Goal: Task Accomplishment & Management: Complete application form

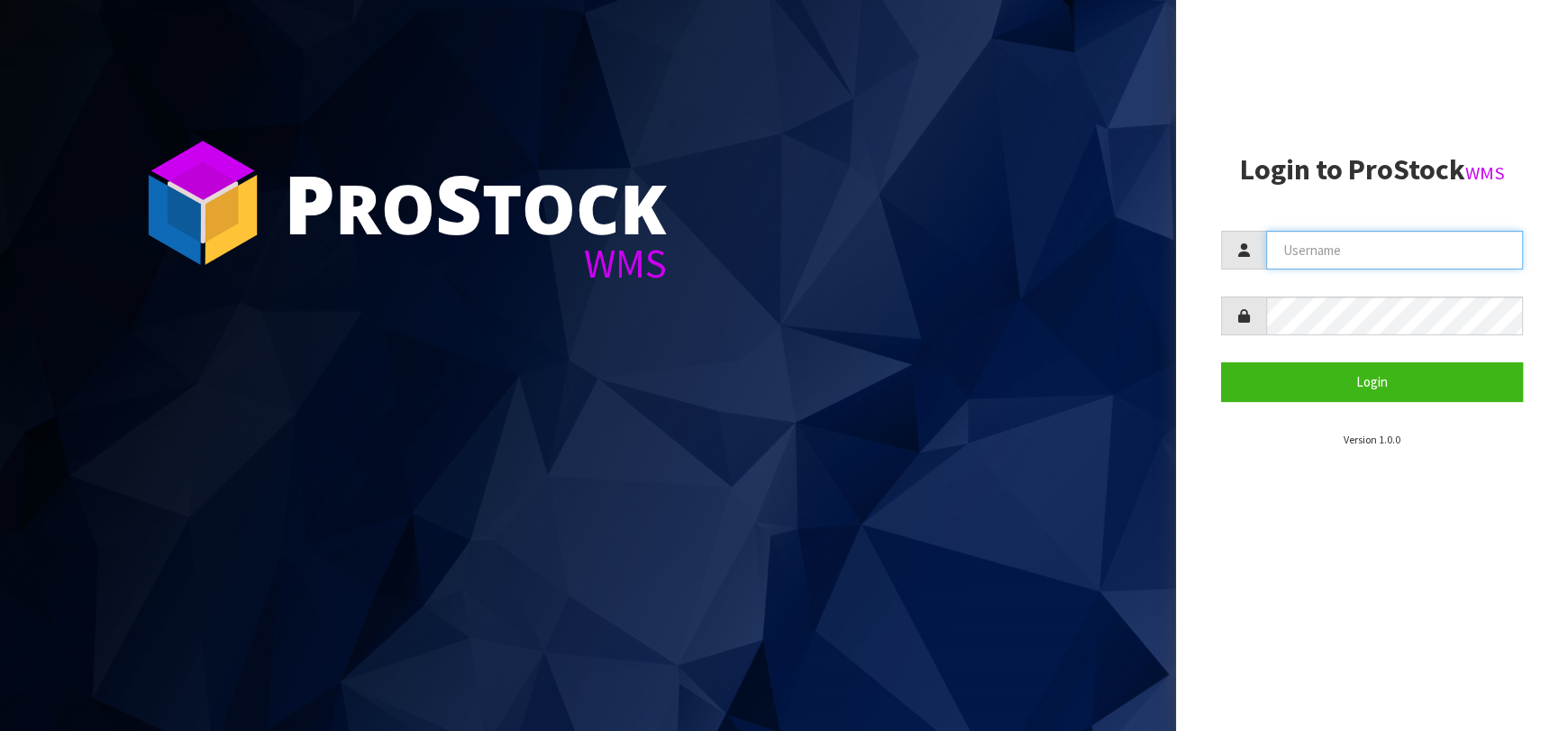
type input "dkl@saniflo.com.au"
click at [1358, 409] on section "Login to ProStock WMS dkl@saniflo.com.au Login Version 1.0.0" at bounding box center [1371, 301] width 302 height 294
click at [1357, 404] on section "Login to ProStock WMS dkl@saniflo.com.au Login Version 1.0.0" at bounding box center [1371, 301] width 302 height 294
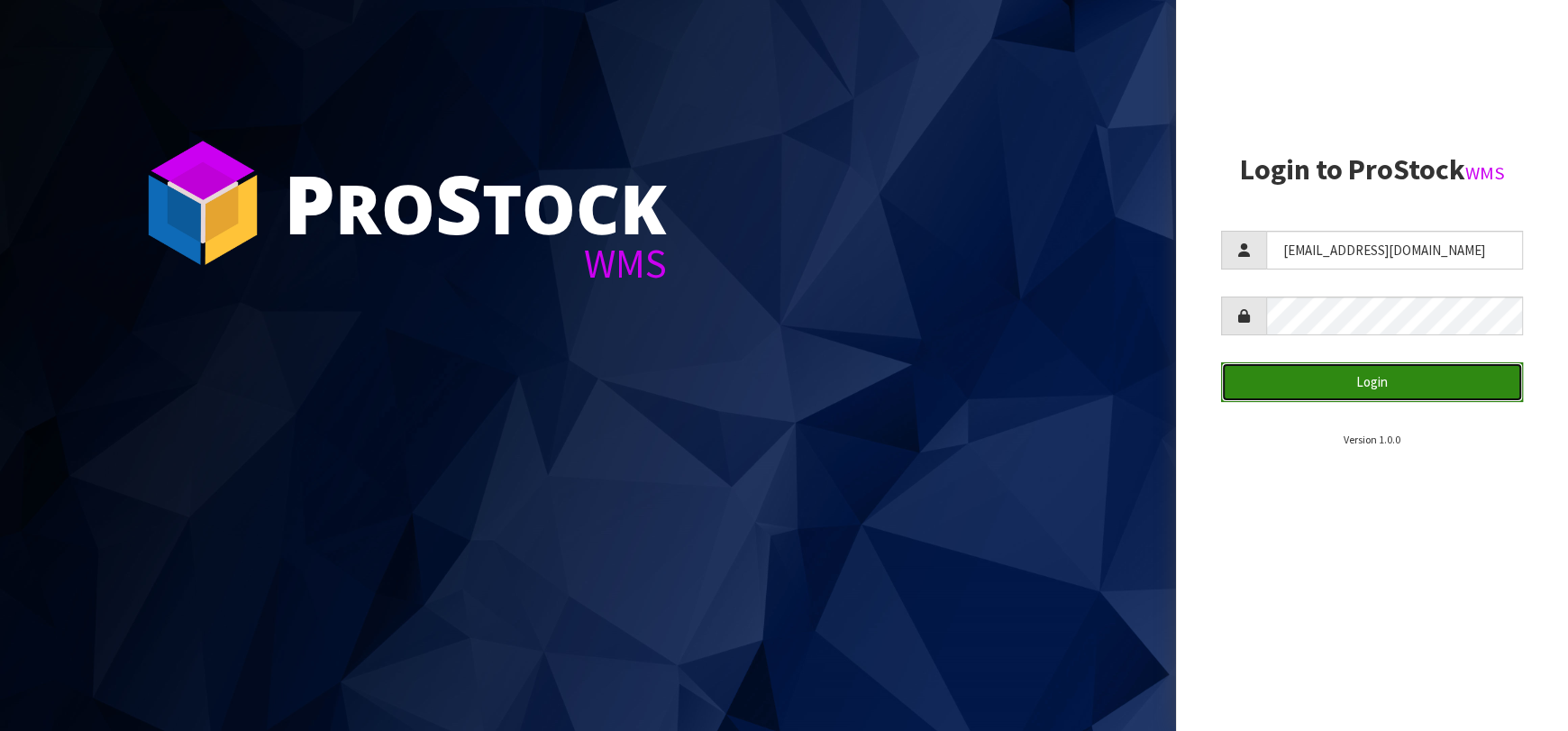
click at [1355, 396] on button "Login" at bounding box center [1371, 382] width 302 height 39
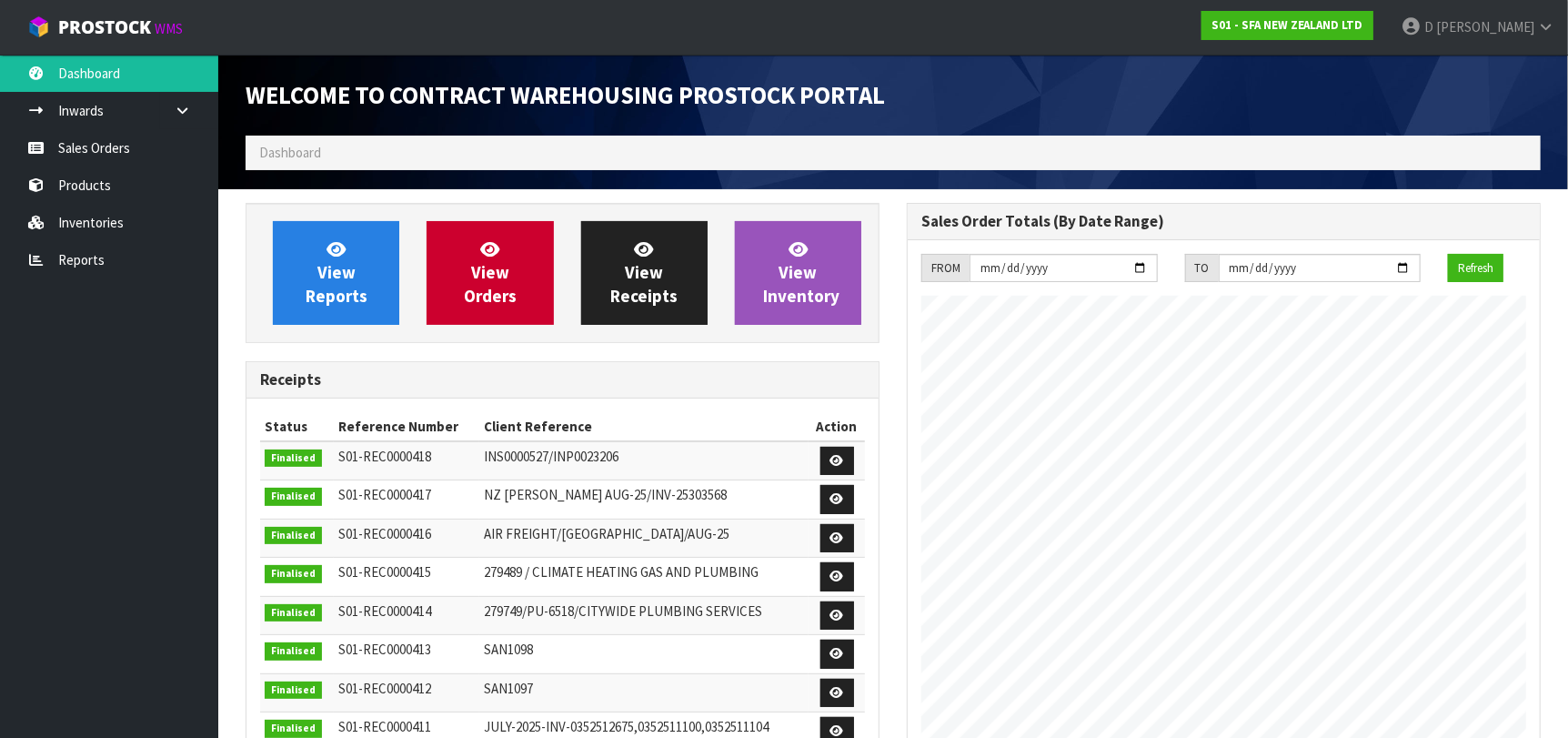
scroll to position [1007, 661]
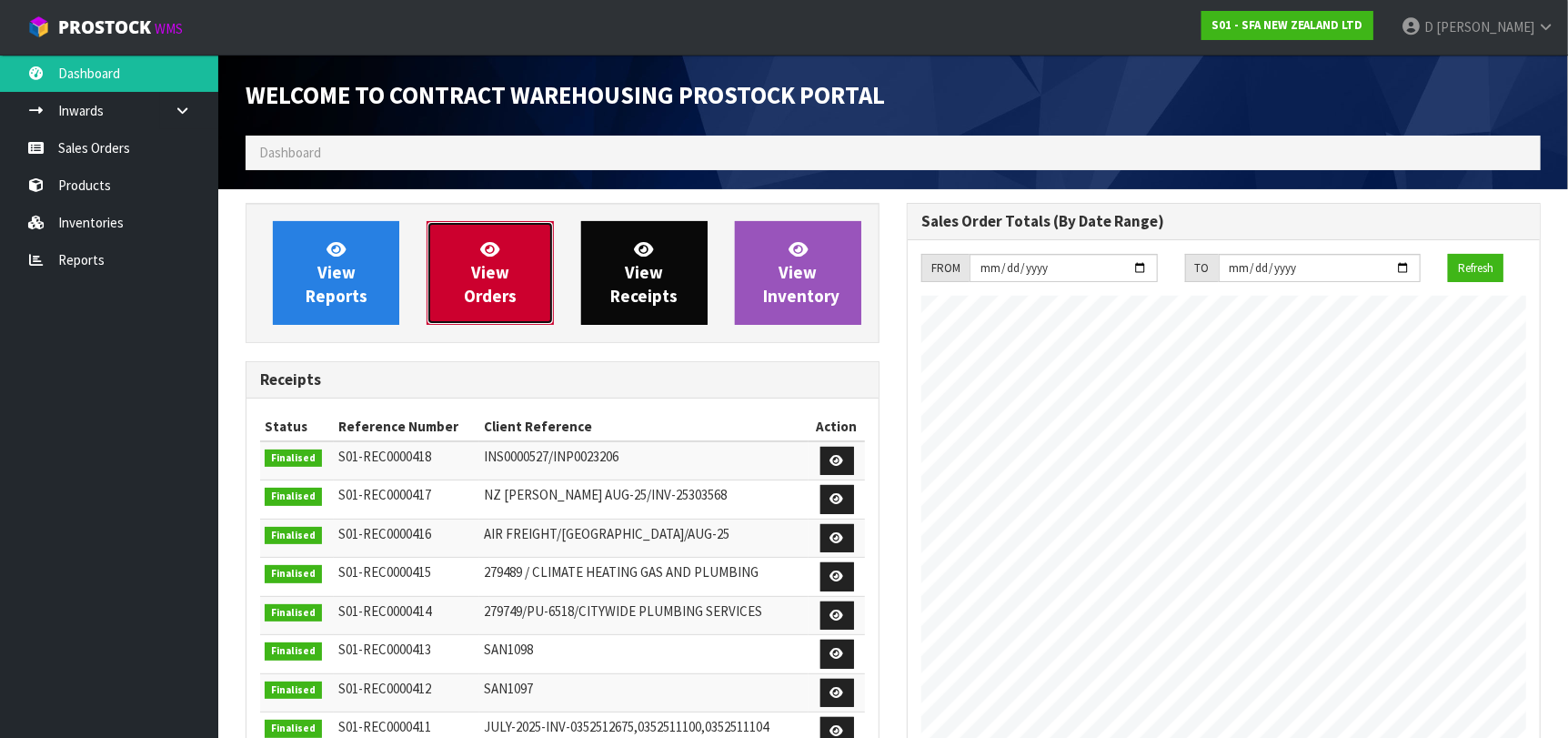
drag, startPoint x: 450, startPoint y: 248, endPoint x: 632, endPoint y: 231, distance: 182.8
click at [450, 249] on link "View Orders" at bounding box center [490, 273] width 126 height 104
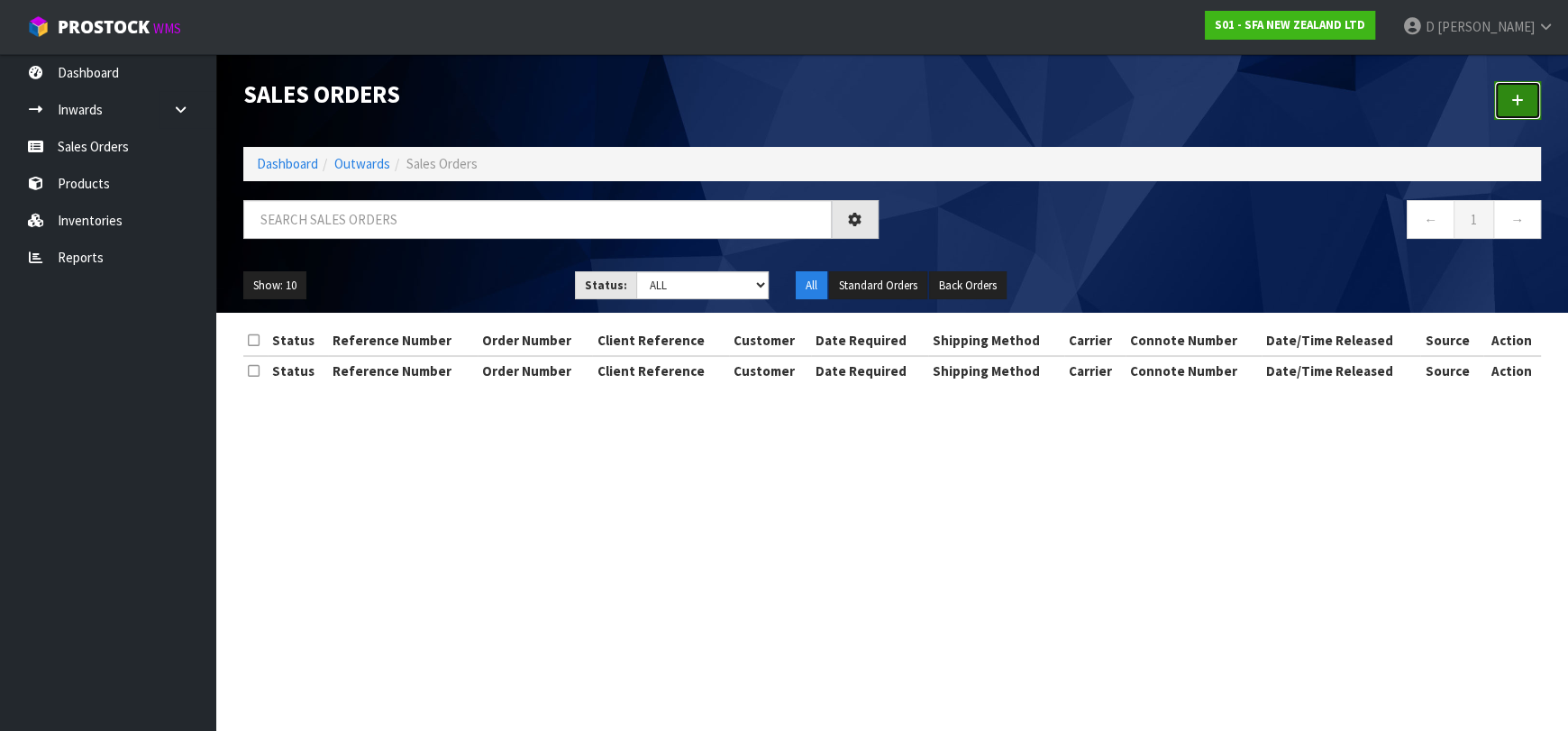
click at [1505, 89] on link at bounding box center [1518, 100] width 47 height 39
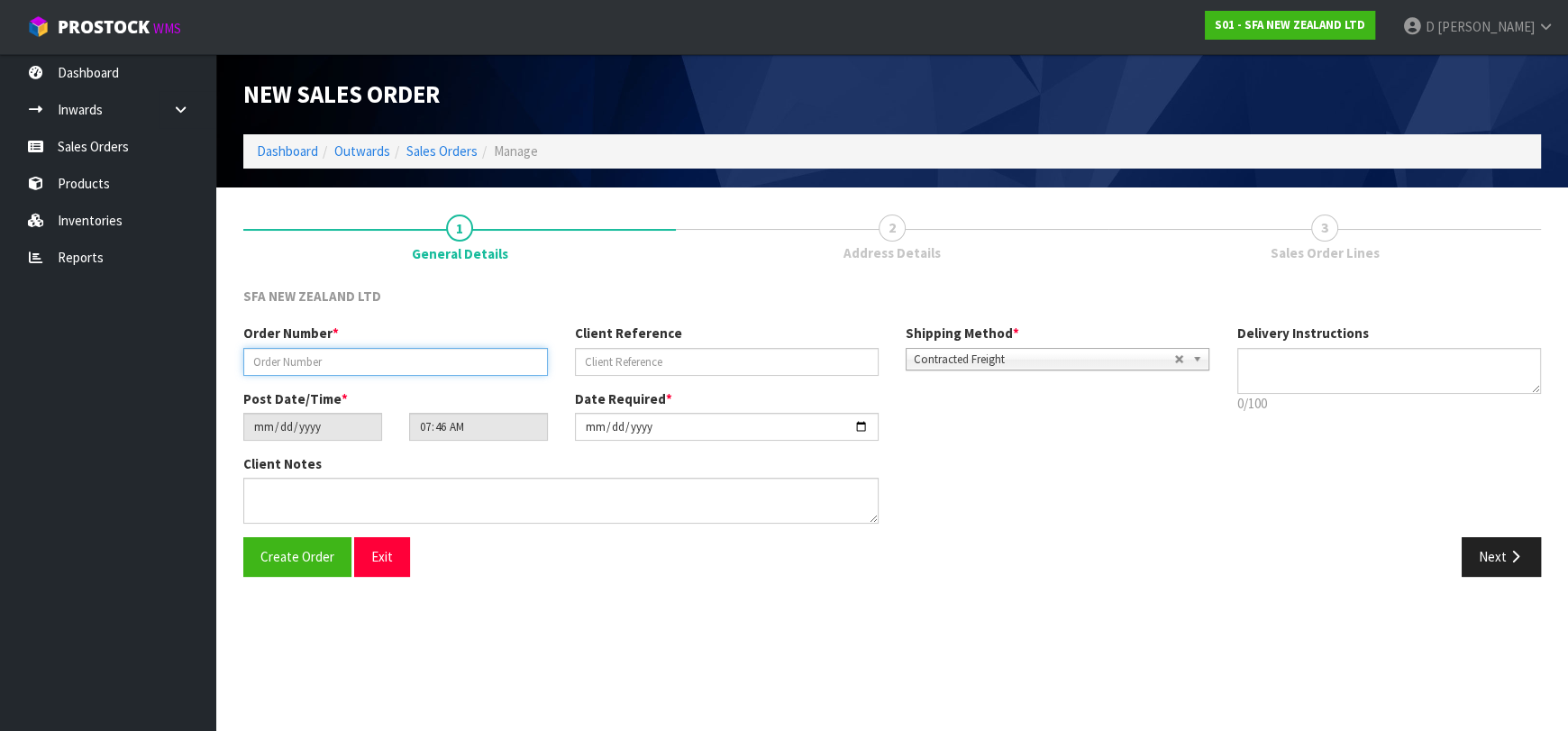
click at [440, 366] on input "text" at bounding box center [395, 362] width 304 height 28
type input "24485"
paste input "204237953"
type input "204237953"
click at [1492, 569] on button "Next" at bounding box center [1501, 557] width 79 height 39
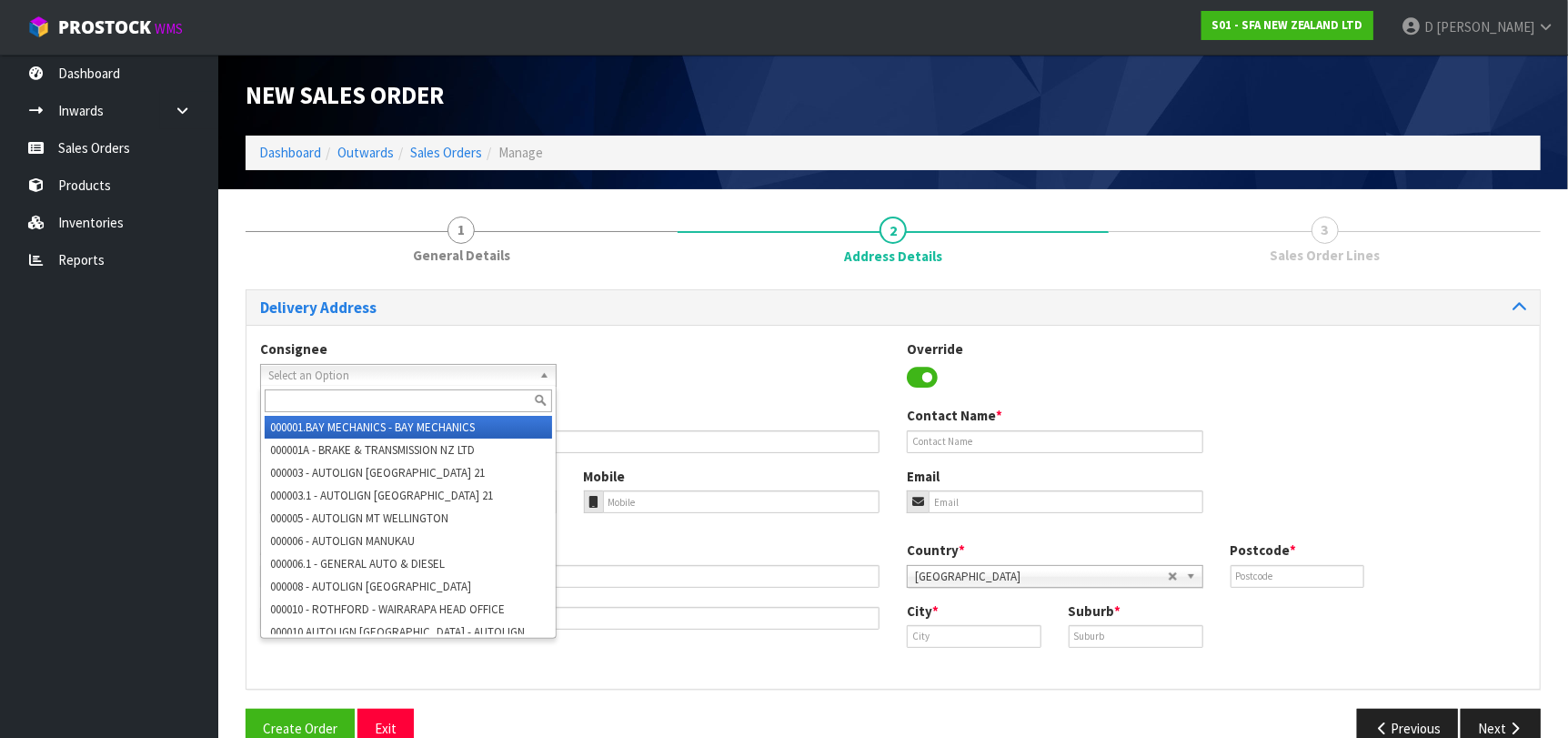
click at [358, 375] on span "Select an Option" at bounding box center [401, 376] width 264 height 22
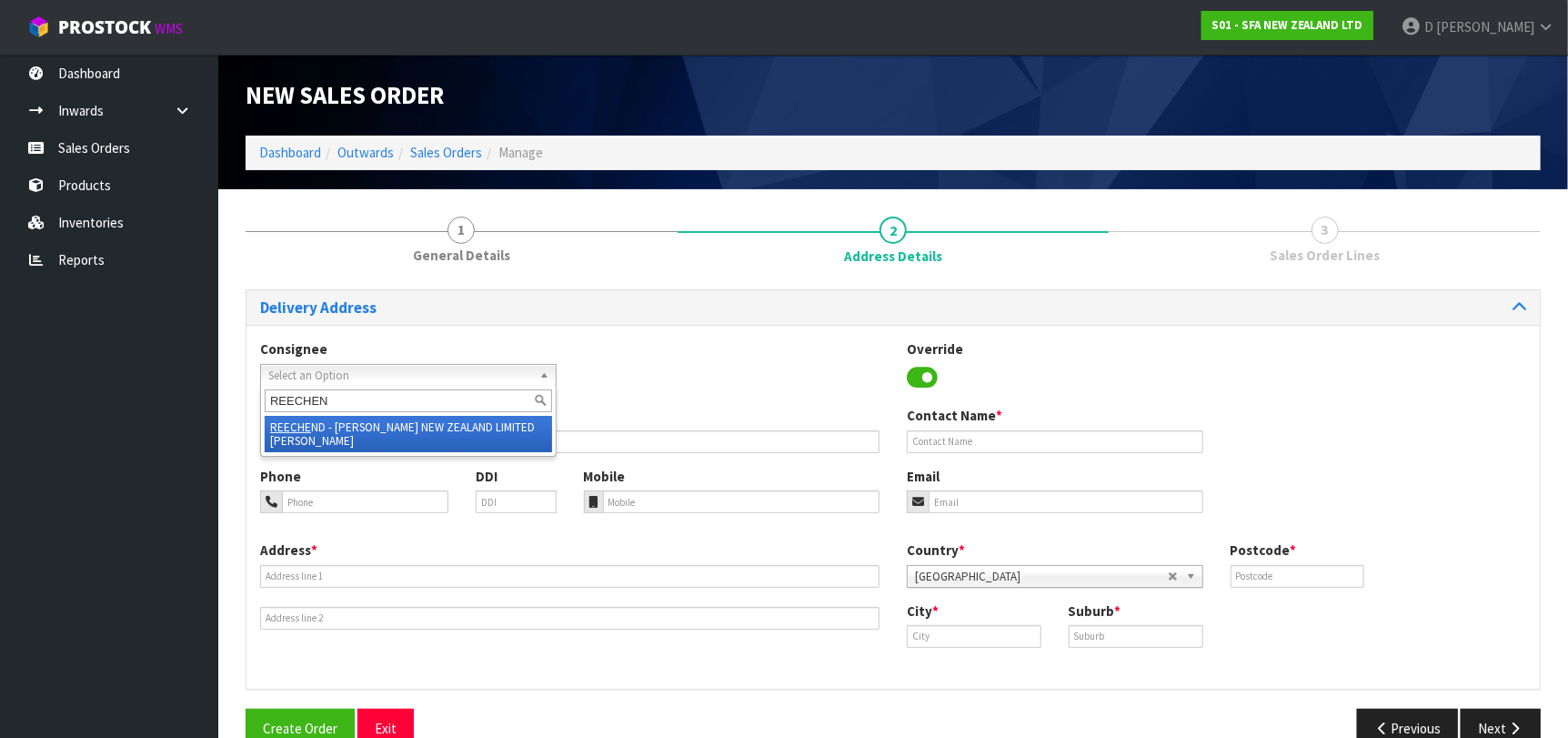
type input "REECHEND"
type input "REECE NEW ZEALAND LIMITED HENDERSON"
type input "537-0930"
type input "82 CENTRAL PARK DRIVE"
type input "0610"
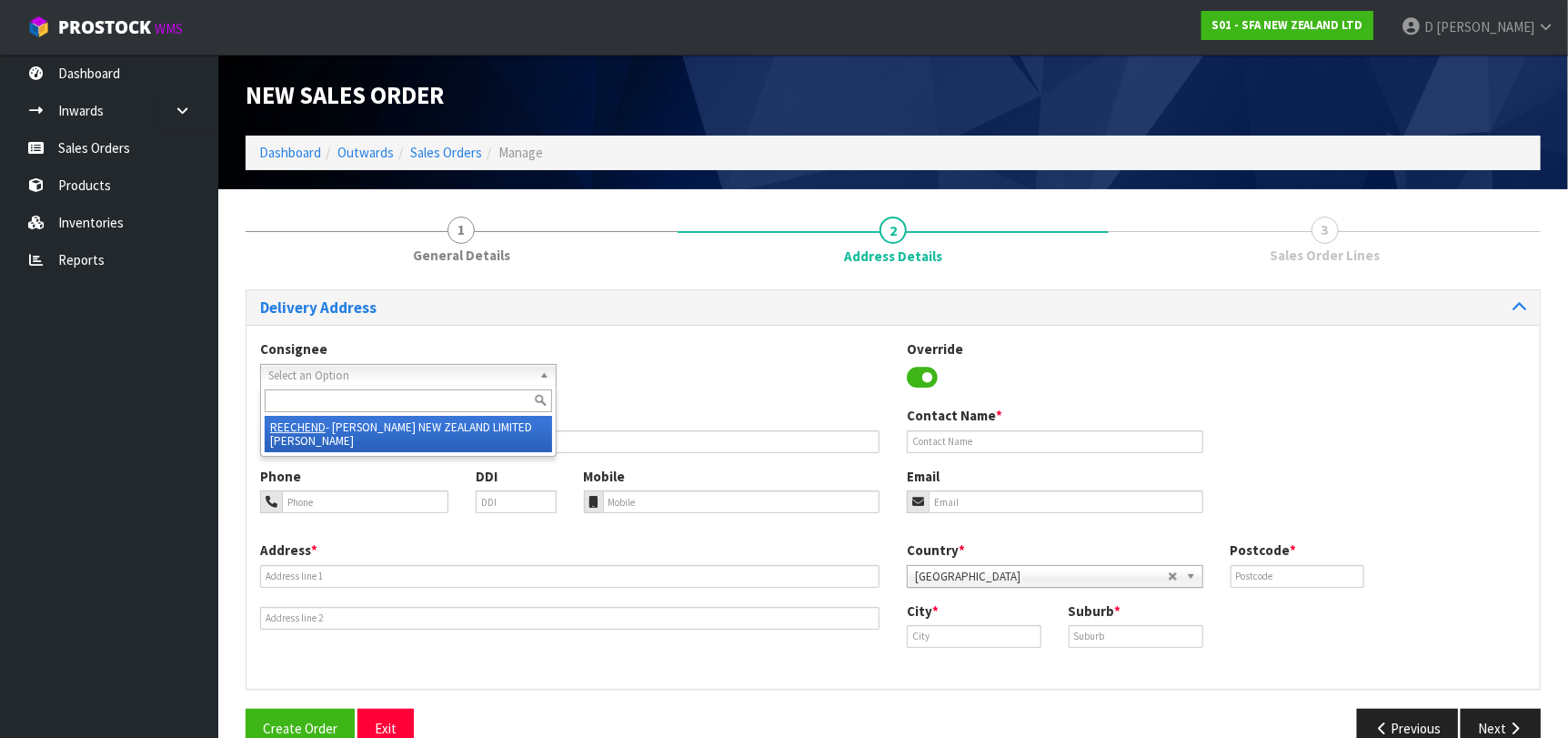
type input "AUCKLAND"
type input "HENDERSON"
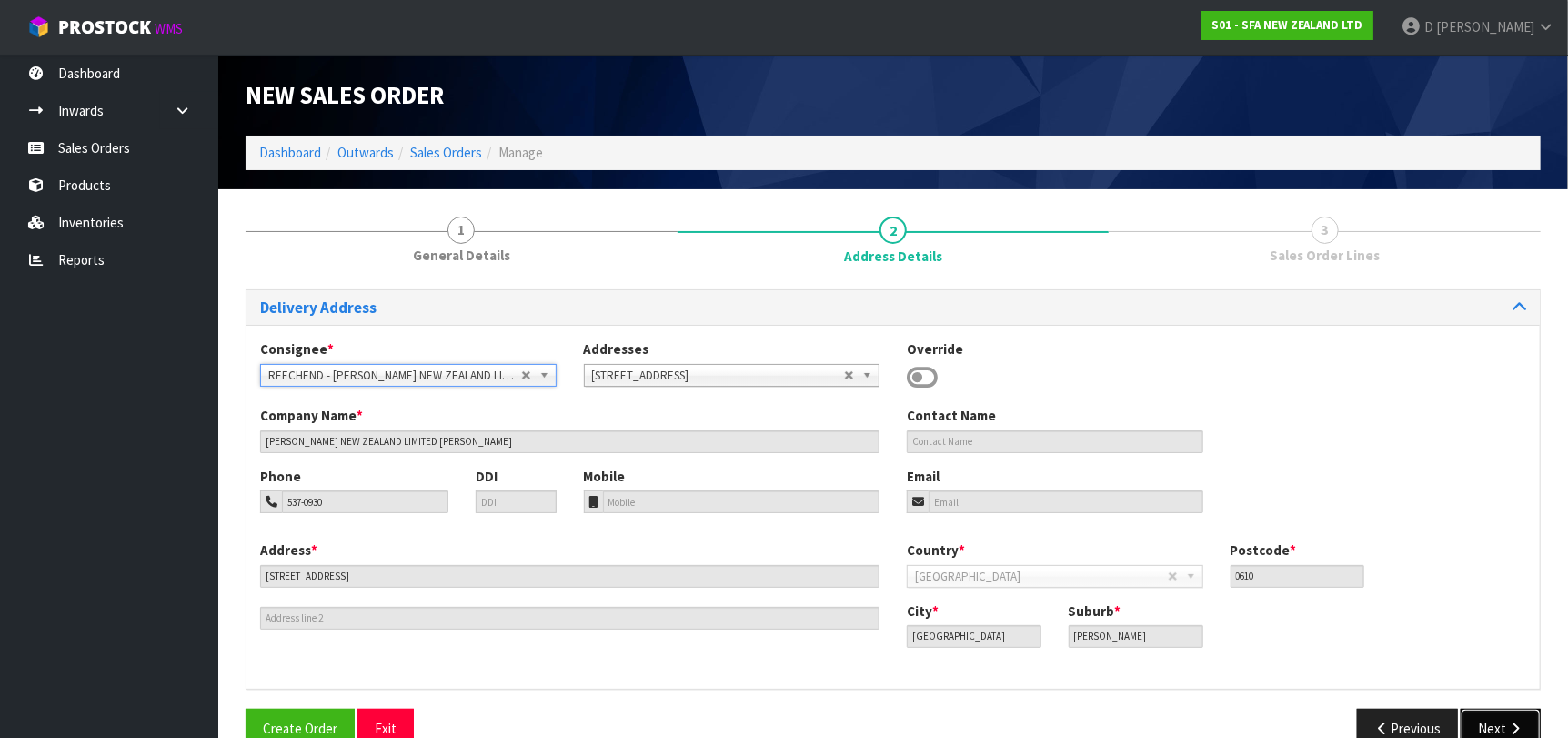
drag, startPoint x: 1483, startPoint y: 727, endPoint x: 1135, endPoint y: 610, distance: 367.1
click at [1482, 725] on button "Next" at bounding box center [1500, 729] width 80 height 39
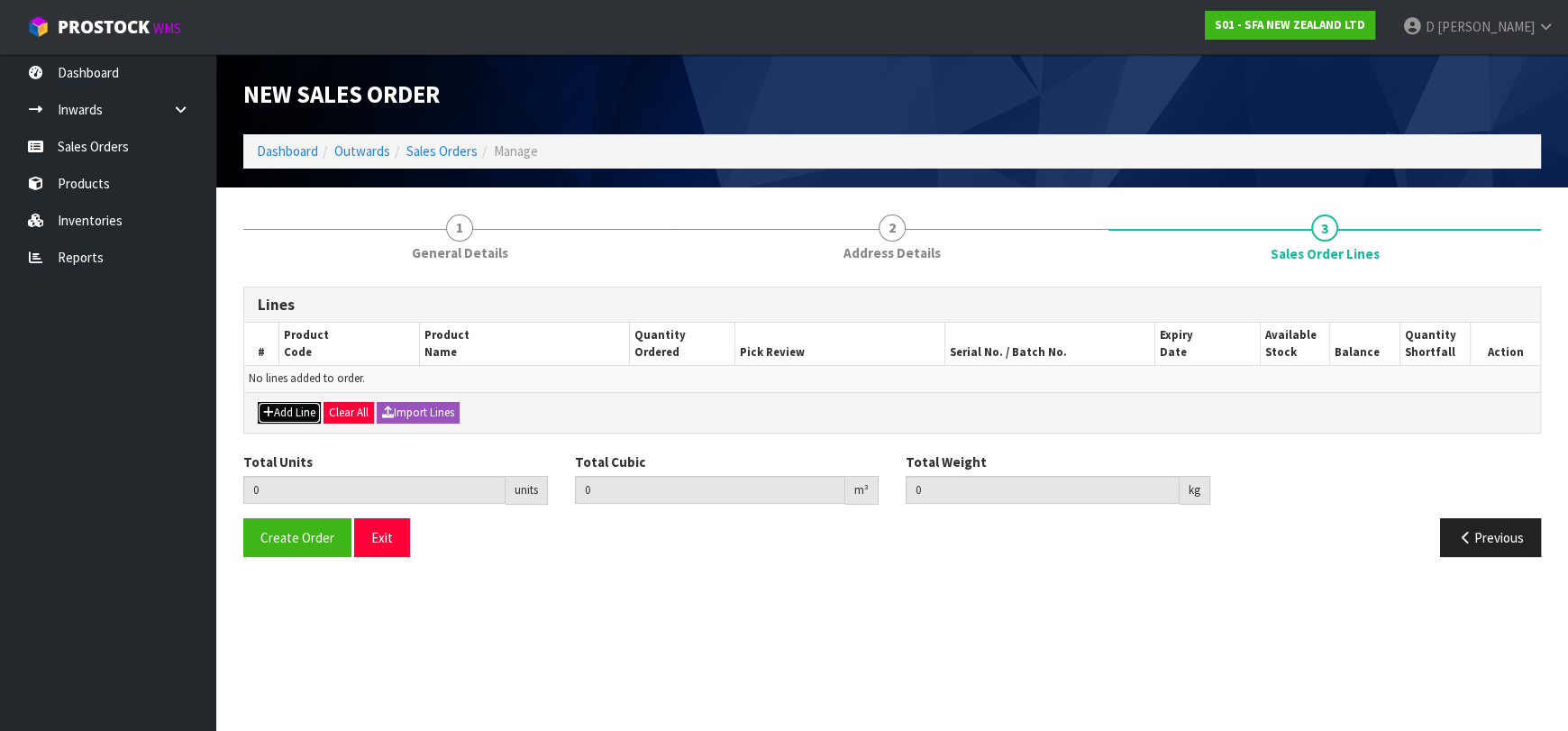
drag, startPoint x: 287, startPoint y: 415, endPoint x: 301, endPoint y: 392, distance: 26.9
click at [289, 413] on button "Add Line" at bounding box center [289, 412] width 63 height 21
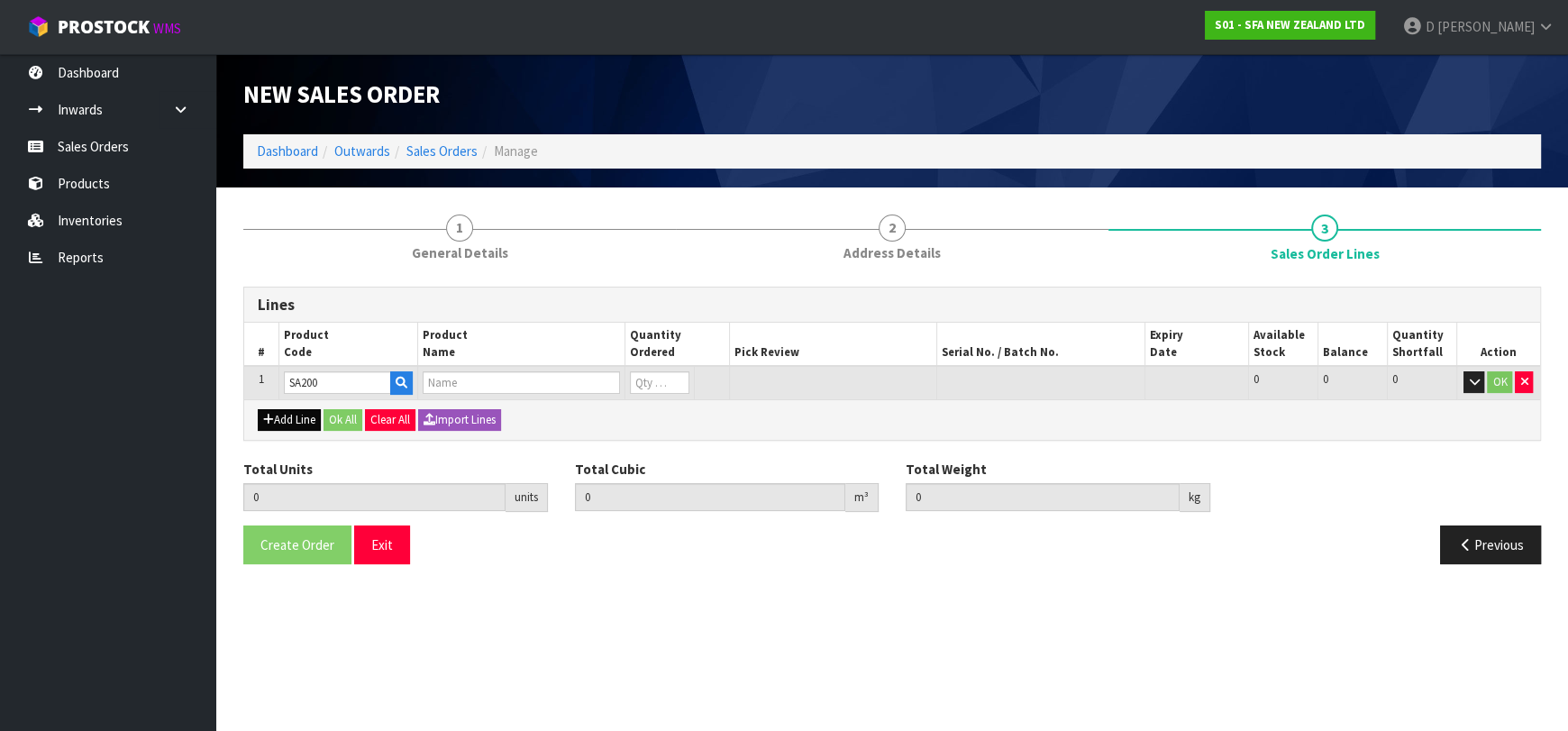
type input "SA200"
type input "0.000000"
type input "0.000"
type input "VADA COMMERCIAL MACERATOR"
type input "0"
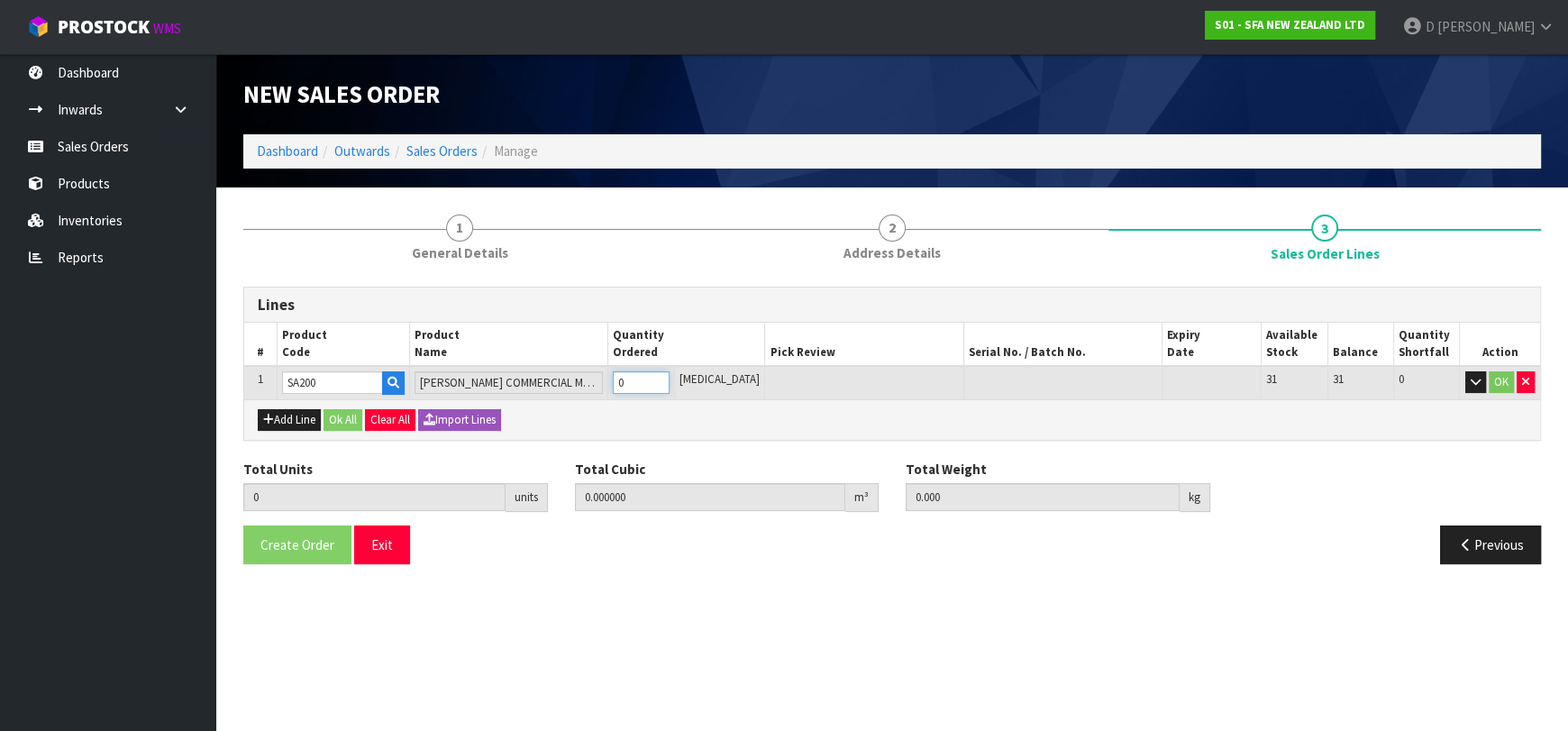
type input "1"
type input "0.021692"
type input "6.05"
type input "1"
click at [352, 409] on button "Ok All" at bounding box center [343, 419] width 39 height 21
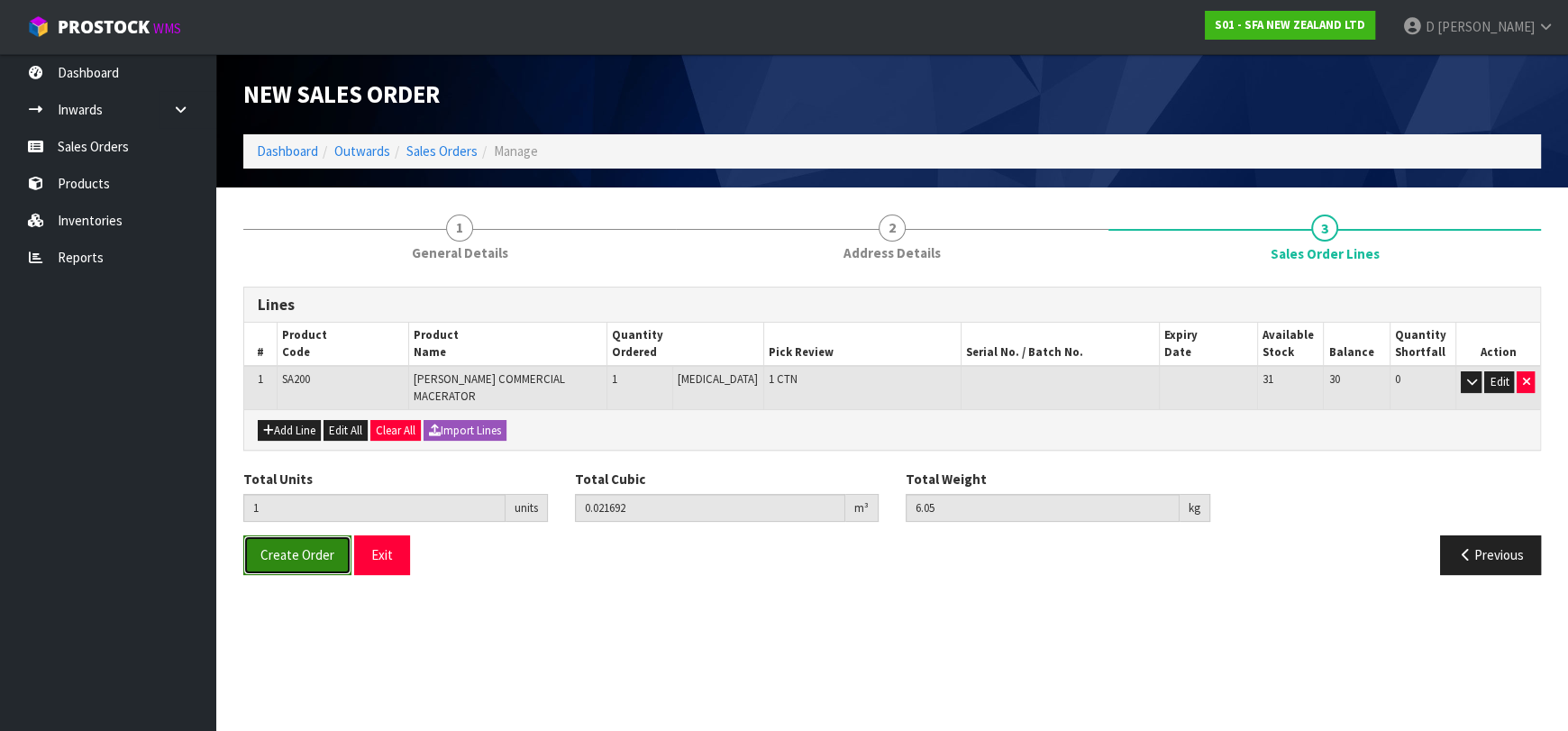
click at [290, 546] on span "Create Order" at bounding box center [298, 555] width 74 height 17
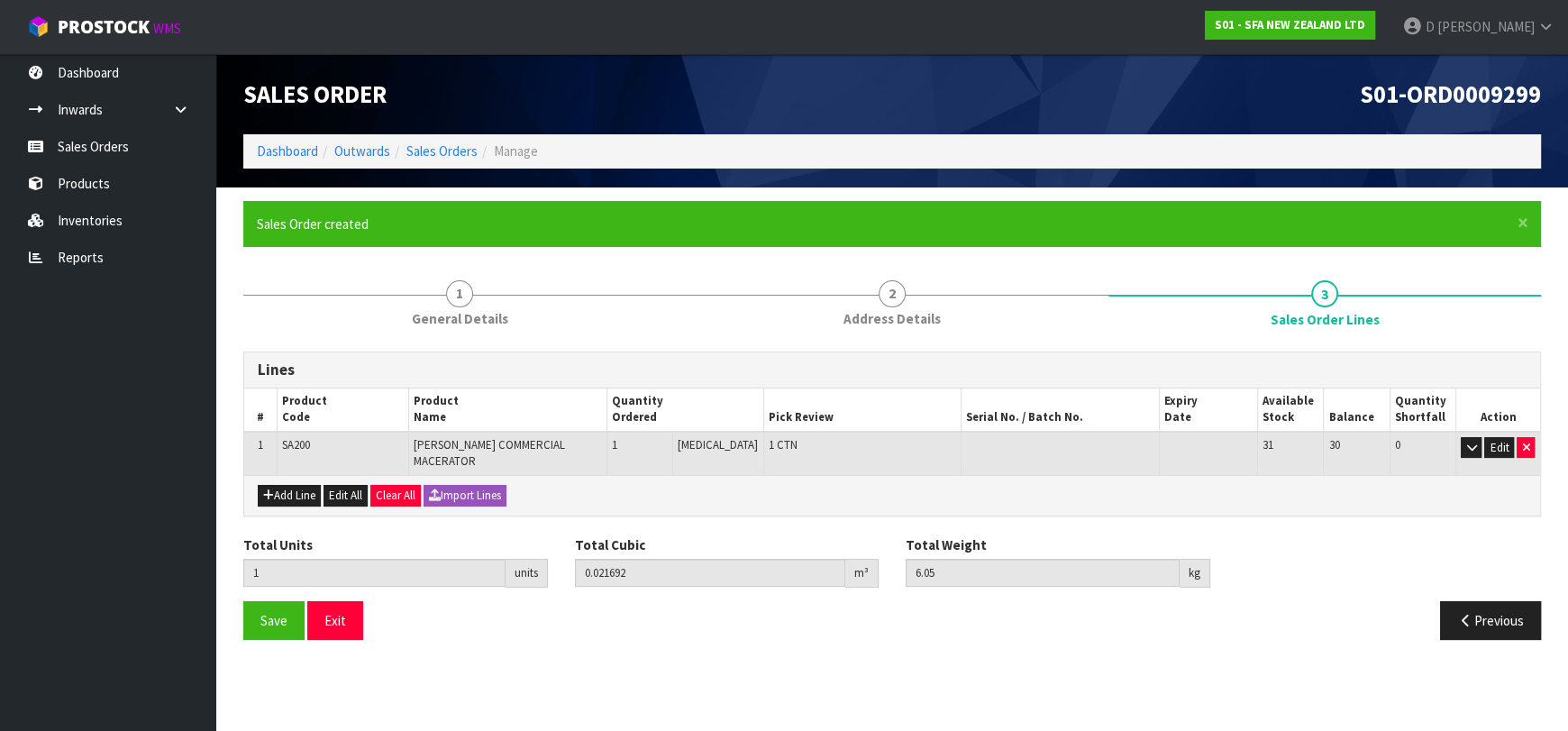
click at [431, 162] on ol "Dashboard Outwards Sales Orders Manage" at bounding box center [892, 151] width 1298 height 33
drag, startPoint x: 431, startPoint y: 157, endPoint x: 558, endPoint y: 156, distance: 127.0
click at [430, 157] on link "Sales Orders" at bounding box center [442, 150] width 71 height 17
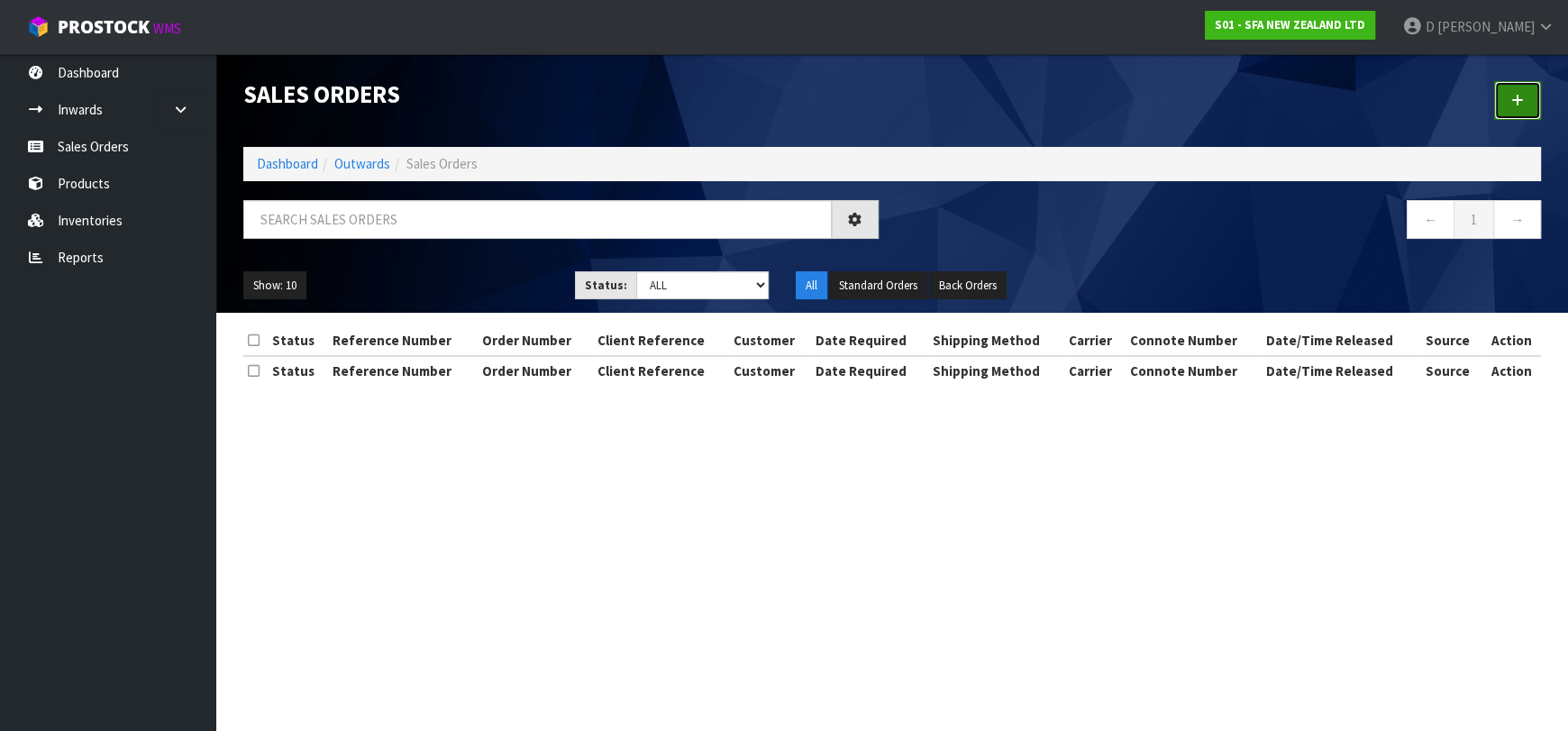
click at [1501, 102] on link at bounding box center [1518, 100] width 47 height 39
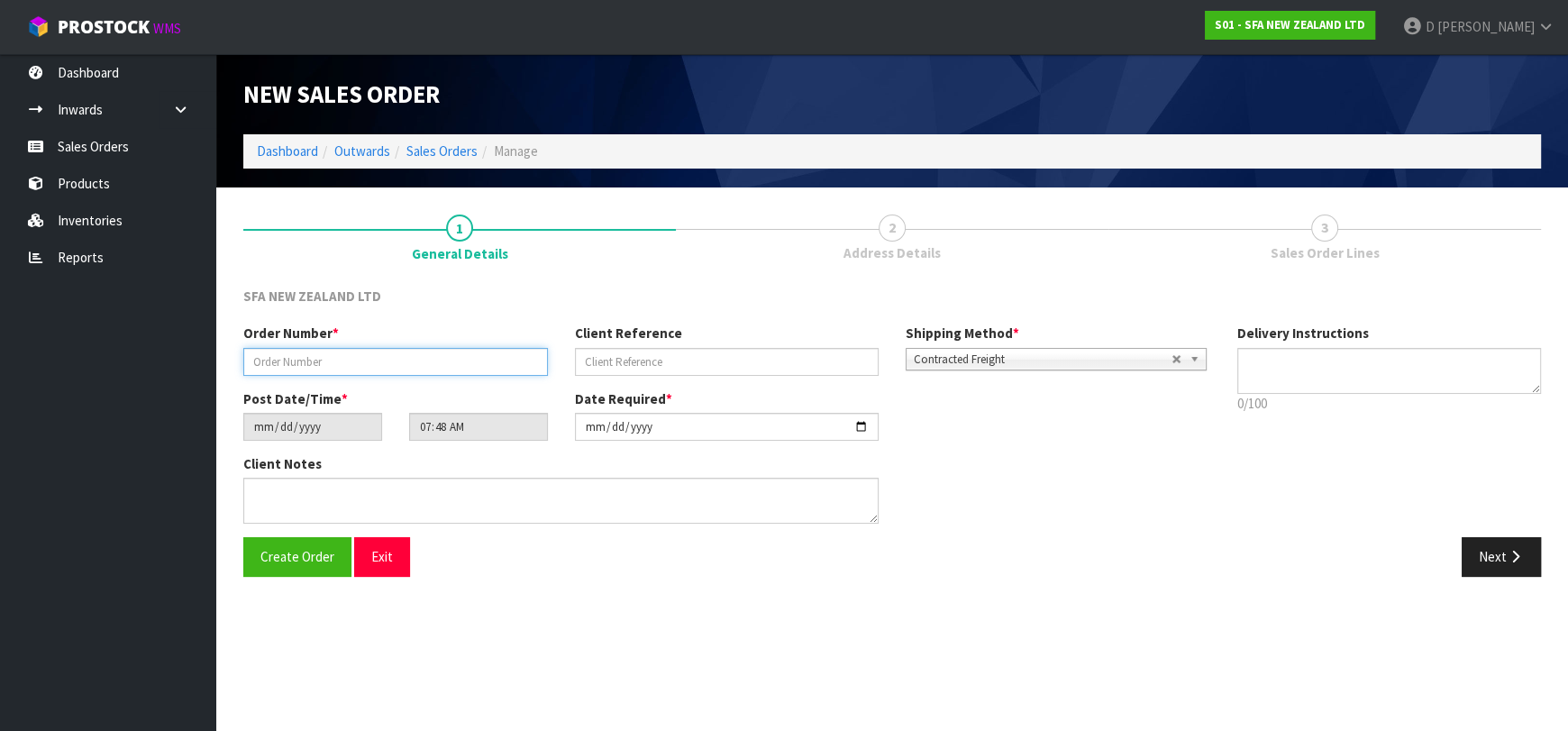
click at [415, 361] on input "text" at bounding box center [395, 362] width 304 height 28
type input "24486"
click at [809, 360] on input "text" at bounding box center [727, 362] width 304 height 28
paste input "SANINZ010825"
type input "SANINZ010825"
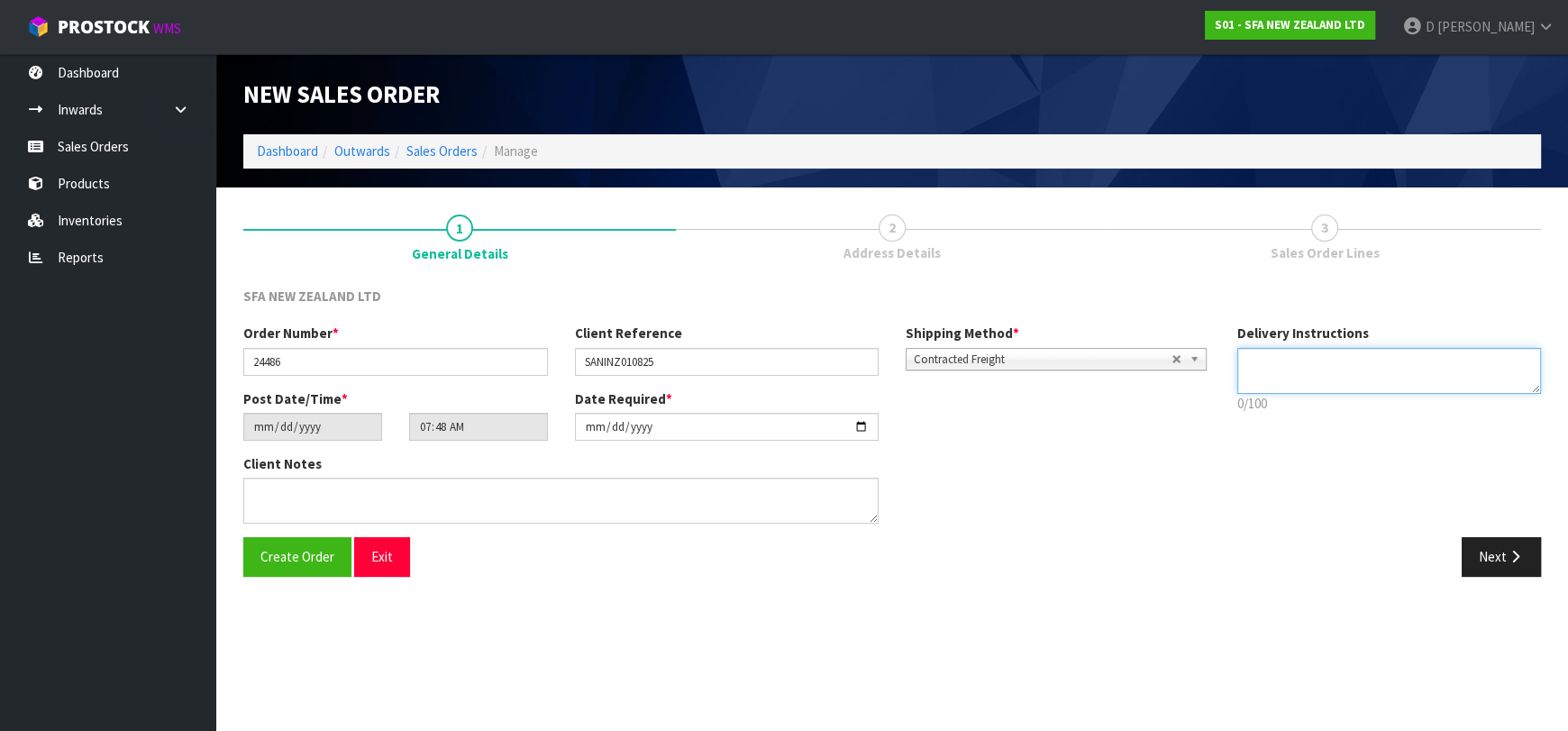
click at [1320, 383] on textarea at bounding box center [1390, 371] width 304 height 46
type textarea "ATTN: FOR JOHN STATELY PLUMBING"
drag, startPoint x: 1497, startPoint y: 575, endPoint x: 900, endPoint y: 387, distance: 625.9
click at [1494, 576] on div "Create Order Exit Next" at bounding box center [893, 563] width 1325 height 52
click at [1500, 560] on button "Next" at bounding box center [1501, 557] width 79 height 39
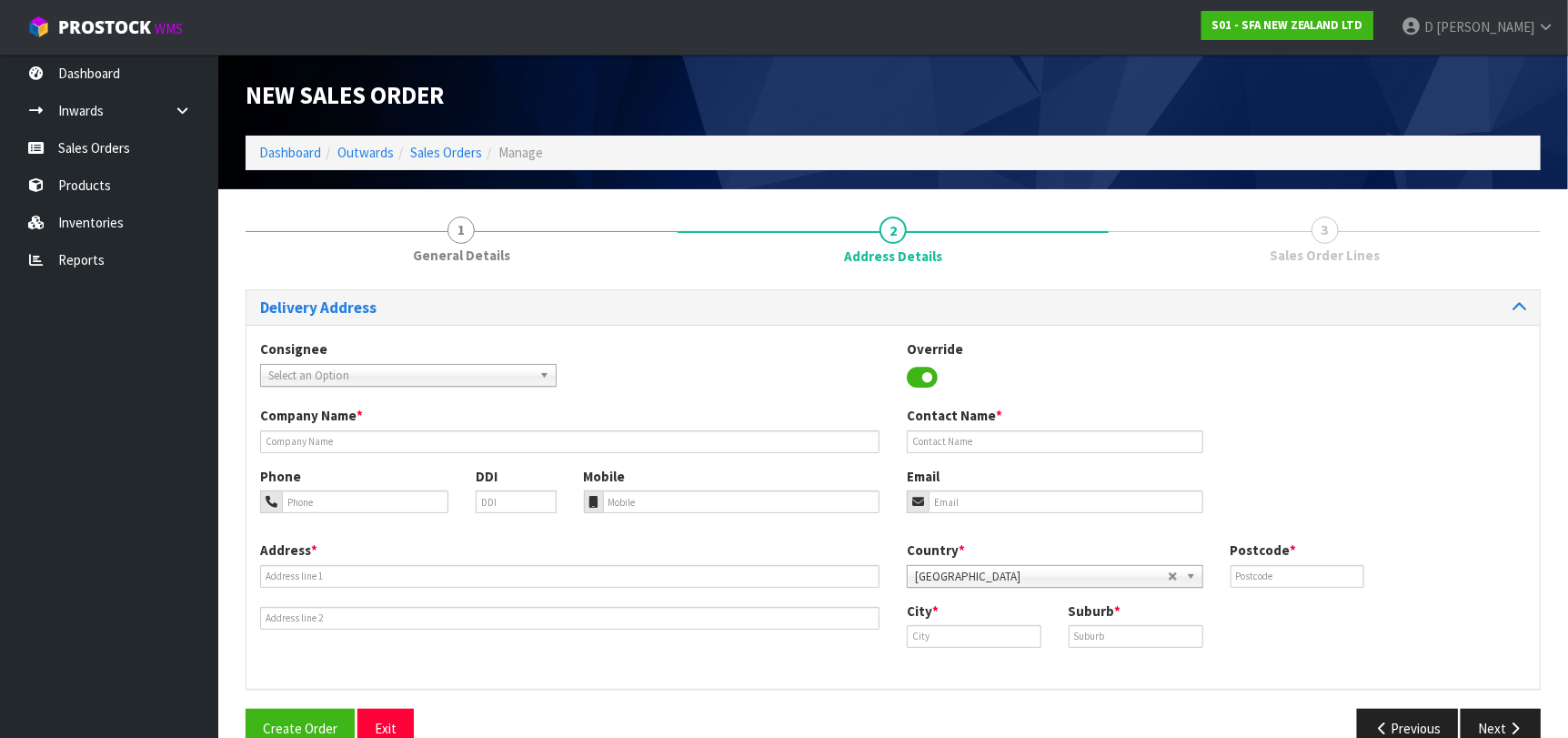
click at [488, 376] on span "Select an Option" at bounding box center [401, 376] width 264 height 22
type input "CHESELE"
click at [488, 376] on span "Select an Option" at bounding box center [401, 376] width 264 height 22
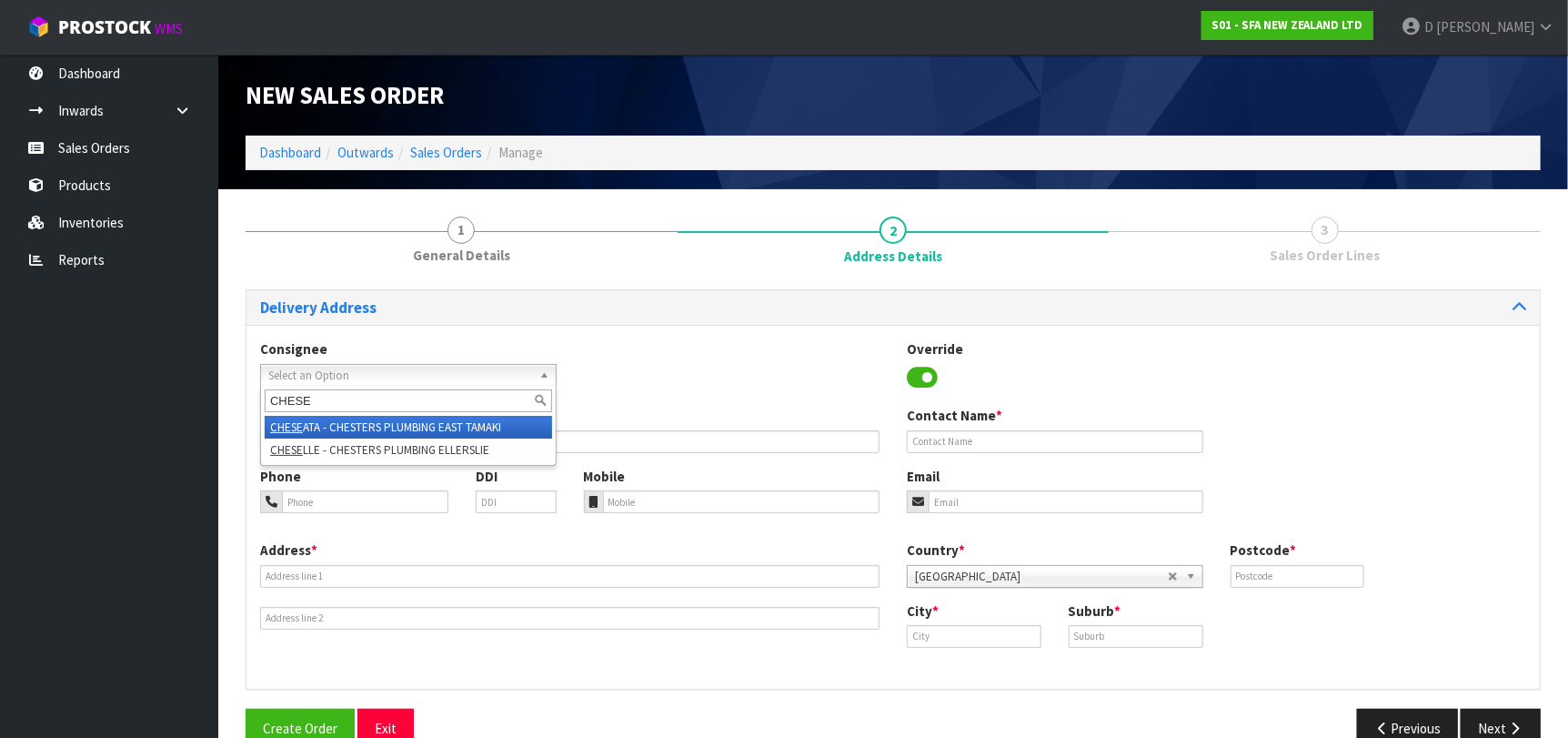
type input "CHESE"
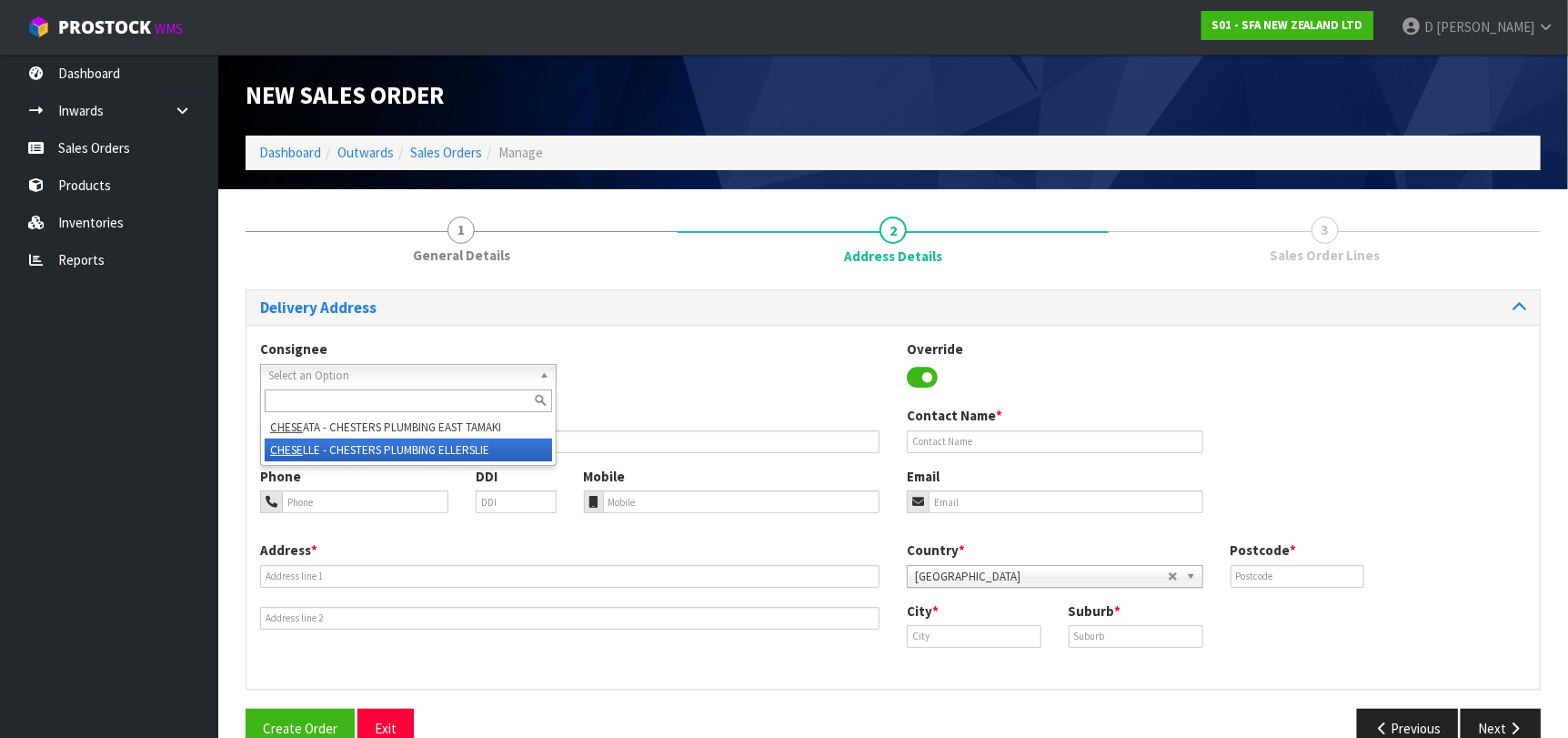
click at [470, 437] on div "Consignee 000001.BAY MECHANICS - BAY MECHANICS 000001A - BRAKE & TRANSMISSION N…" at bounding box center [892, 507] width 1293 height 364
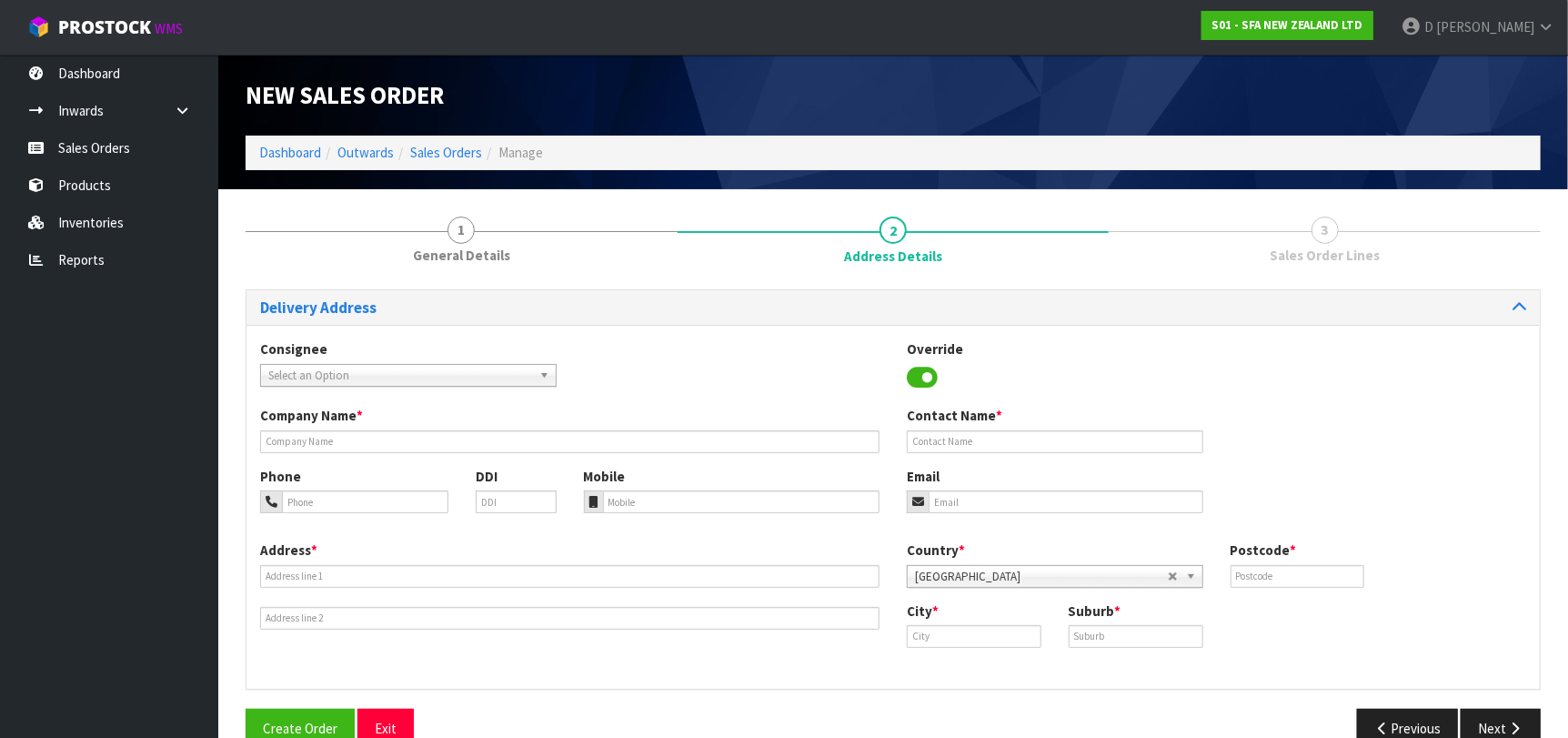
click at [459, 360] on div "Consignee 000001.BAY MECHANICS - BAY MECHANICS 000001A - BRAKE & TRANSMISSION N…" at bounding box center [408, 362] width 324 height 47
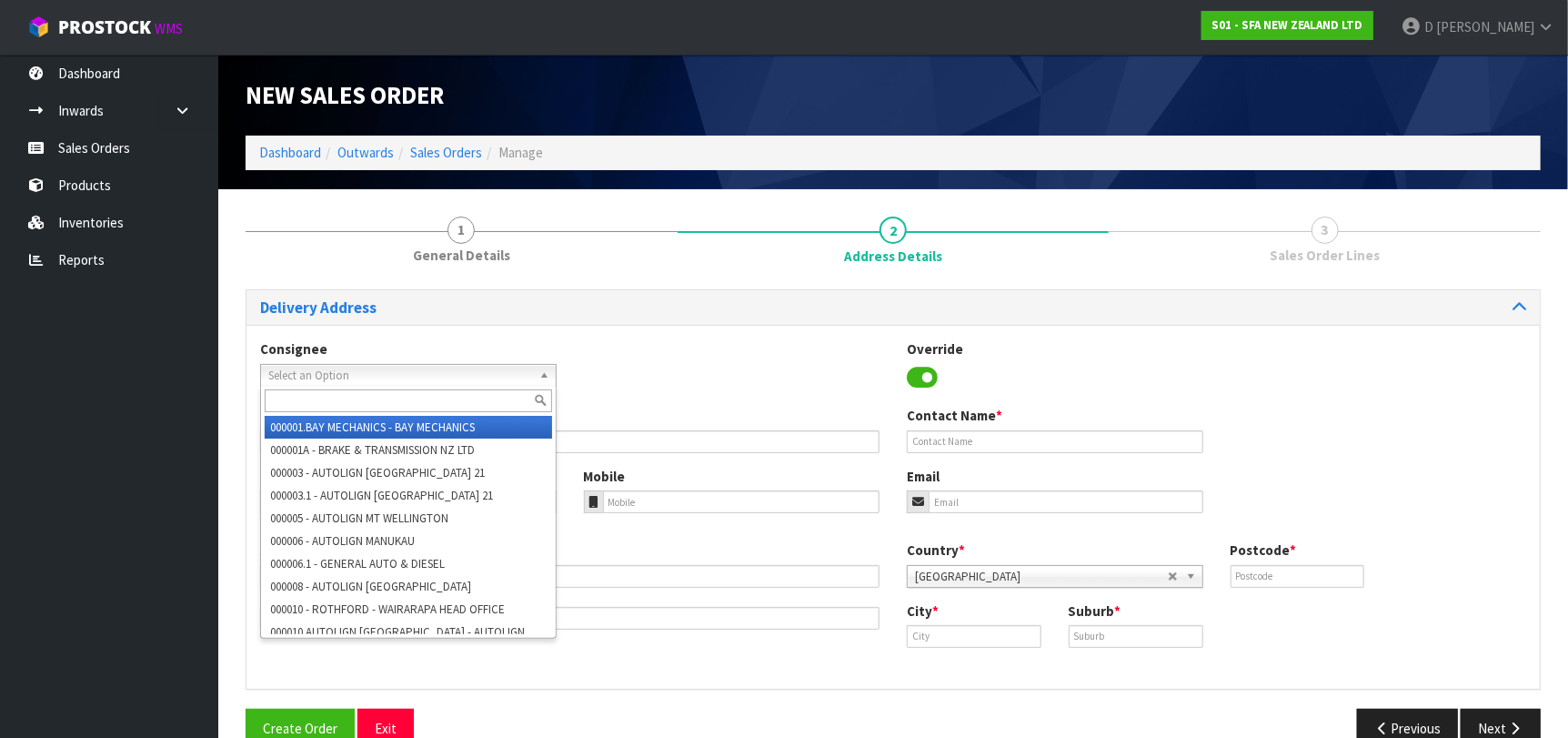
click at [477, 378] on span "Select an Option" at bounding box center [401, 376] width 264 height 22
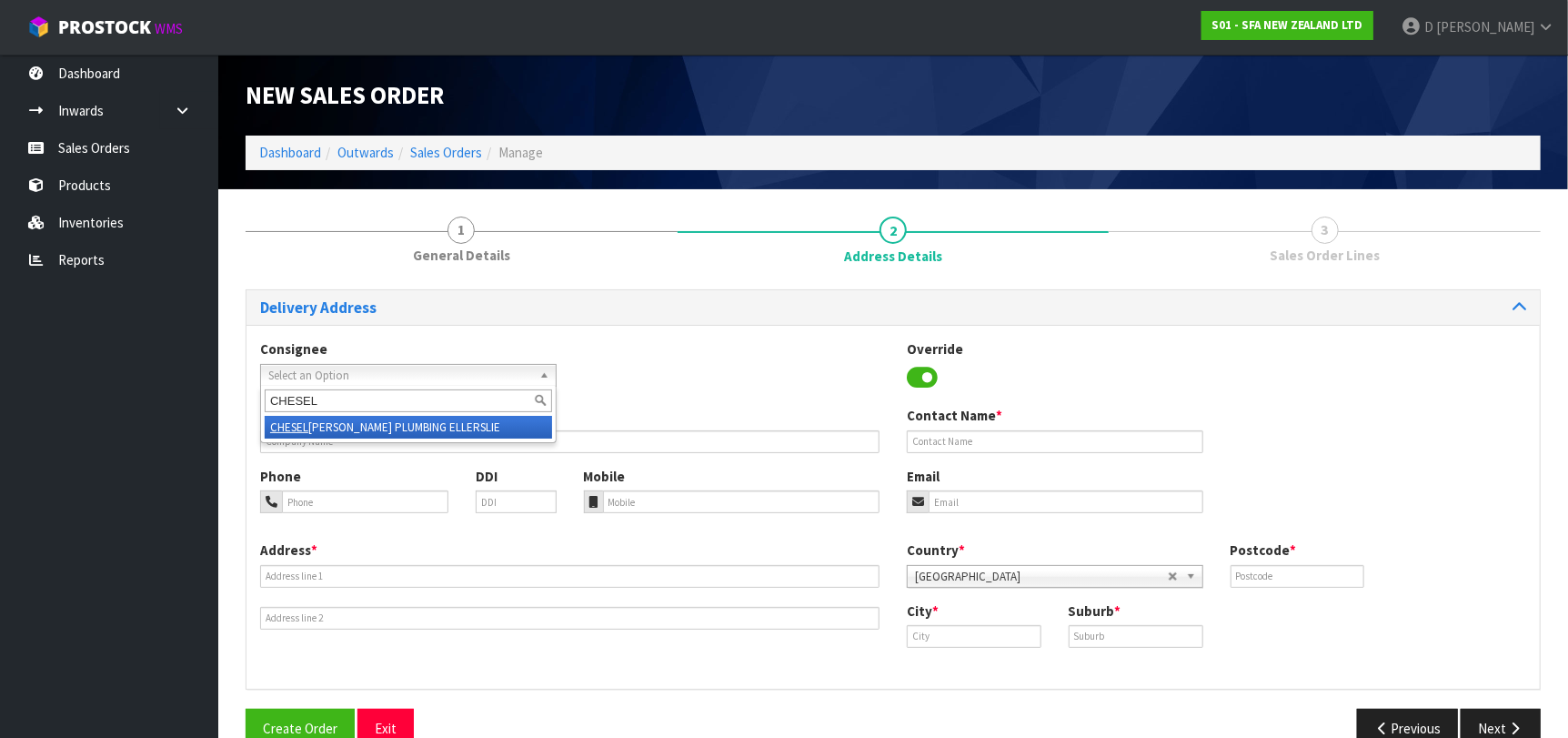
type input "CHESELL"
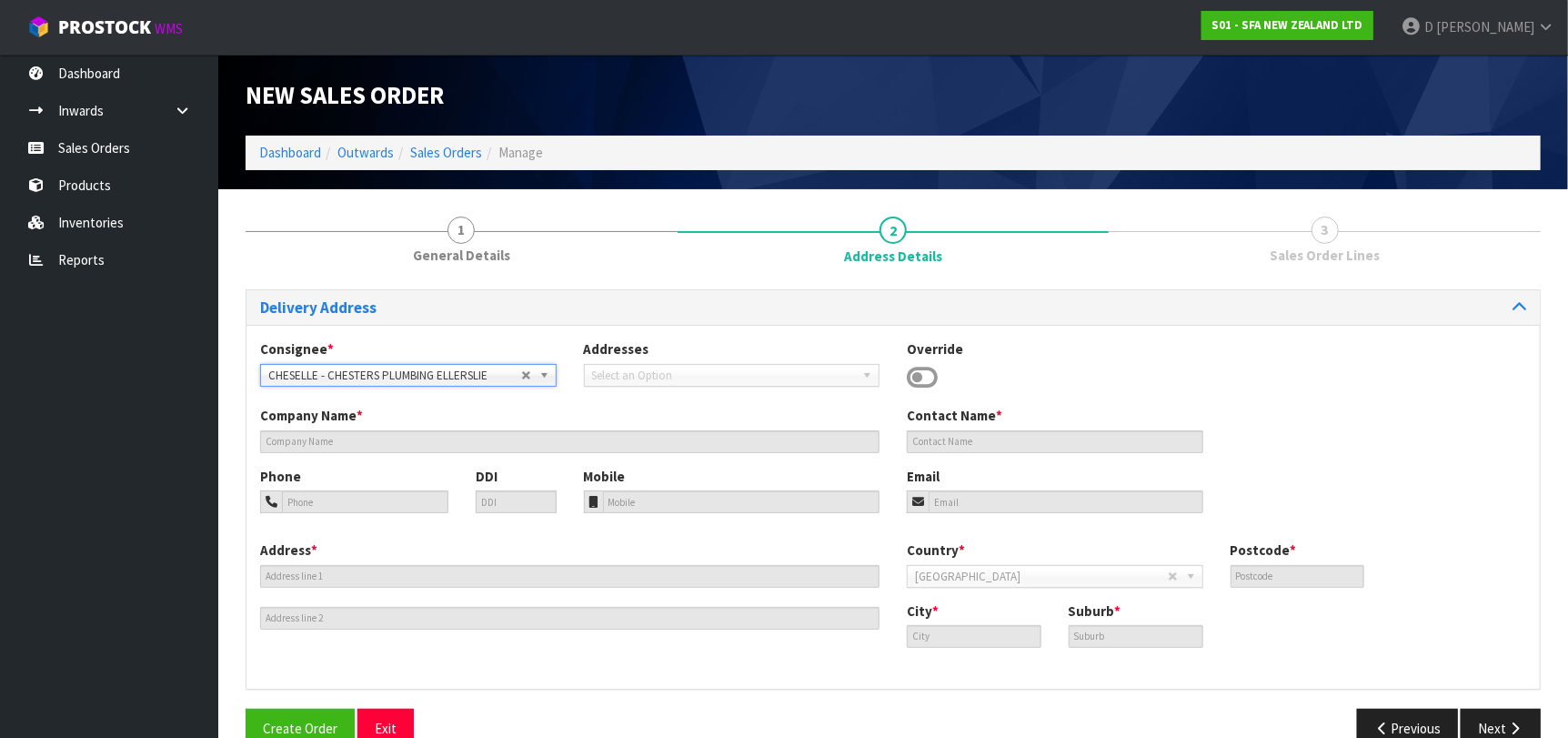
type input "CHESTERS PLUMBING ELLERSLIE"
type input "61-63 MAIN HIGHWAY"
type input "1051"
type input "AUCKLAND"
type input "ELLERSLIE"
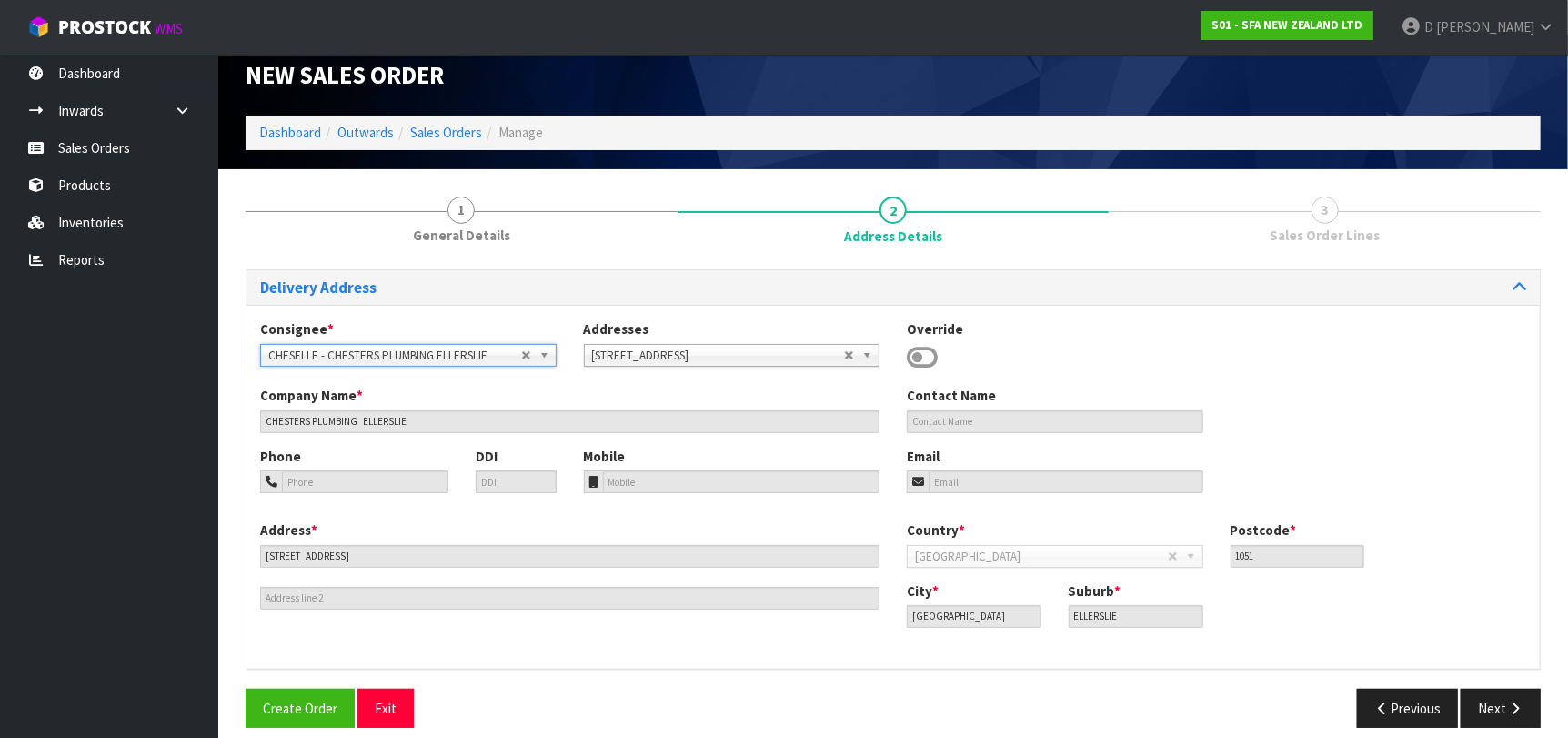
scroll to position [37, 0]
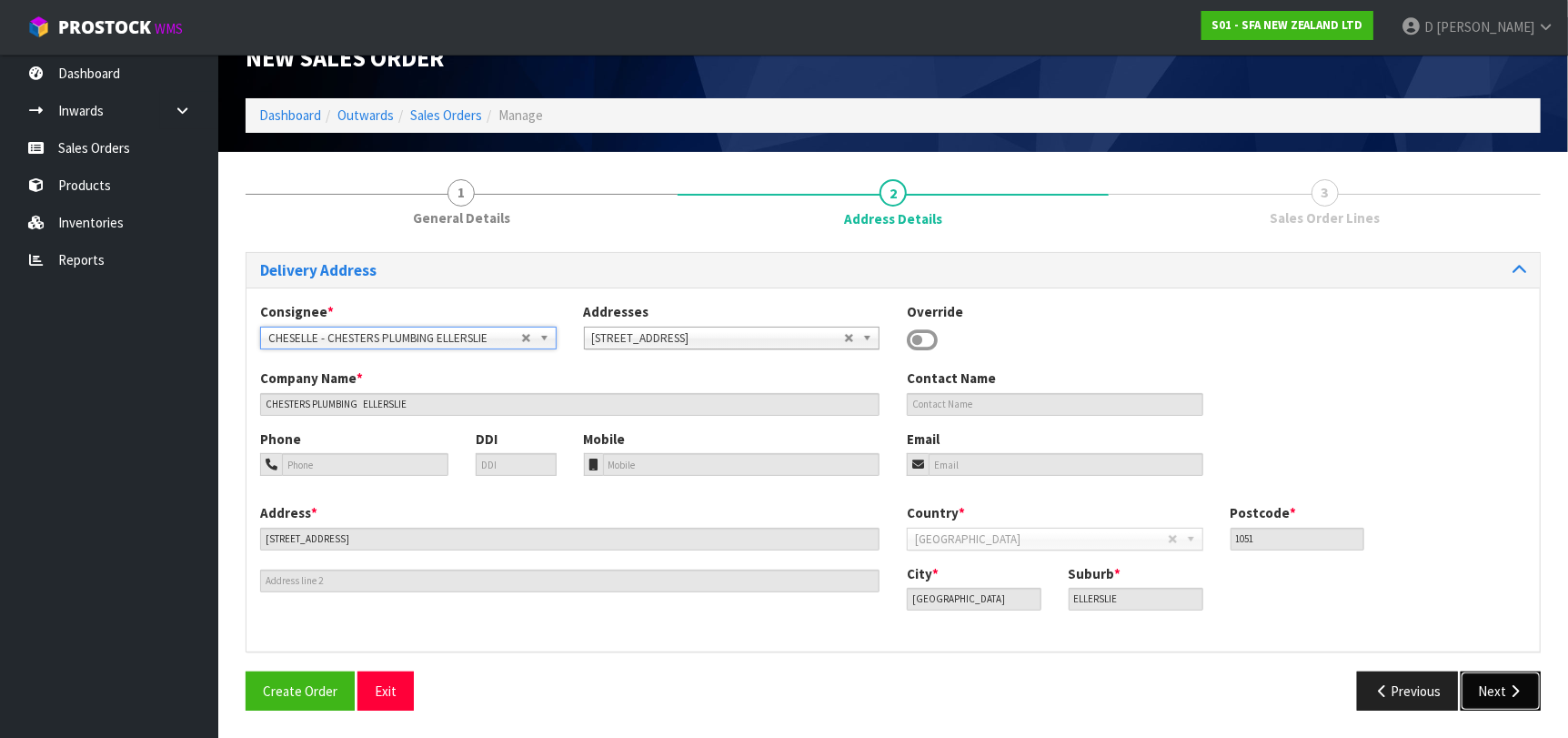
click at [1492, 687] on button "Next" at bounding box center [1500, 691] width 80 height 39
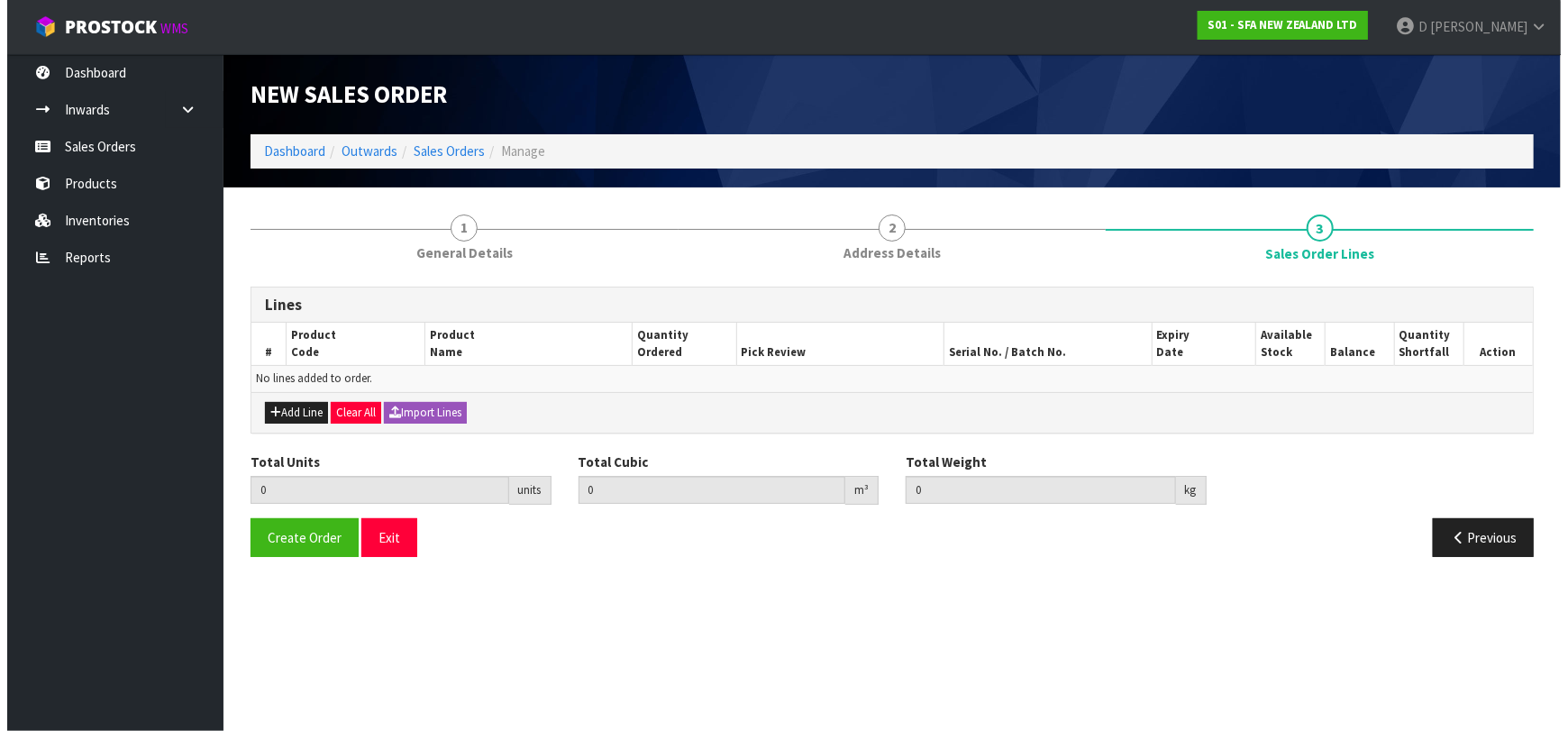
scroll to position [0, 0]
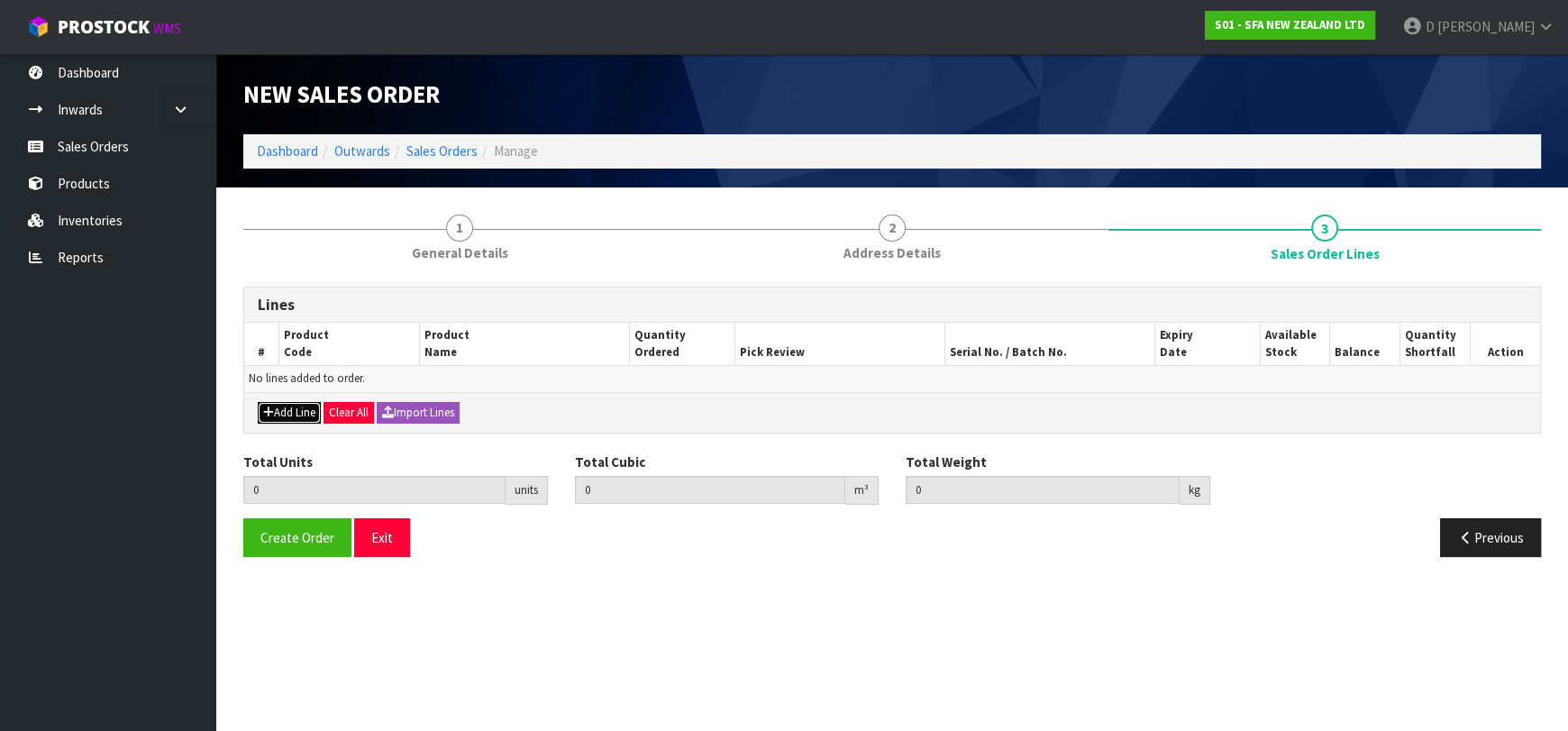
click at [297, 413] on button "Add Line" at bounding box center [289, 412] width 63 height 21
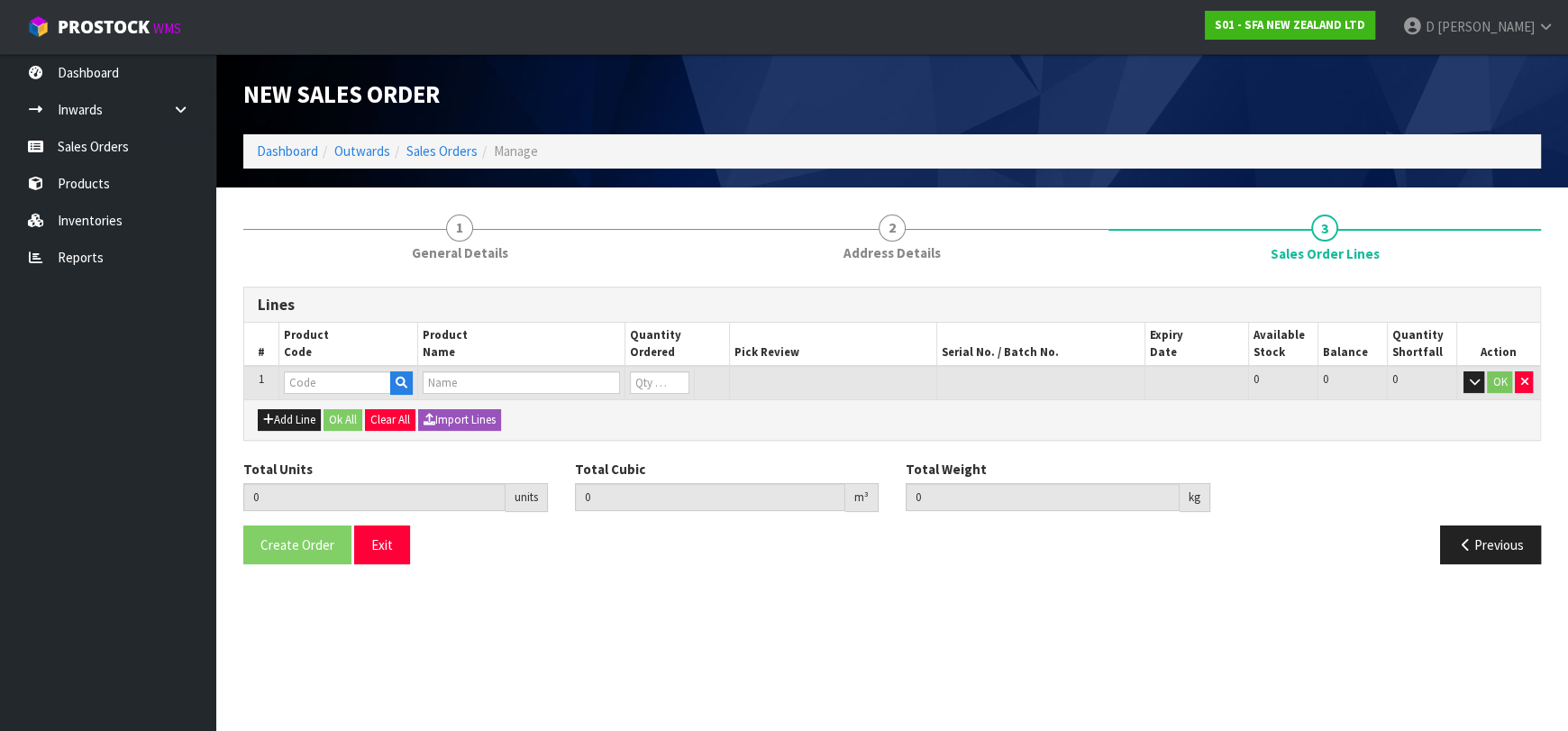
click at [320, 394] on td at bounding box center [348, 382] width 139 height 33
click at [319, 379] on input "text" at bounding box center [338, 382] width 108 height 22
click at [302, 377] on input "text" at bounding box center [338, 382] width 108 height 22
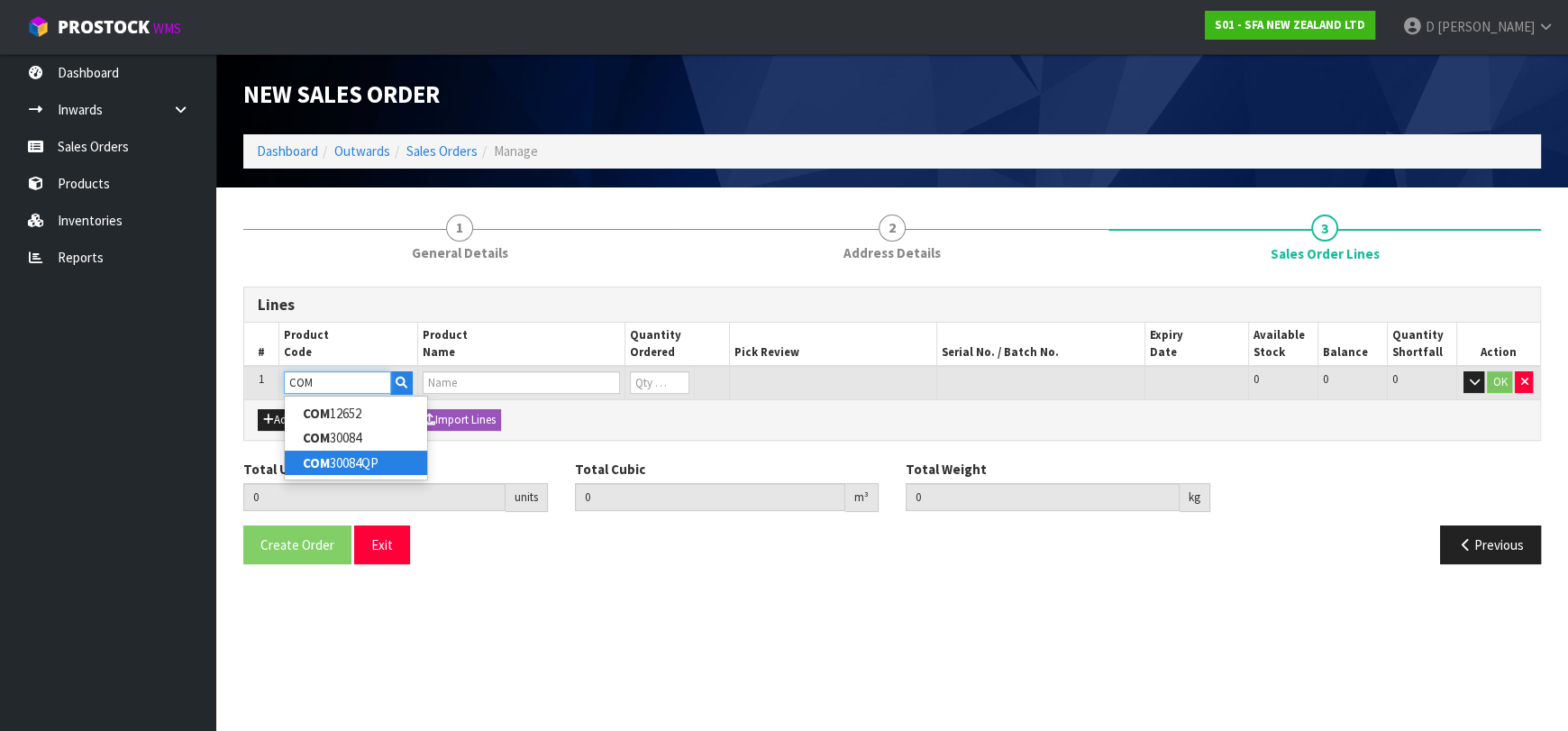
type input "COM30084QP"
type input "0.000000"
type input "0.000"
type input "VALVE 20MM M/M NYLON PULSE LATCHING W/QP"
type input "0"
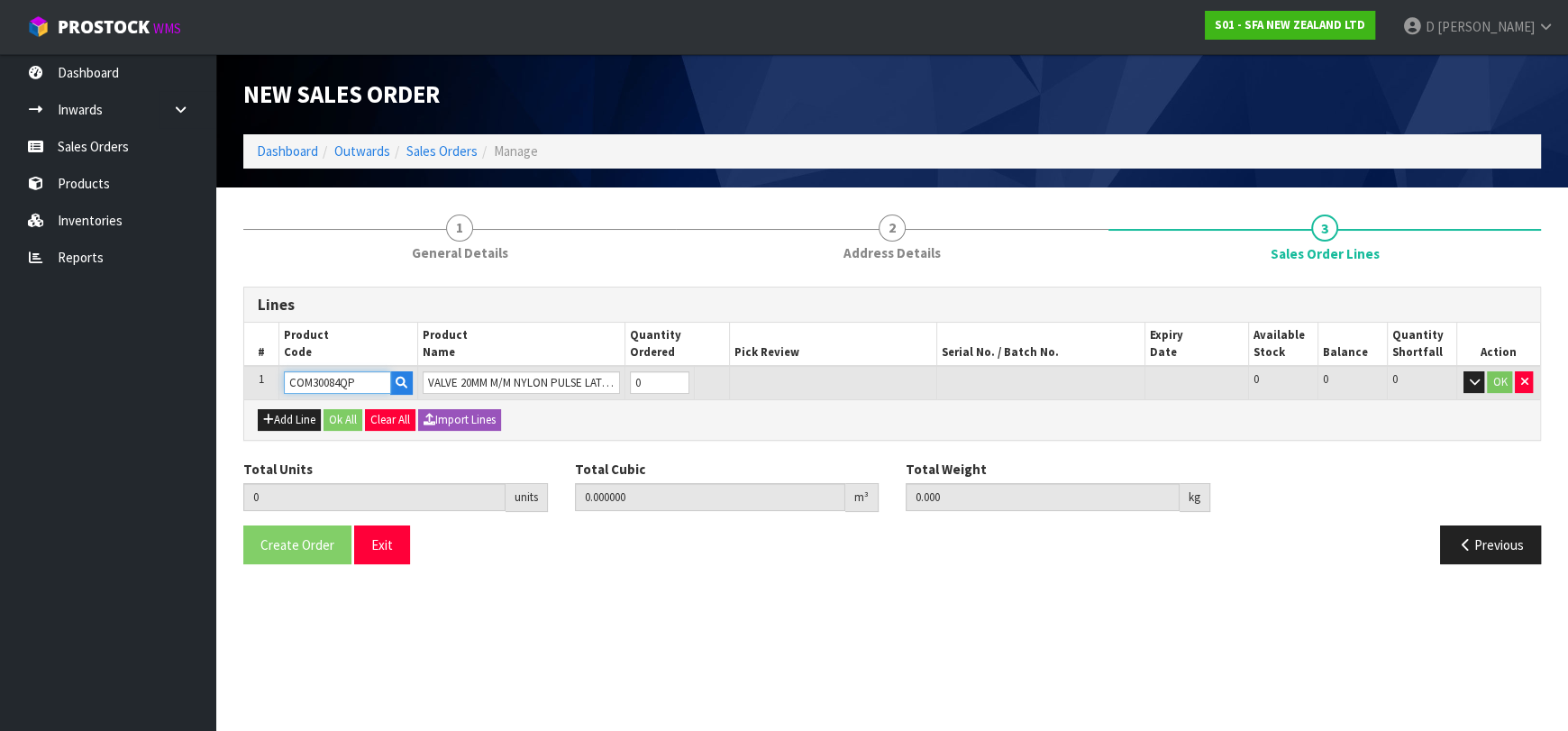
type input "COM30084QP"
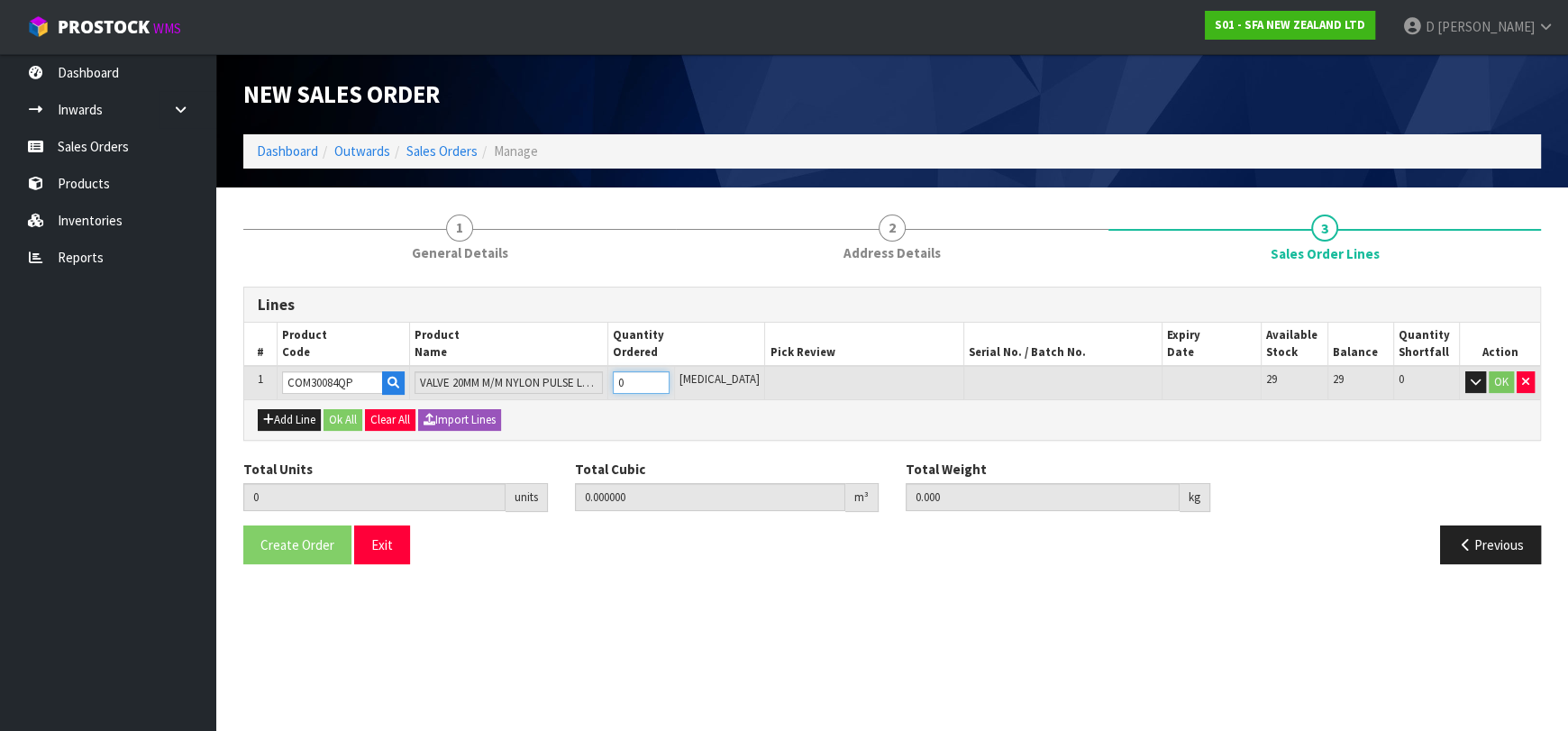
type input "1"
type input "0.00245"
type input "0.25"
type input "1"
click at [311, 416] on button "Add Line" at bounding box center [289, 419] width 63 height 21
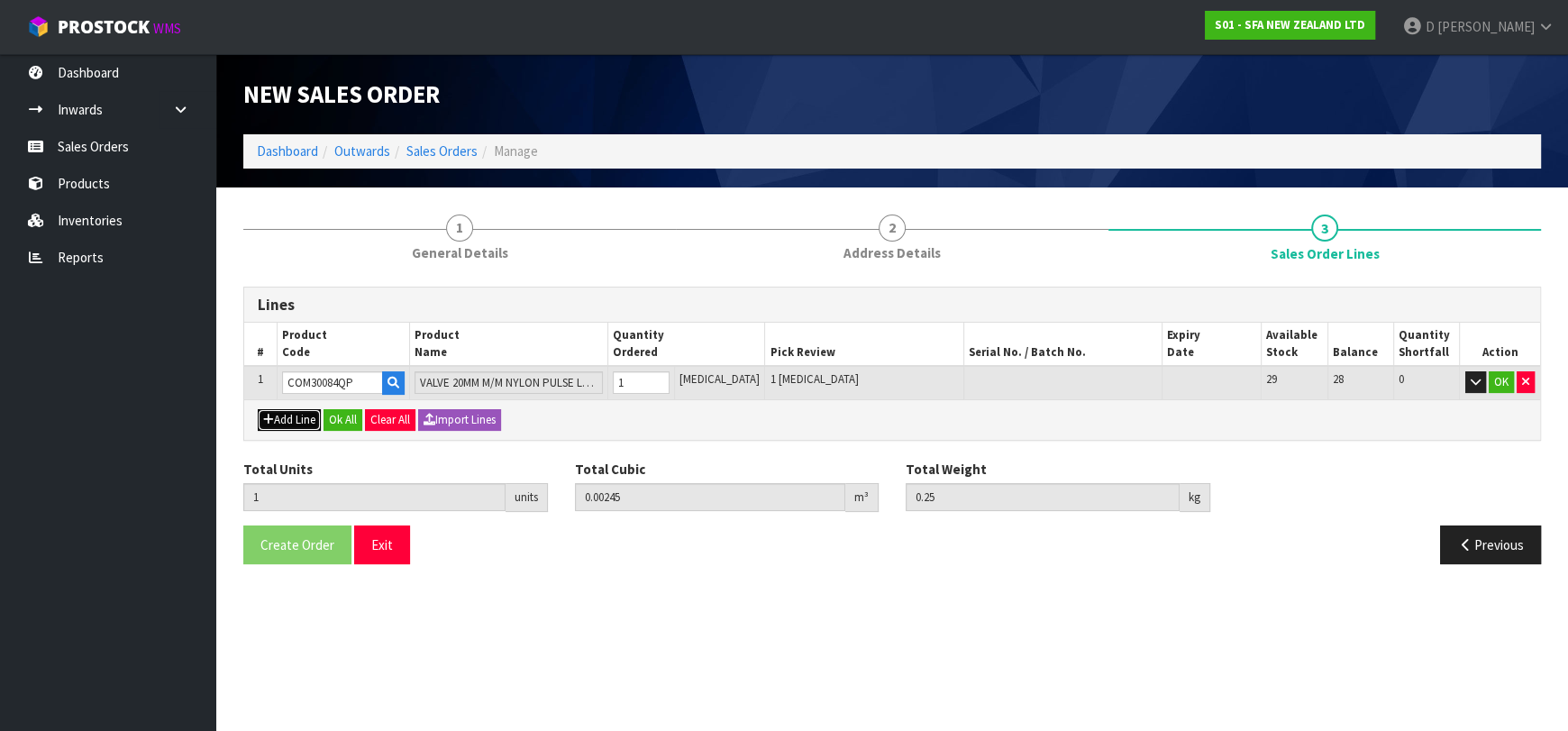
type input "0"
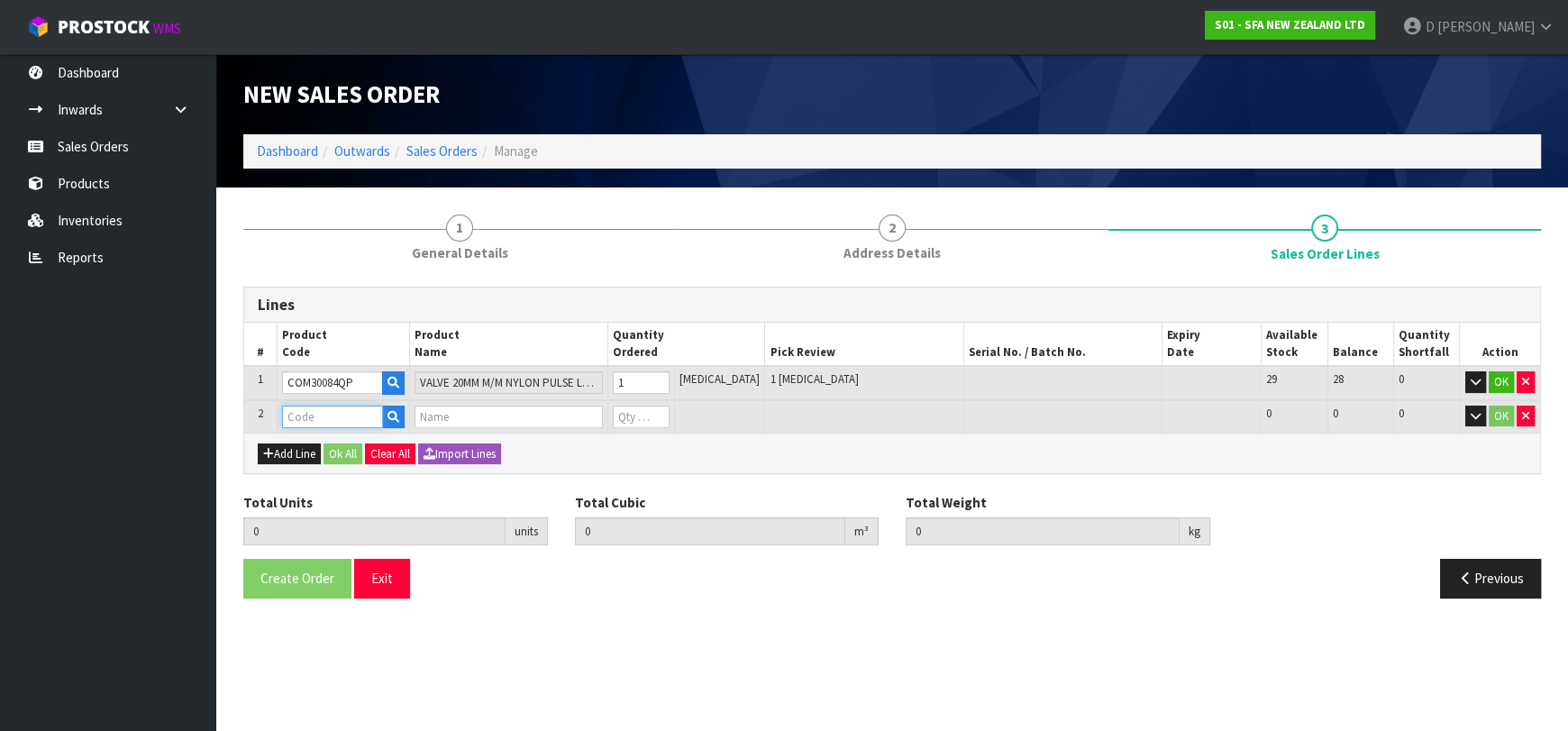
drag, startPoint x: 311, startPoint y: 416, endPoint x: 328, endPoint y: 403, distance: 21.4
click at [328, 405] on input "text" at bounding box center [332, 417] width 101 height 22
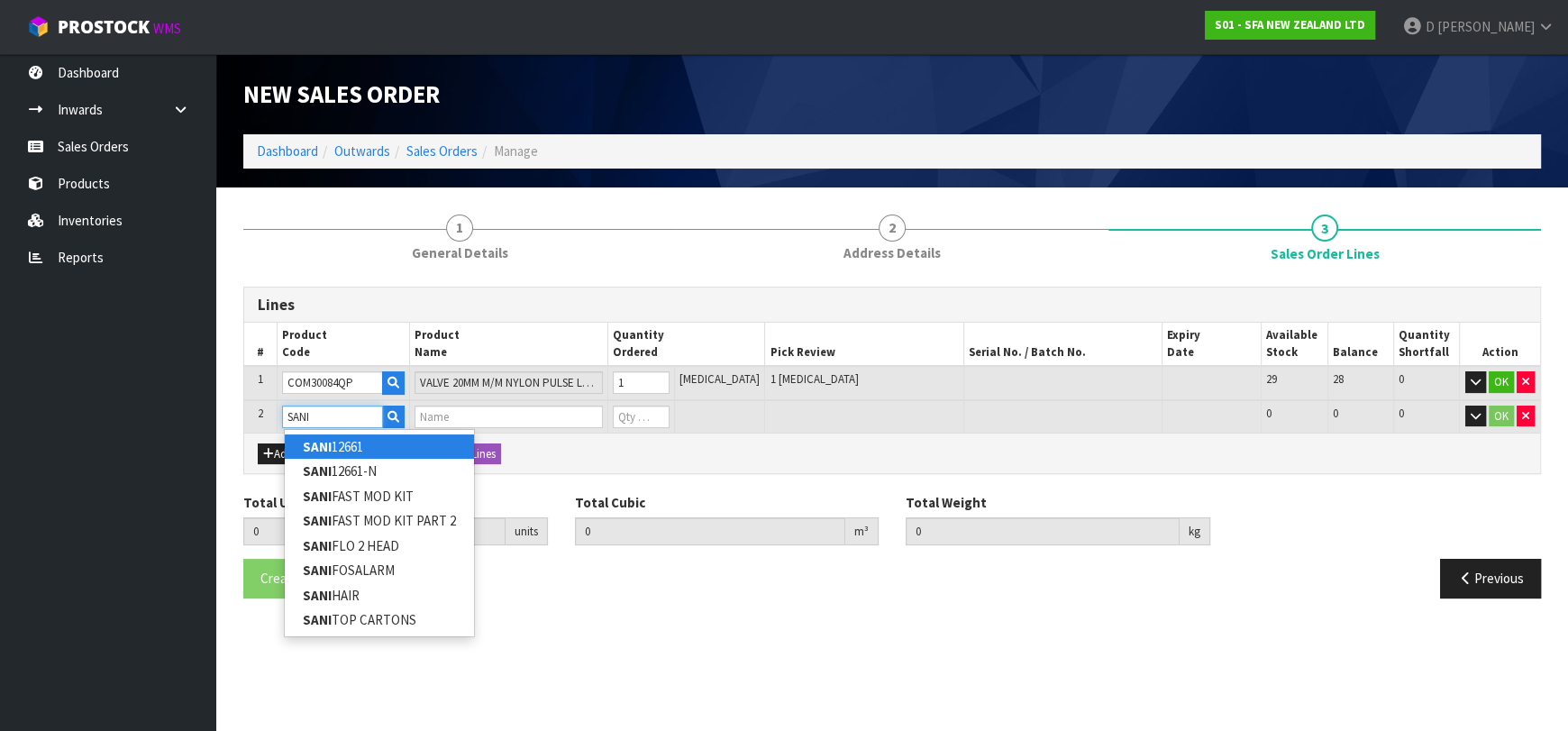
type input "SANI12661"
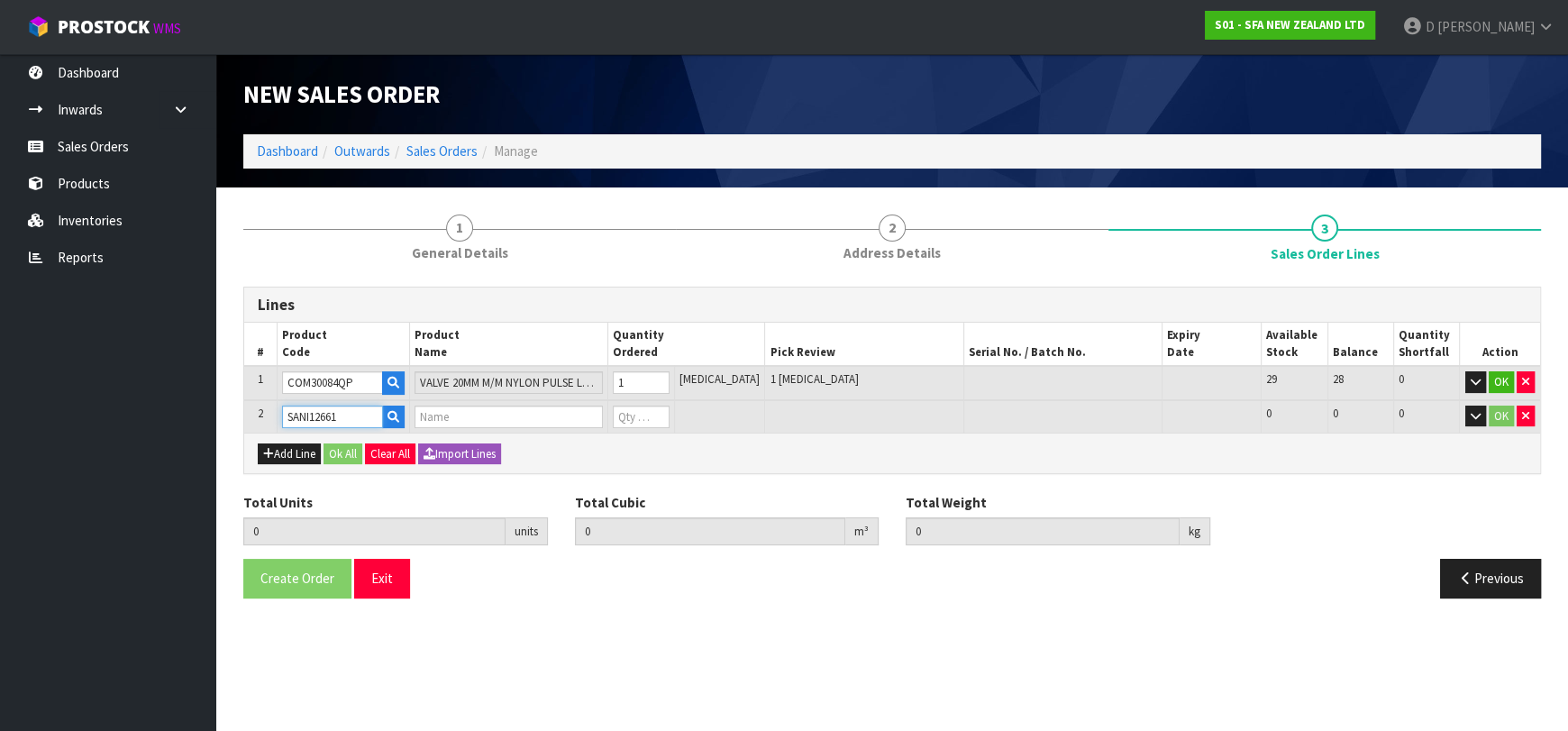
type input "1"
type input "0.00245"
type input "0.25"
type input "SANI ALARM INTERLOCK"
type input "0"
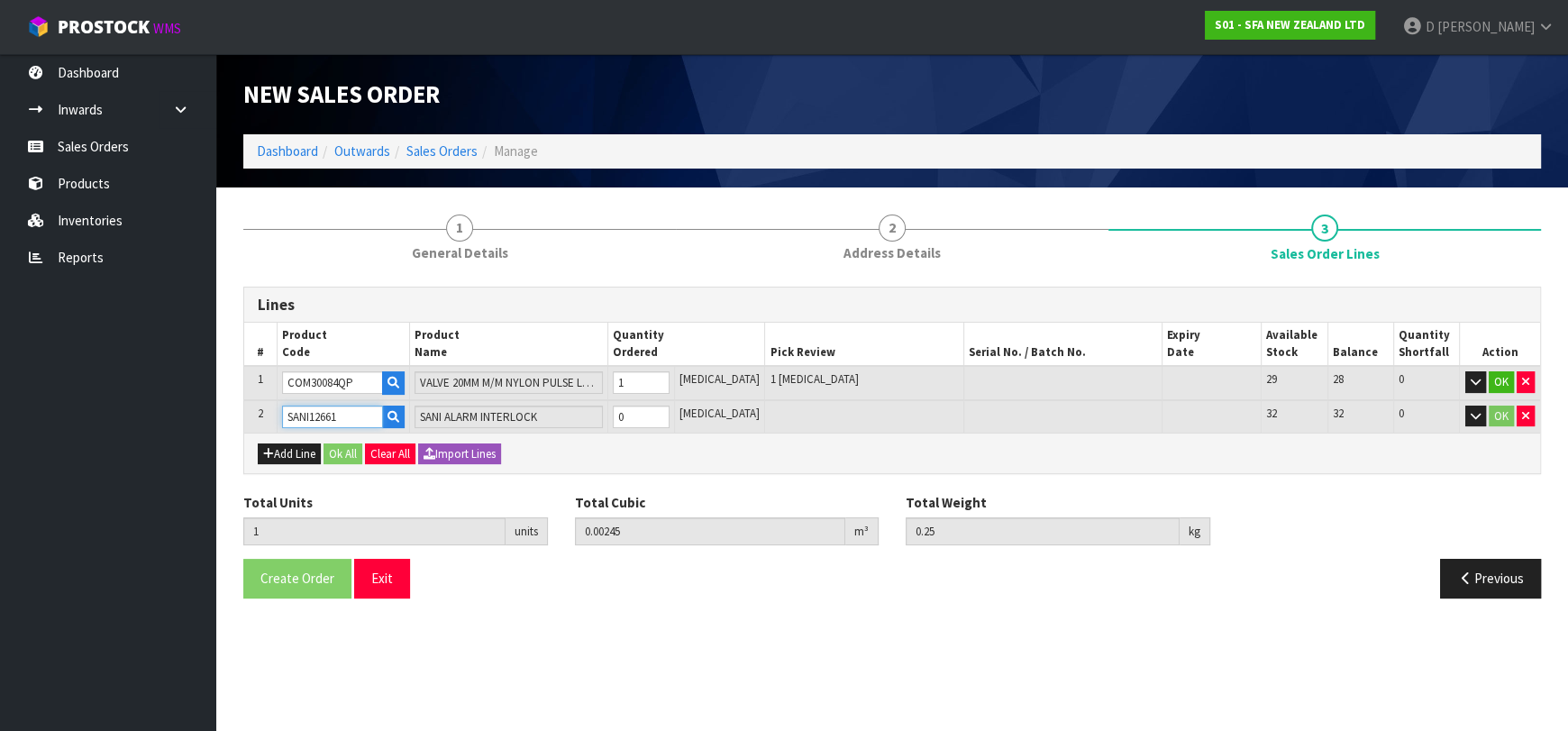
type input "SANI12661"
type input "2"
type input "0.01073"
type input "1.85"
type input "1"
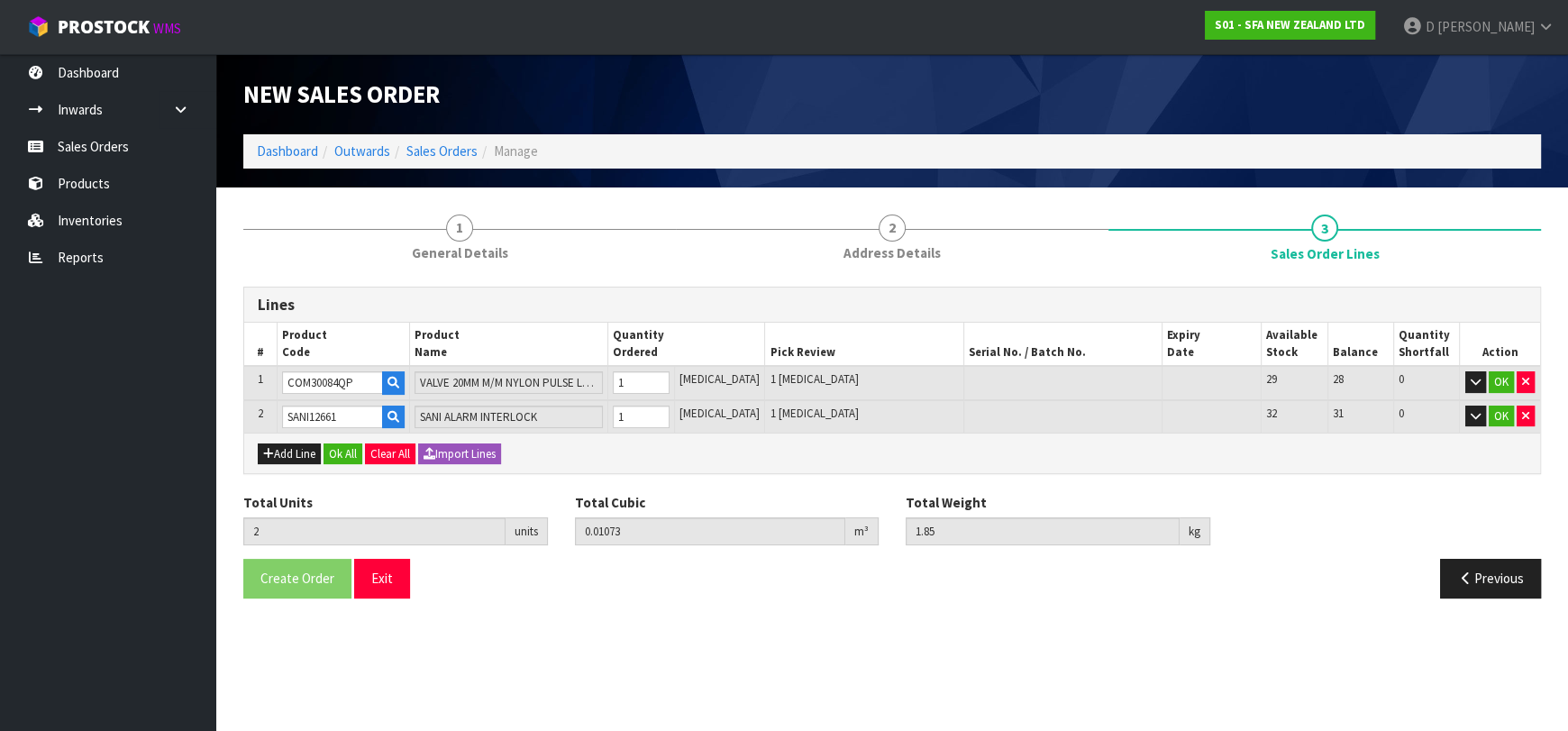
click at [346, 464] on div "Add Line Ok All Clear All Import Lines" at bounding box center [892, 453] width 1296 height 41
click at [351, 457] on button "Ok All" at bounding box center [343, 454] width 39 height 21
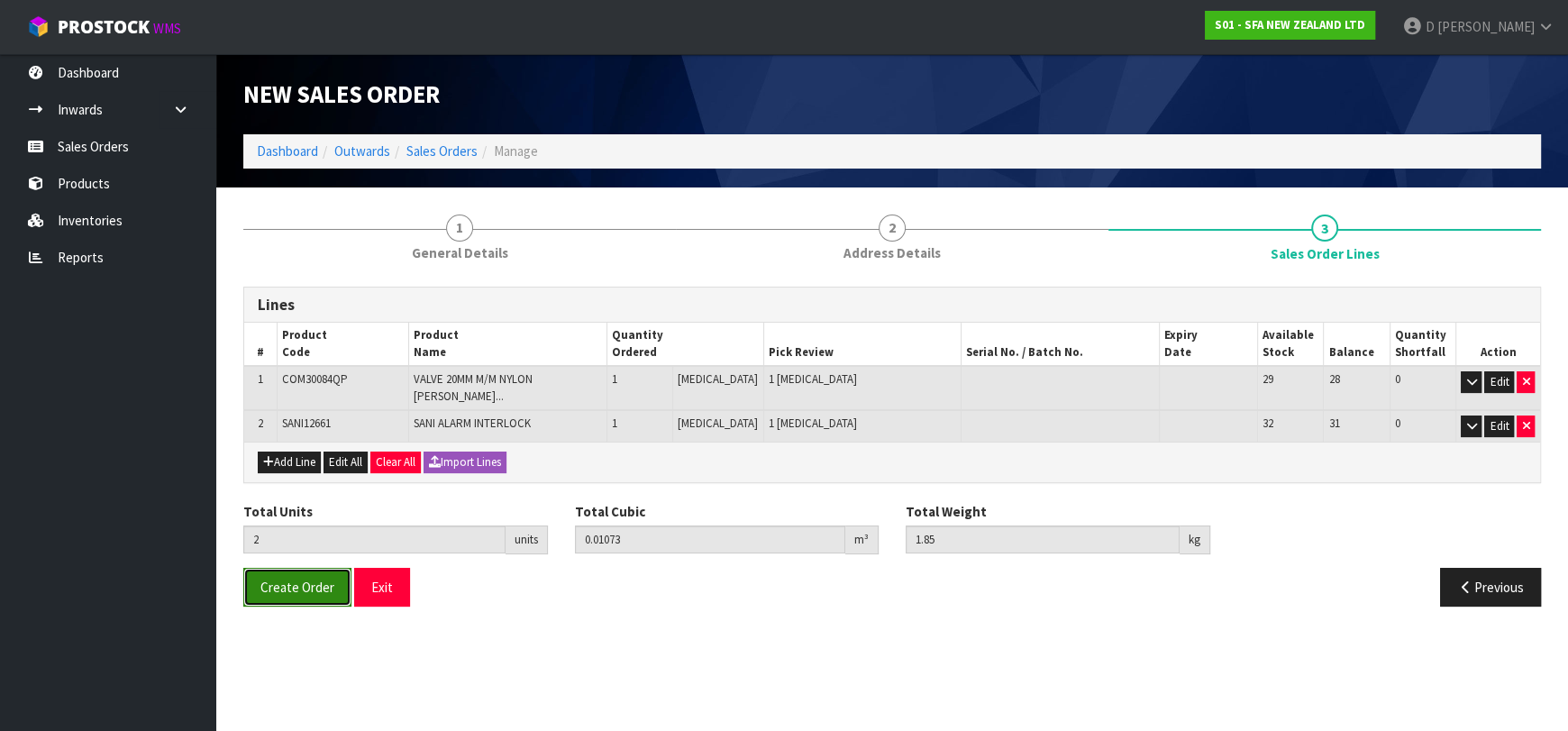
click at [313, 568] on button "Create Order" at bounding box center [297, 587] width 109 height 39
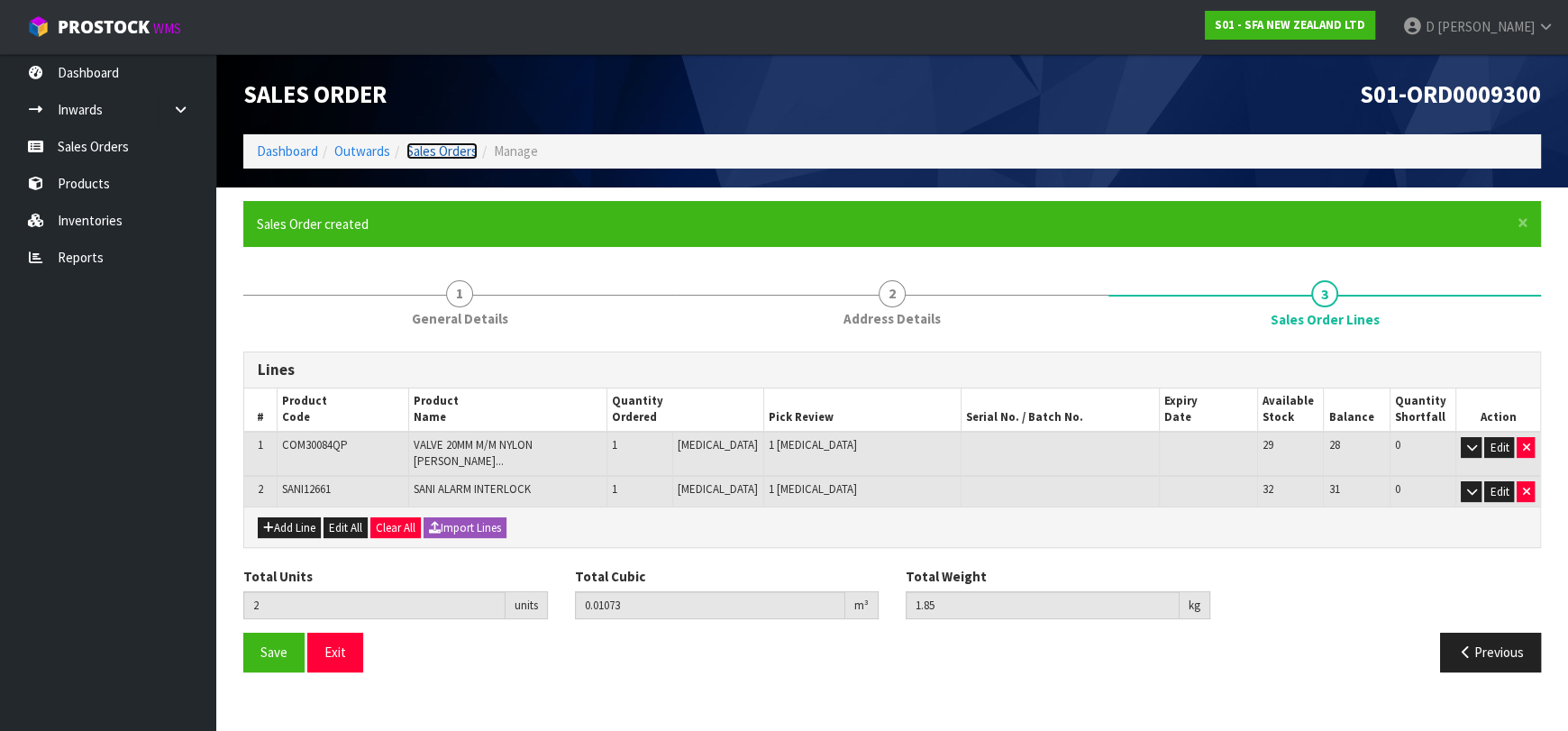
click at [435, 154] on link "Sales Orders" at bounding box center [442, 150] width 71 height 17
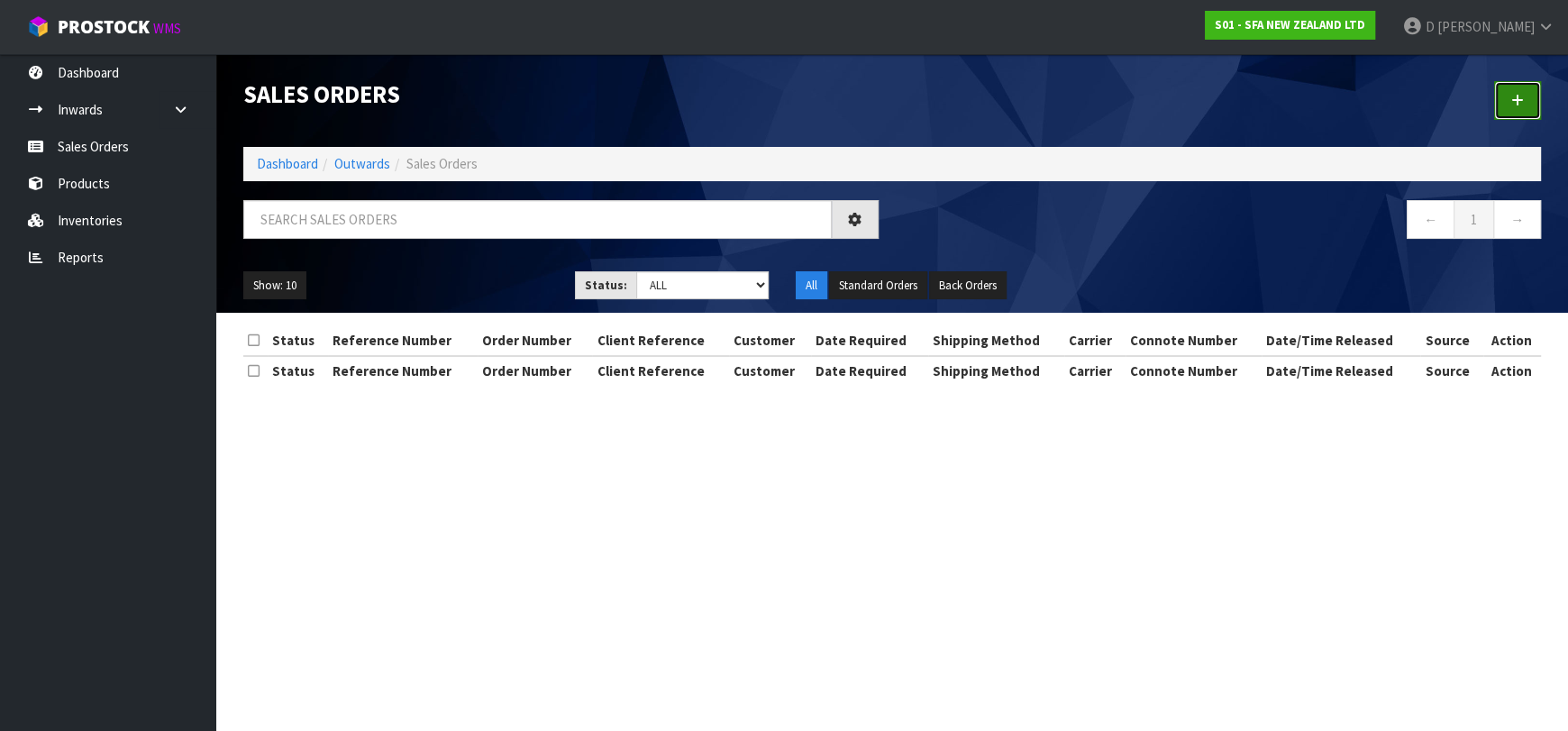
click at [1513, 101] on icon at bounding box center [1518, 100] width 13 height 14
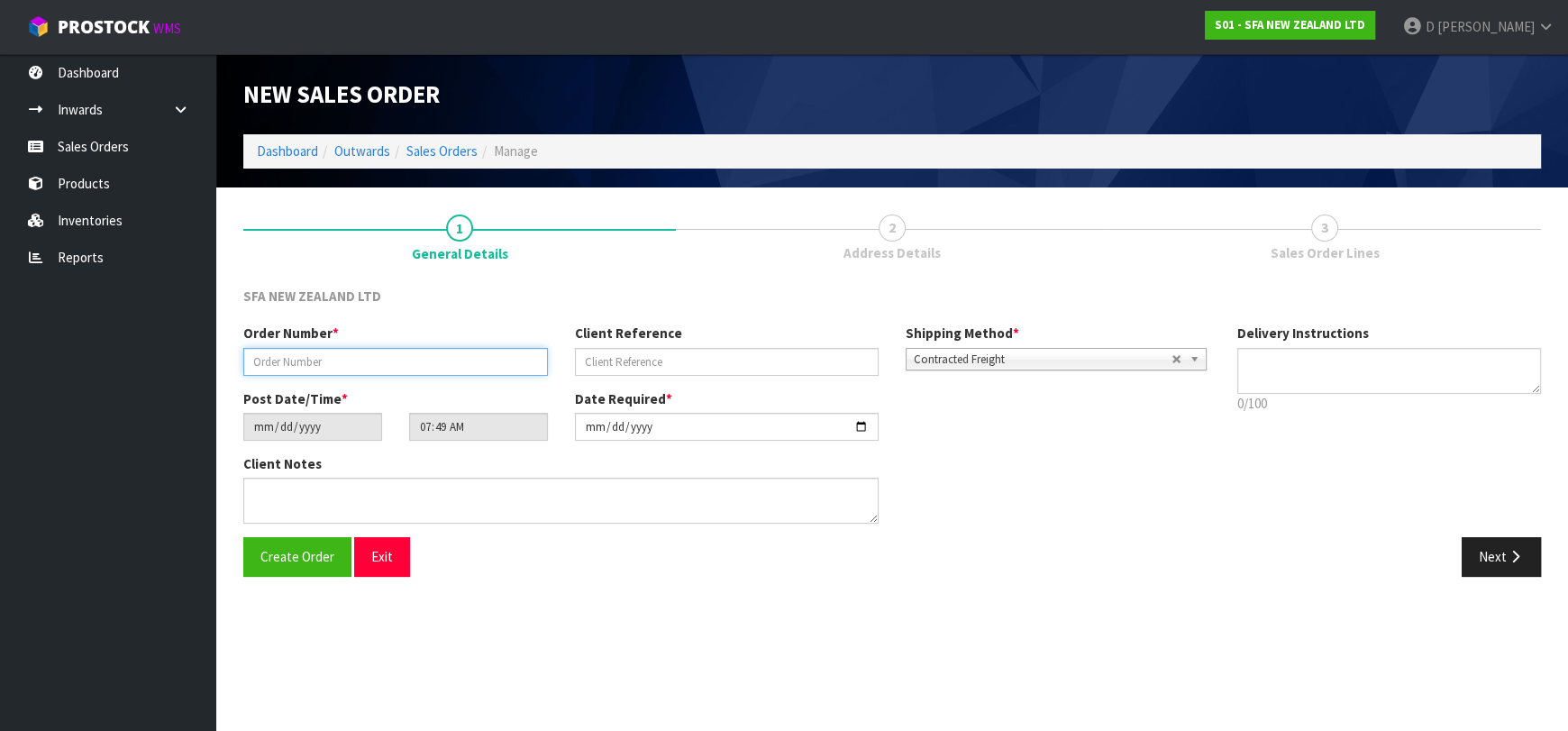
click at [395, 362] on input "text" at bounding box center [395, 362] width 304 height 28
type input "24487"
paste input "74262"
type input "74262"
click at [1497, 542] on button "Next" at bounding box center [1501, 557] width 79 height 39
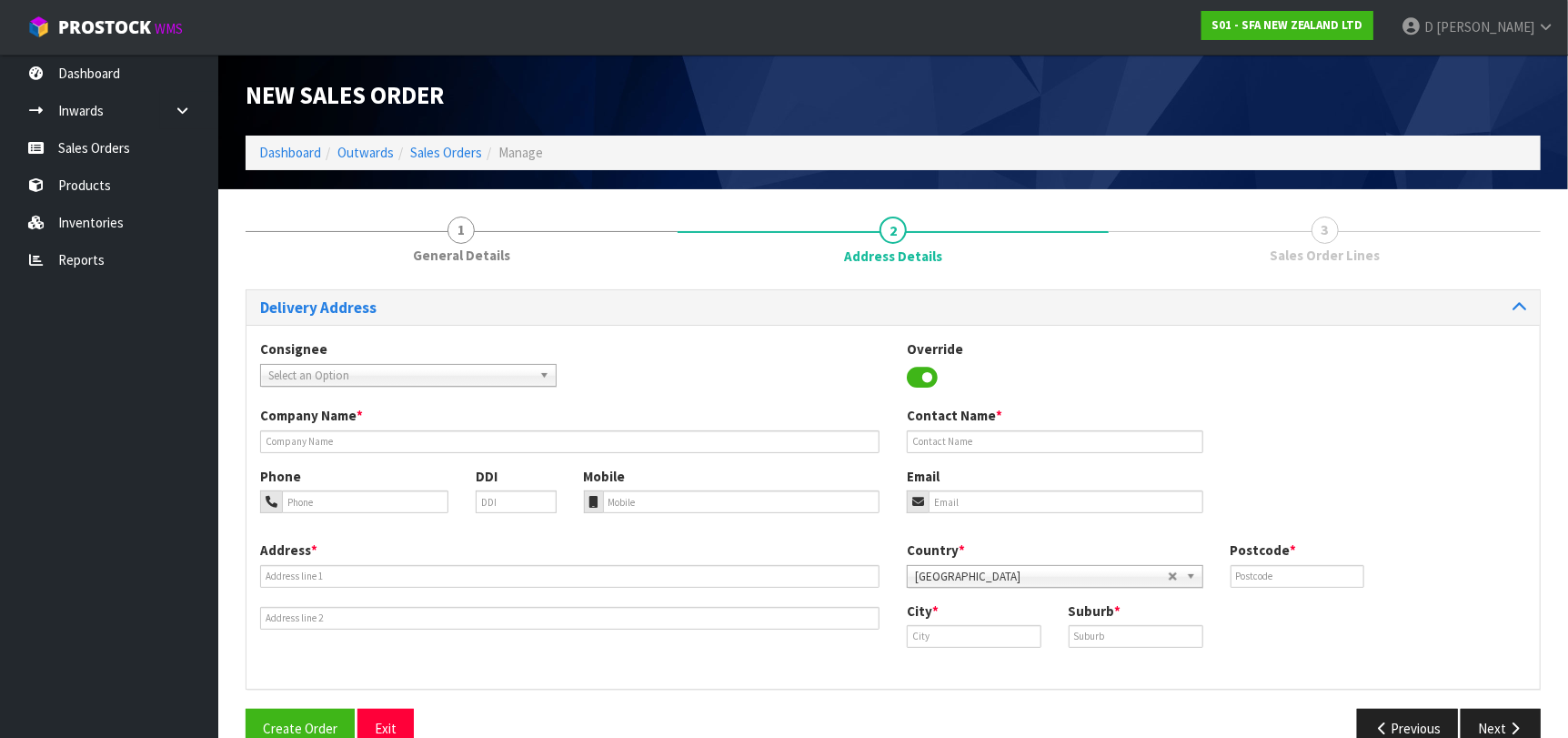
click at [331, 368] on span "Select an Option" at bounding box center [401, 376] width 264 height 22
type input "CITYRIVE"
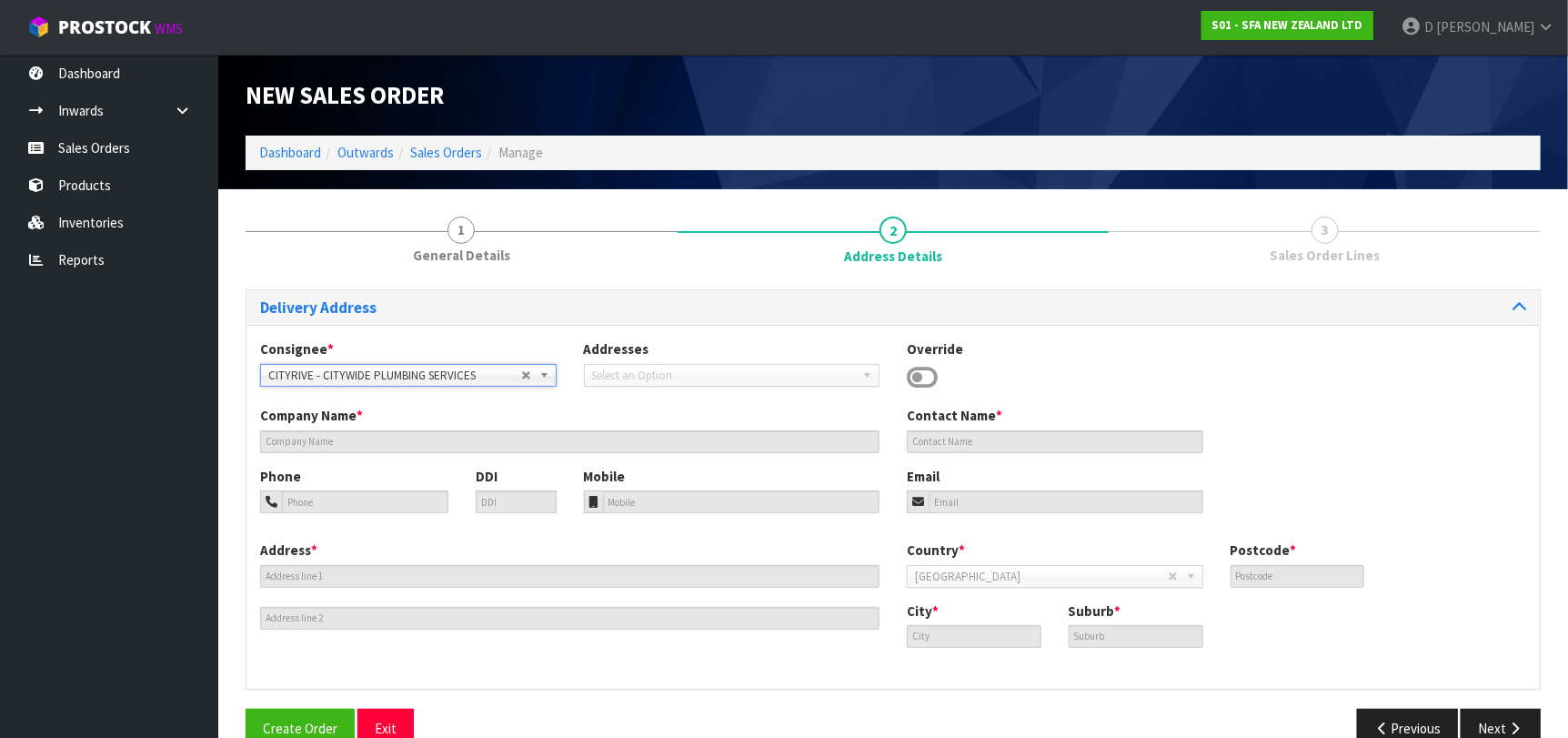
type input "CITYWIDE PLUMBING SERVICES"
type input "GROUND FLOOR 27/14 AIRBORNE ROAD"
type input "0632"
type input "Auckland"
type input "ROSEDALE"
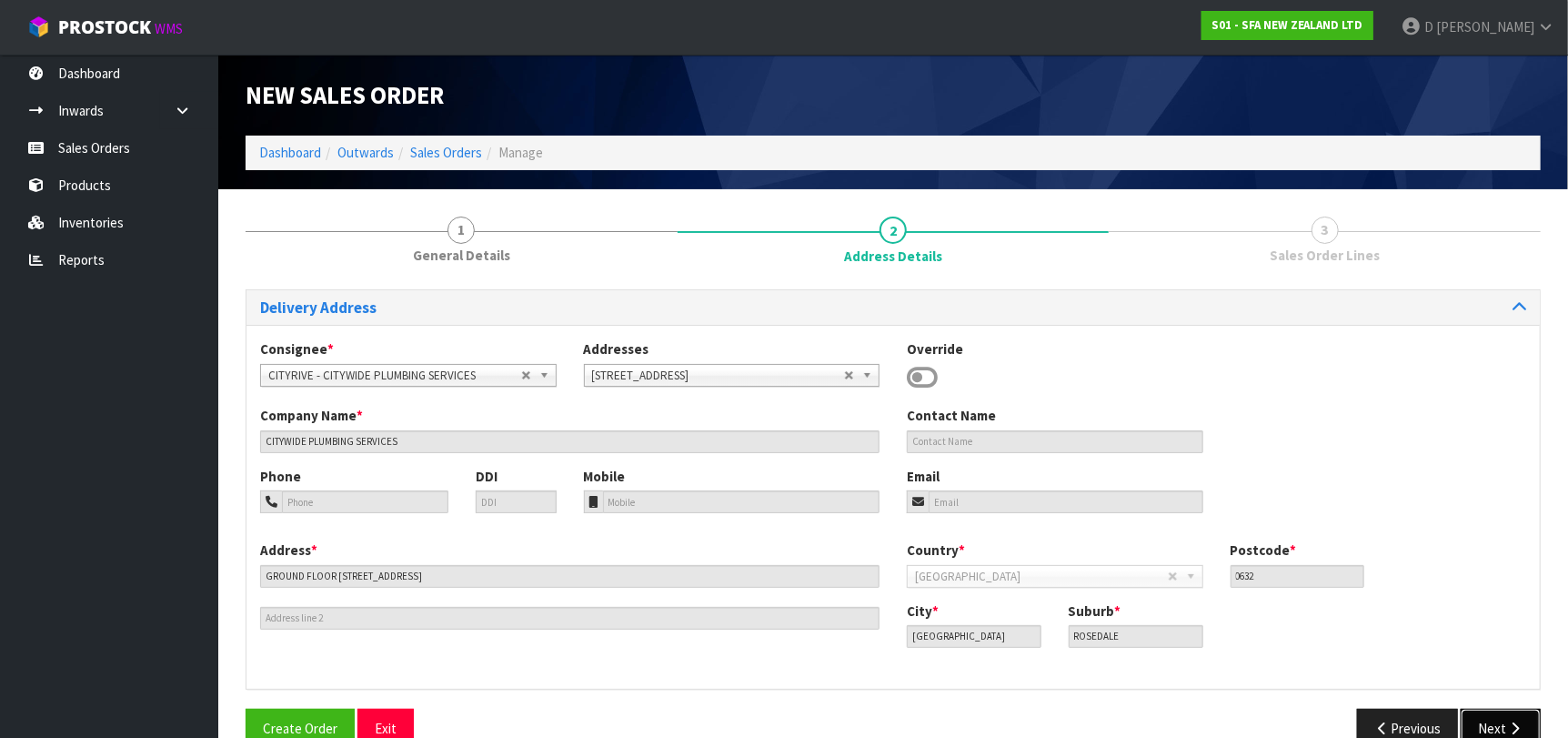
click at [1468, 716] on button "Next" at bounding box center [1500, 729] width 80 height 39
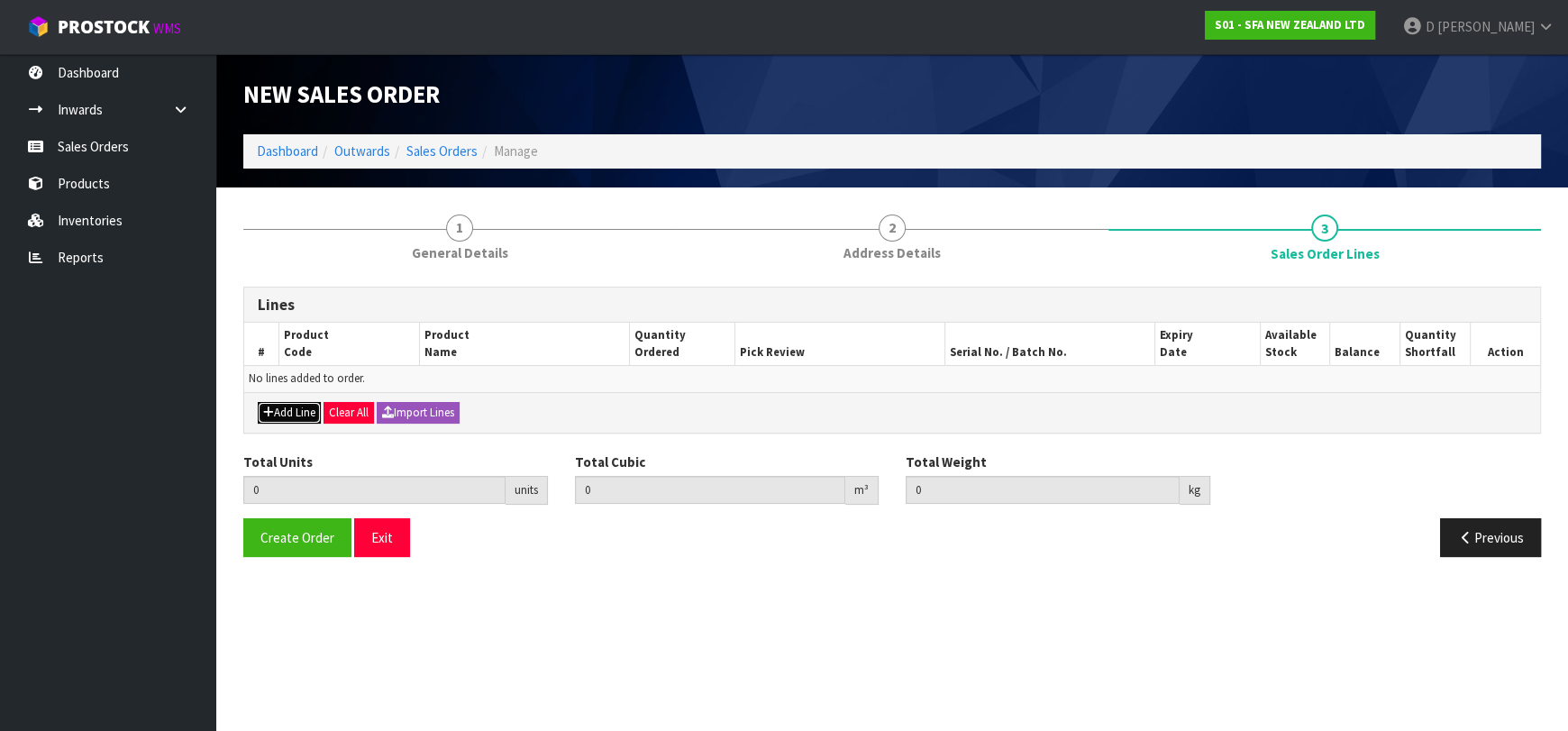
click at [302, 410] on button "Add Line" at bounding box center [289, 412] width 63 height 21
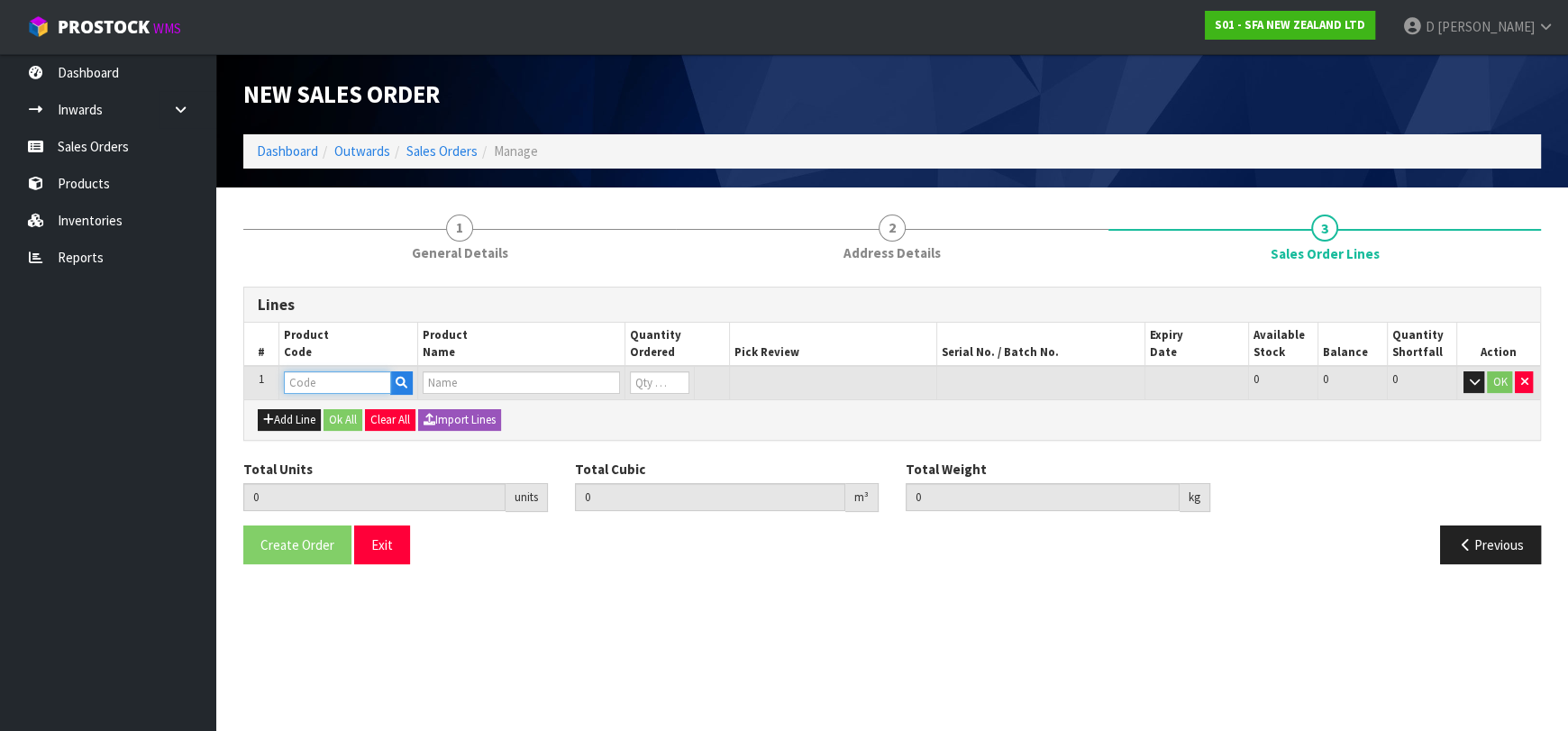
click at [314, 384] on input "text" at bounding box center [338, 382] width 108 height 22
type input "SA98"
type input "0.000000"
type input "0.000"
type input "SANIPLUS SEWAGE MACERATOR PUMP"
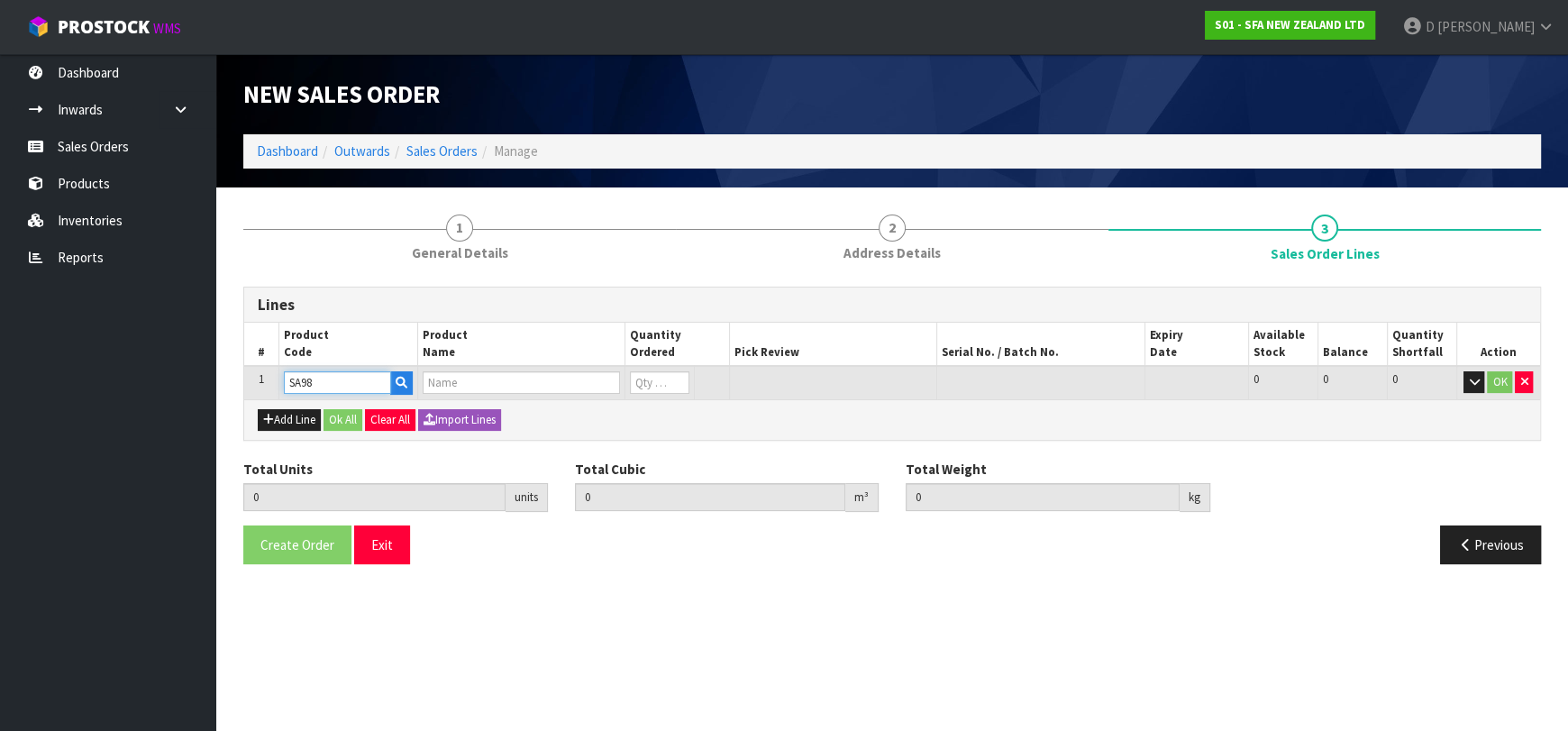
type input "0"
type input "SA98"
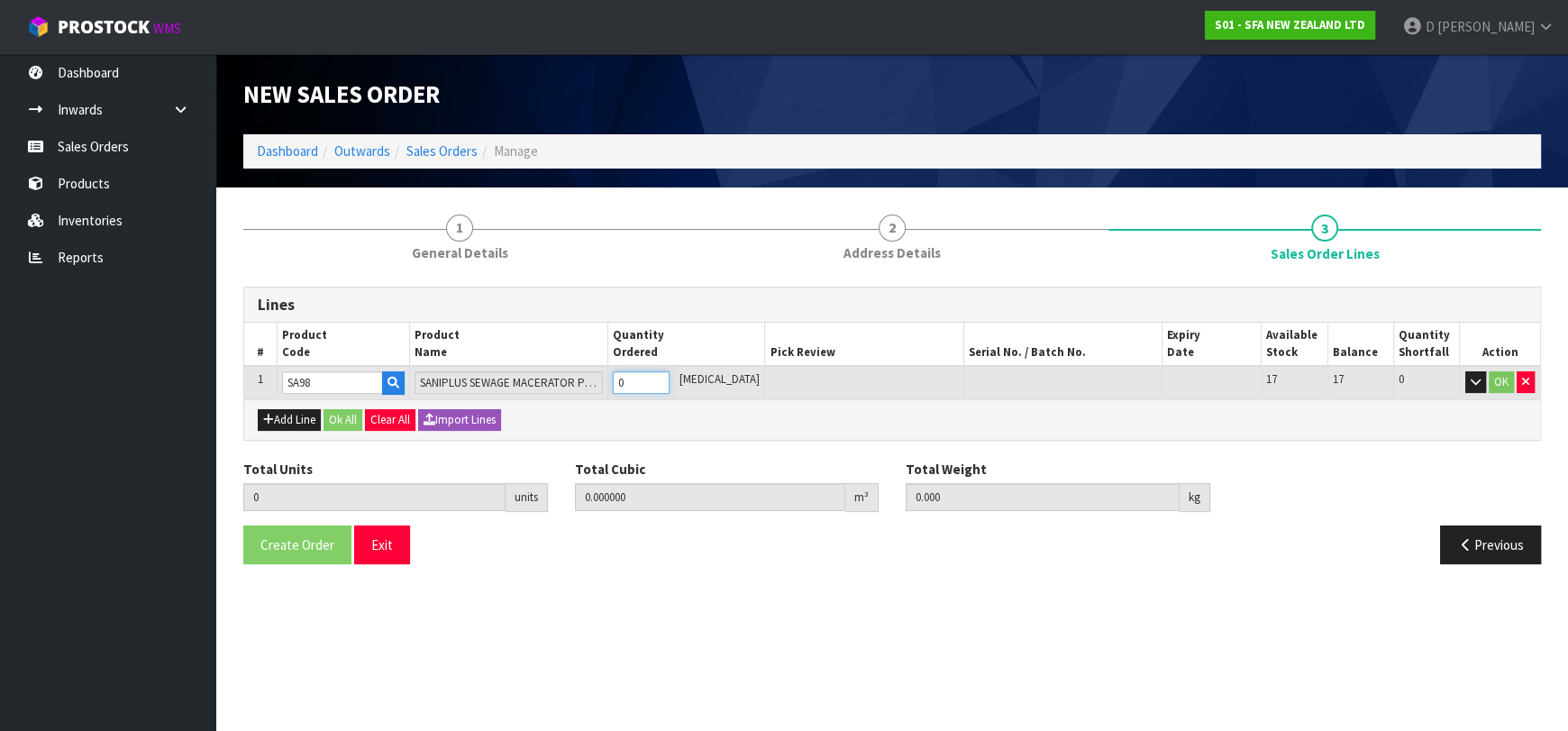
type input "1"
type input "0.04488"
type input "7.25"
type input "1"
click at [332, 421] on button "Ok All" at bounding box center [343, 419] width 39 height 21
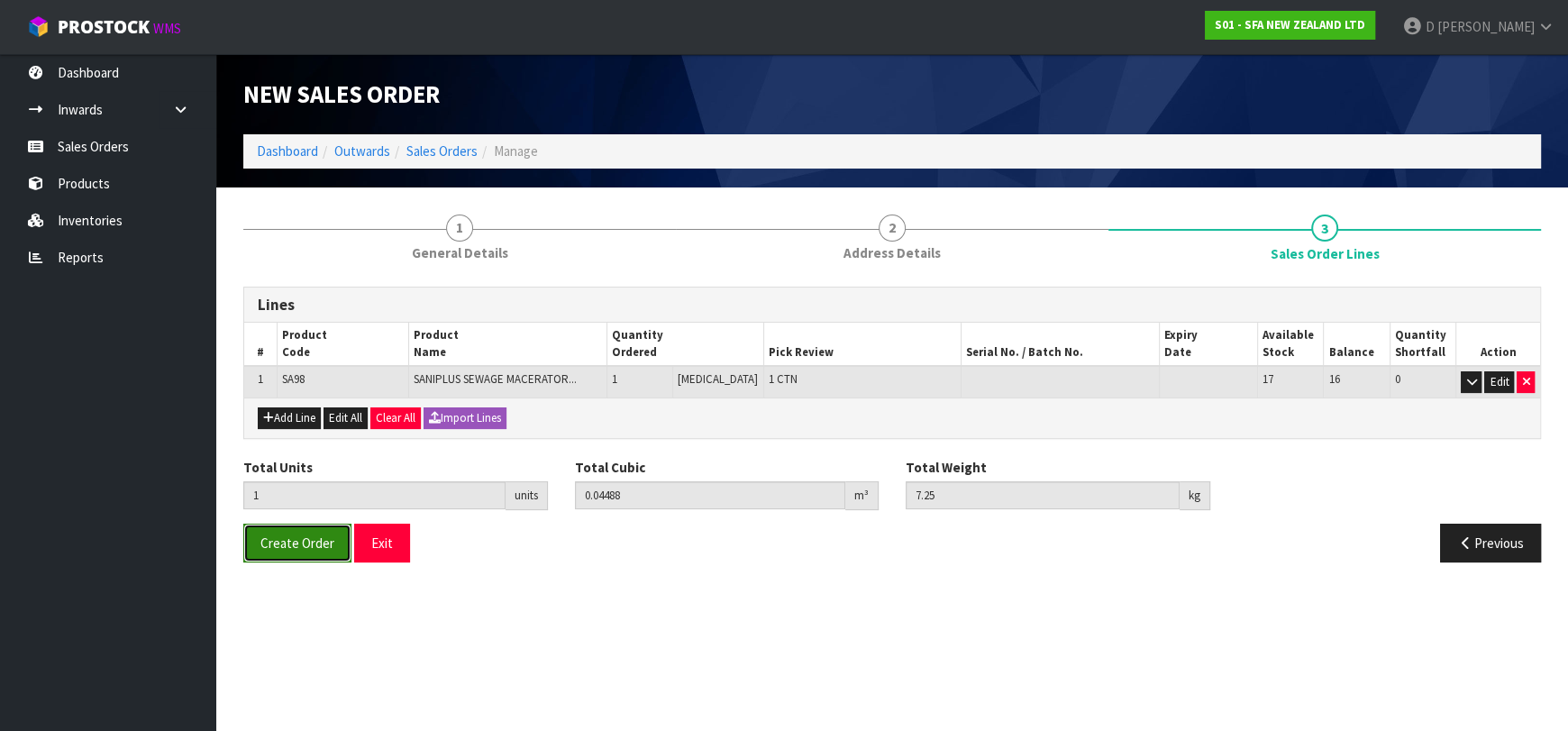
click at [309, 554] on button "Create Order" at bounding box center [297, 543] width 109 height 39
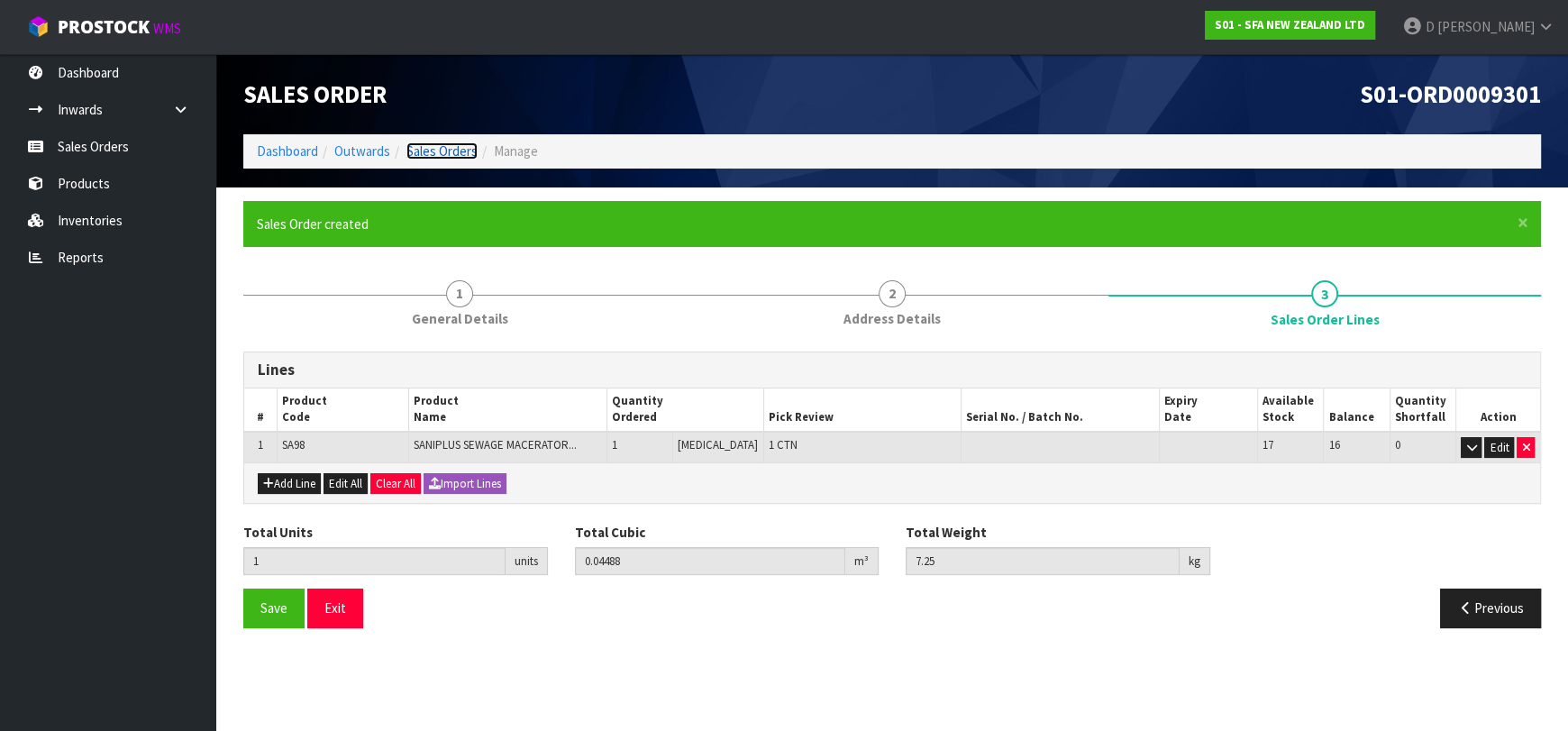
click at [427, 154] on link "Sales Orders" at bounding box center [442, 150] width 71 height 17
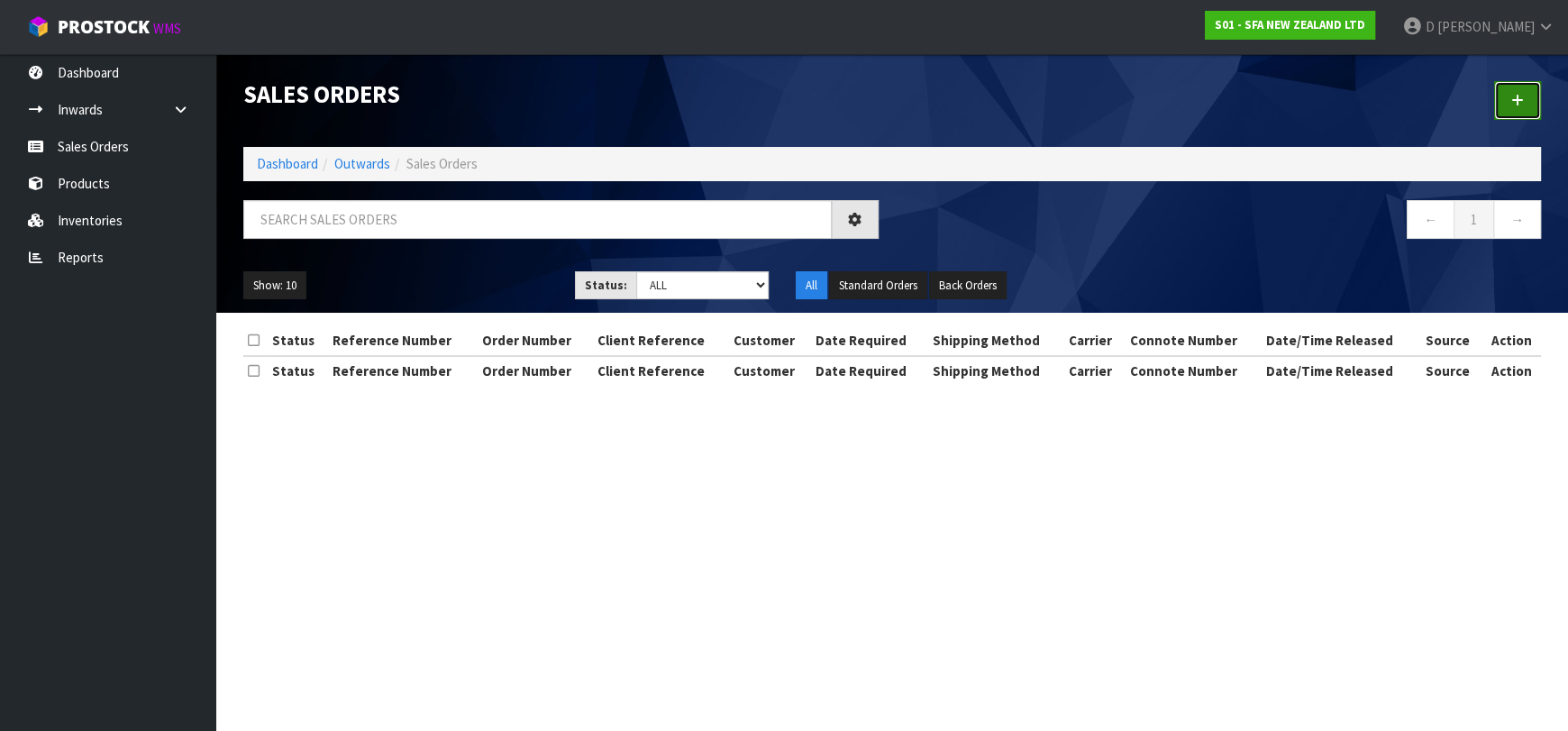
click at [1508, 103] on link at bounding box center [1518, 100] width 47 height 39
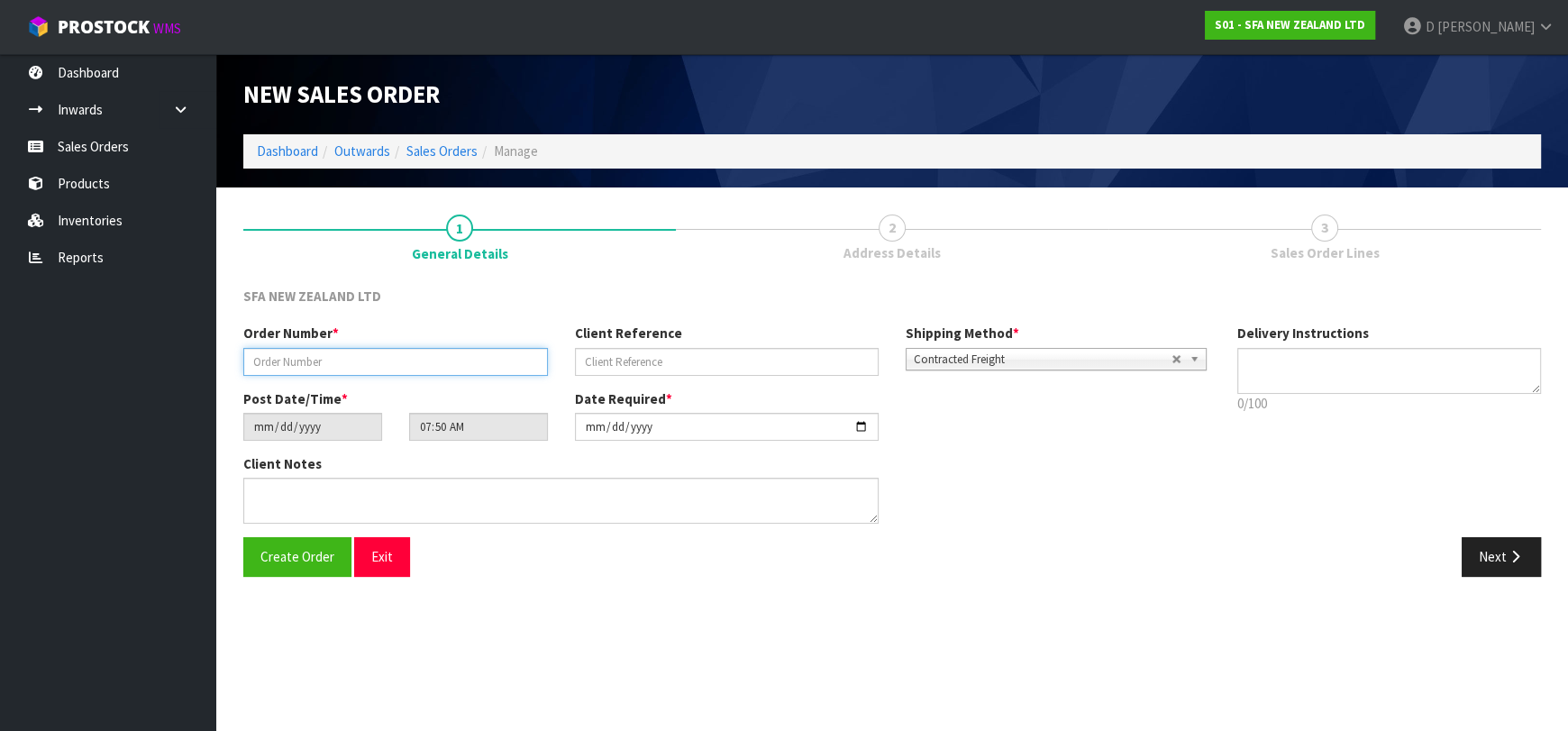
click at [450, 352] on input "text" at bounding box center [395, 362] width 304 height 28
type input "24488"
paste input "10457112"
type input "10457112"
drag, startPoint x: 1181, startPoint y: 616, endPoint x: 1224, endPoint y: 623, distance: 43.6
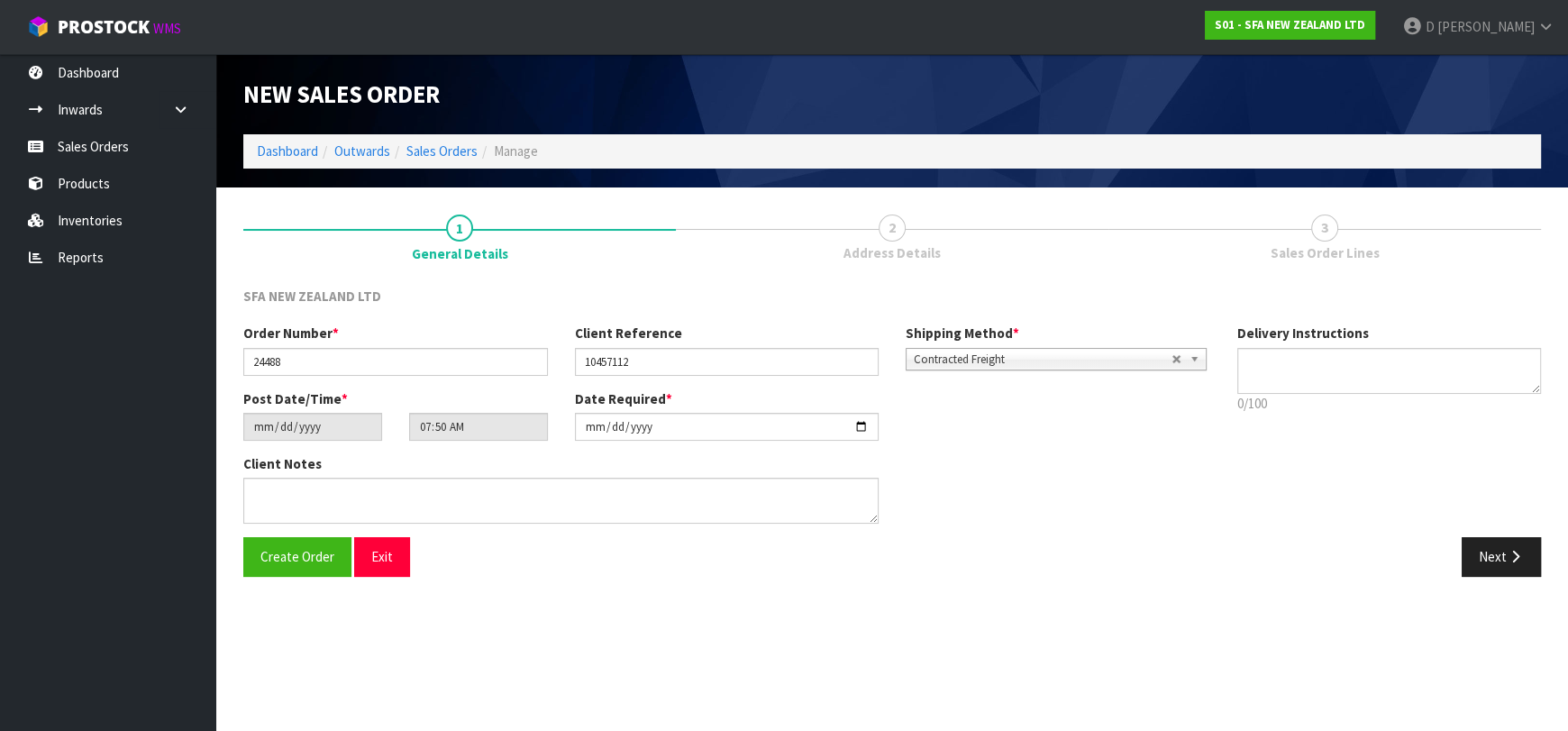
click at [1181, 616] on section "New Sales Order Dashboard Outwards Sales Orders Manage New Sales Order Dashboar…" at bounding box center [784, 366] width 1568 height 731
click at [1508, 553] on icon "button" at bounding box center [1515, 557] width 17 height 14
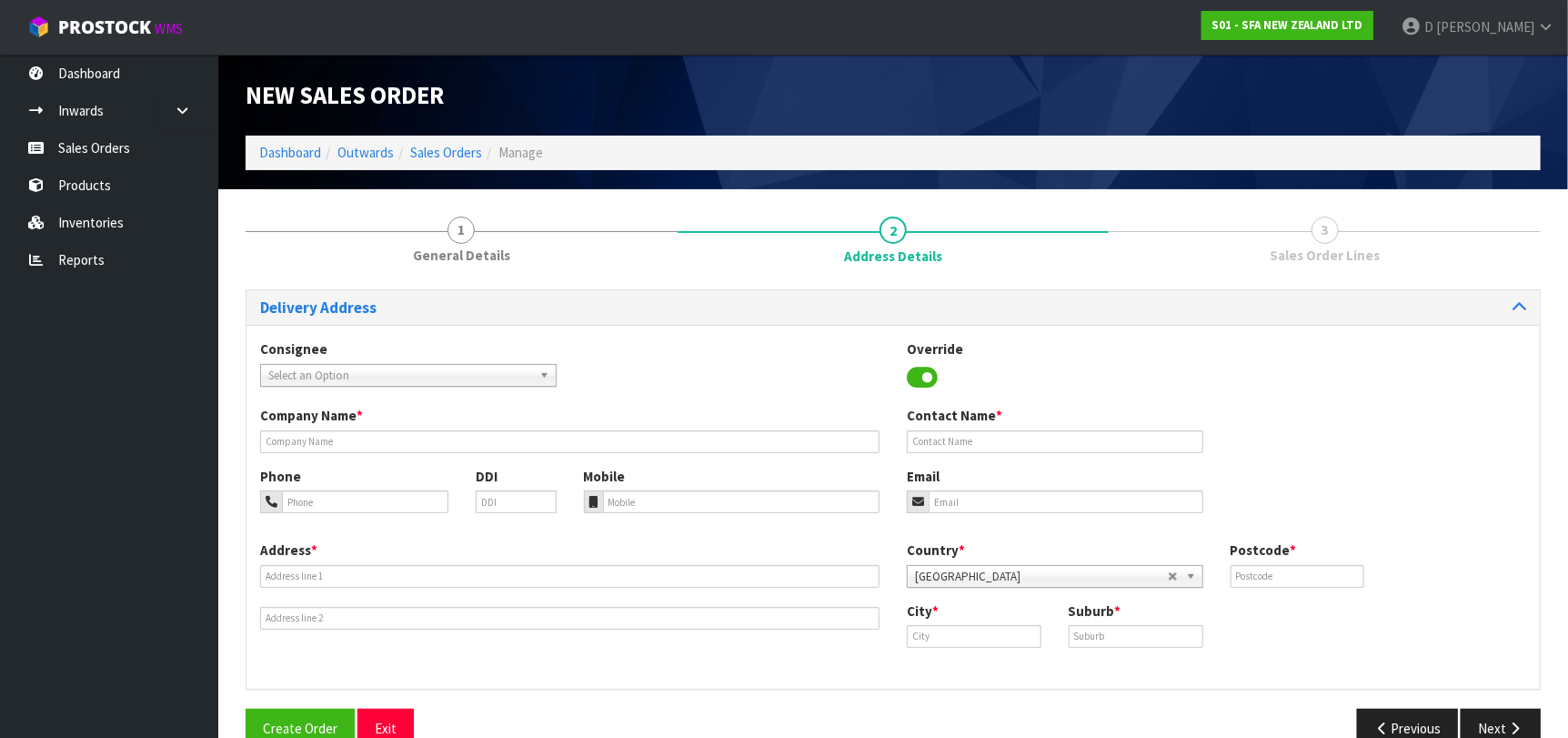
click at [496, 370] on span "Select an Option" at bounding box center [401, 376] width 264 height 22
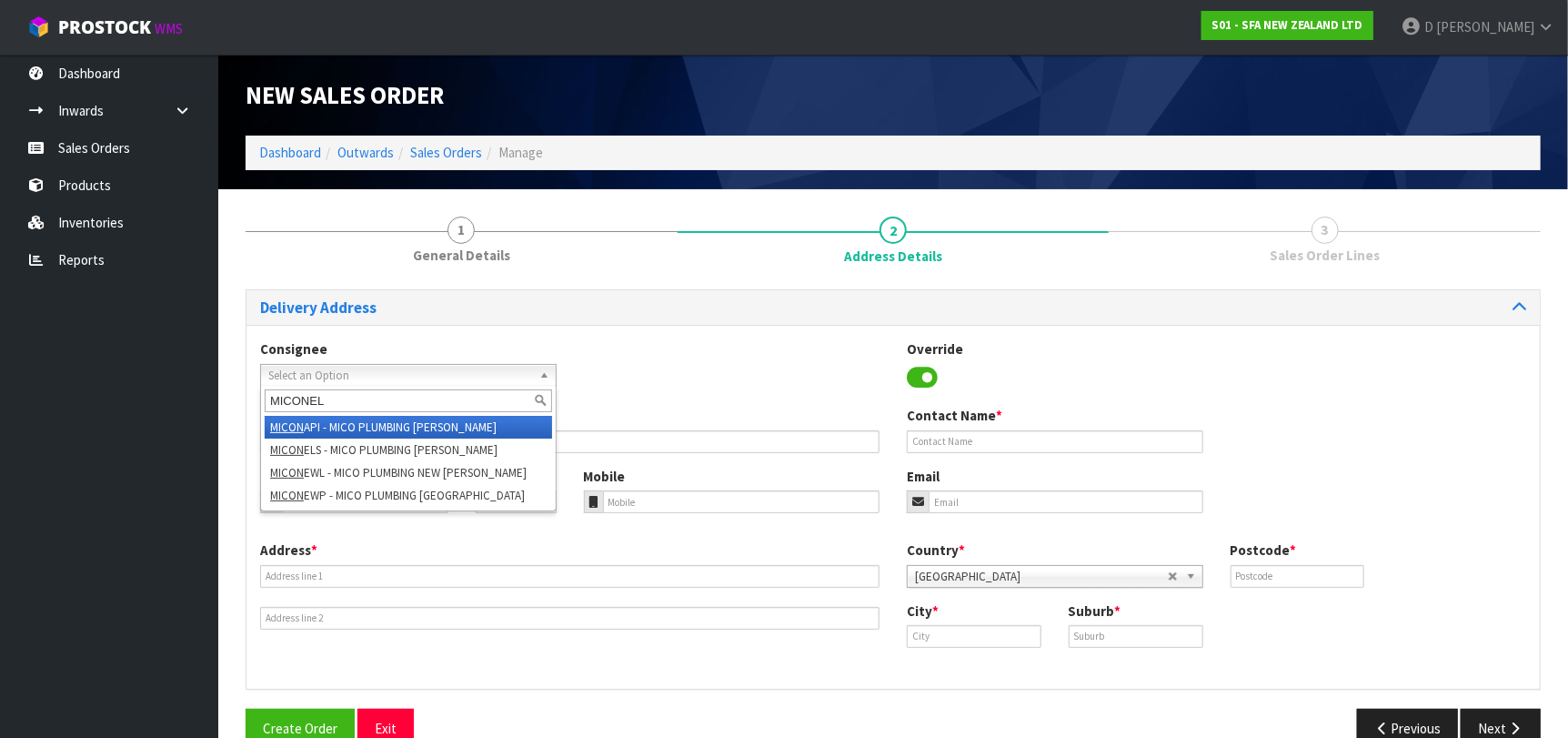
type input "MICONELS"
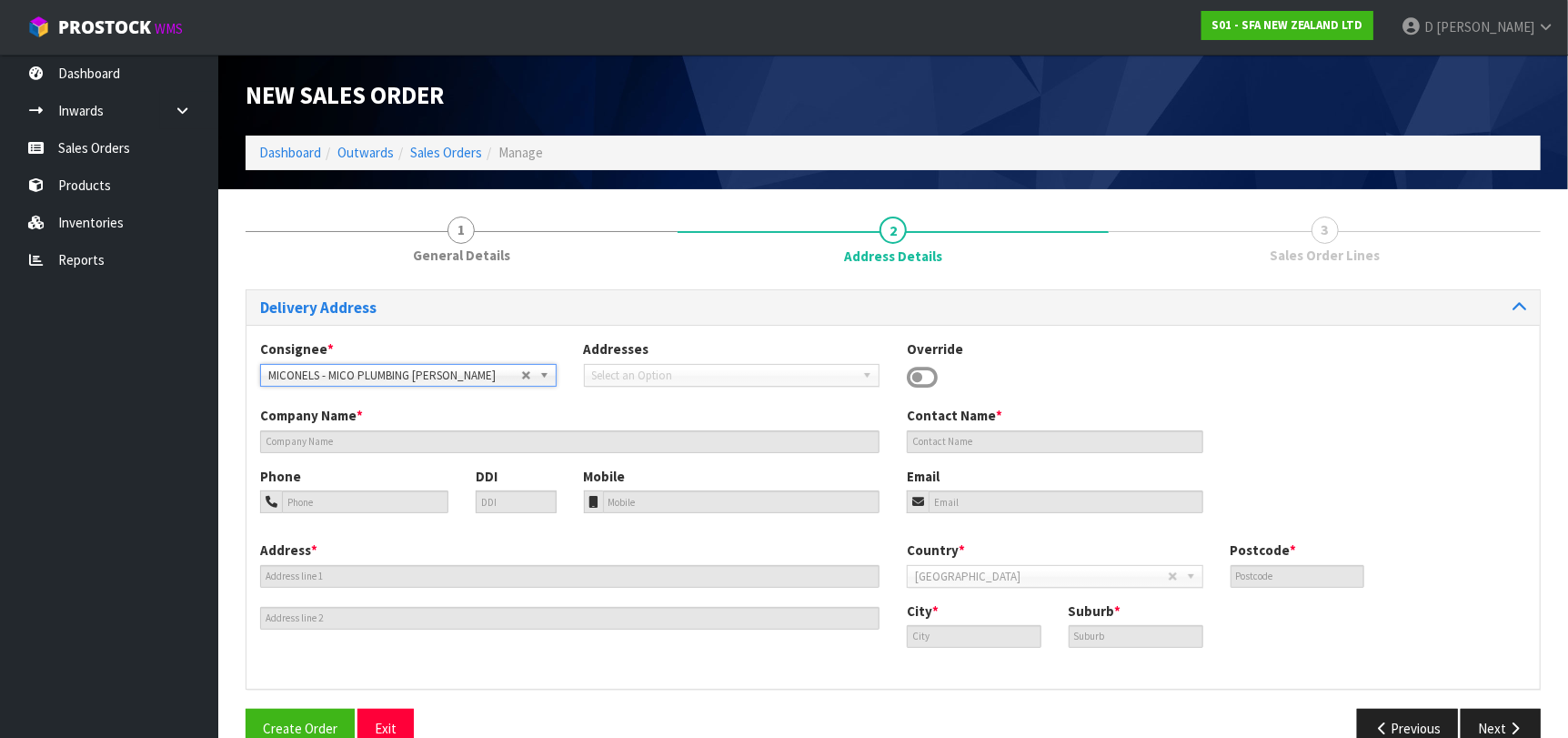
type input "MICO PLUMBING"
type input "20-26 ST VINCENT ST"
type input "7010"
type input "NELSON"
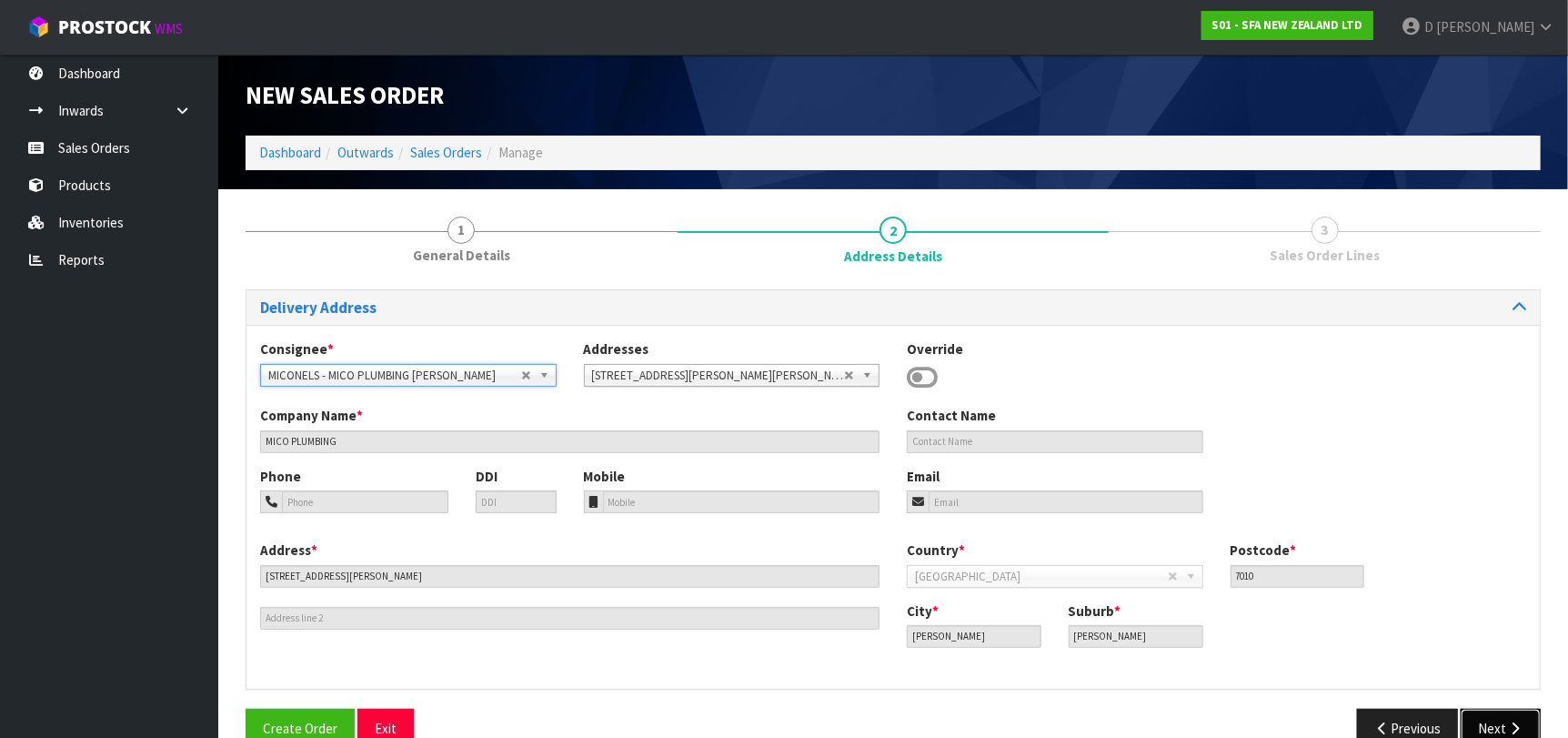
click at [1490, 723] on button "Next" at bounding box center [1500, 729] width 80 height 39
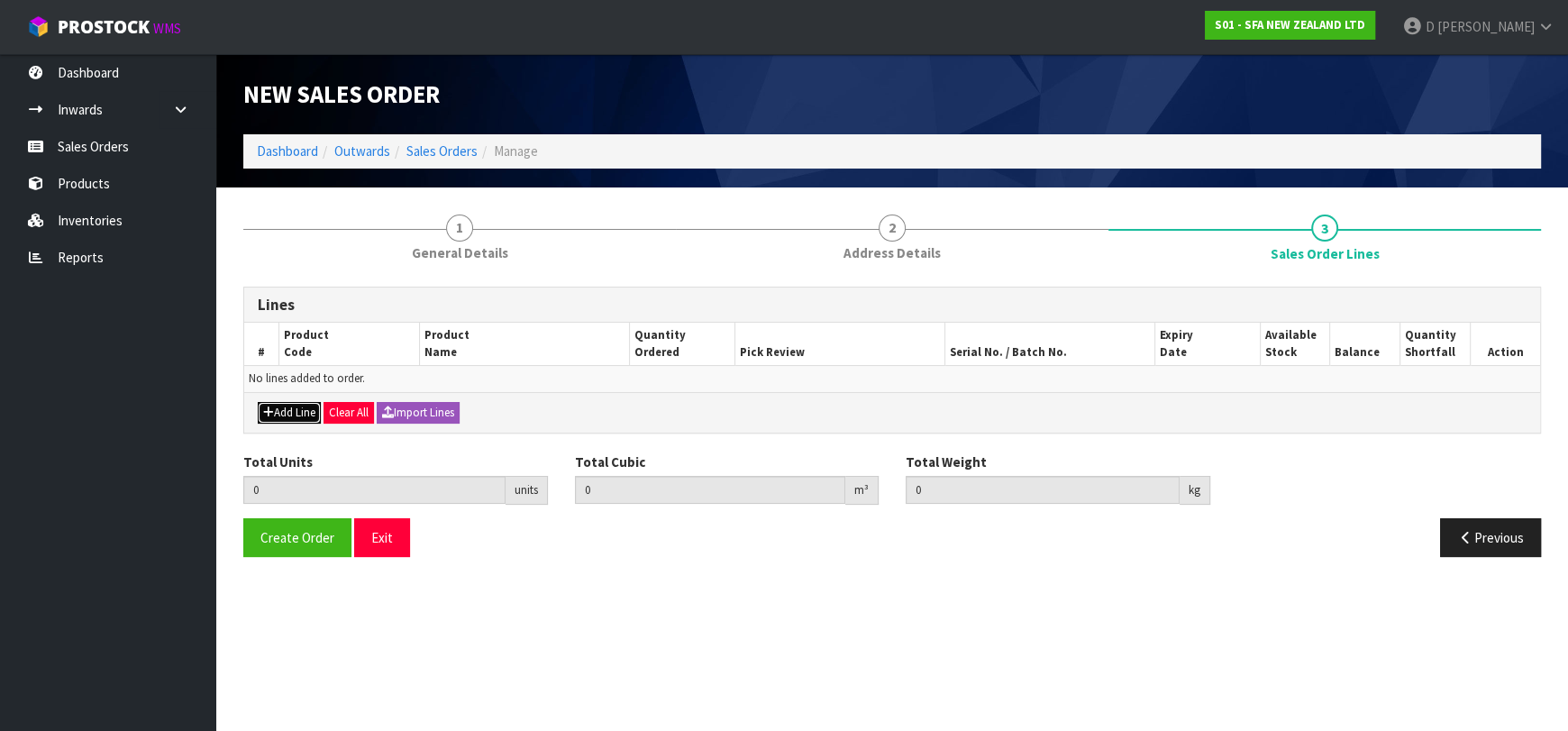
click at [287, 404] on button "Add Line" at bounding box center [289, 412] width 63 height 21
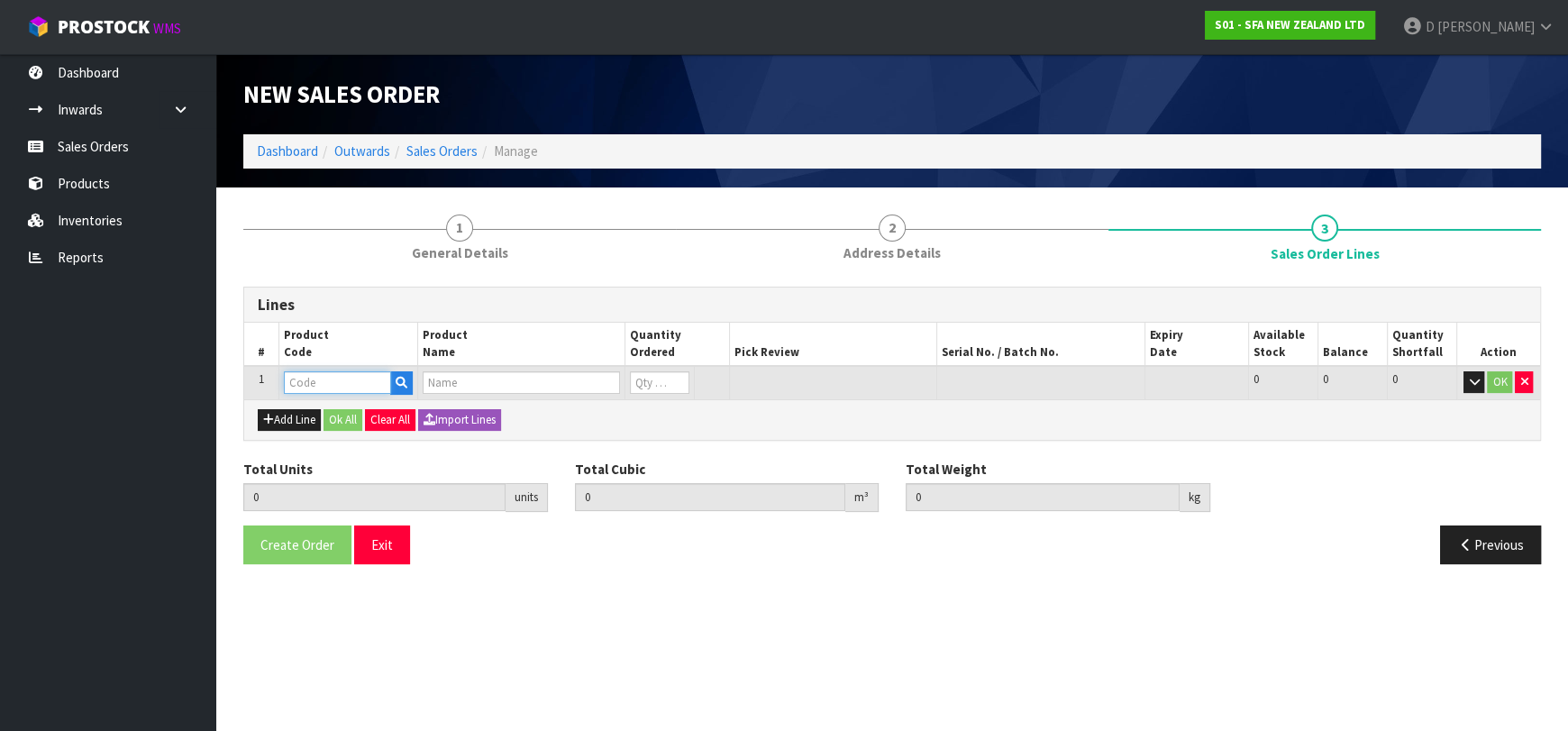
click at [302, 380] on input "text" at bounding box center [338, 382] width 108 height 22
type input "SA101"
type input "0.000000"
type input "0.000"
type input "SA101 SANISPEED SMALL BORE"
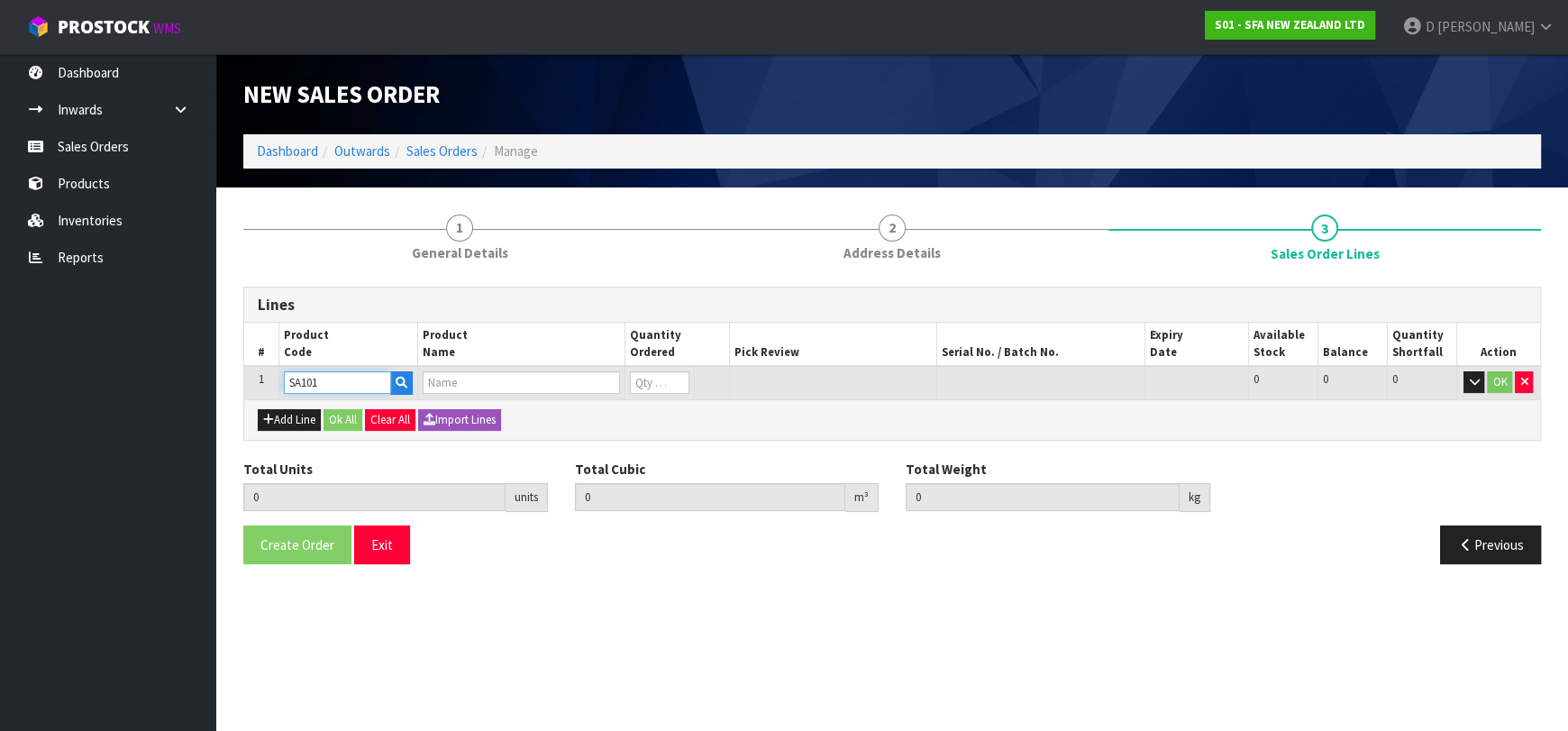
type input "0"
type input "SA101"
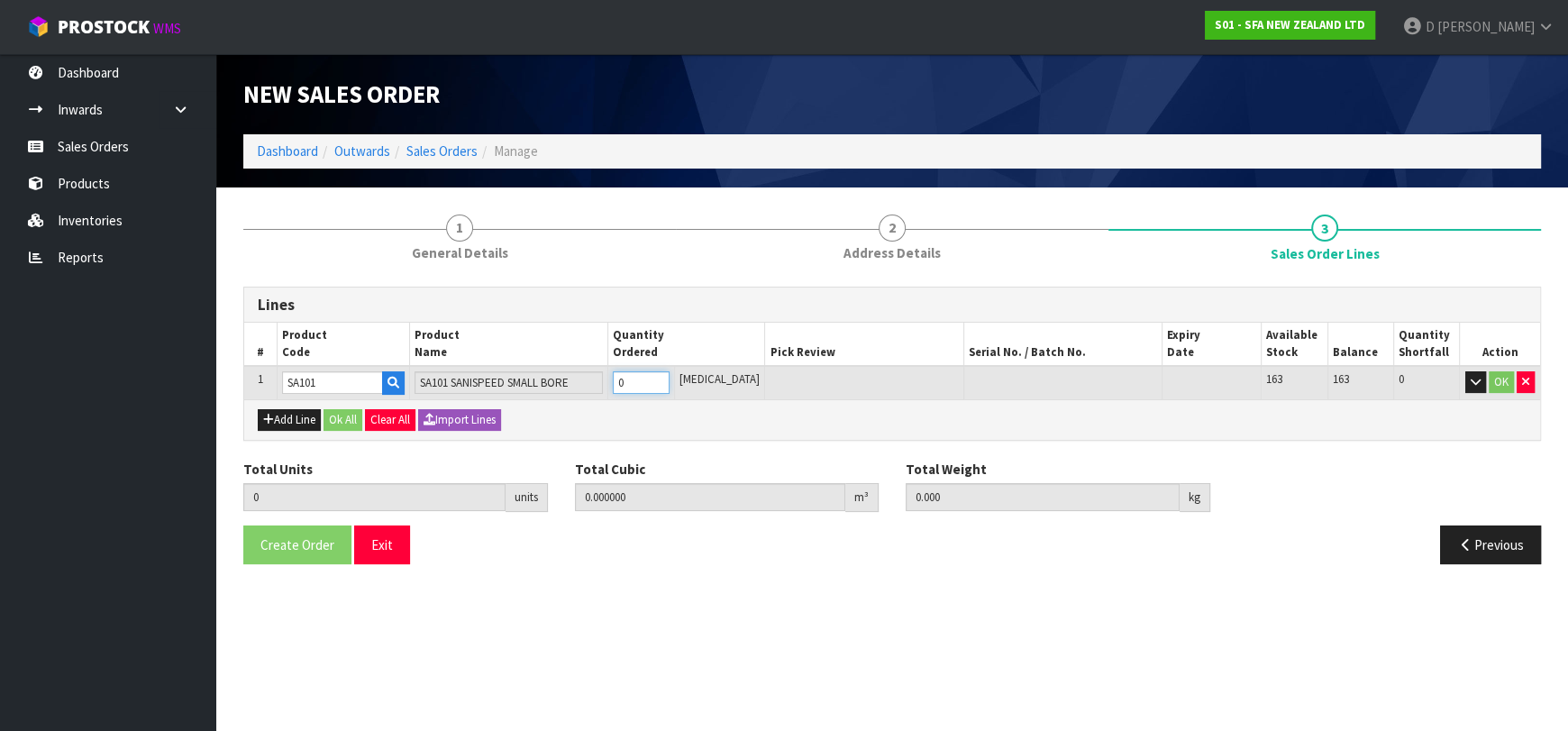
type input "1"
type input "0.031488"
type input "6.65"
type input "1"
click at [349, 417] on button "Ok All" at bounding box center [343, 419] width 39 height 21
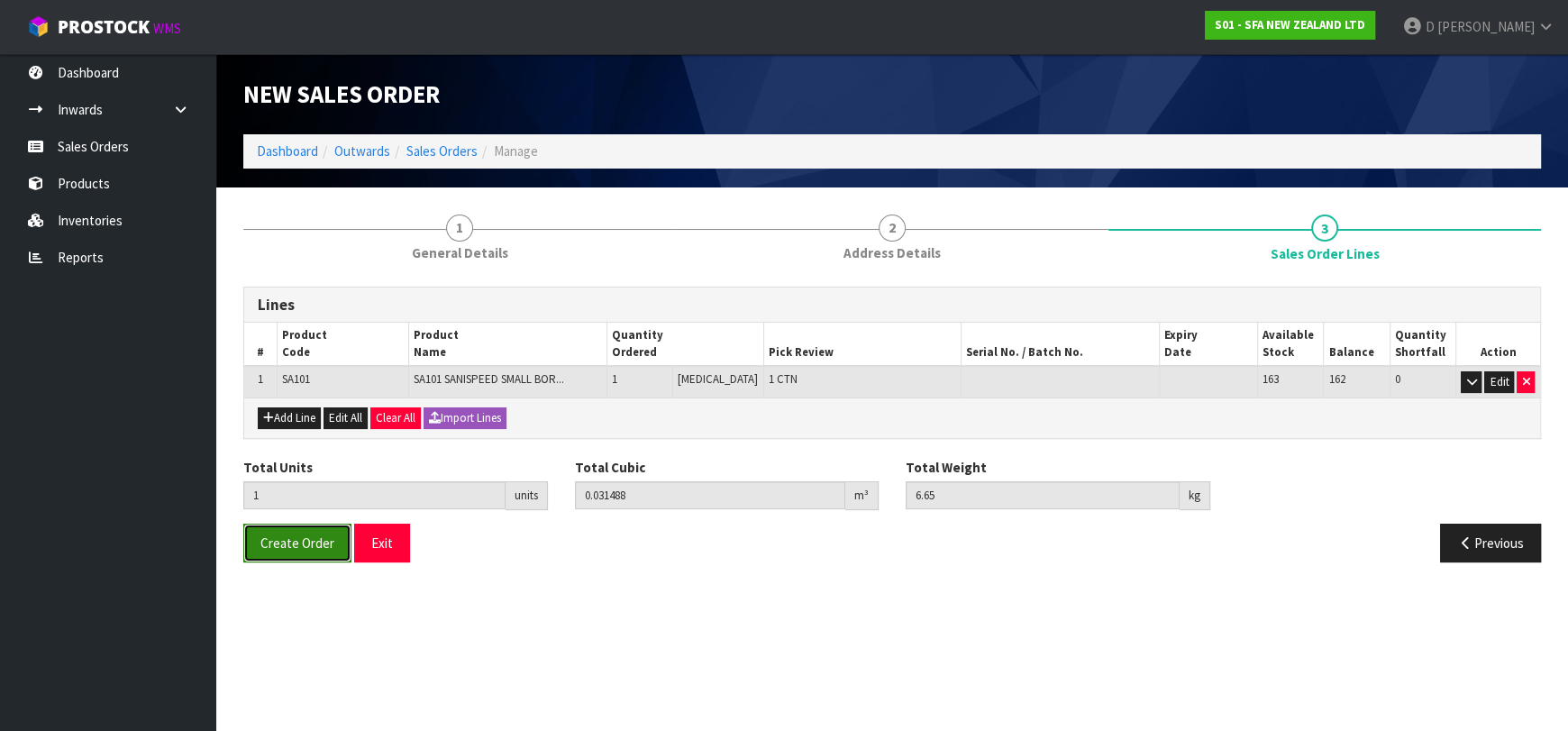
click at [307, 534] on span "Create Order" at bounding box center [298, 543] width 74 height 17
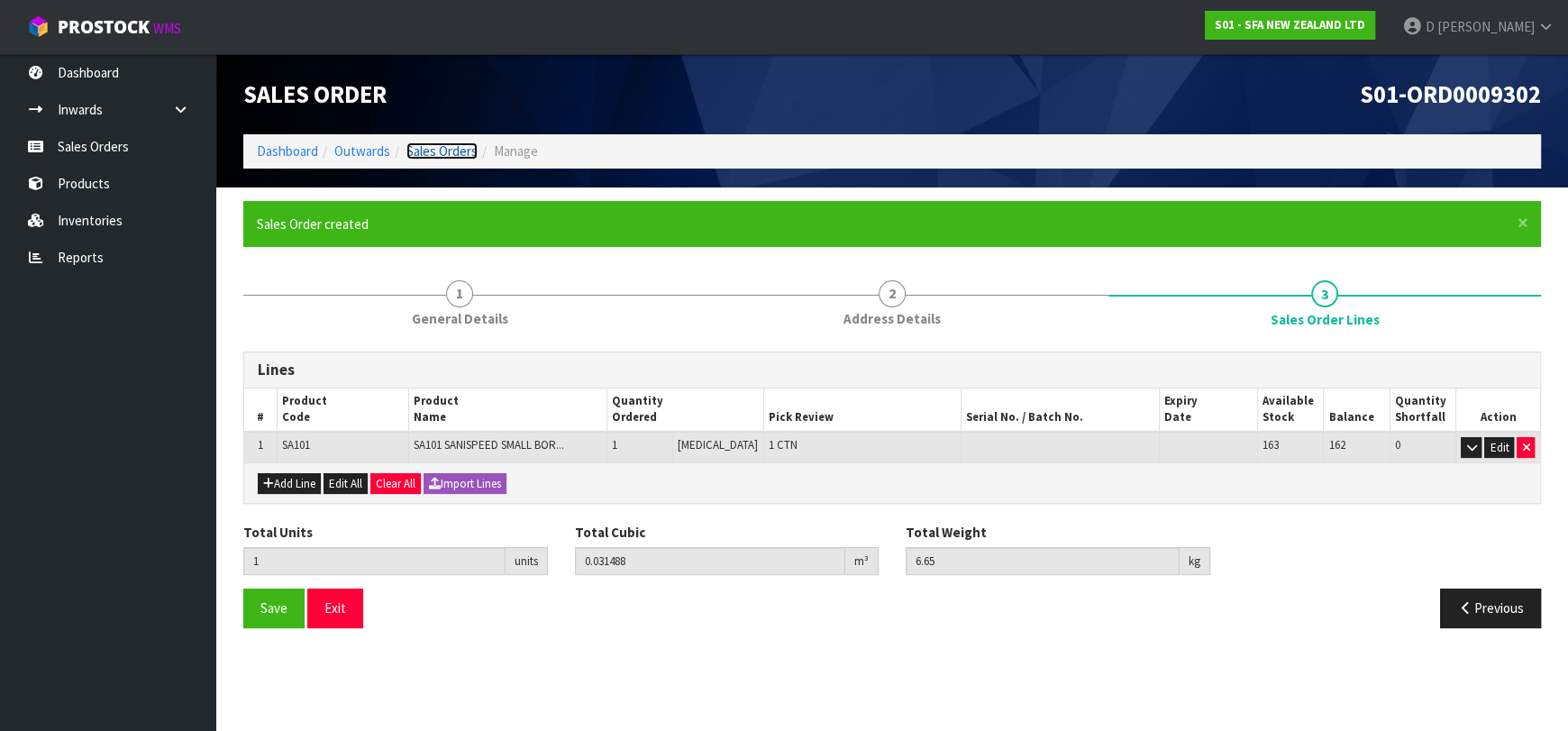
click at [424, 159] on link "Sales Orders" at bounding box center [442, 150] width 71 height 17
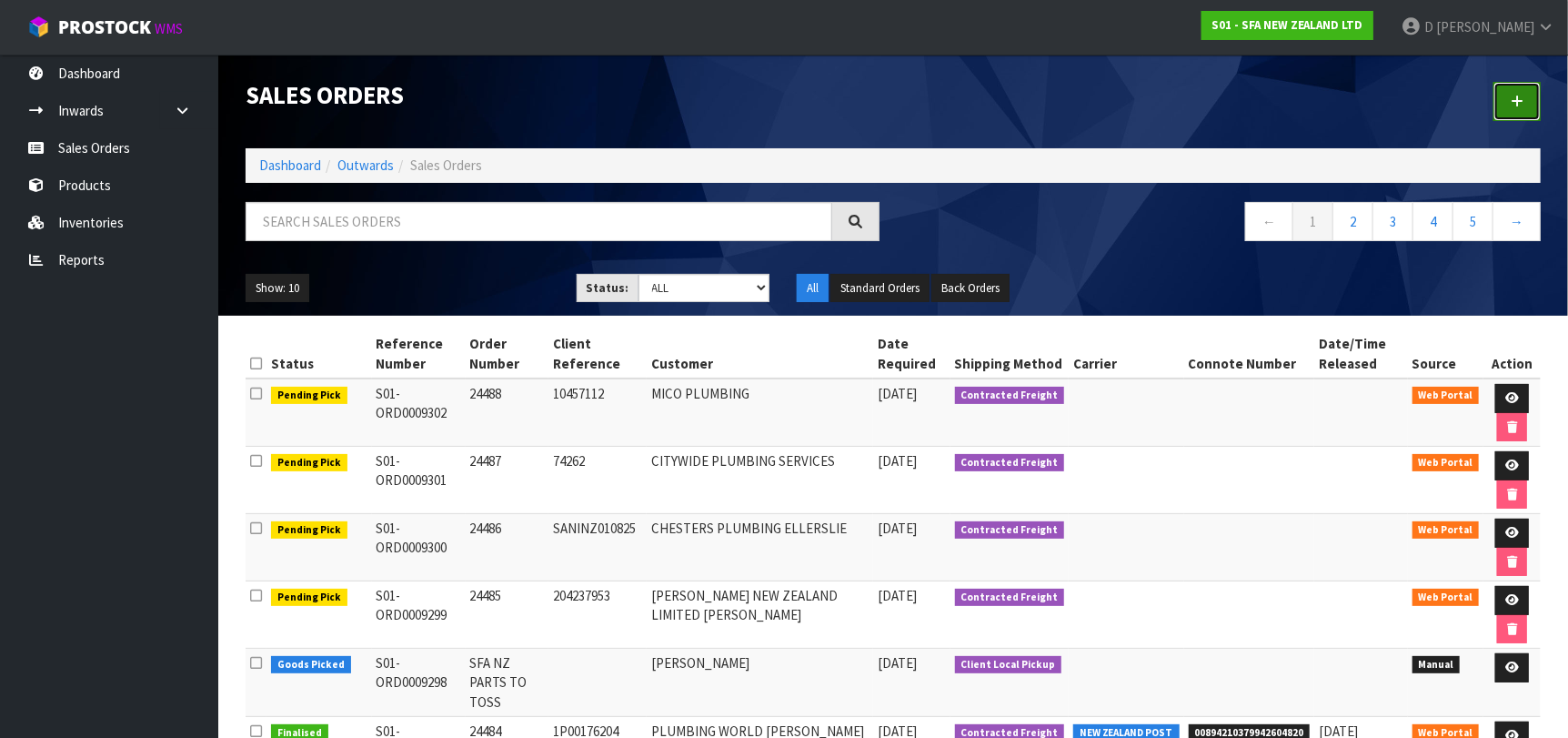
click at [1523, 90] on link at bounding box center [1517, 101] width 48 height 39
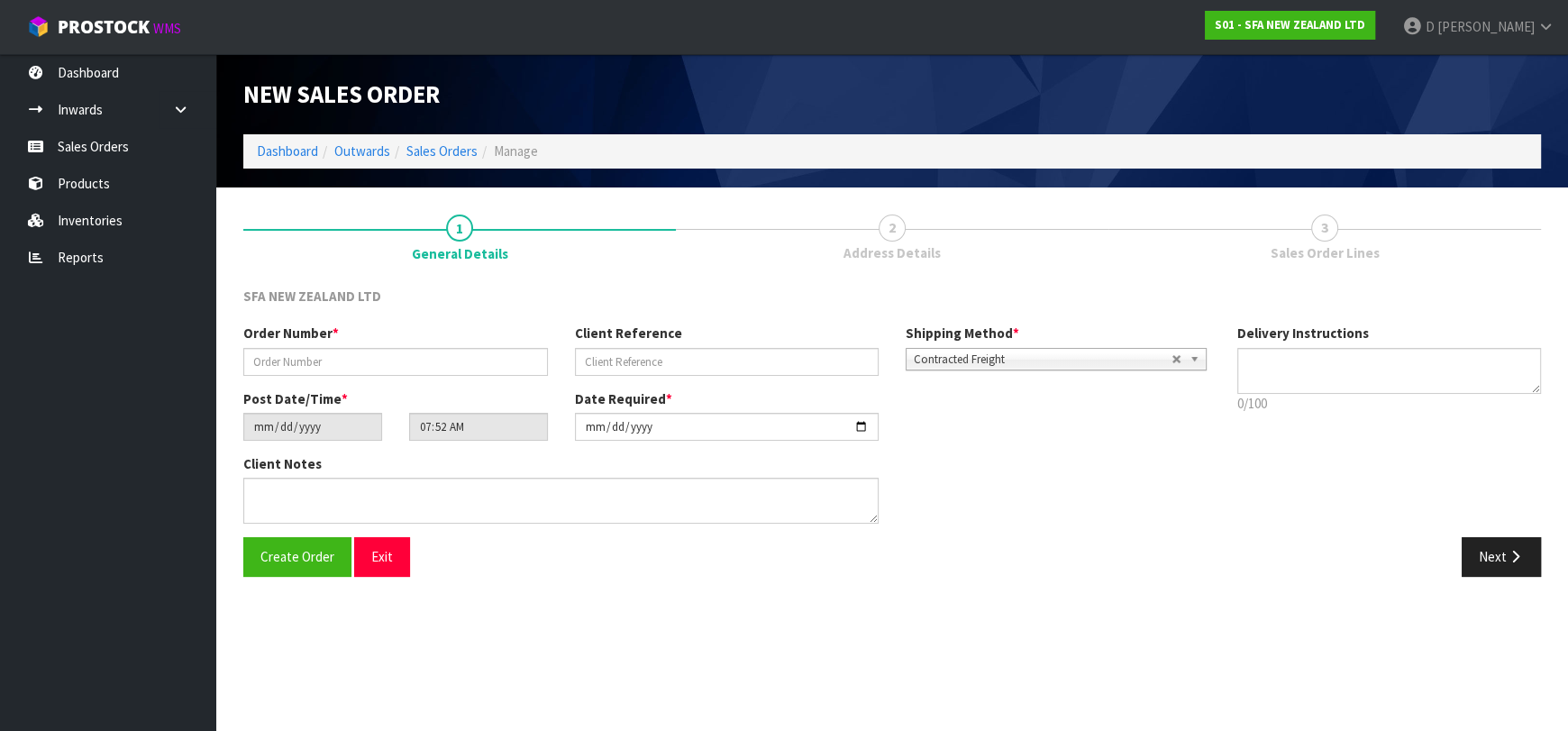
drag, startPoint x: 397, startPoint y: 377, endPoint x: 405, endPoint y: 369, distance: 11.3
click at [404, 370] on div "Order Number * Client Reference Shipping Method * Pickup Contracted Freight Con…" at bounding box center [727, 356] width 995 height 65
click at [410, 355] on input "text" at bounding box center [395, 362] width 304 height 28
click at [432, 348] on input "text" at bounding box center [395, 362] width 304 height 28
click at [562, 540] on div "Create Order Exit" at bounding box center [561, 557] width 662 height 39
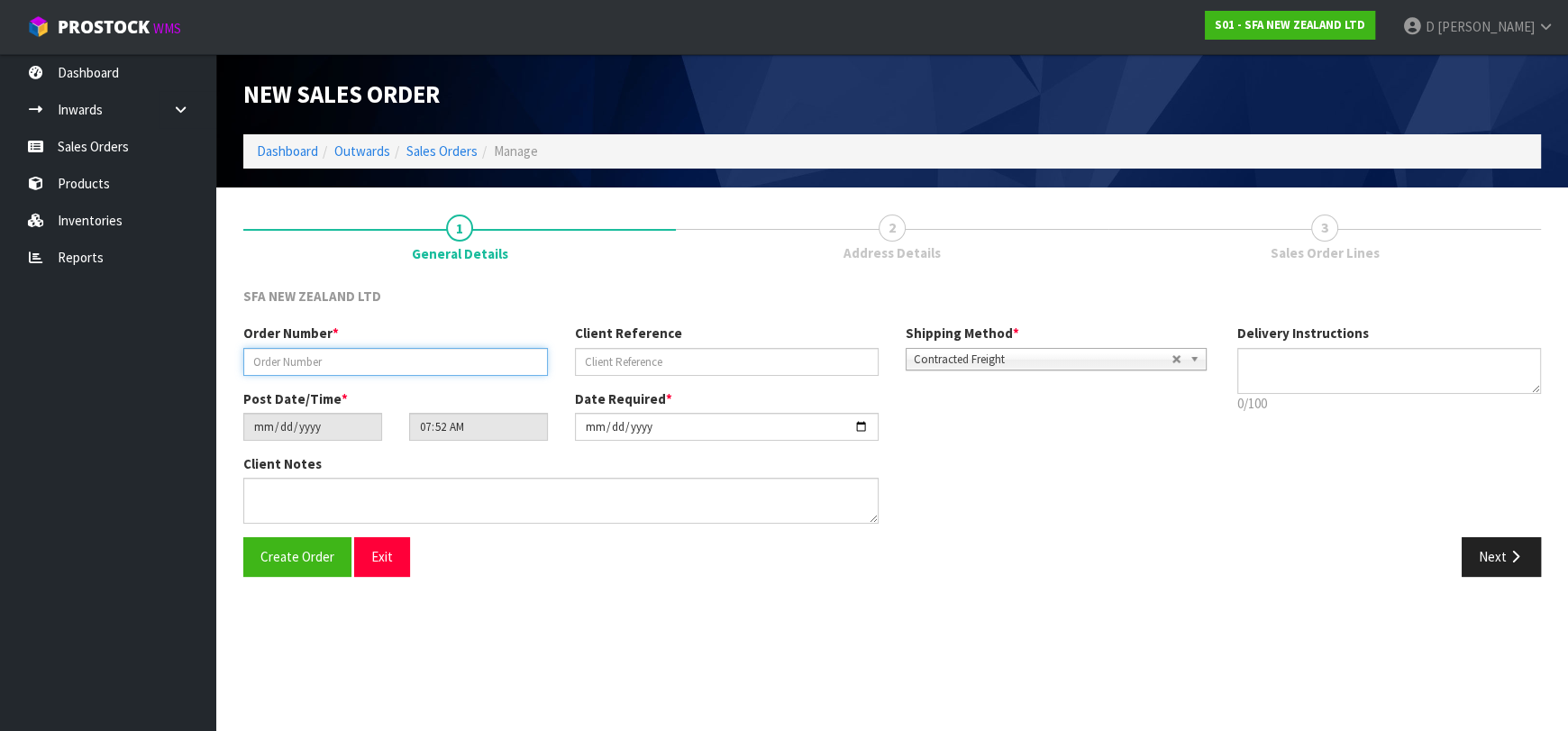
click at [420, 365] on input "text" at bounding box center [395, 362] width 304 height 28
type input "24489"
paste input "201160410"
type input "201160410"
click at [1500, 552] on button "Next" at bounding box center [1501, 557] width 79 height 39
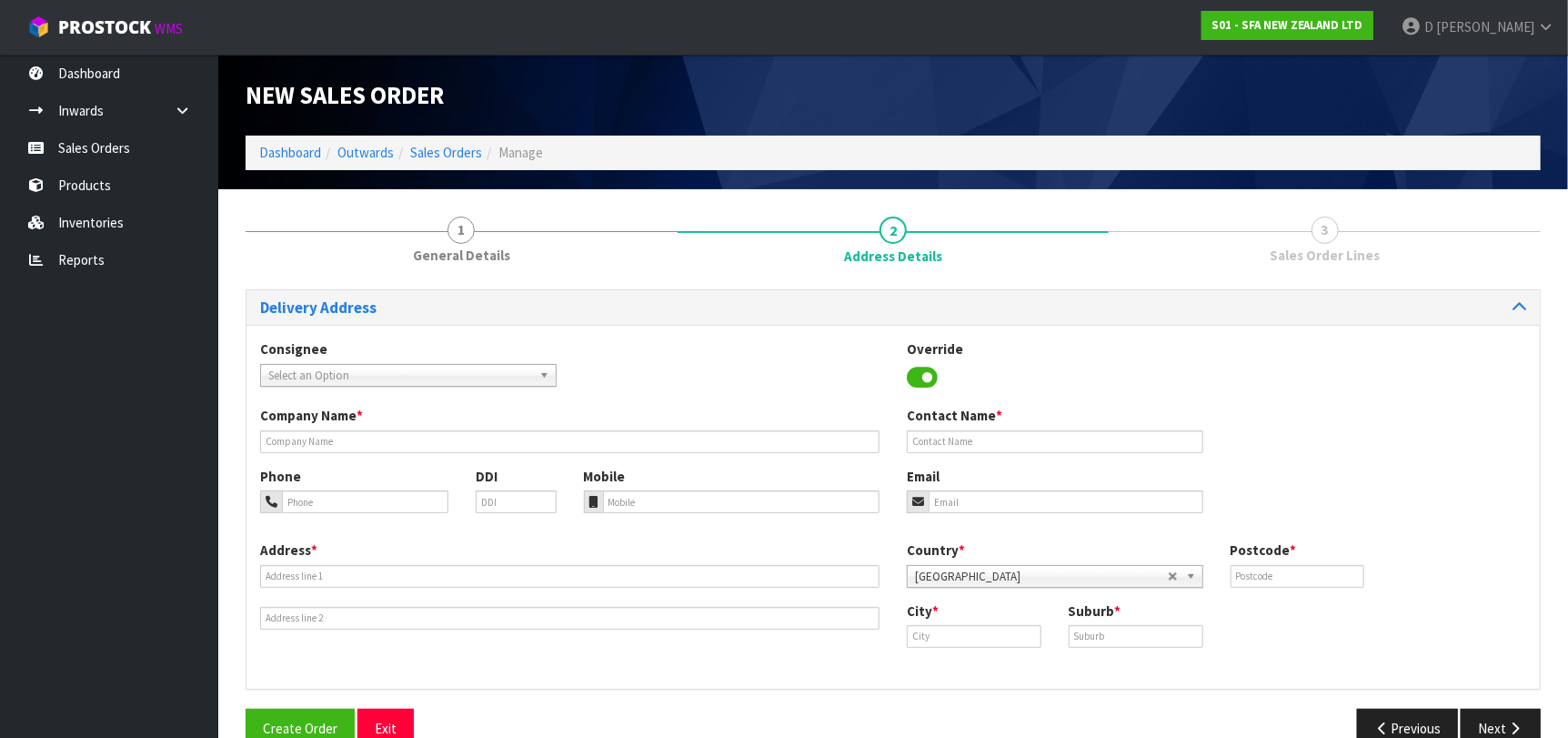
click at [363, 366] on span "Select an Option" at bounding box center [401, 376] width 264 height 22
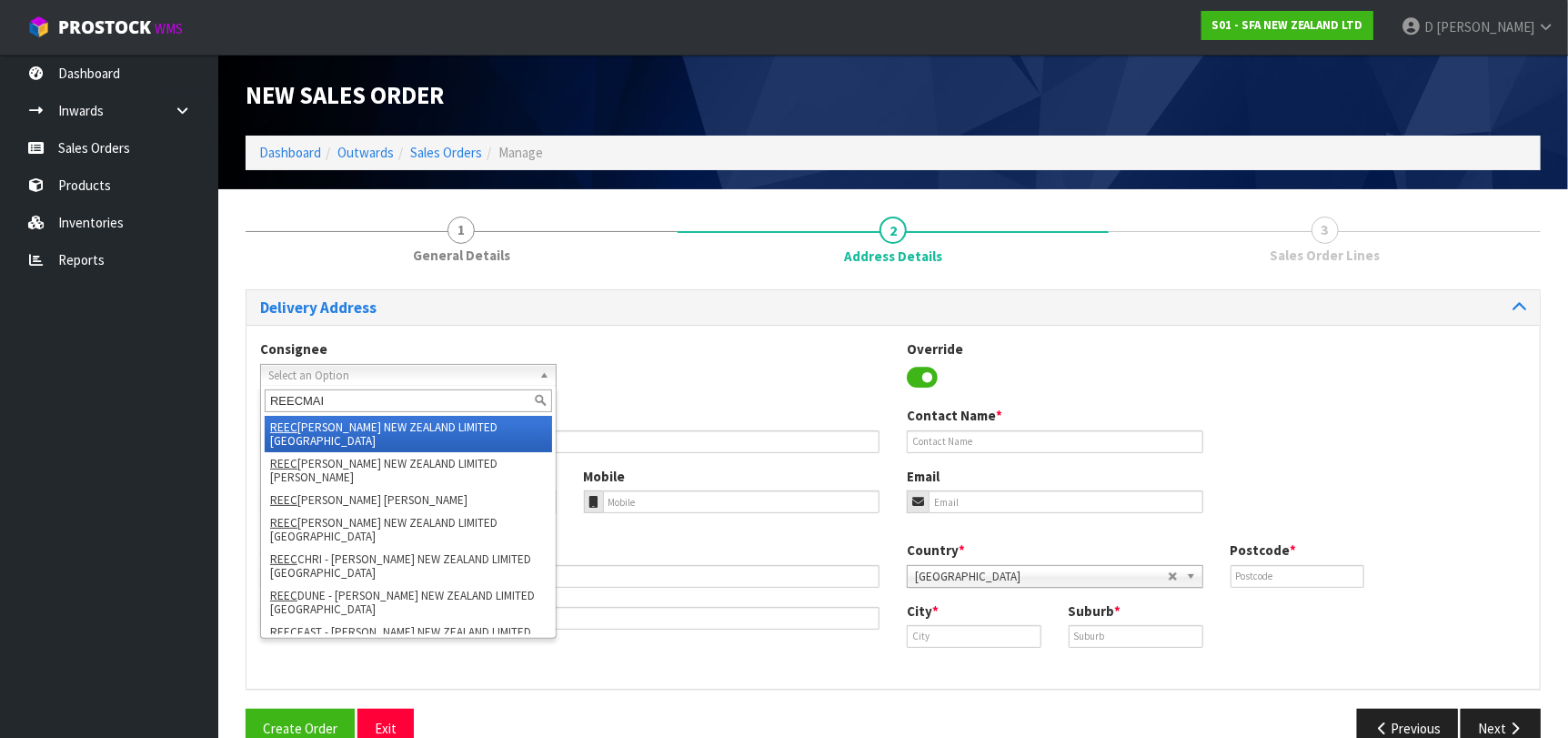
type input "REECMAIR"
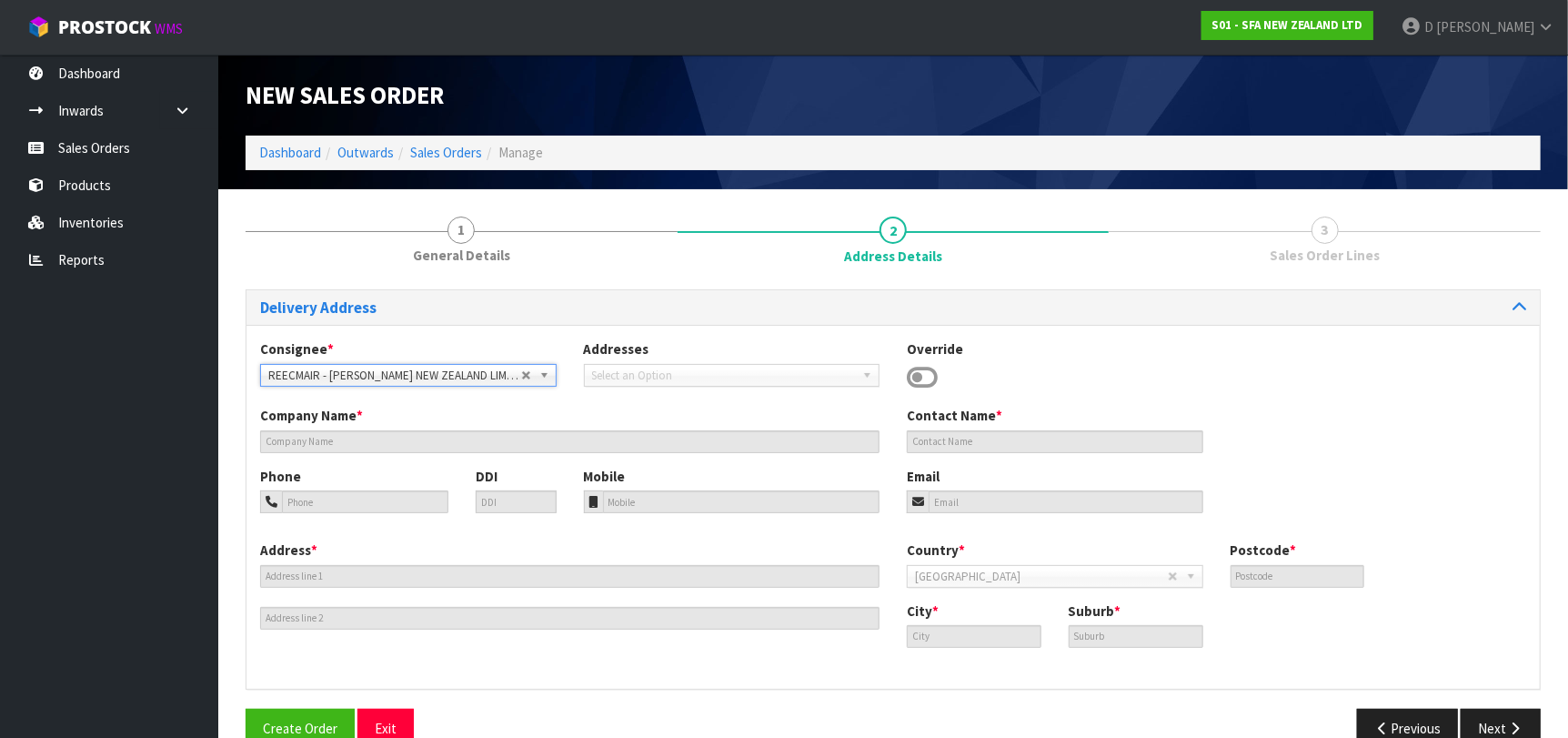
type input "REECE NEW ZEALAND LIMITED MAIRANGI BAY"
type input "+64 9-478 8840"
type input "60 CONSTELLATION DRIVE"
type input "0632"
type input "AUCKLAND"
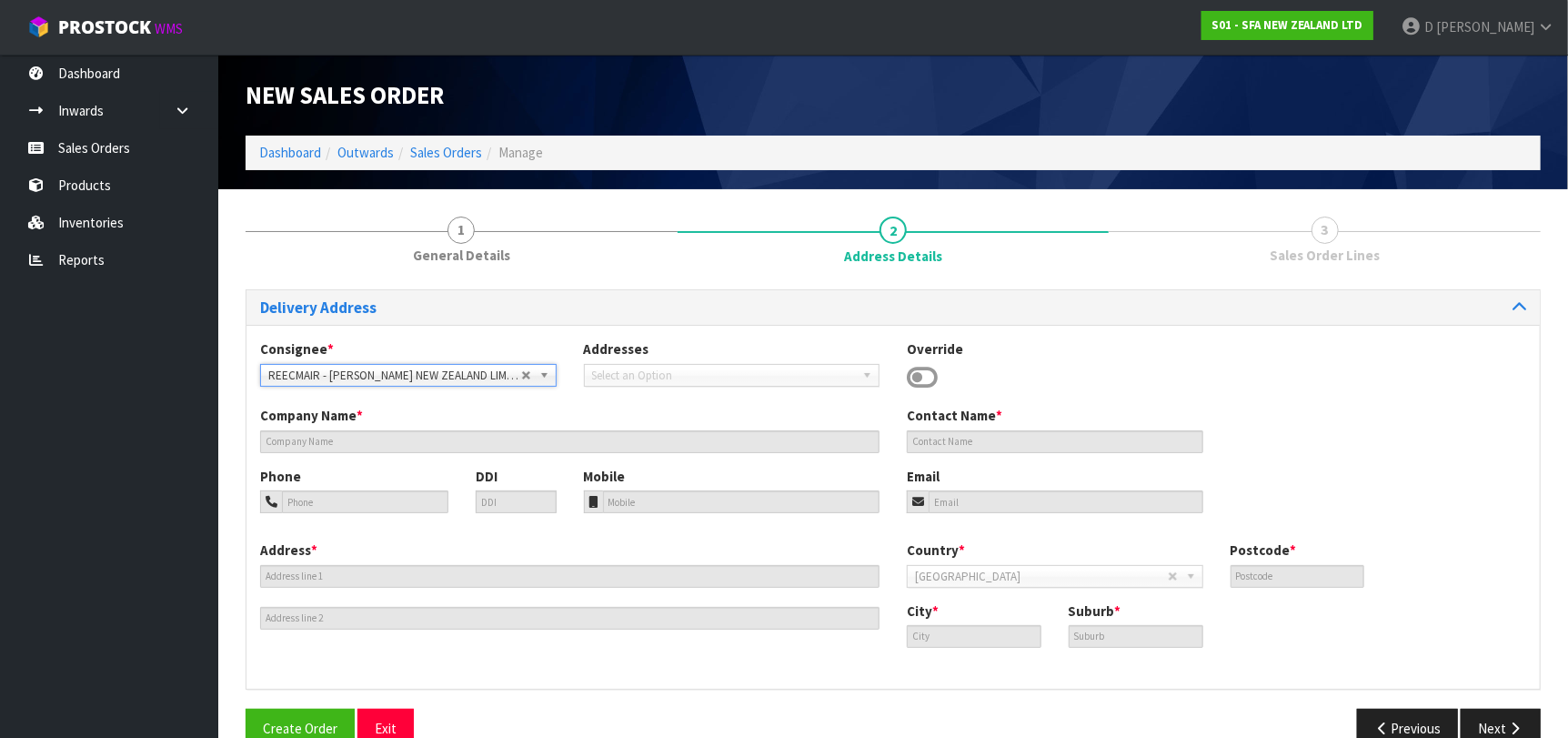
type input "ROSEDALE"
click at [1498, 716] on button "Next" at bounding box center [1500, 729] width 80 height 39
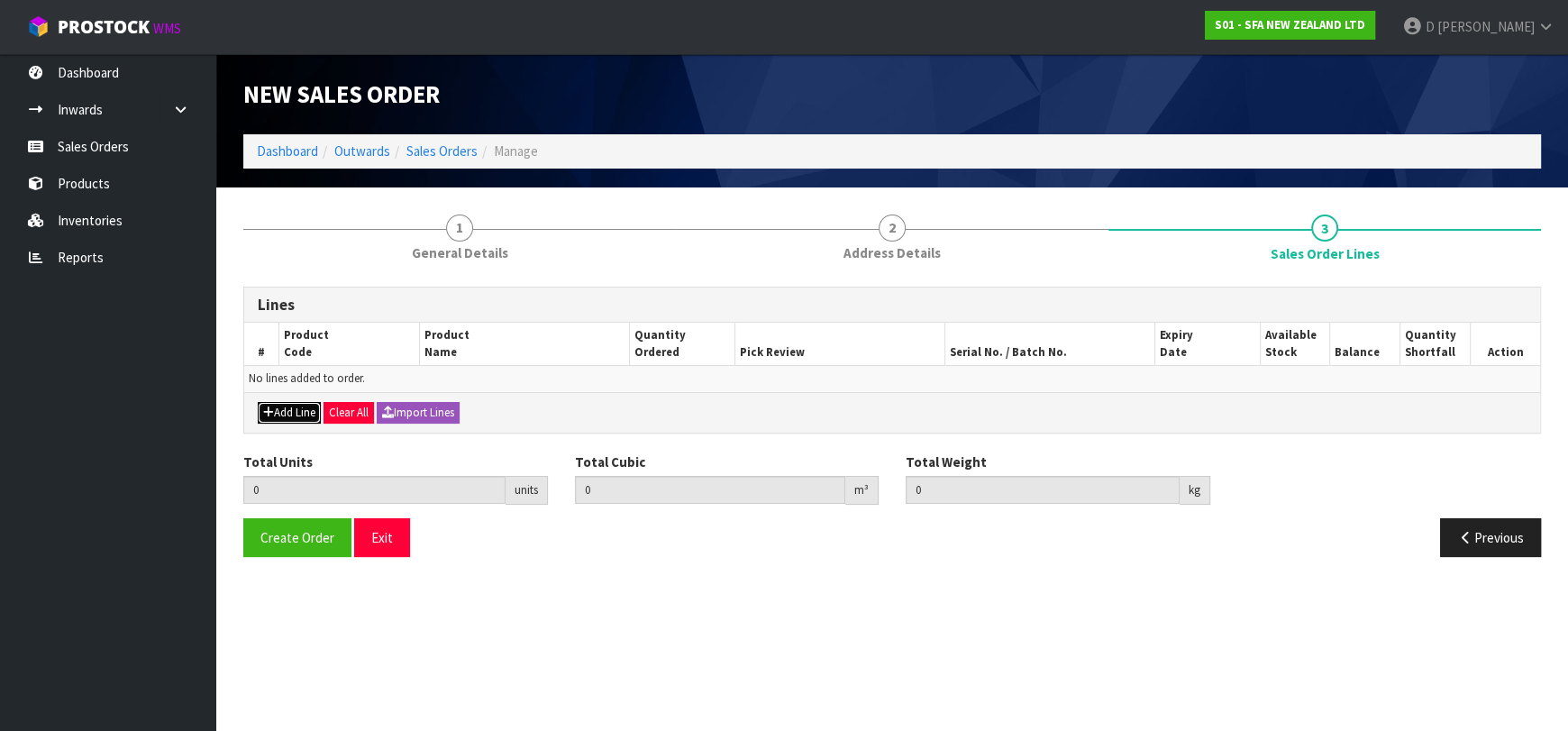
click at [303, 409] on button "Add Line" at bounding box center [289, 412] width 63 height 21
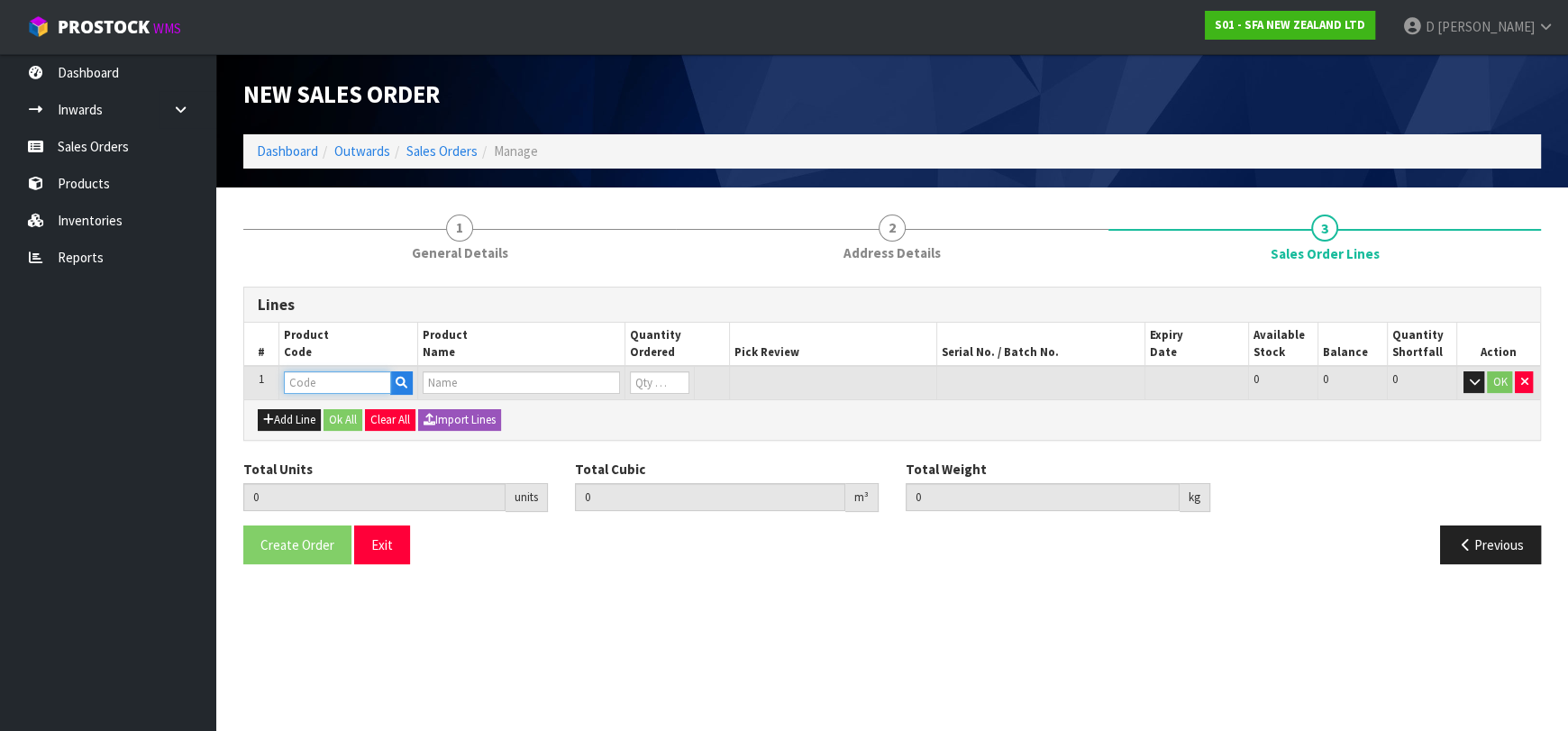
click at [320, 389] on input "text" at bounding box center [338, 382] width 108 height 22
type input "SA200"
type input "0.000000"
type input "0.000"
type input "VADA COMMERCIAL MACERATOR"
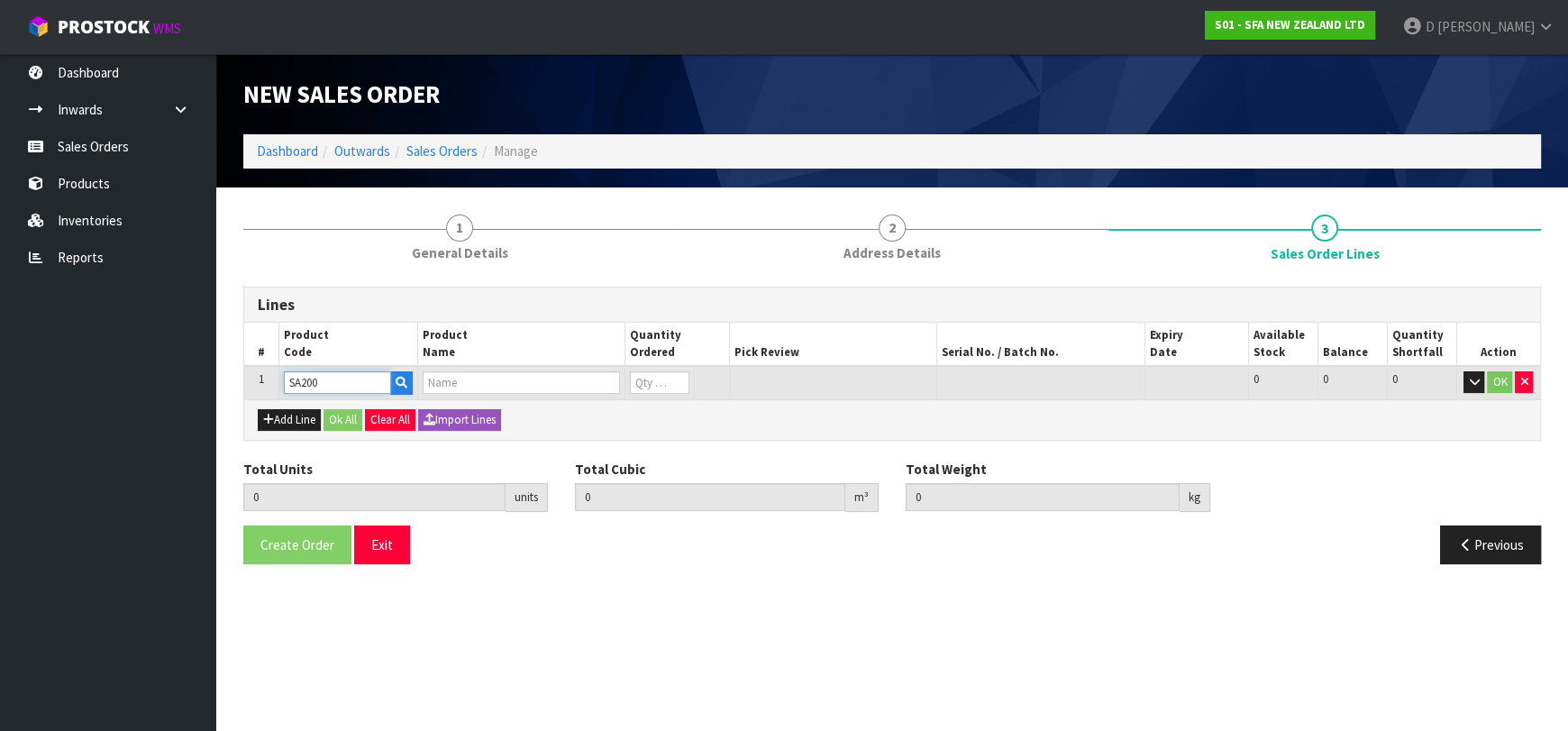
type input "0"
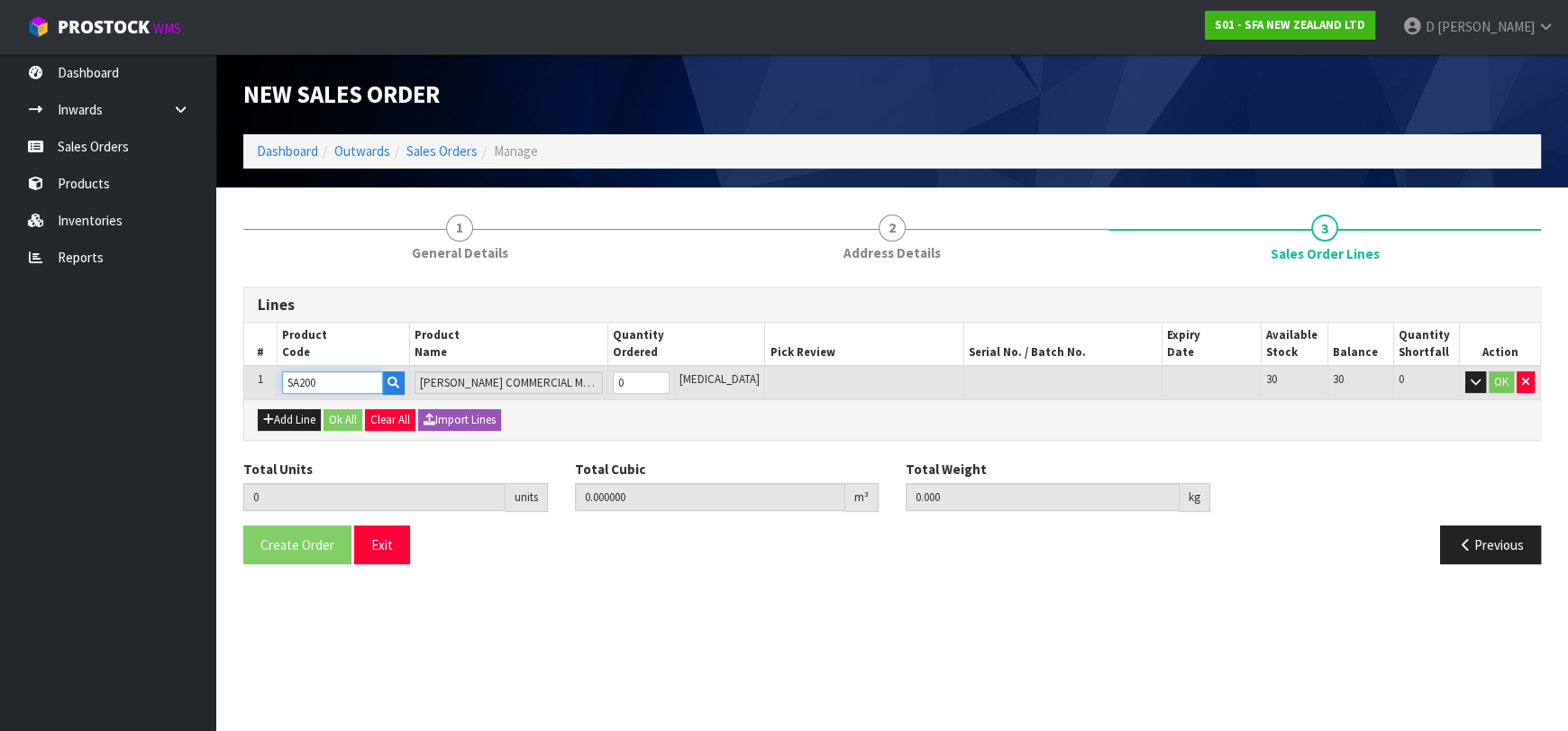
type input "SA200"
type input "1"
type input "0.021692"
type input "6.05"
type input "1"
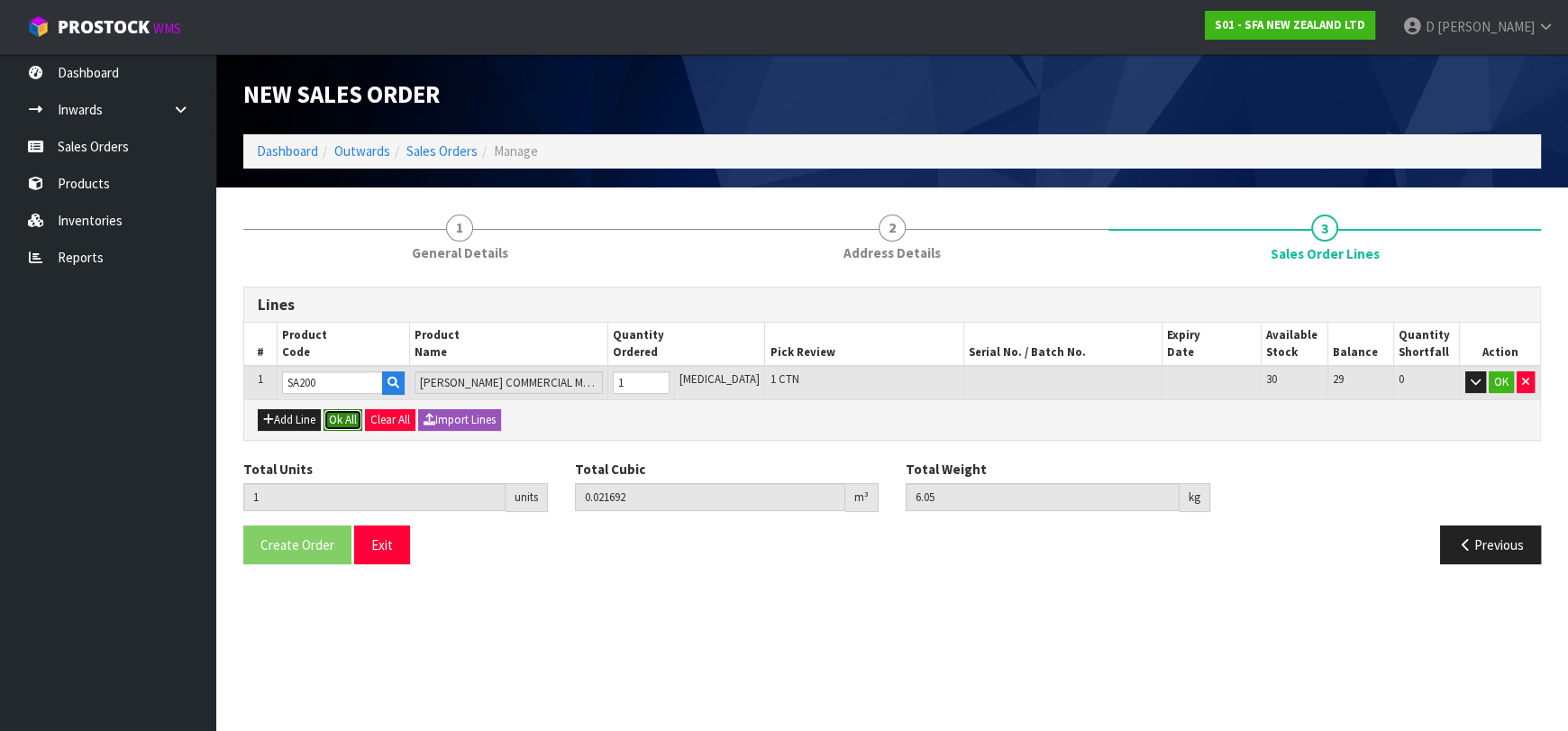
click at [331, 410] on button "Ok All" at bounding box center [343, 419] width 39 height 21
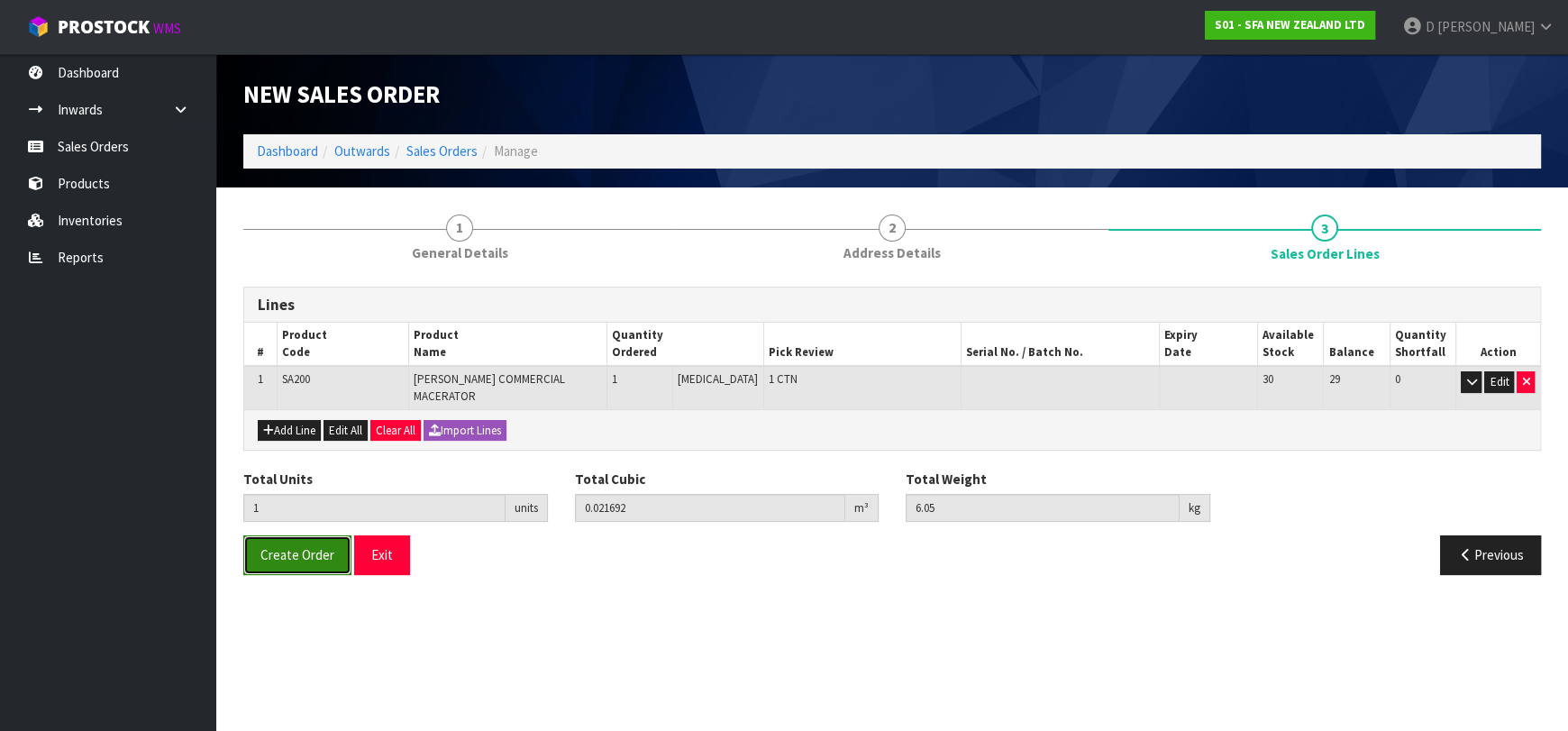
click at [298, 546] on span "Create Order" at bounding box center [298, 555] width 74 height 17
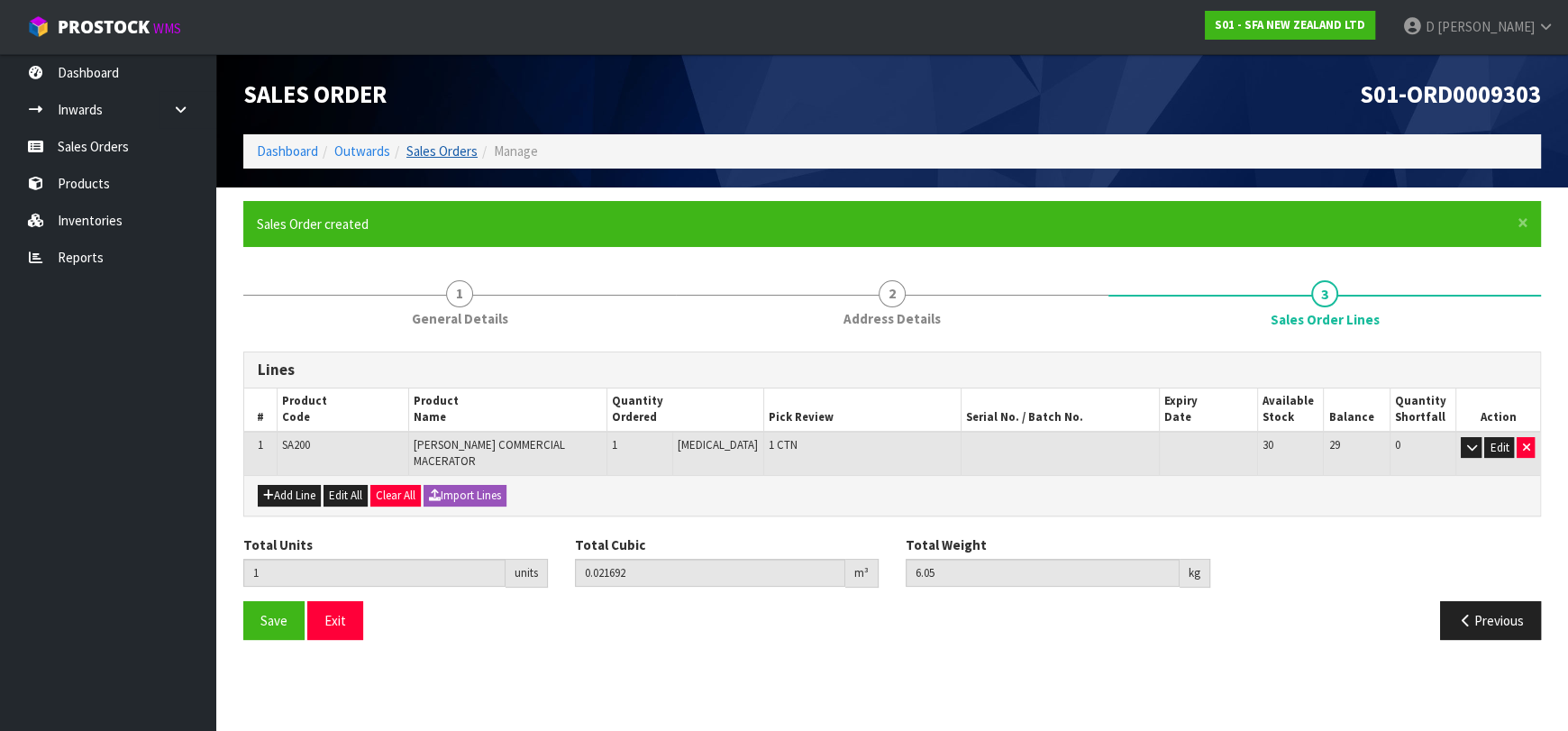
click at [433, 159] on li "Sales Orders" at bounding box center [434, 151] width 87 height 19
click at [433, 157] on link "Sales Orders" at bounding box center [442, 150] width 71 height 17
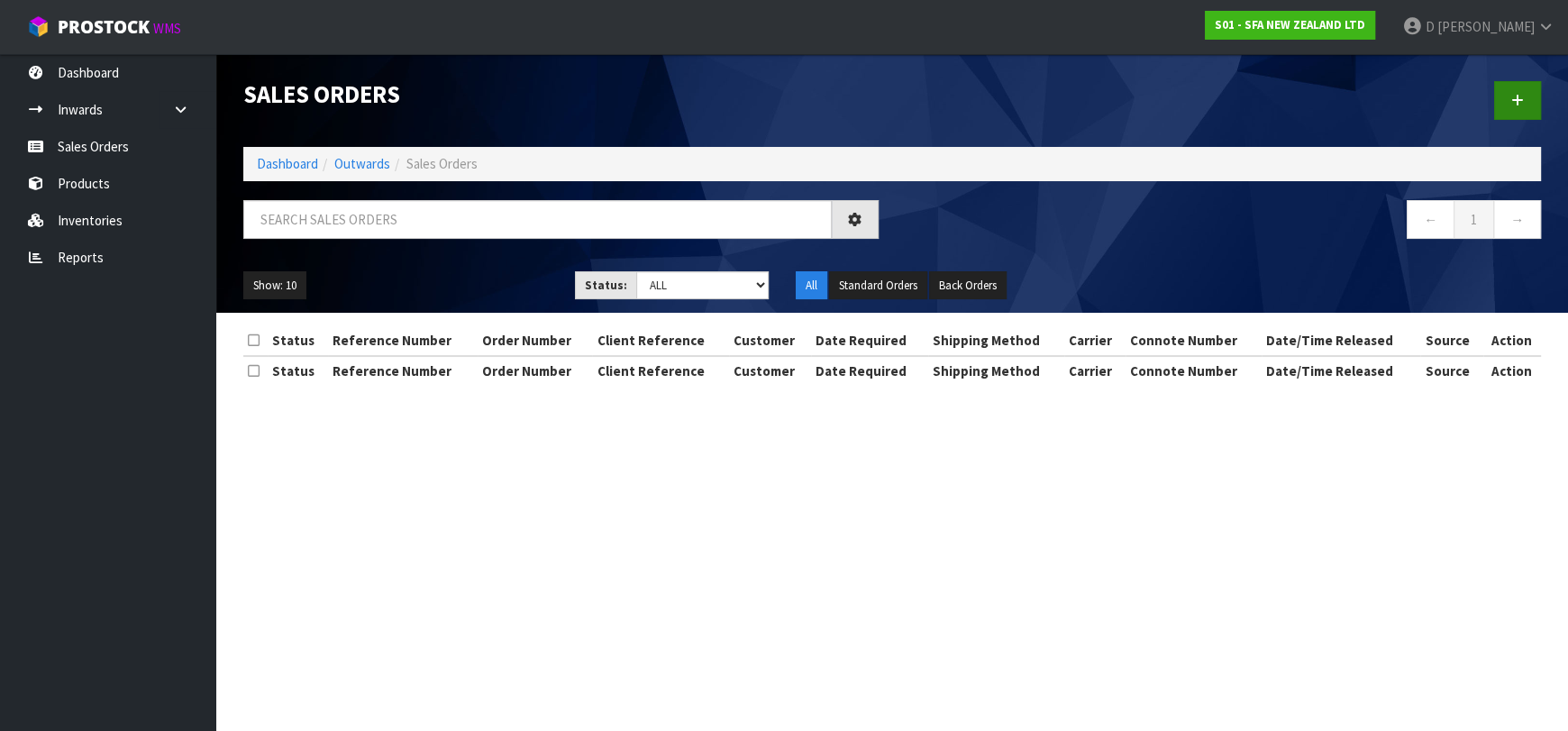
drag, startPoint x: 1494, startPoint y: 120, endPoint x: 1498, endPoint y: 110, distance: 10.8
click at [1495, 117] on div at bounding box center [1224, 100] width 662 height 93
click at [1502, 103] on link at bounding box center [1518, 100] width 47 height 39
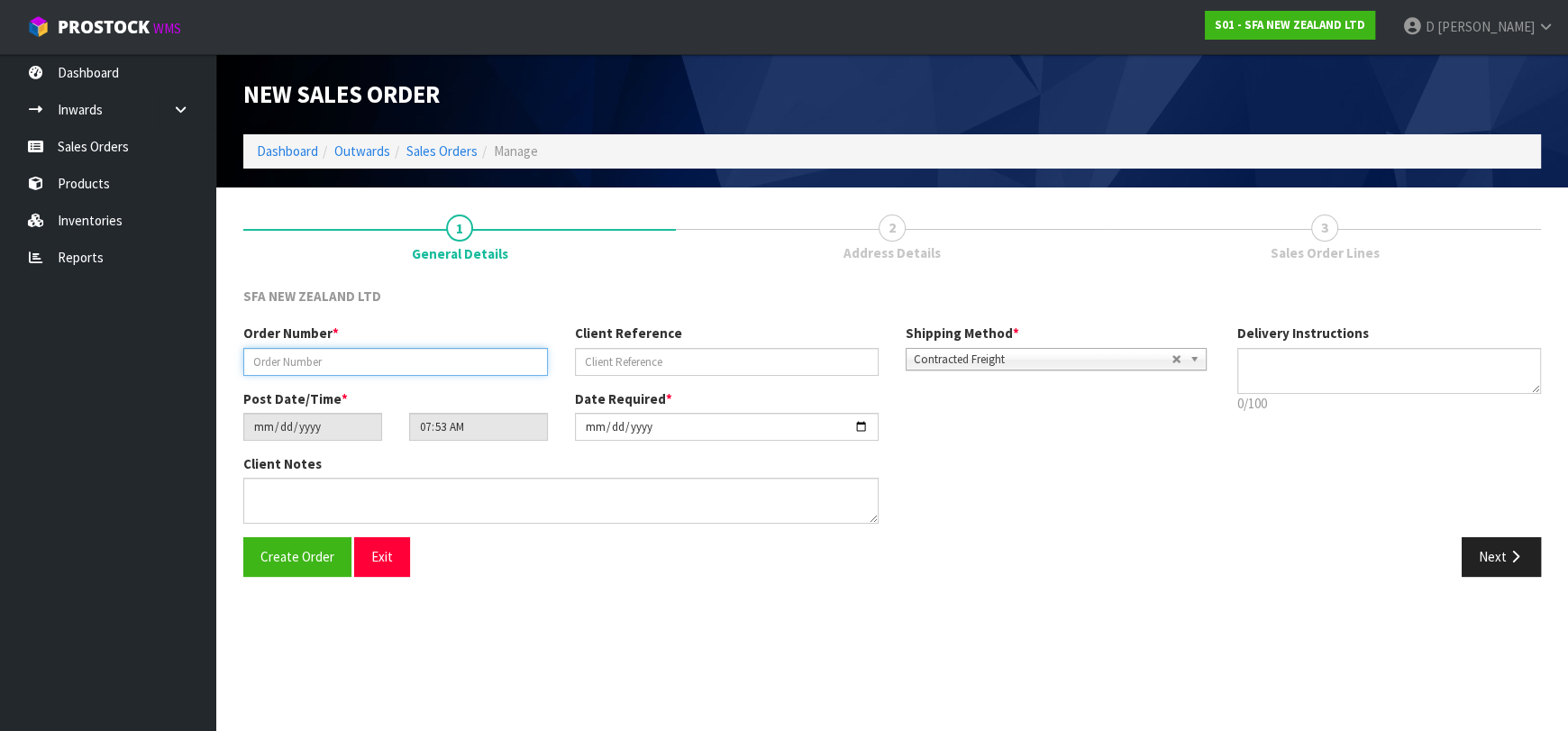
drag, startPoint x: 384, startPoint y: 369, endPoint x: 391, endPoint y: 357, distance: 13.9
click at [385, 367] on input "text" at bounding box center [395, 362] width 304 height 28
click at [392, 356] on input "text" at bounding box center [395, 362] width 304 height 28
type input "24490"
paste input "207616176"
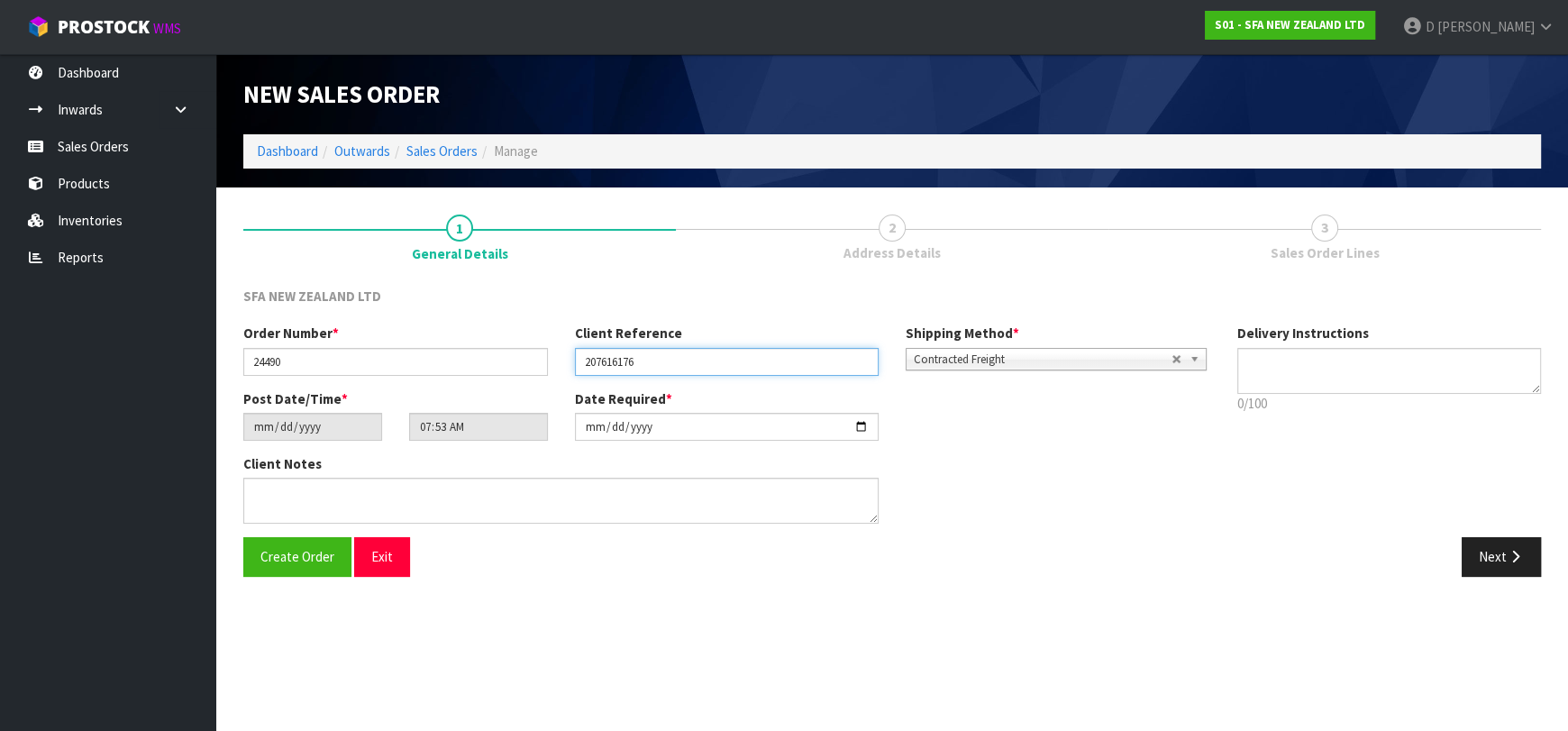
type input "207616176"
click at [1522, 532] on div "Order Number * 24490 Client Reference 207616176 Shipping Method * Pickup Contra…" at bounding box center [893, 430] width 1325 height 213
click at [1527, 548] on button "Next" at bounding box center [1501, 557] width 79 height 39
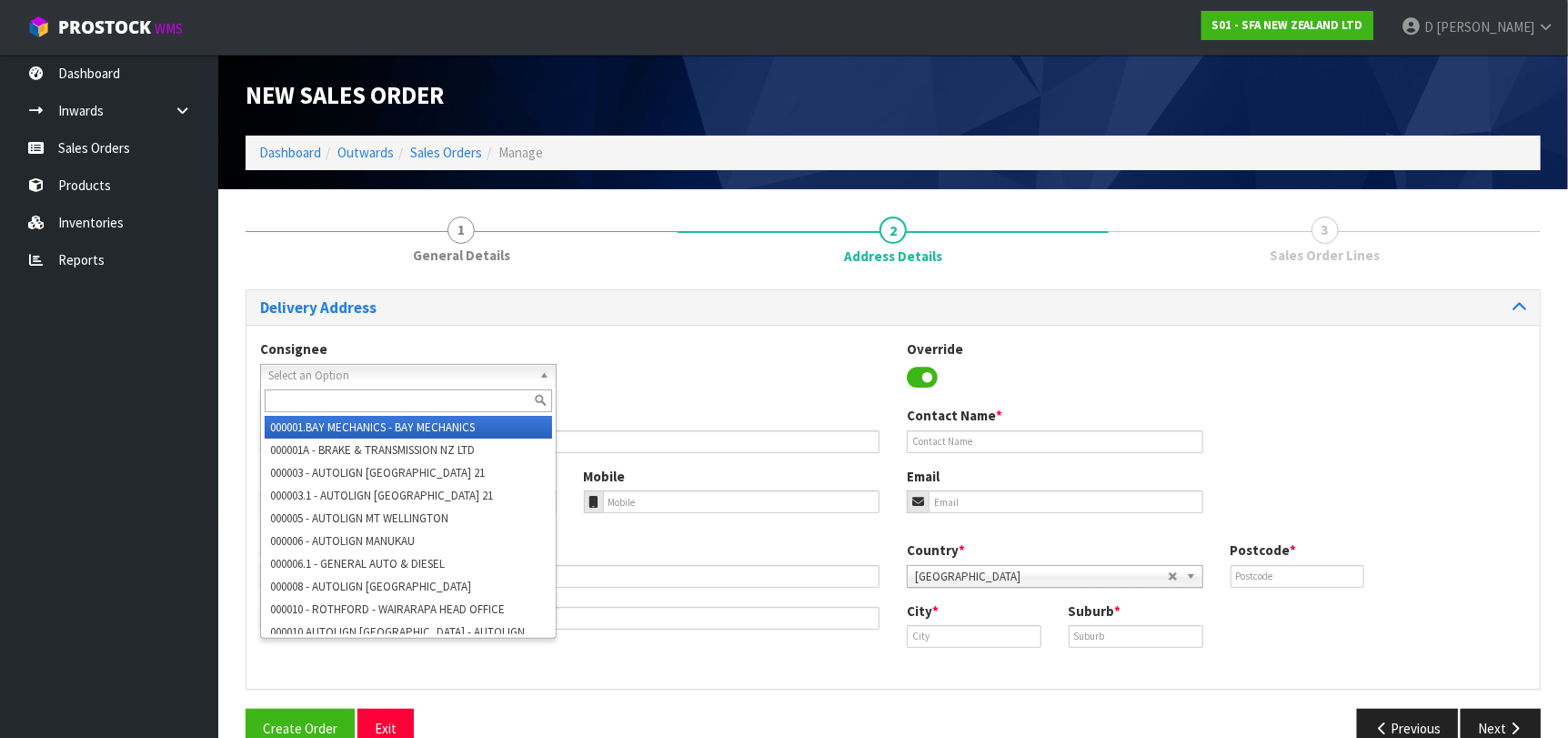
click at [424, 370] on span "Select an Option" at bounding box center [401, 376] width 264 height 22
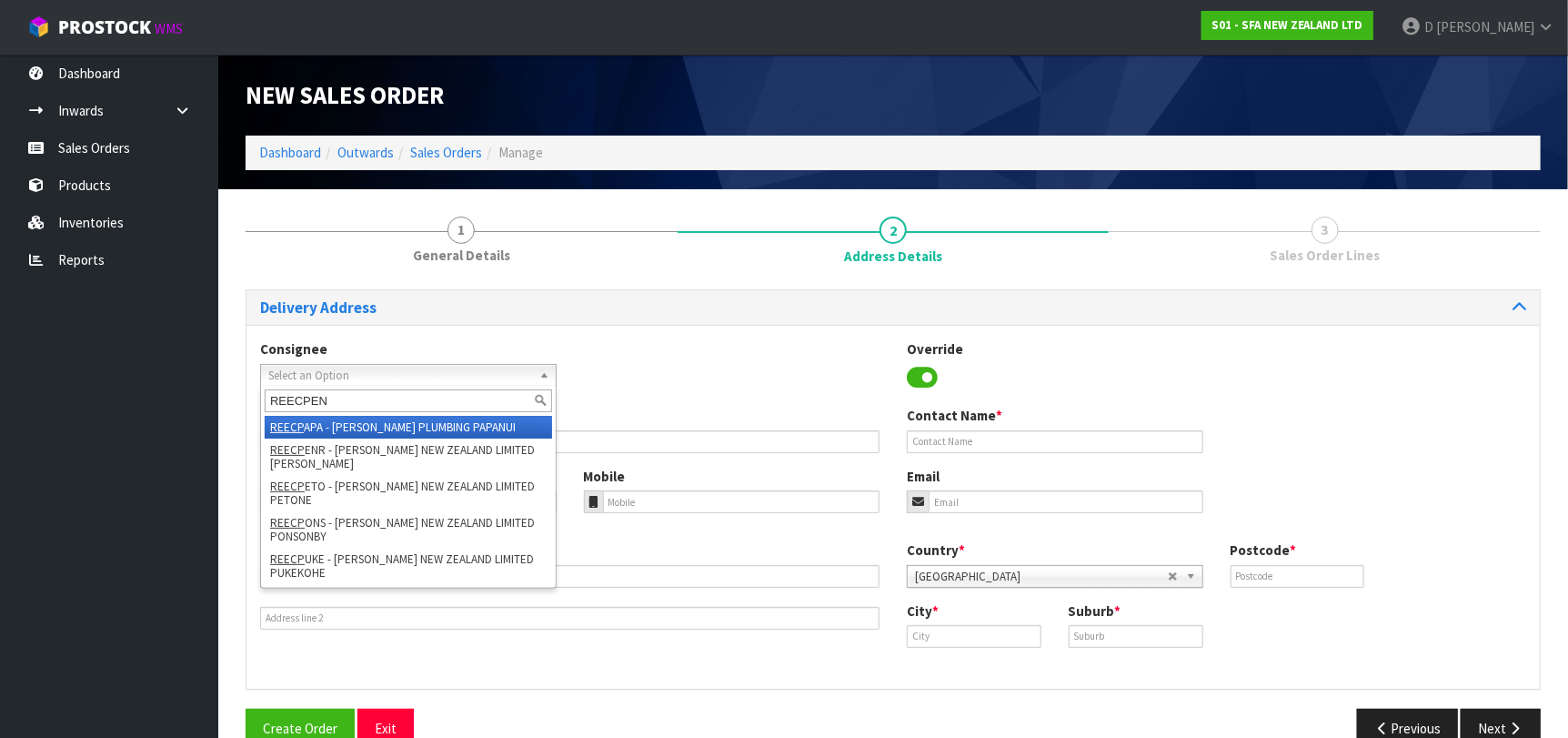
type input "REECPENR"
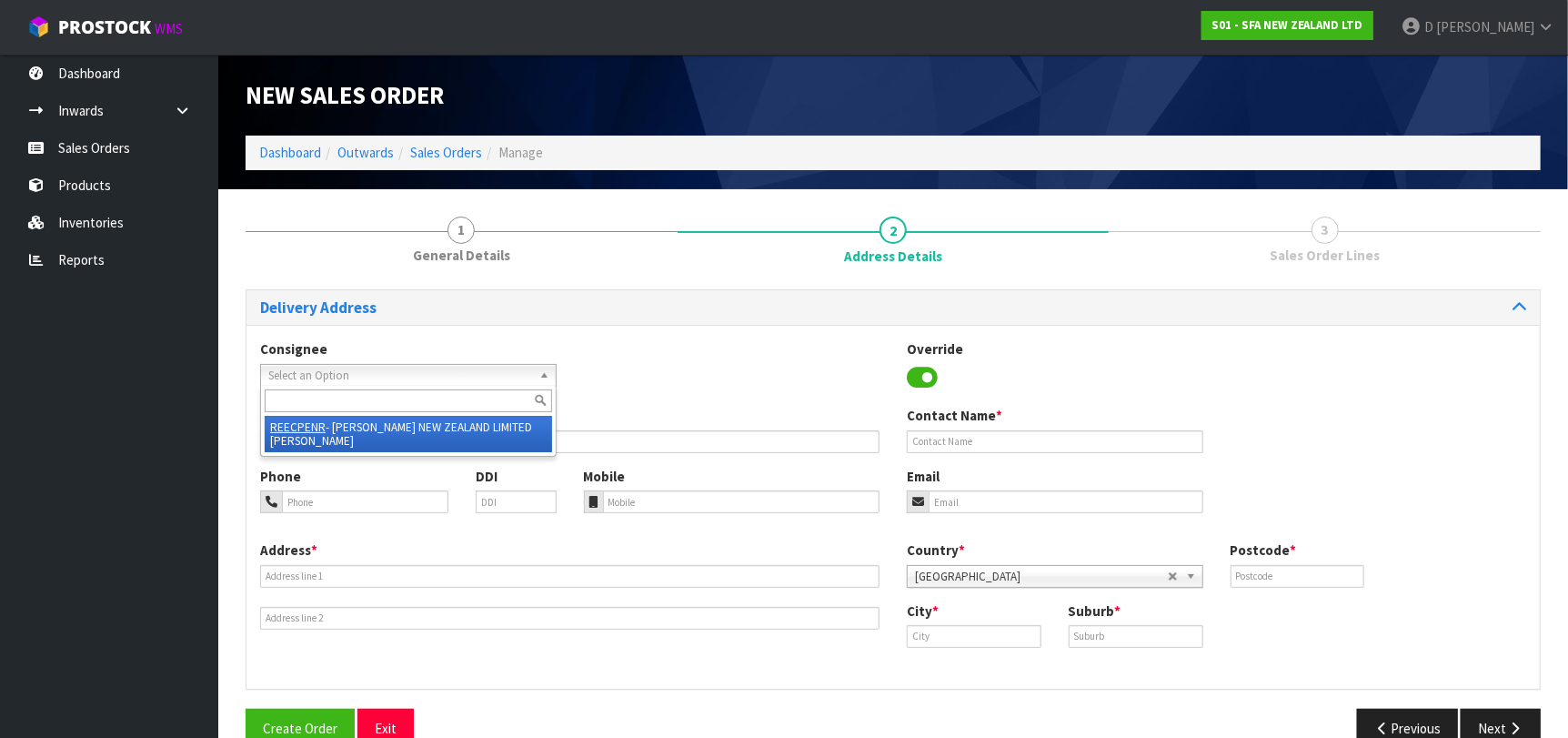
type input "REECE NEW ZEALAND LIMITED PENROSE"
type input "47 O'RORKE ROAD"
type input "1061"
type input "Auckland"
type input "PENROSE"
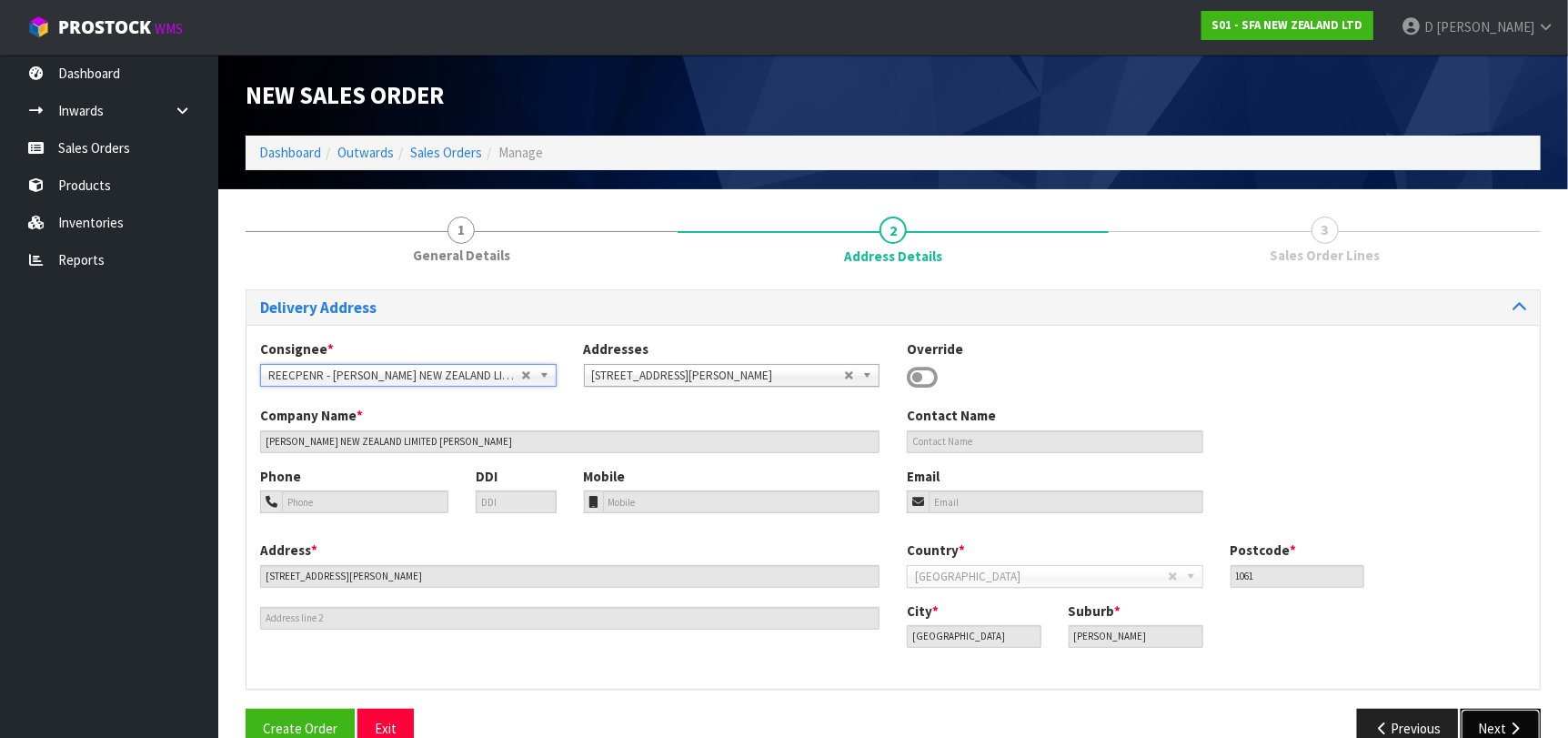
click at [1510, 719] on button "Next" at bounding box center [1500, 729] width 80 height 39
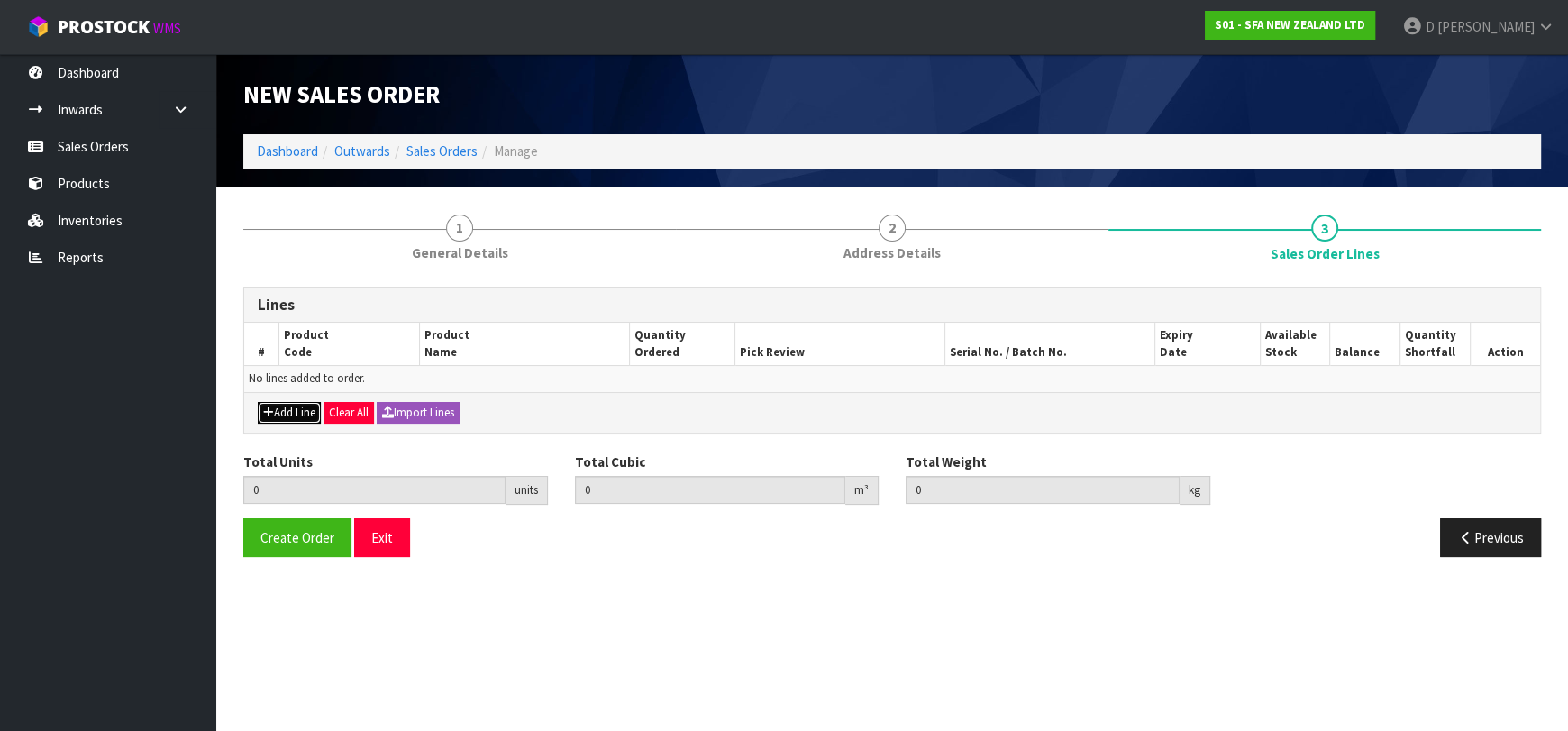
click at [286, 405] on button "Add Line" at bounding box center [289, 412] width 63 height 21
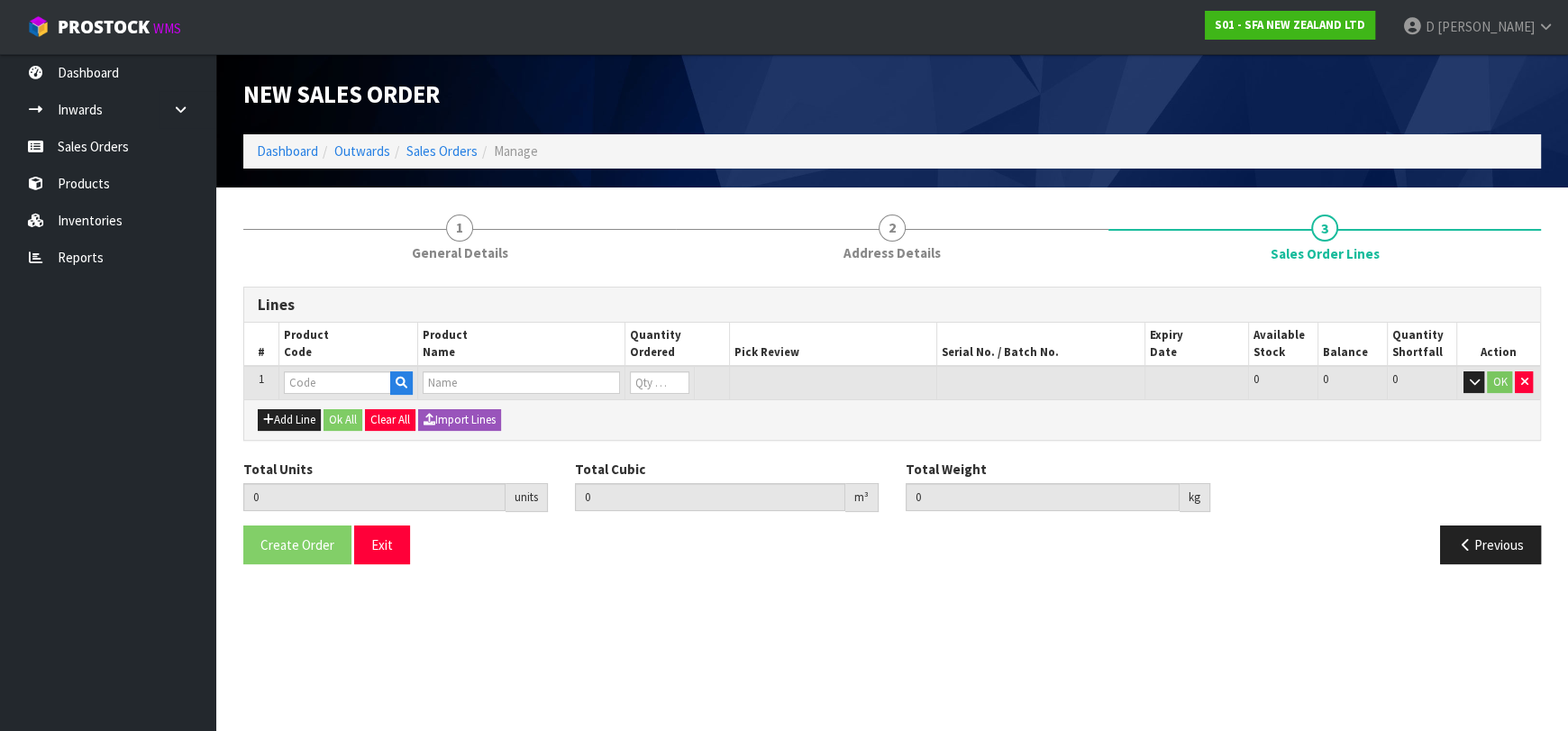
click at [305, 383] on input "text" at bounding box center [338, 382] width 108 height 22
type input "SA200"
type input "0.000000"
type input "0.000"
type input "VADA COMMERCIAL MACERATOR"
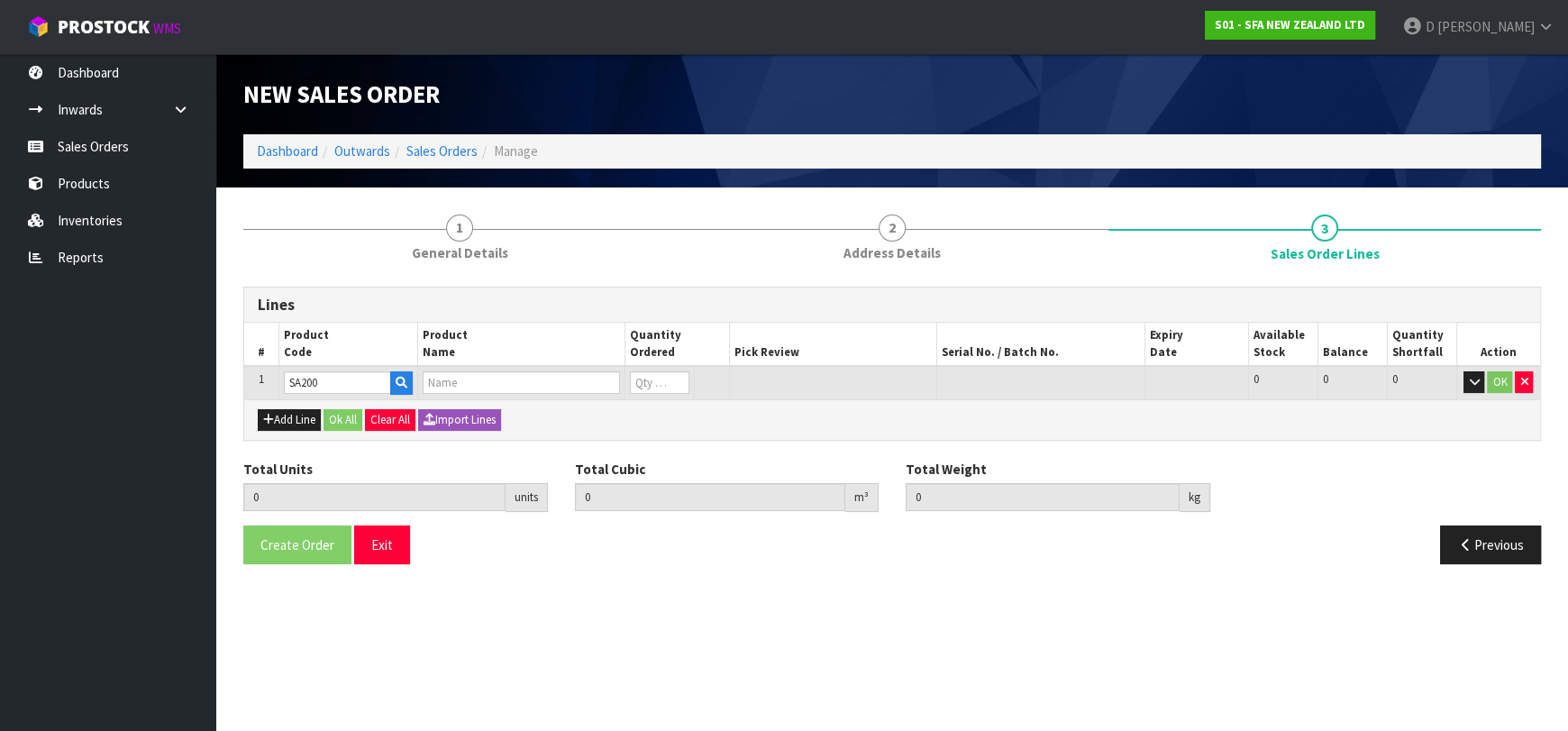
type input "0"
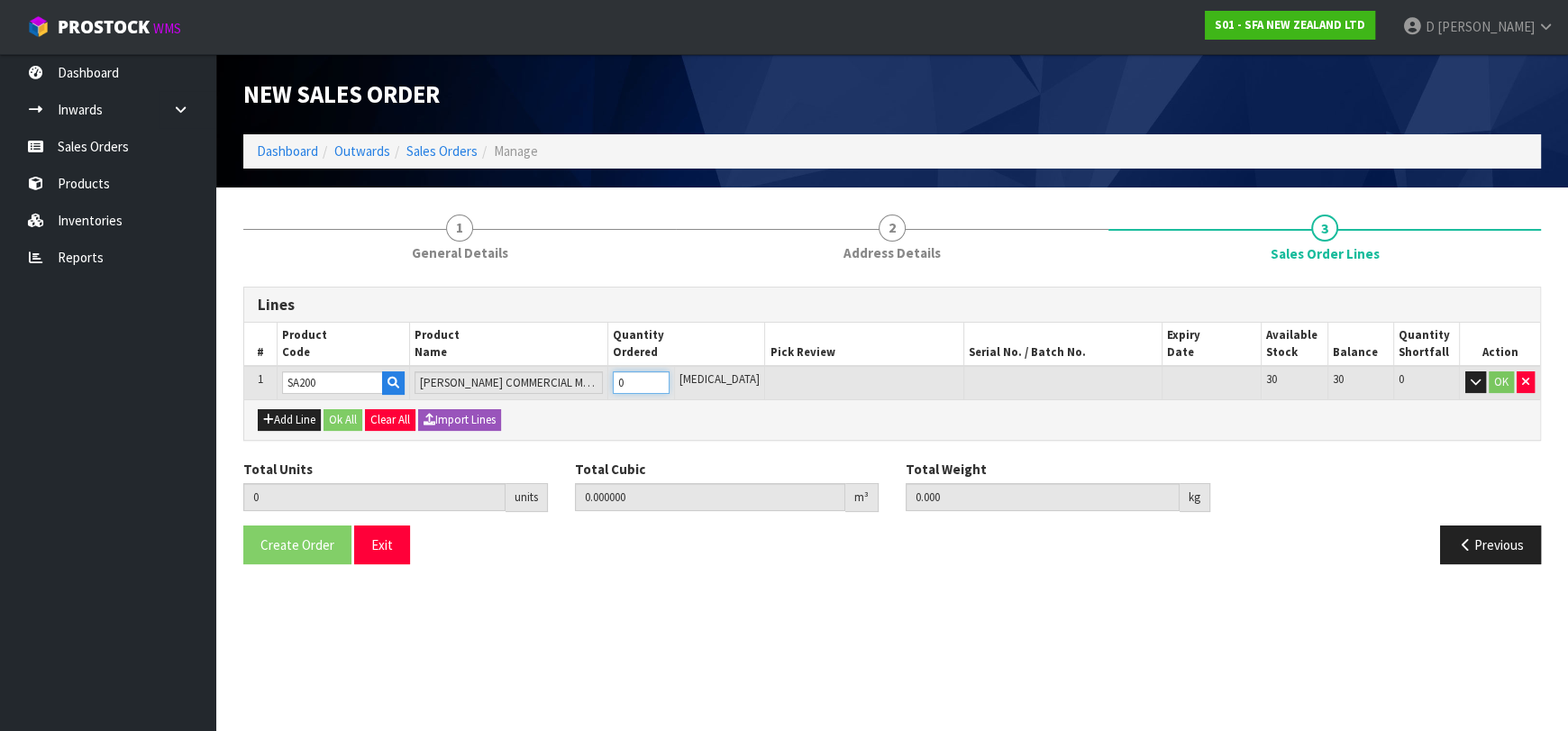
type input "1"
type input "0.021692"
type input "6.05"
type input "1"
click at [335, 410] on button "Ok All" at bounding box center [343, 419] width 39 height 21
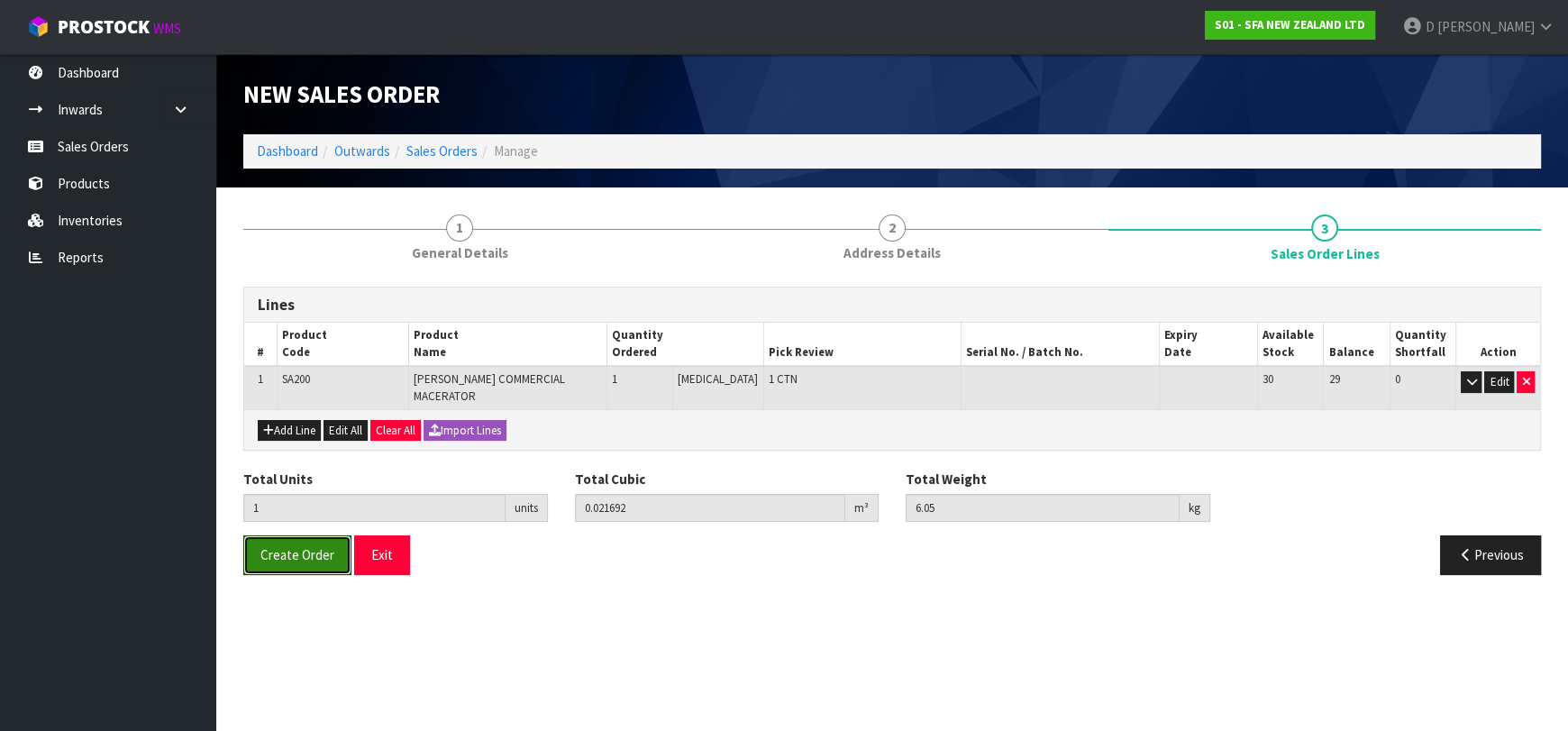
drag, startPoint x: 291, startPoint y: 549, endPoint x: 501, endPoint y: 440, distance: 236.6
click at [294, 546] on button "Create Order" at bounding box center [297, 555] width 109 height 39
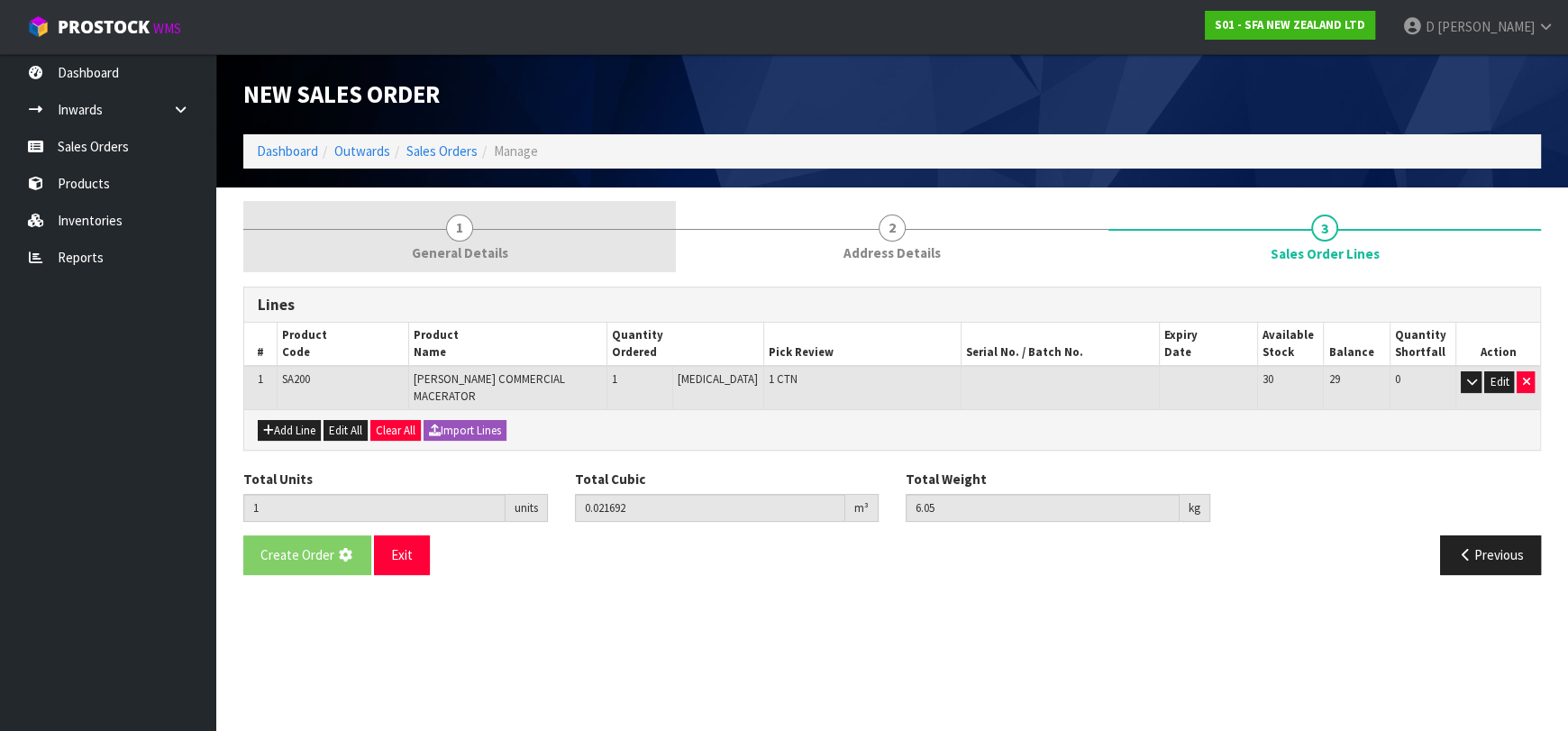
click at [495, 228] on link "1 General Details" at bounding box center [459, 237] width 432 height 71
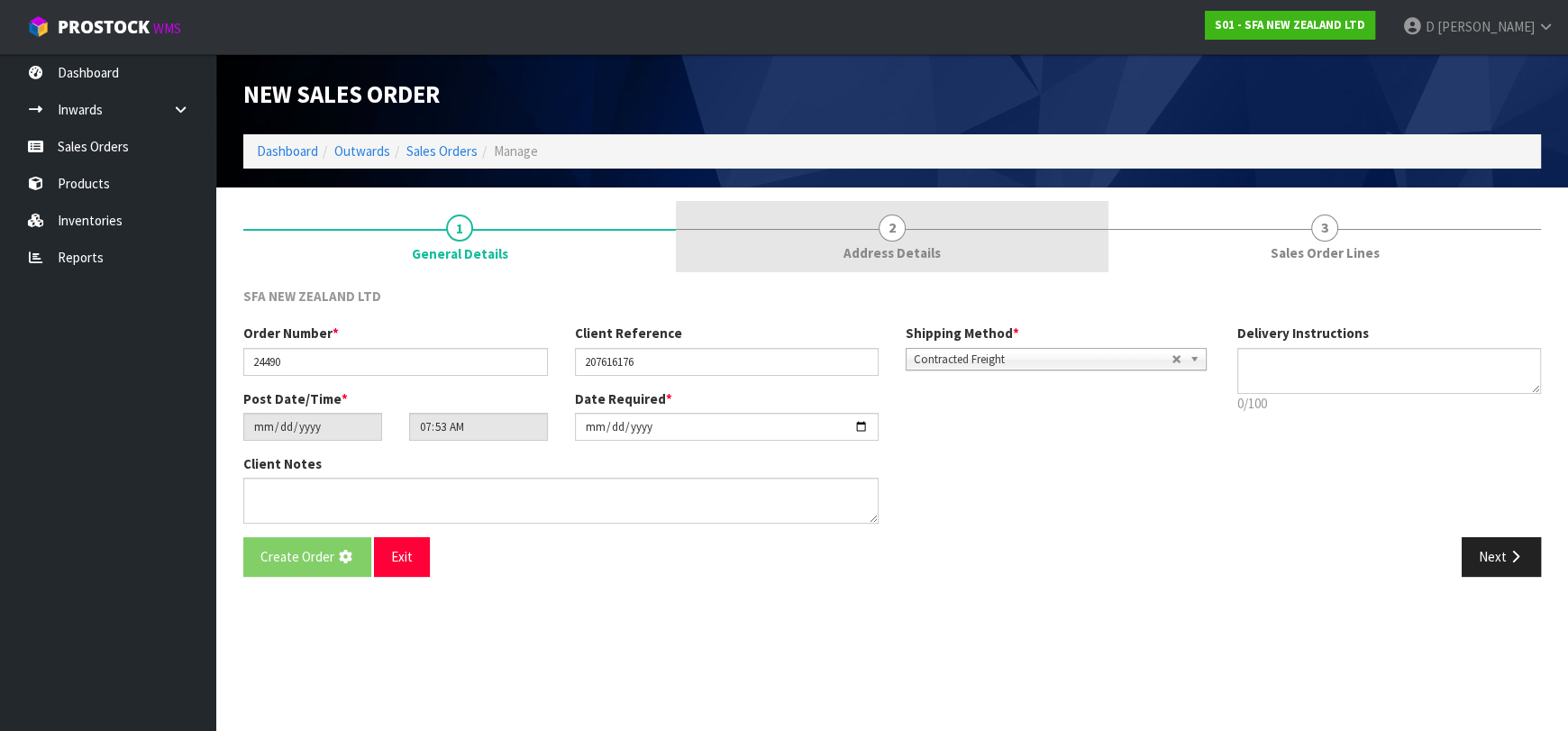
click at [887, 243] on span "Address Details" at bounding box center [892, 252] width 97 height 19
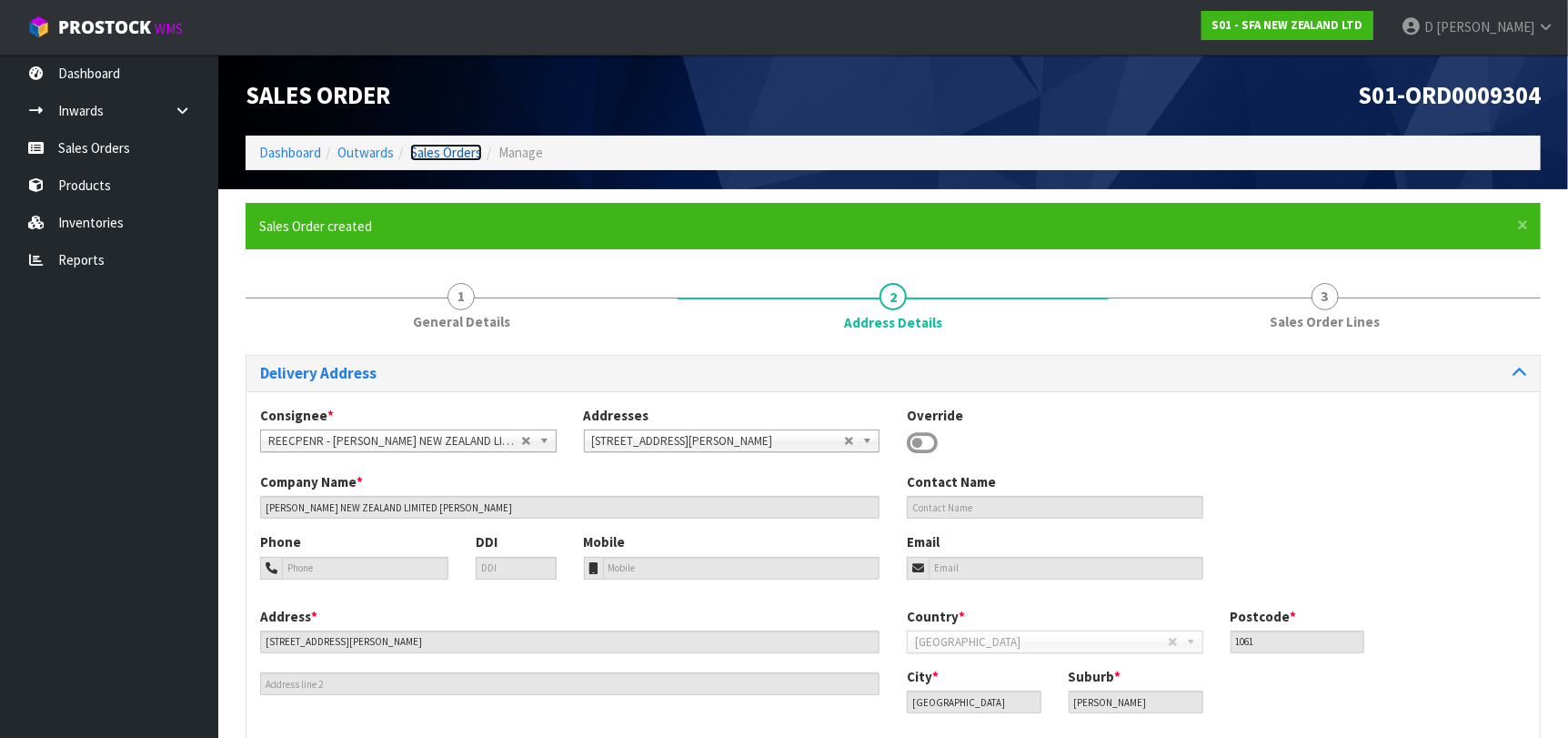
click at [465, 152] on link "Sales Orders" at bounding box center [446, 152] width 72 height 17
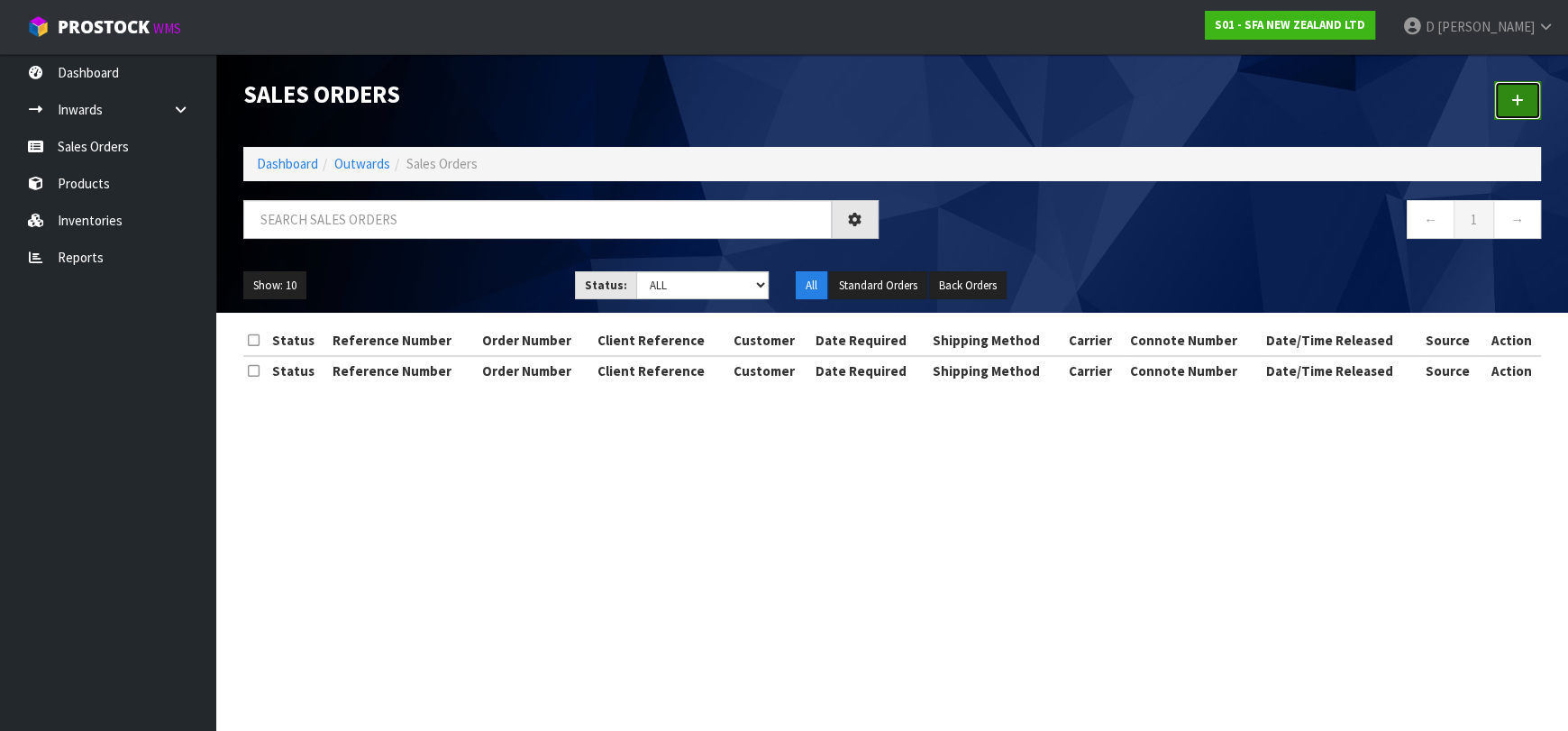
click at [1519, 96] on icon at bounding box center [1518, 100] width 13 height 14
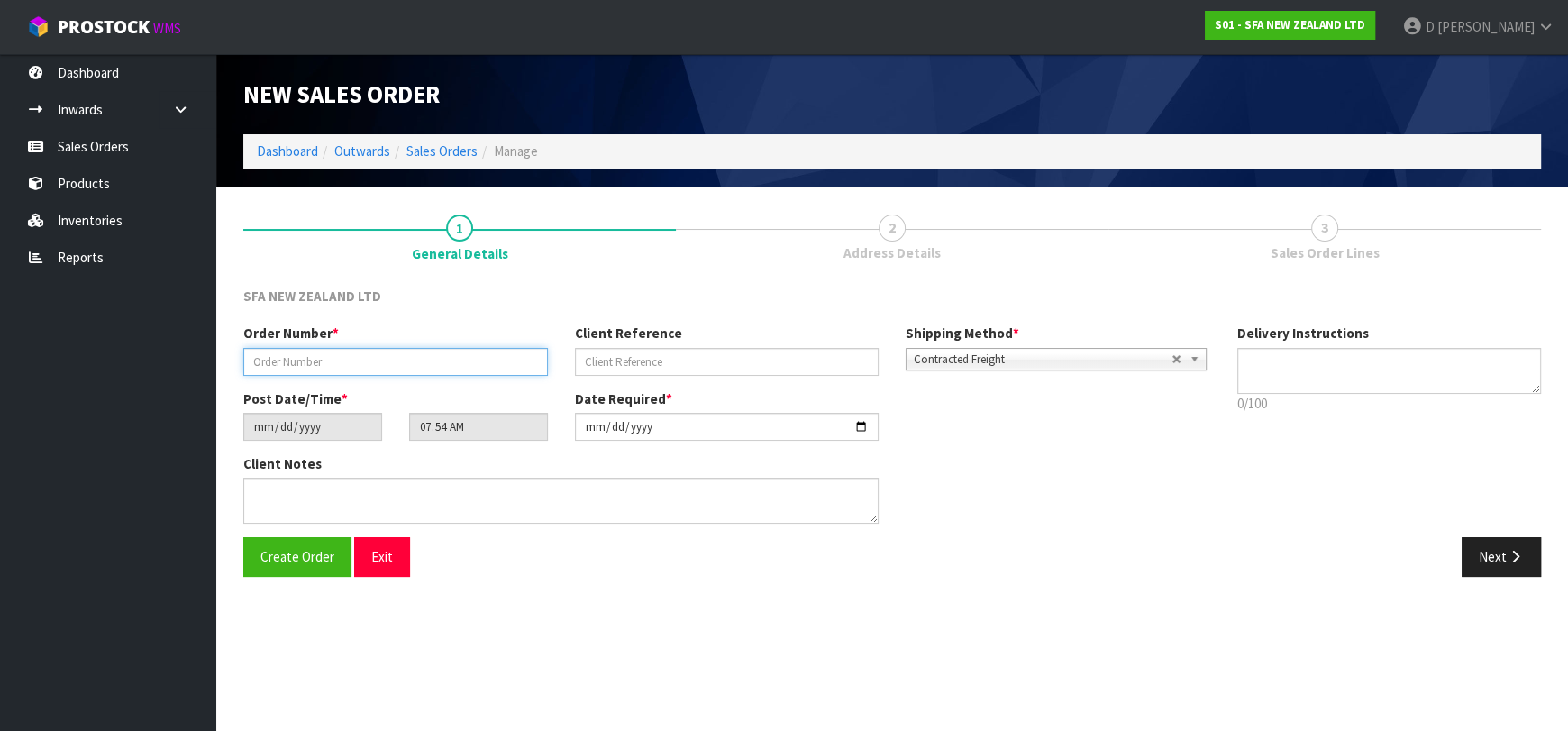
click at [323, 353] on input "text" at bounding box center [395, 362] width 304 height 28
type input "24491"
paste input "200963905"
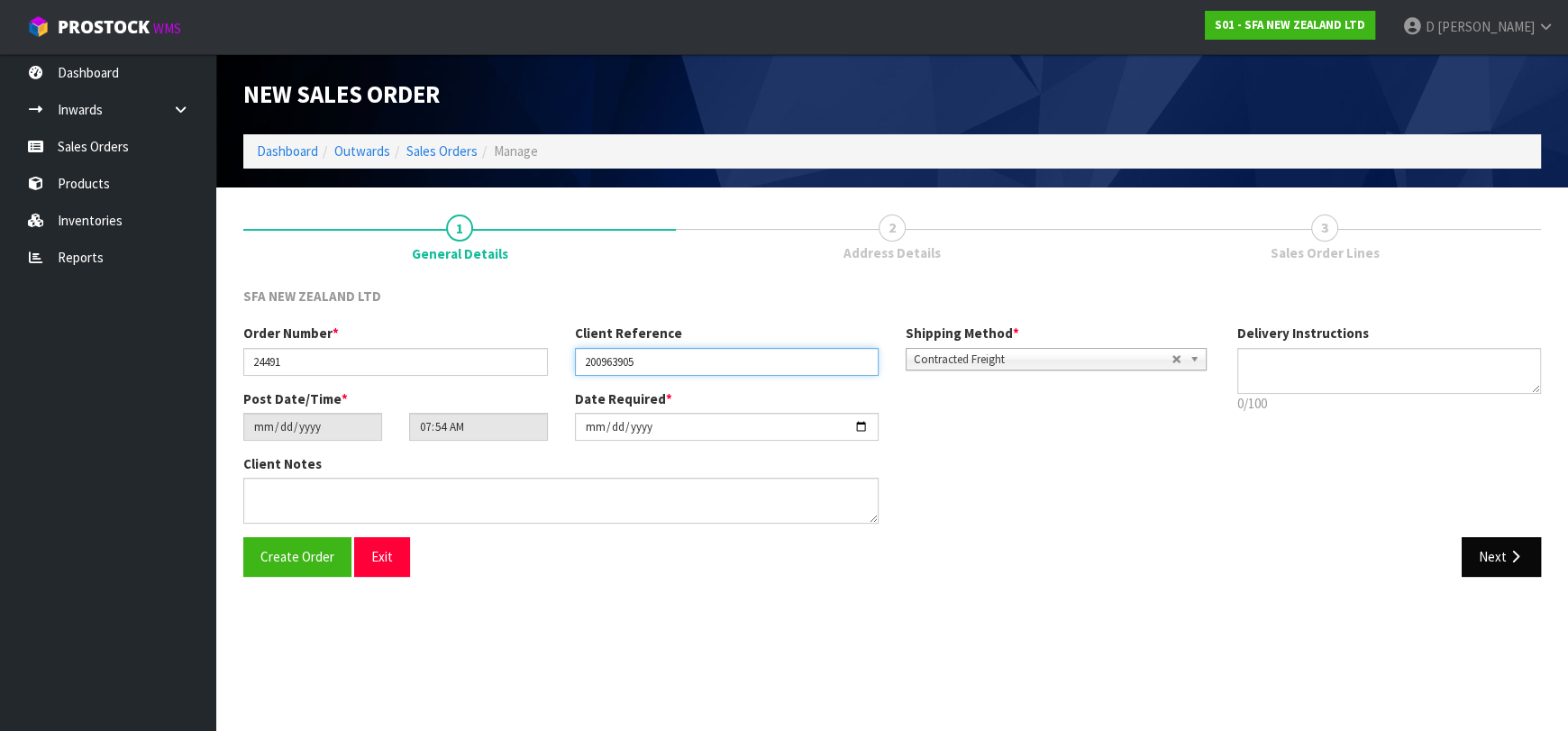
type input "200963905"
click at [1487, 553] on button "Next" at bounding box center [1501, 557] width 79 height 39
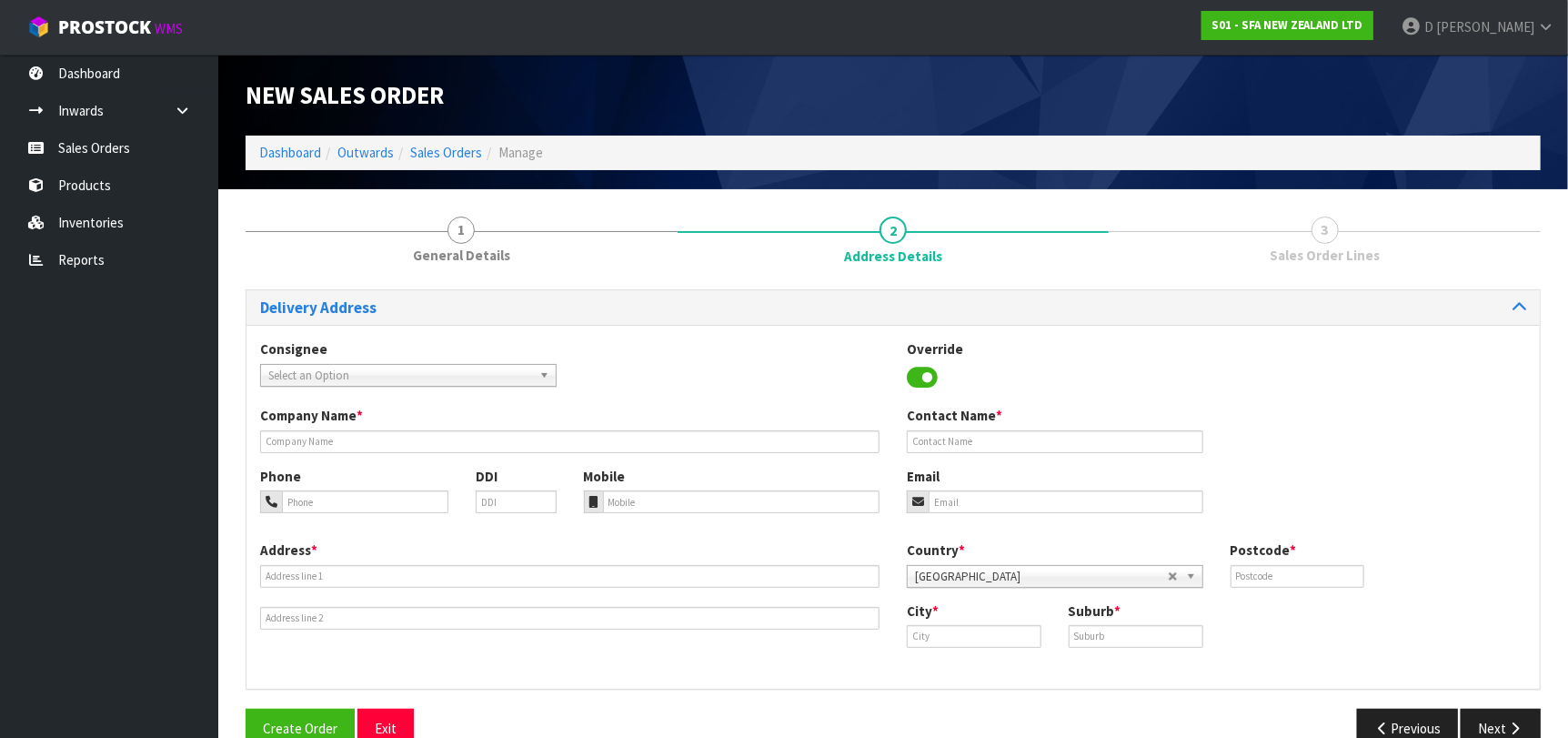
click at [376, 361] on div "Consignee 000001.BAY MECHANICS - BAY MECHANICS 000001A - BRAKE & TRANSMISSION N…" at bounding box center [408, 362] width 324 height 47
click at [372, 365] on span "Select an Option" at bounding box center [401, 376] width 264 height 22
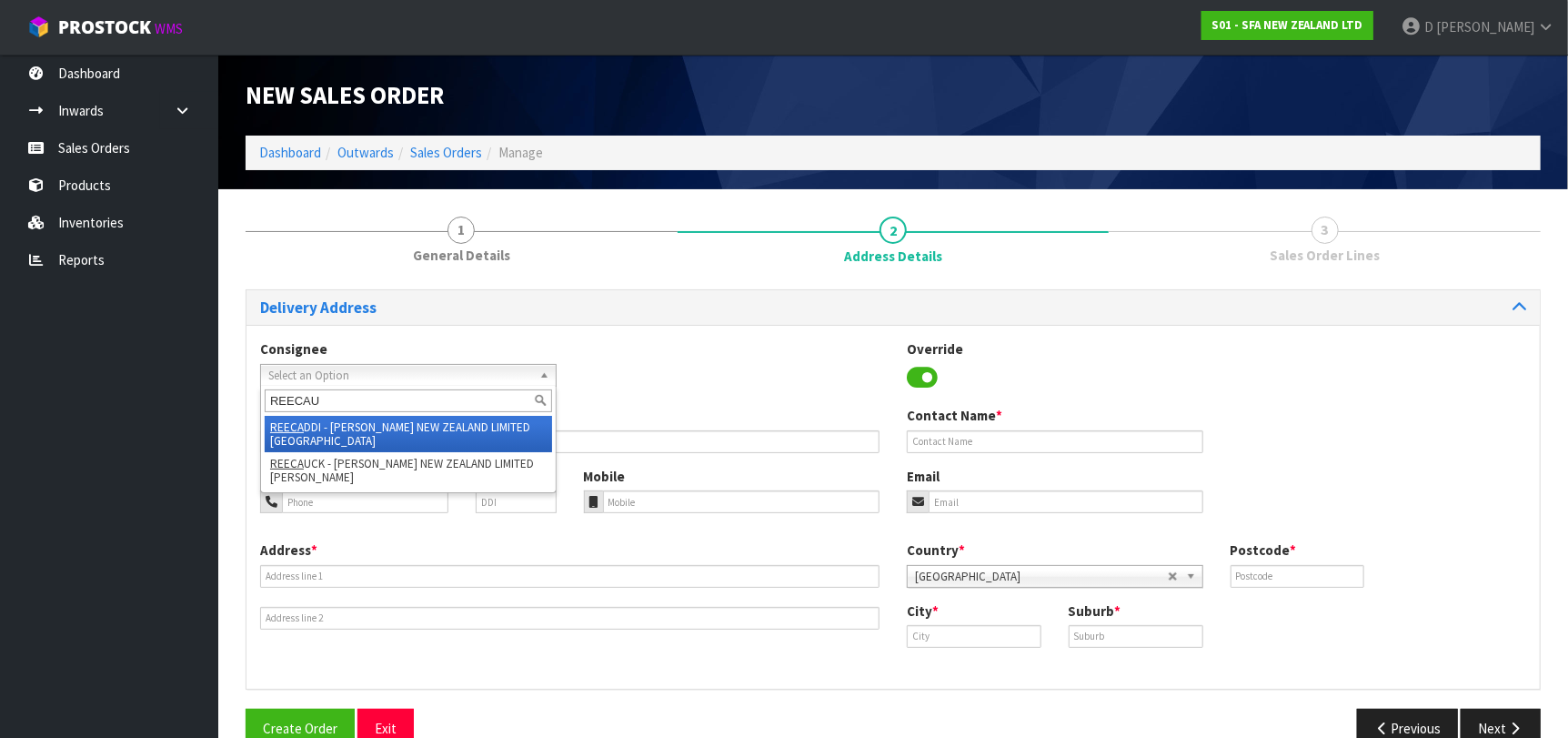
type input "REECAUC"
type input "REECE NEW ZEALAND LIMITED VICTORIA PARK"
type input "66 COOK STREET"
type input "1010"
type input "AUCKLAND"
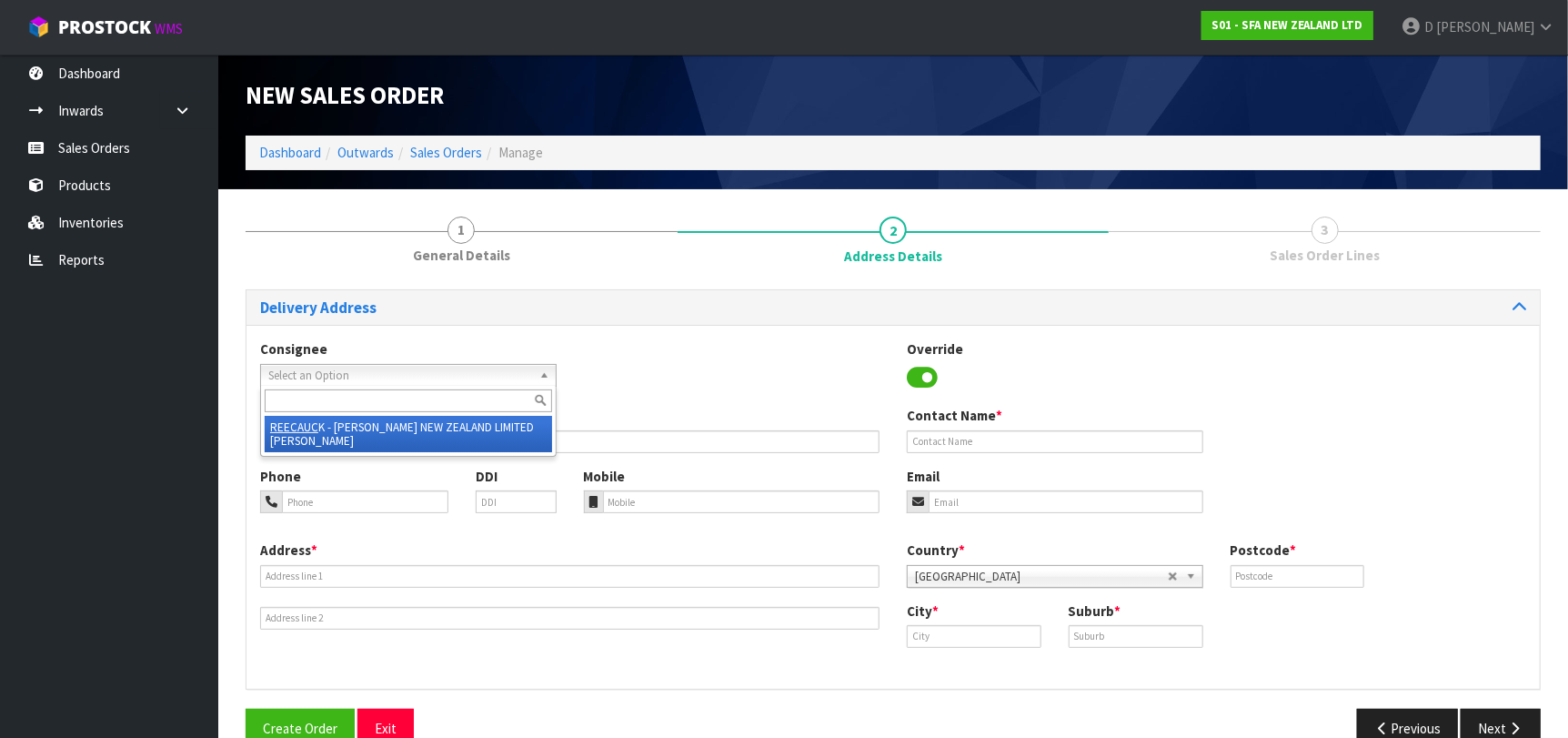
type input "VICTORIA PARK"
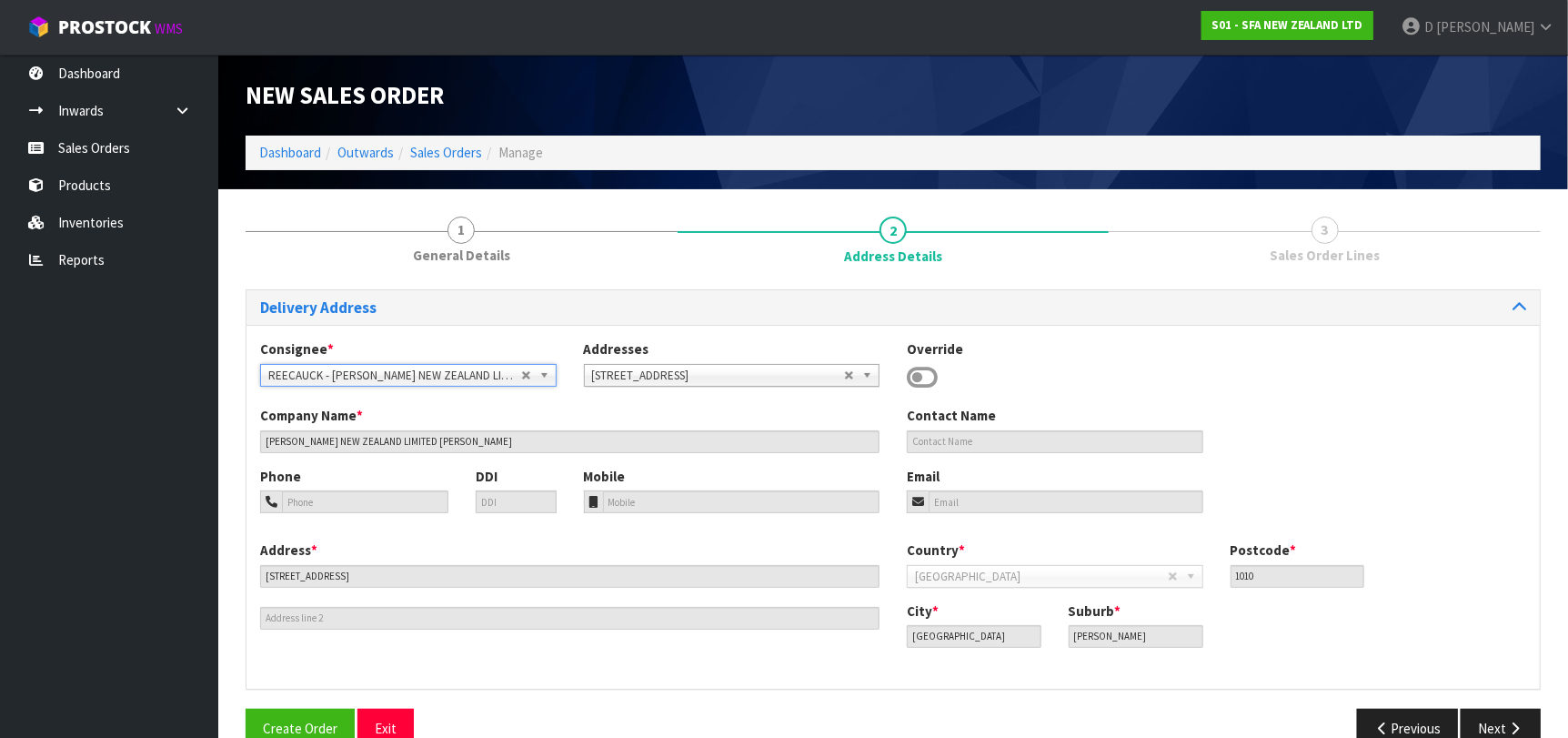
scroll to position [37, 0]
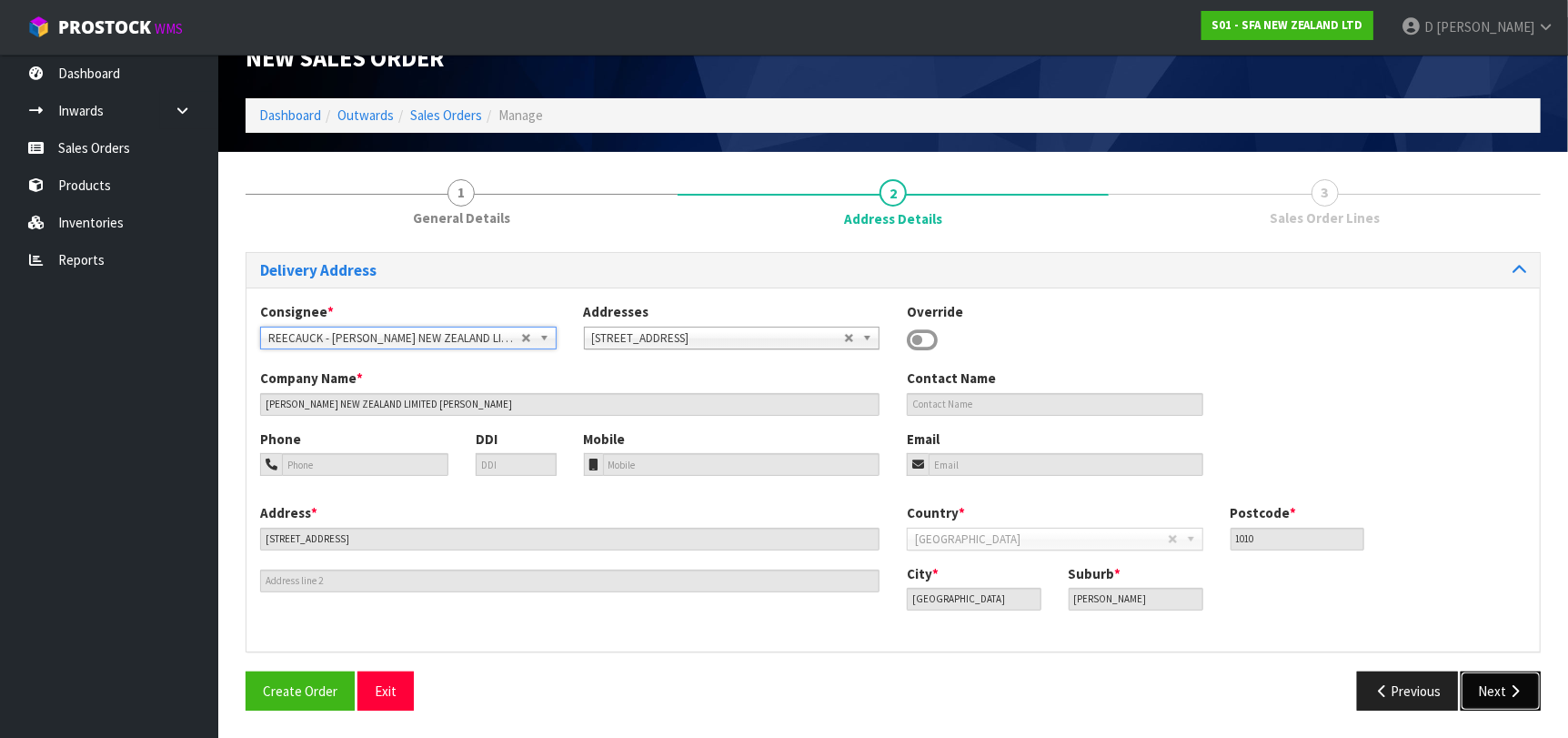
drag, startPoint x: 1502, startPoint y: 685, endPoint x: 1135, endPoint y: 631, distance: 371.0
click at [1502, 685] on button "Next" at bounding box center [1500, 691] width 80 height 39
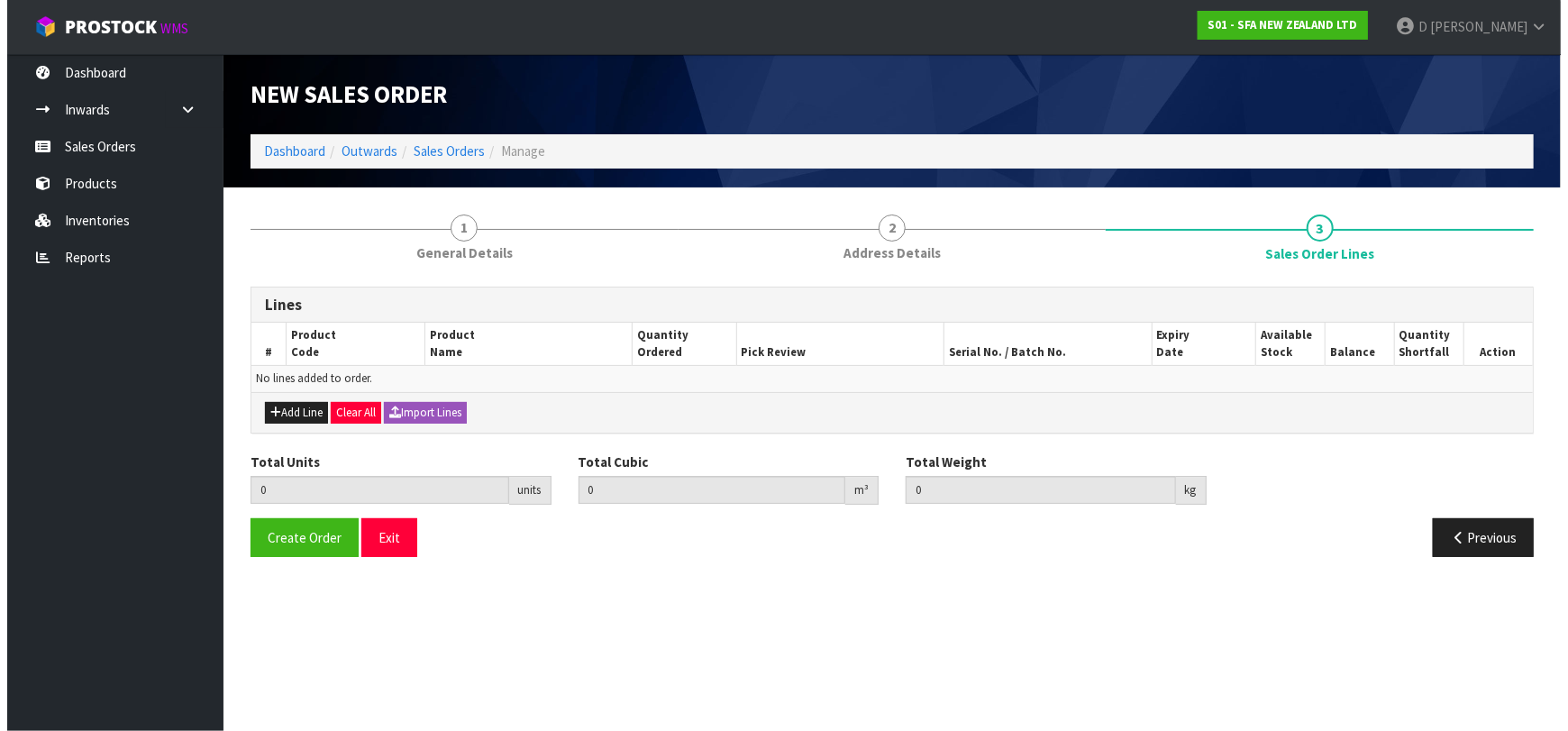
scroll to position [0, 0]
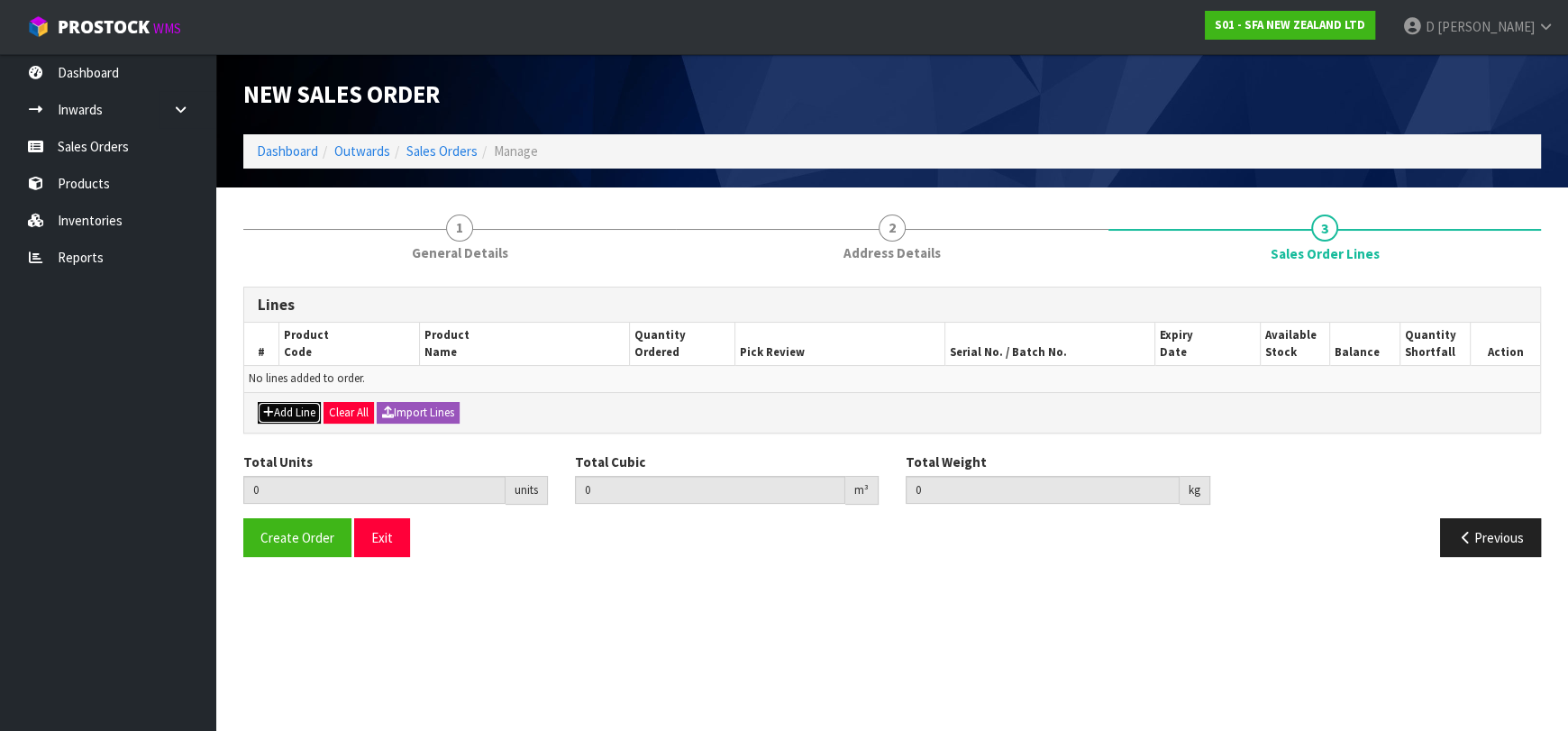
click at [301, 402] on button "Add Line" at bounding box center [289, 412] width 63 height 21
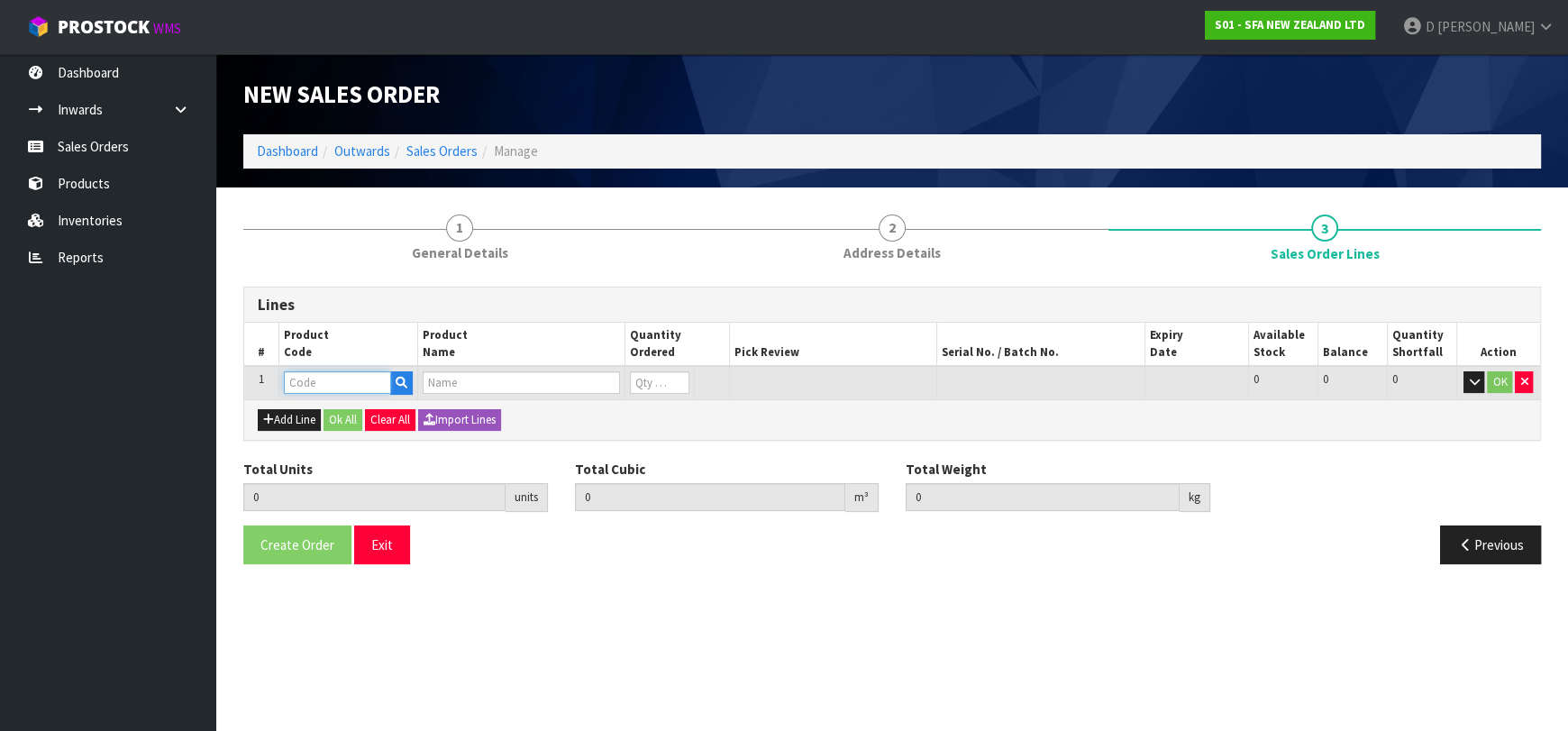
click at [315, 384] on input "text" at bounding box center [338, 382] width 108 height 22
type input "SA200"
type input "0.000000"
type input "0.000"
type input "VADA COMMERCIAL MACERATOR"
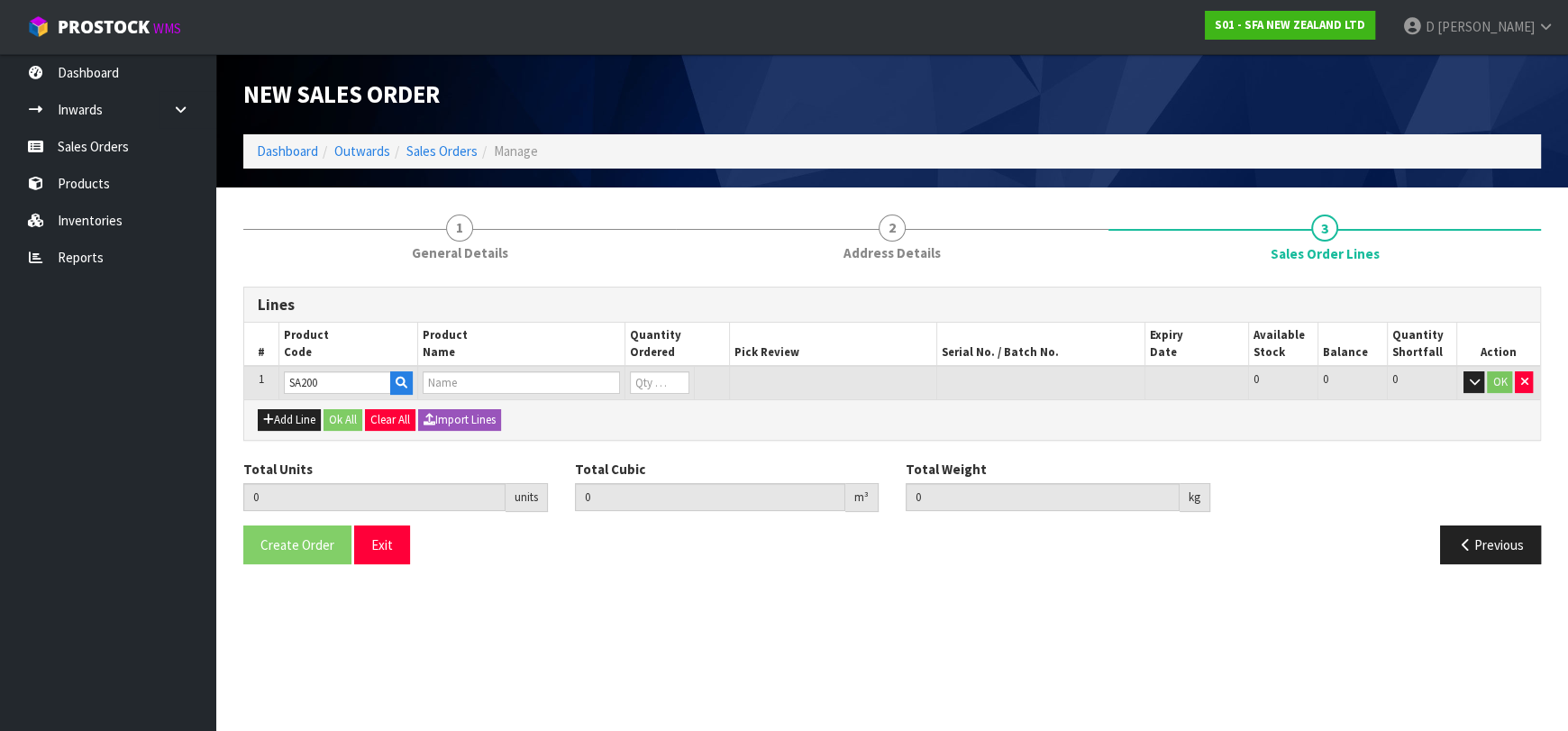
type input "0"
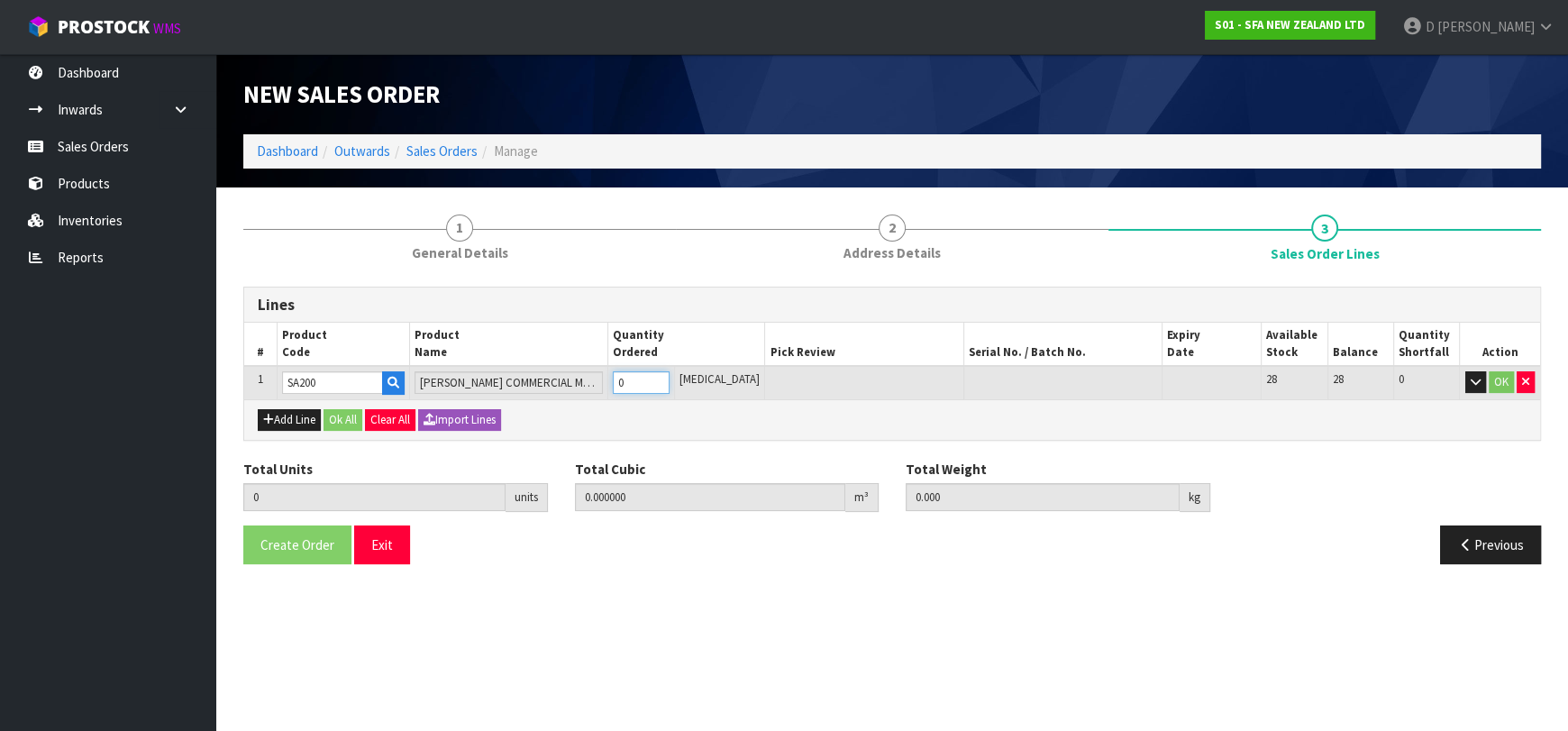
type input "1"
type input "0.021692"
type input "6.05"
type input "1"
click at [342, 404] on div "Add Line Ok All Clear All Import Lines" at bounding box center [892, 419] width 1296 height 41
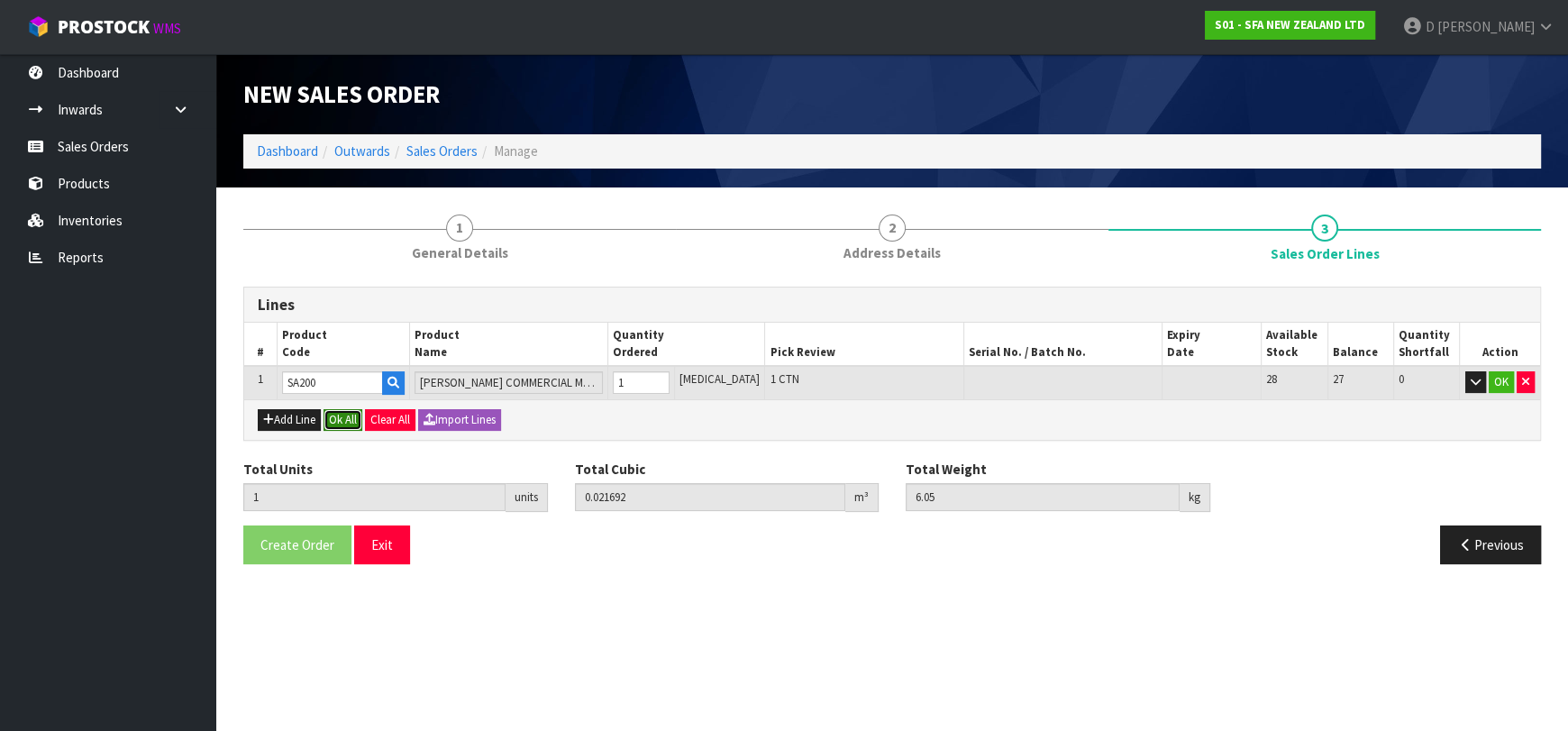
click at [343, 413] on button "Ok All" at bounding box center [343, 419] width 39 height 21
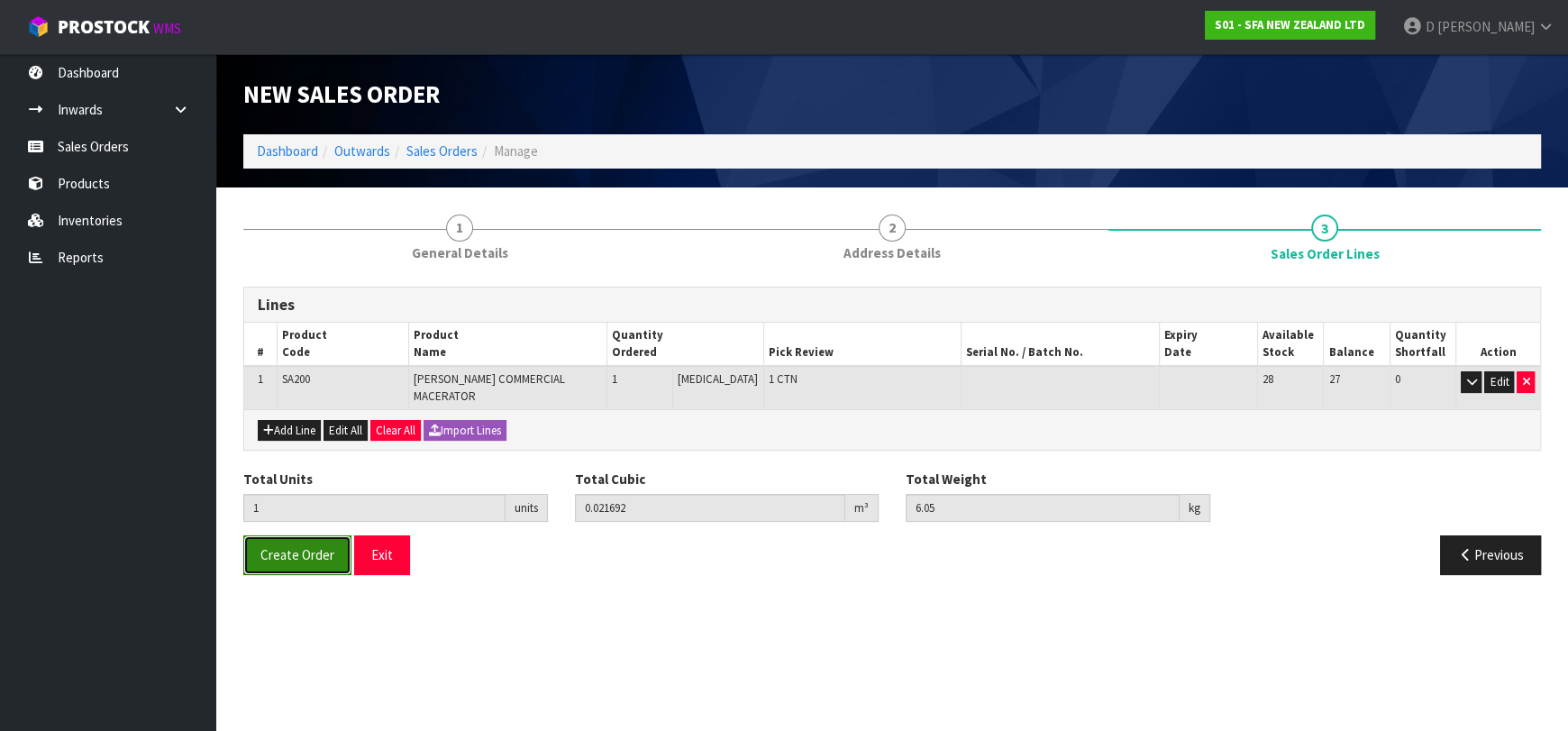
click at [309, 546] on span "Create Order" at bounding box center [298, 555] width 74 height 17
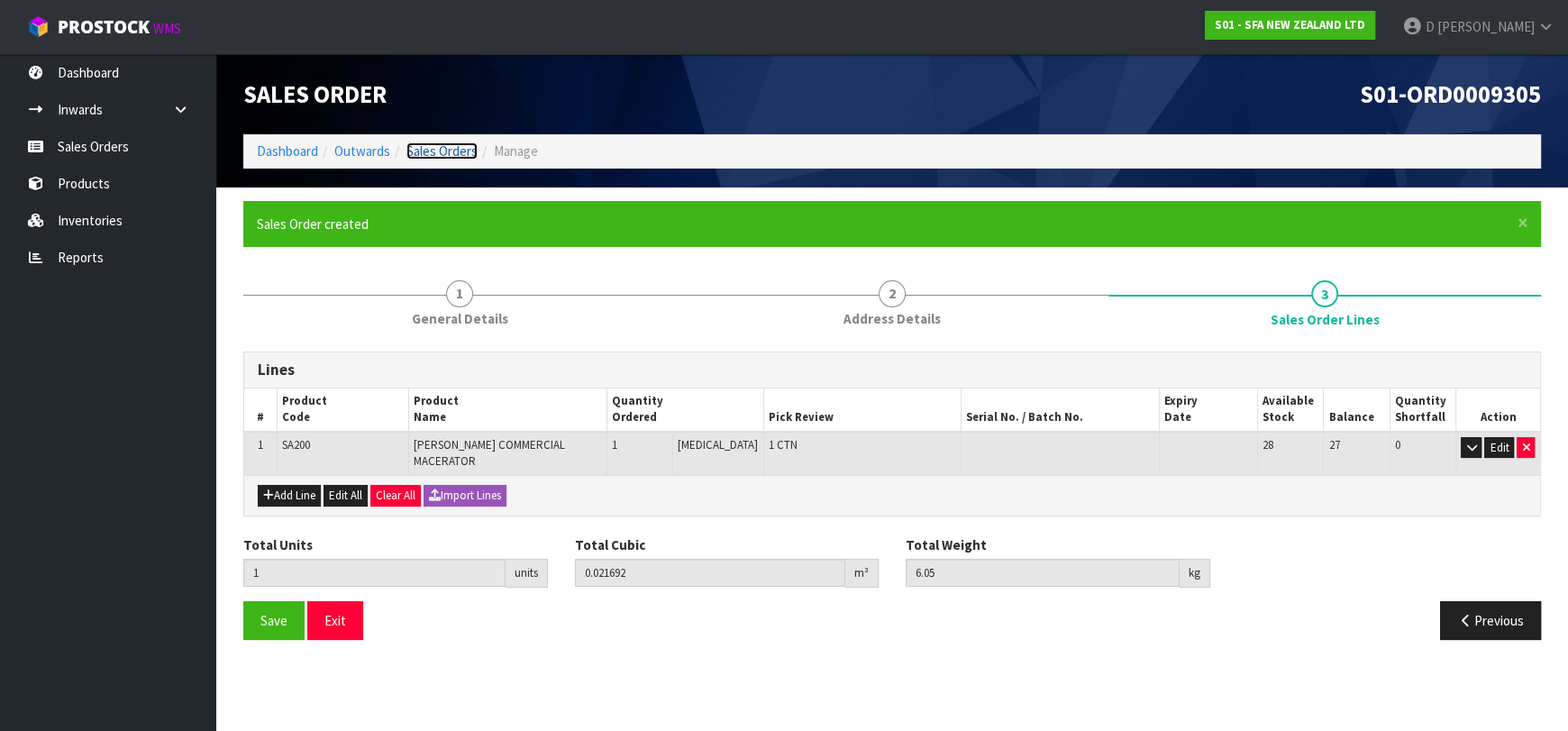
click at [468, 150] on link "Sales Orders" at bounding box center [442, 150] width 71 height 17
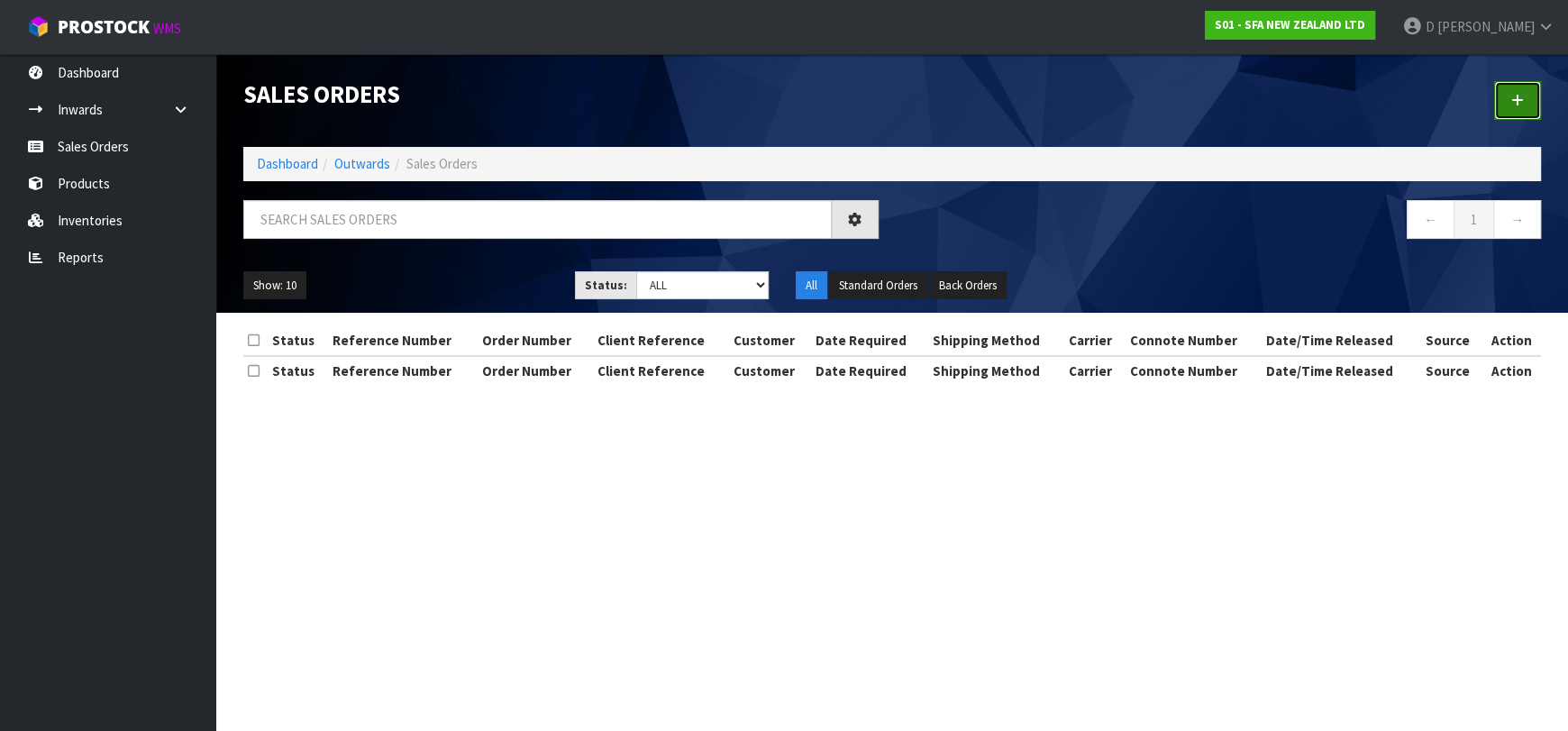
click at [1523, 105] on icon at bounding box center [1518, 100] width 13 height 14
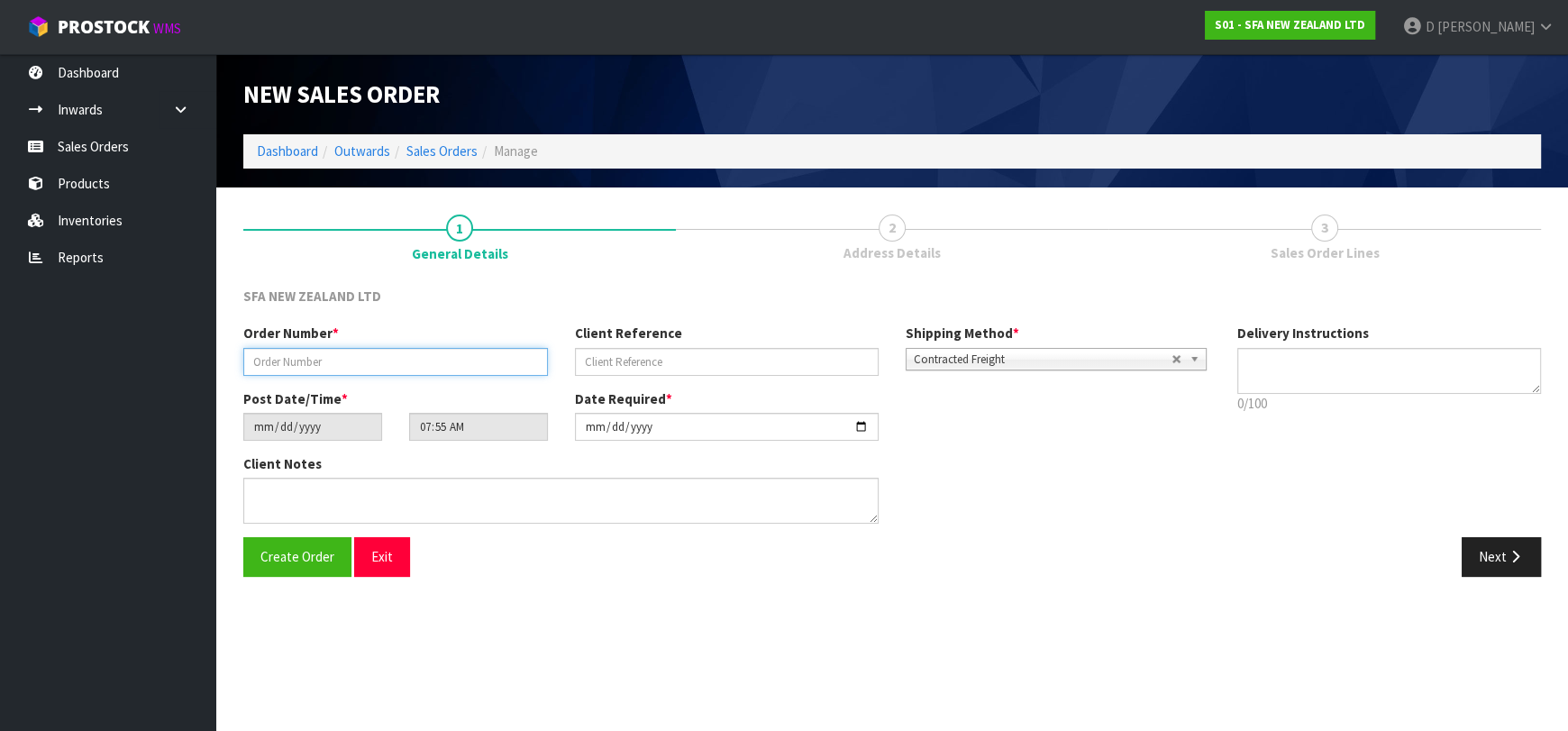
drag, startPoint x: 361, startPoint y: 361, endPoint x: 366, endPoint y: 370, distance: 10.3
click at [363, 363] on input "text" at bounding box center [395, 362] width 304 height 28
type input "24492"
paste input "2597107"
type input "2597107"
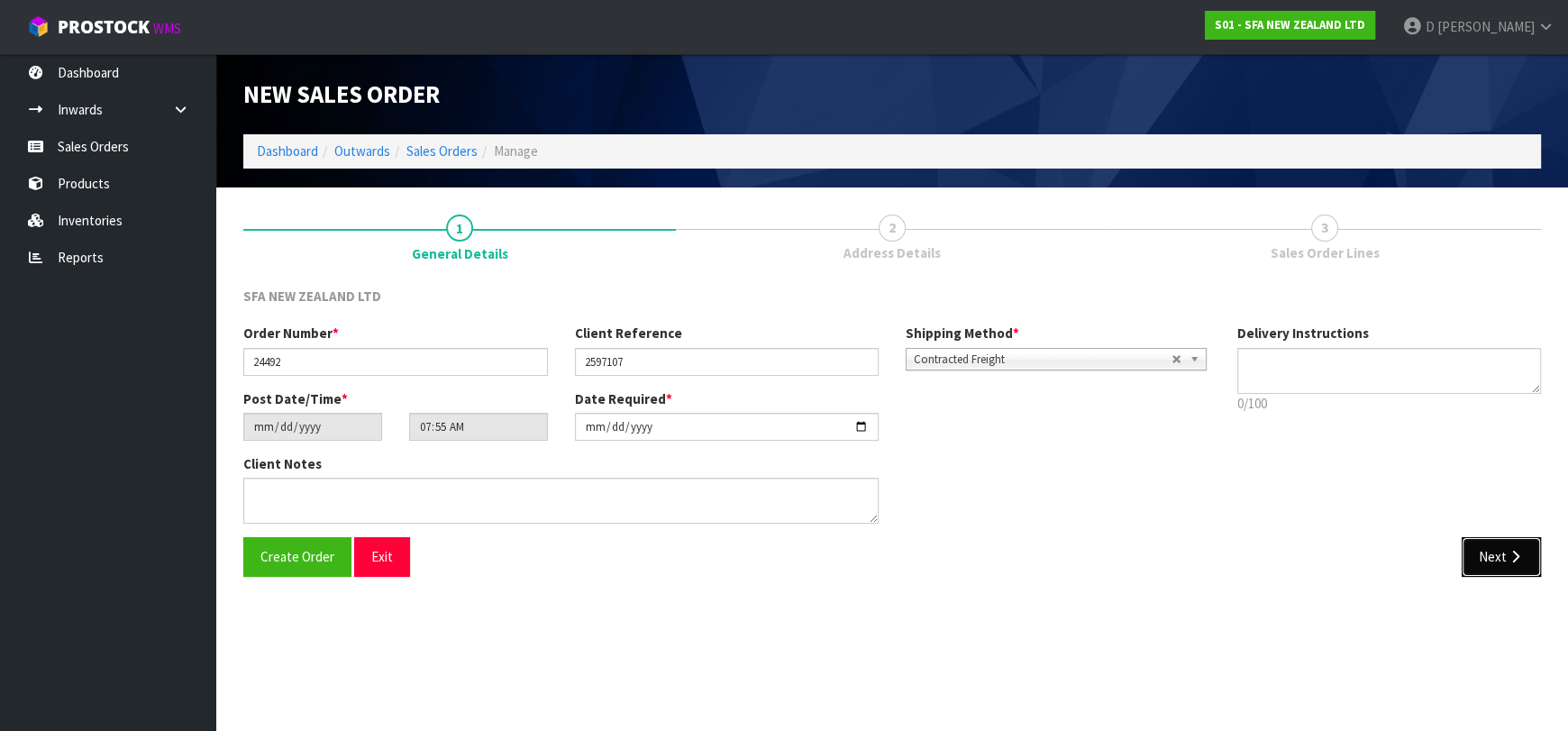
click at [1493, 562] on button "Next" at bounding box center [1501, 557] width 79 height 39
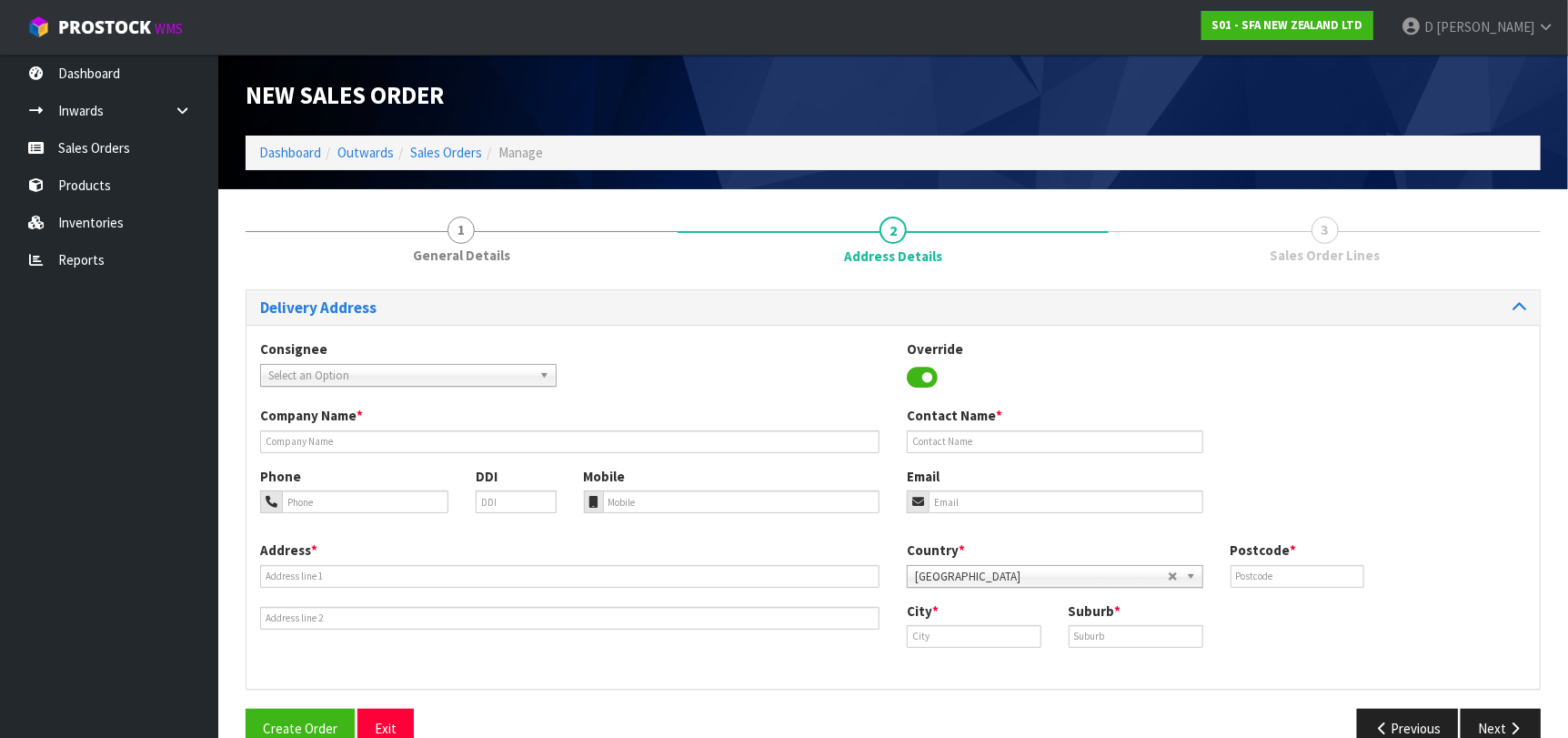
click at [336, 368] on span "Select an Option" at bounding box center [401, 376] width 264 height 22
type input "CHESALB"
type input "CHESTERS PLUMBING ALBANY"
type input "2 TAWA DRIVE ,TAWA DRIVE TRADE CENTRE"
type input "0632"
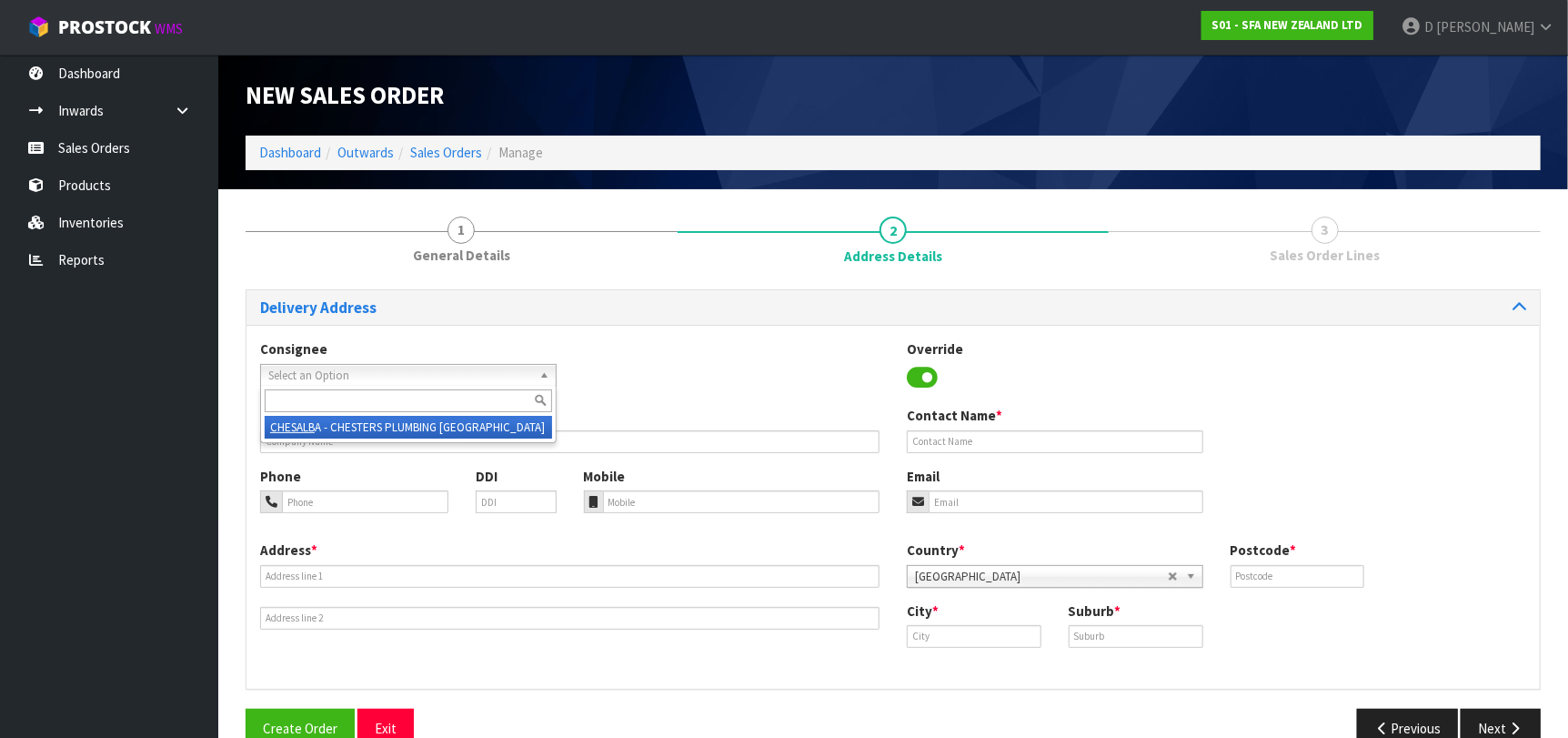
type input "AUCKLAND"
type input "[GEOGRAPHIC_DATA]"
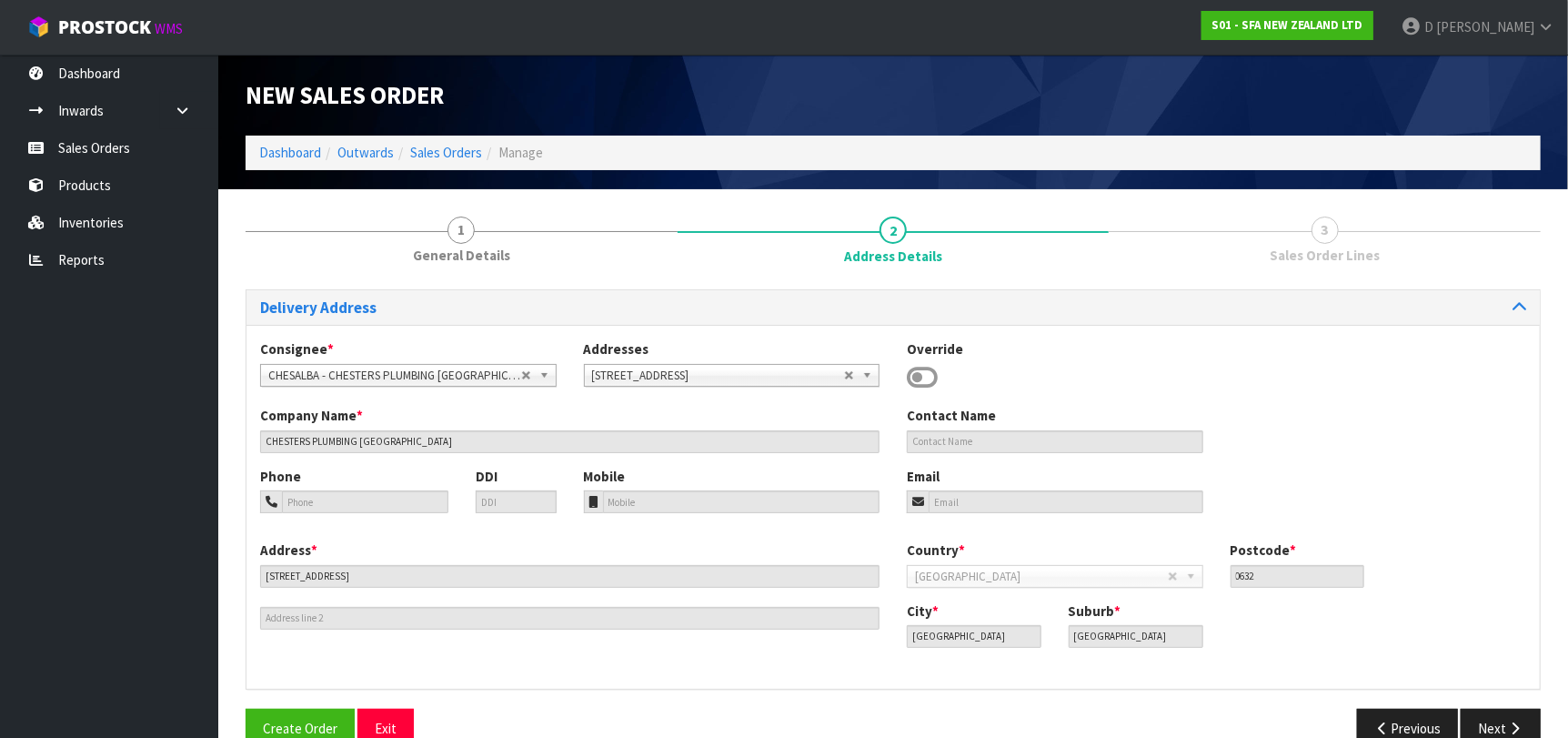
drag, startPoint x: 1130, startPoint y: 676, endPoint x: 1409, endPoint y: 696, distance: 279.7
click at [1131, 676] on div "Consignee * 000001.BAY MECHANICS - BAY MECHANICS 000001A - BRAKE & TRANSMISSION…" at bounding box center [892, 507] width 1293 height 364
click at [1487, 718] on button "Next" at bounding box center [1500, 729] width 80 height 39
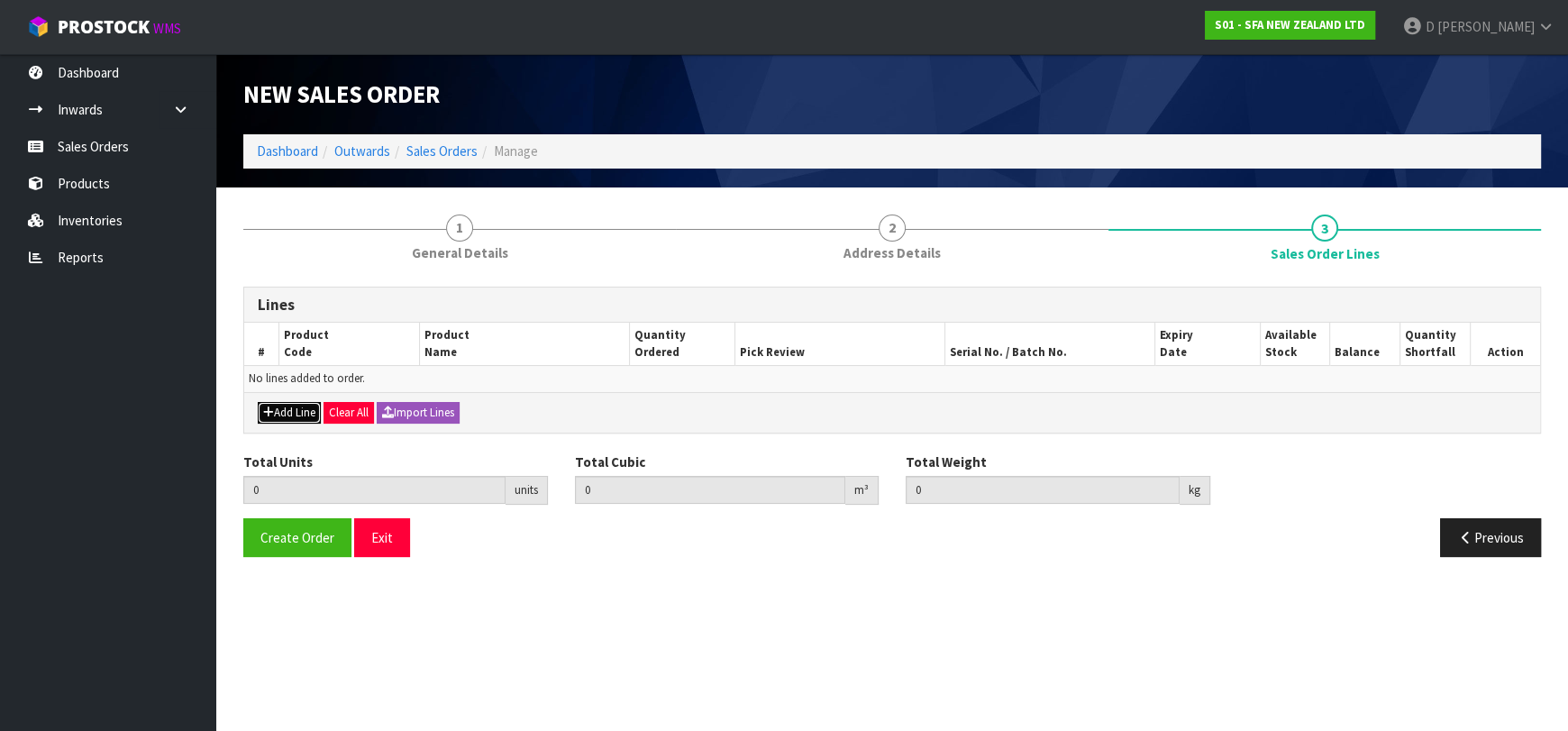
drag, startPoint x: 306, startPoint y: 408, endPoint x: 319, endPoint y: 397, distance: 17.0
click at [307, 408] on button "Add Line" at bounding box center [289, 412] width 63 height 21
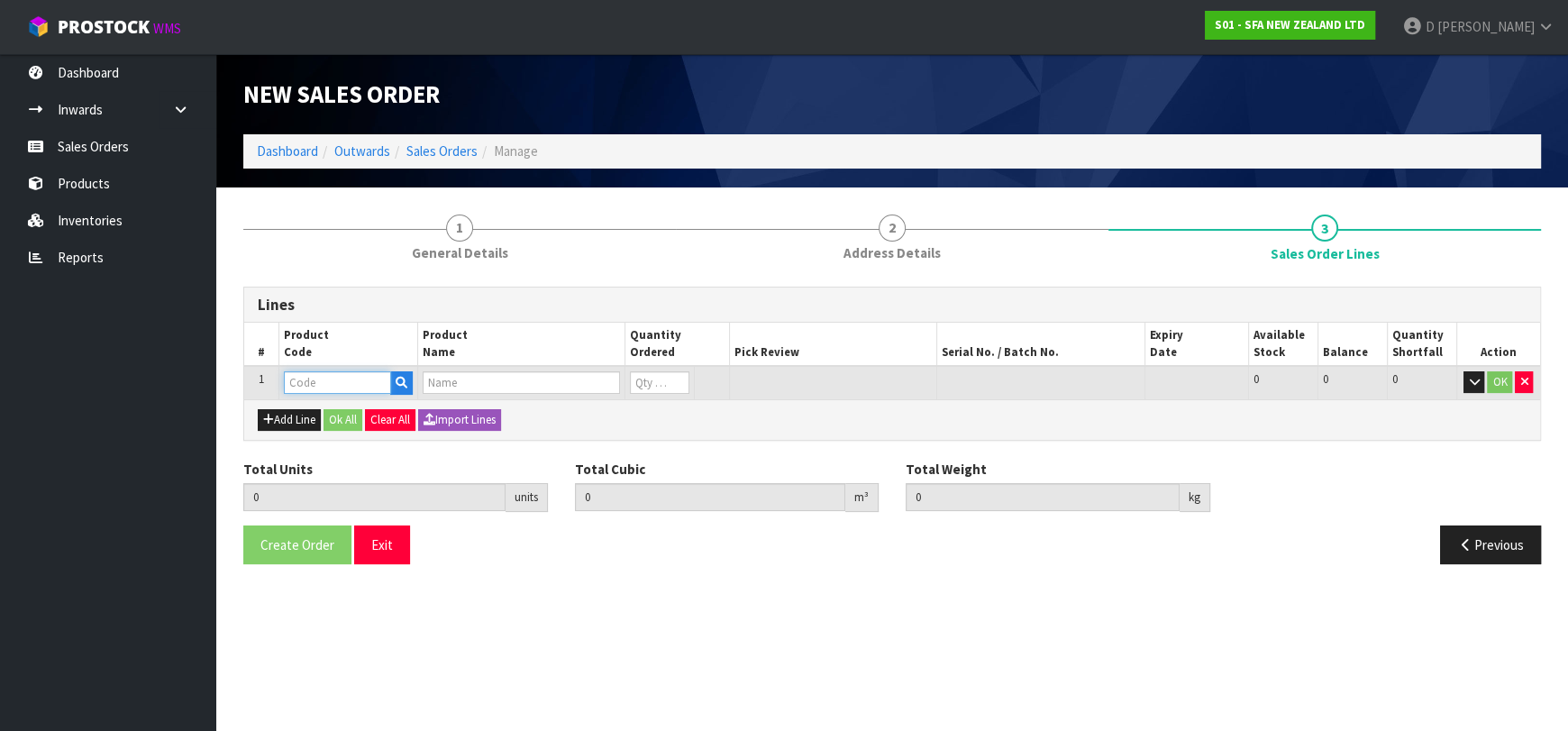
click at [323, 387] on input "text" at bounding box center [338, 382] width 108 height 22
type input "SA94"
type input "0.000000"
type input "0.000"
type input "SANISHOWER UP WASTE WATER PUMP"
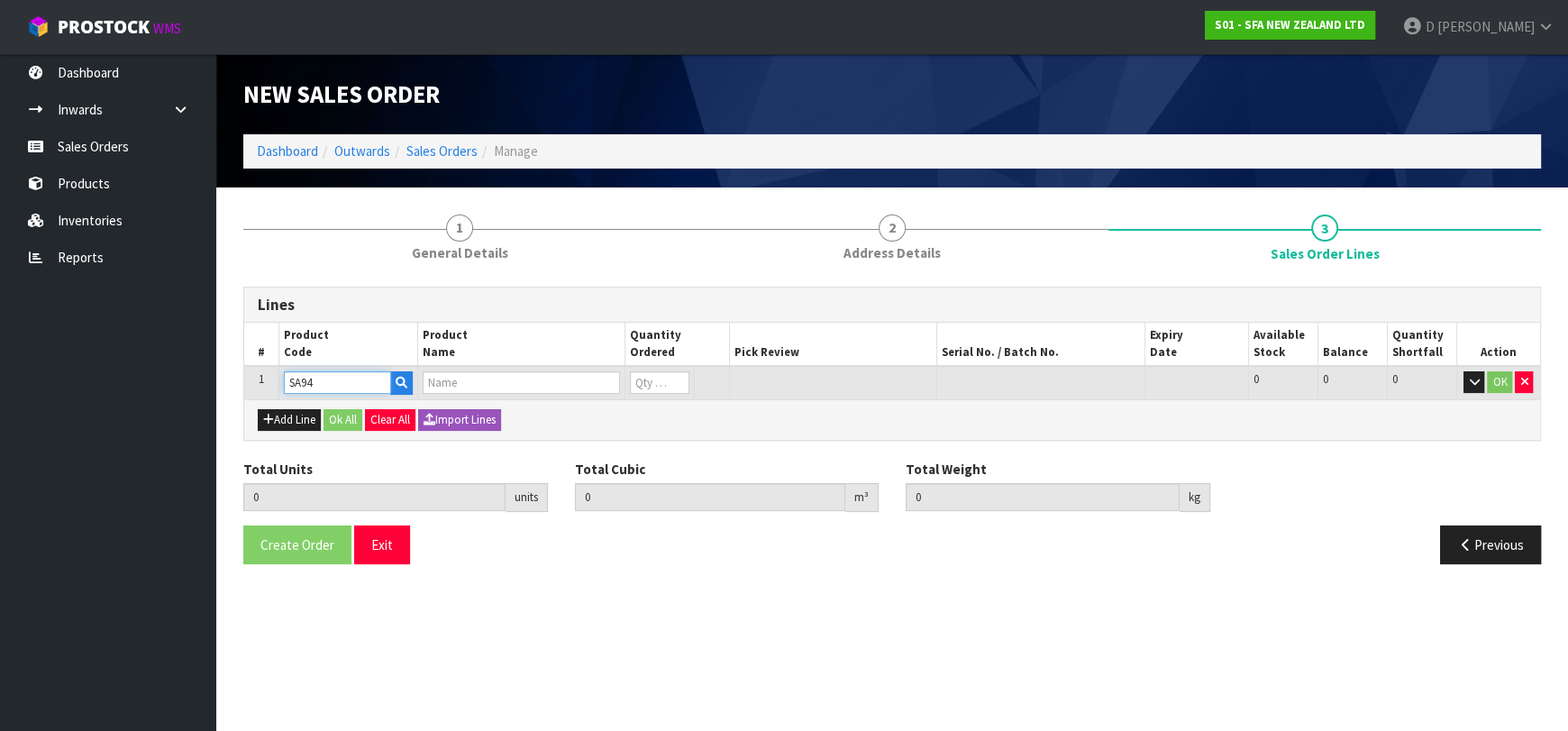
type input "0"
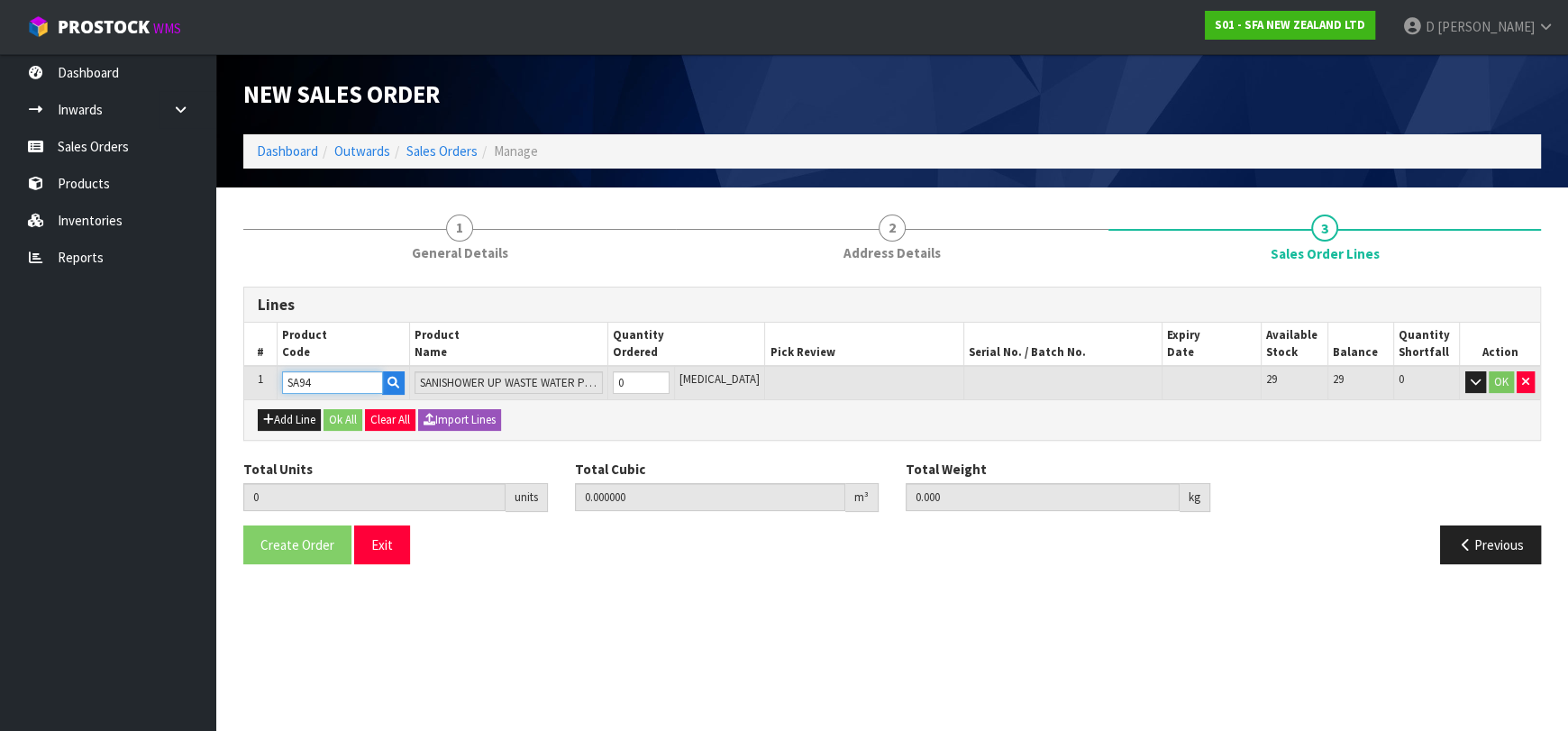
type input "SA94"
type input "1"
type input "0.01617"
type input "4.68"
type input "1"
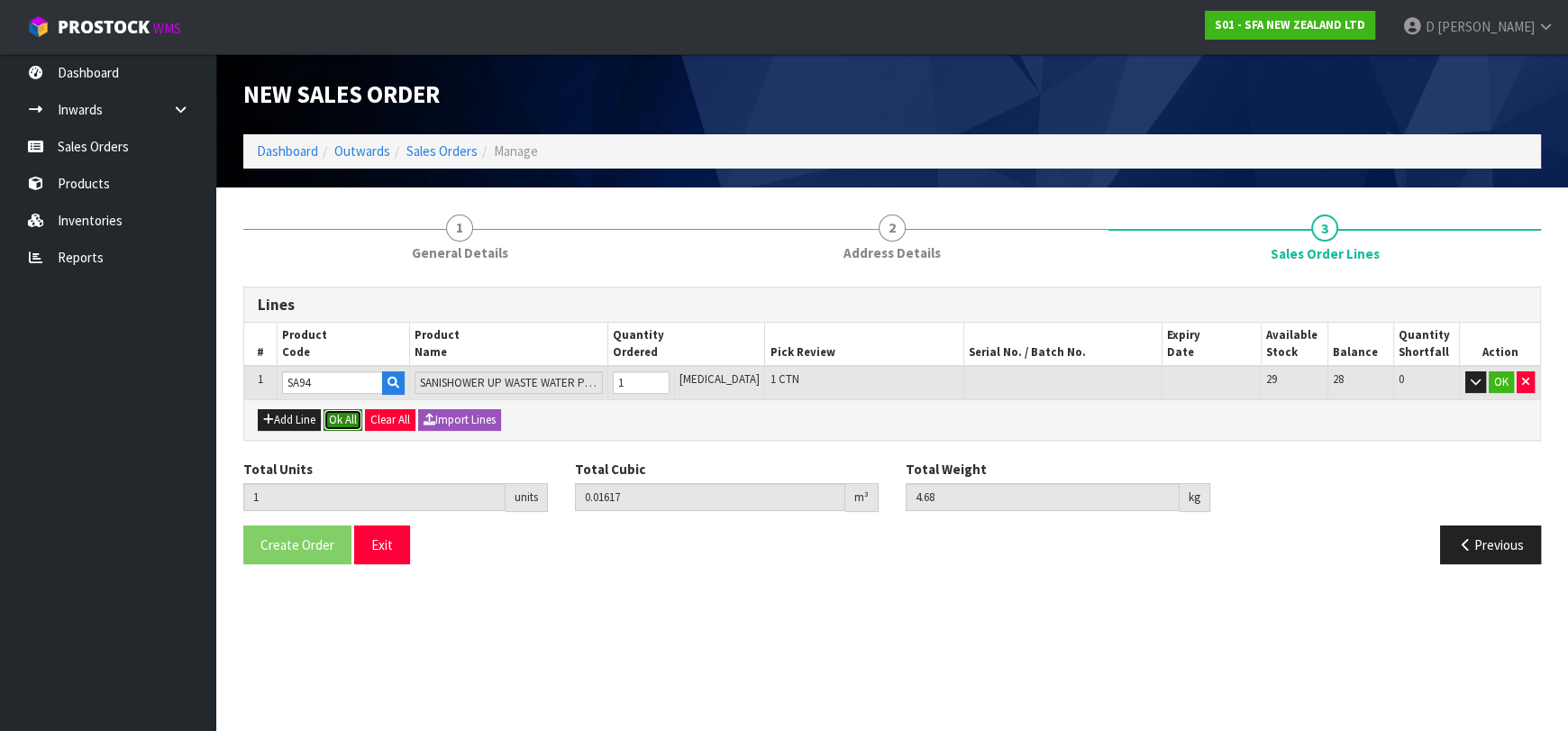
click at [328, 409] on button "Ok All" at bounding box center [343, 419] width 39 height 21
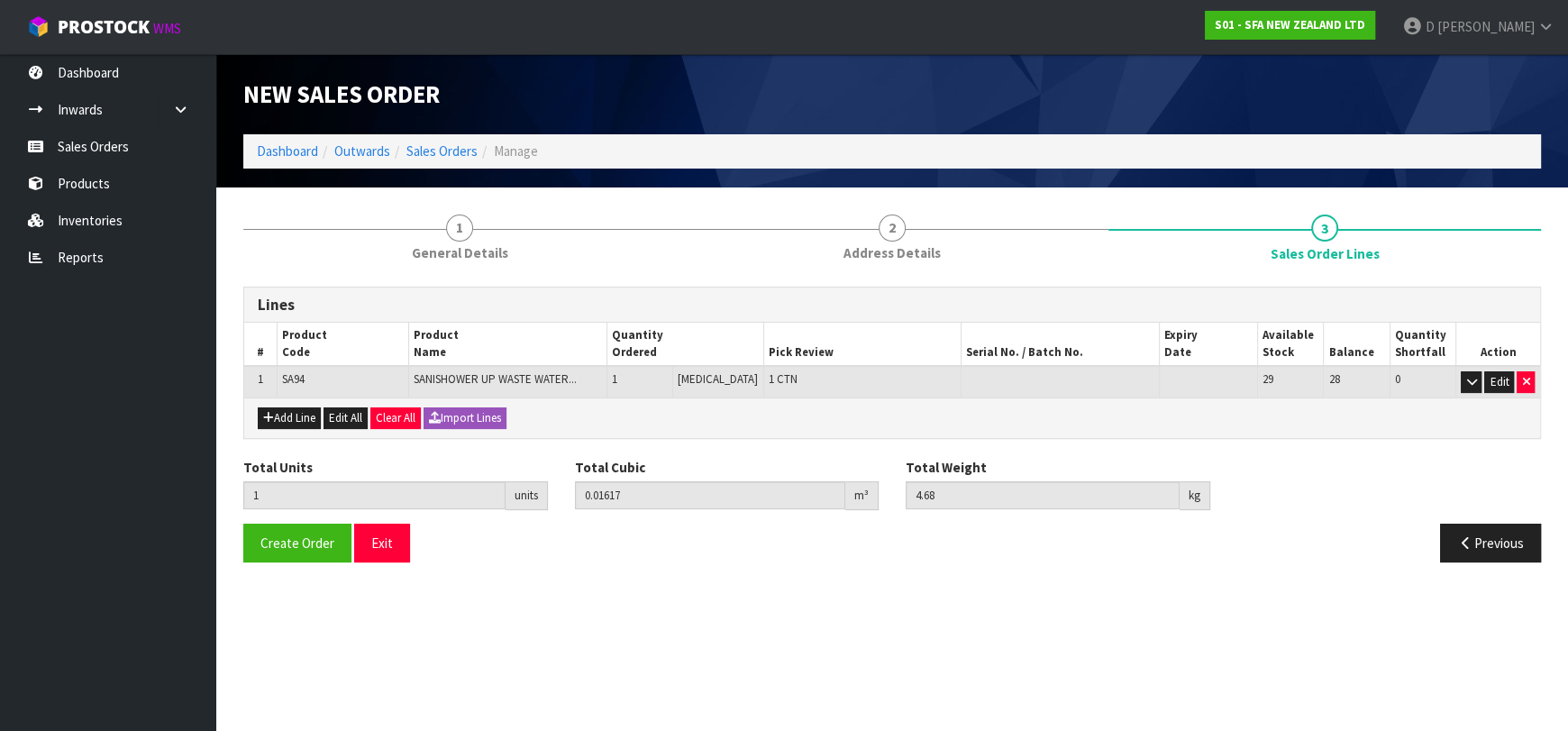
click at [297, 520] on div "Total Units 1 units Total Cubic 0.01617 m³ Total Weight 4.68 kg" at bounding box center [893, 490] width 1325 height 66
click at [263, 534] on span "Create Order" at bounding box center [298, 543] width 74 height 17
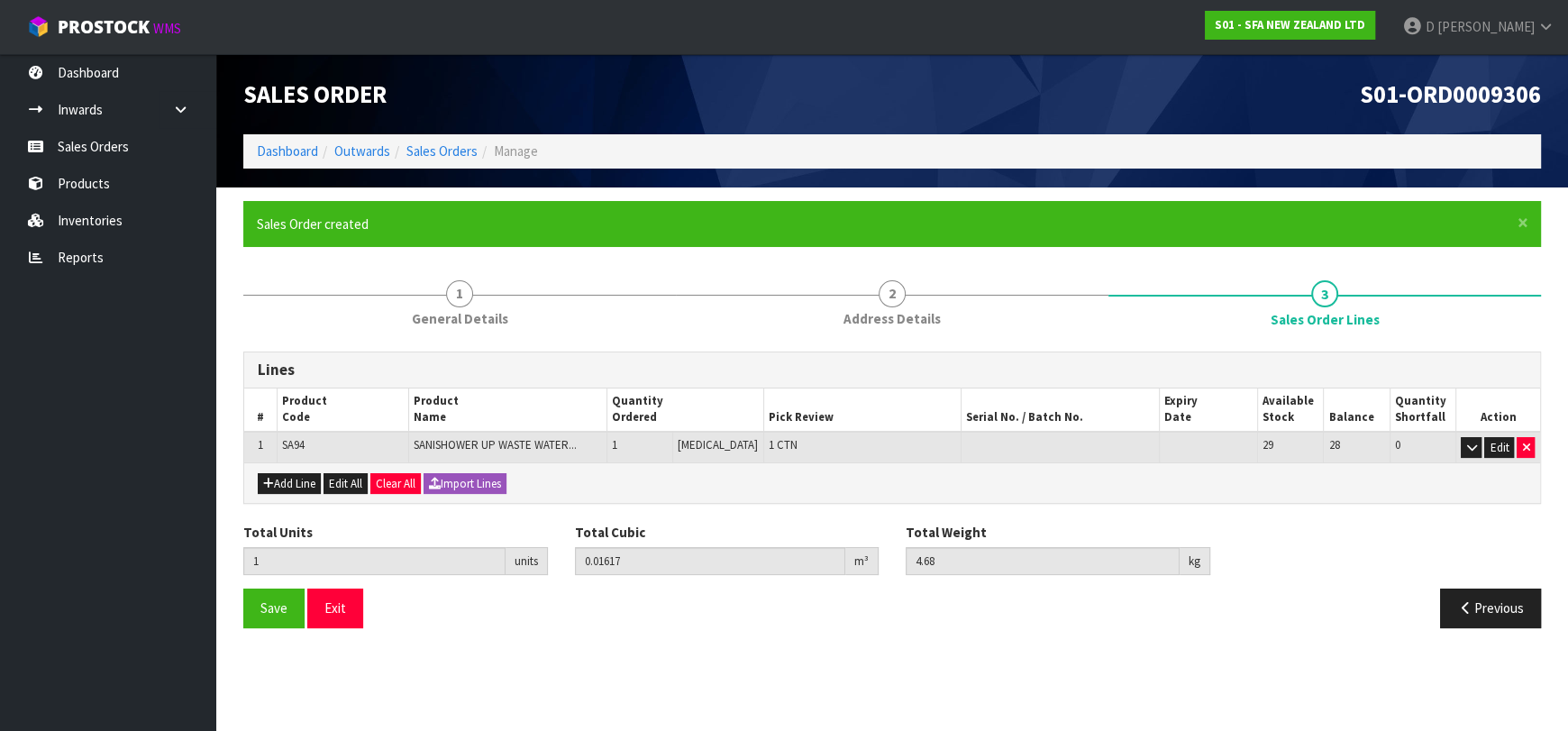
click at [439, 168] on ol "Dashboard Outwards Sales Orders Manage" at bounding box center [892, 151] width 1298 height 33
click at [436, 157] on link "Sales Orders" at bounding box center [442, 150] width 71 height 17
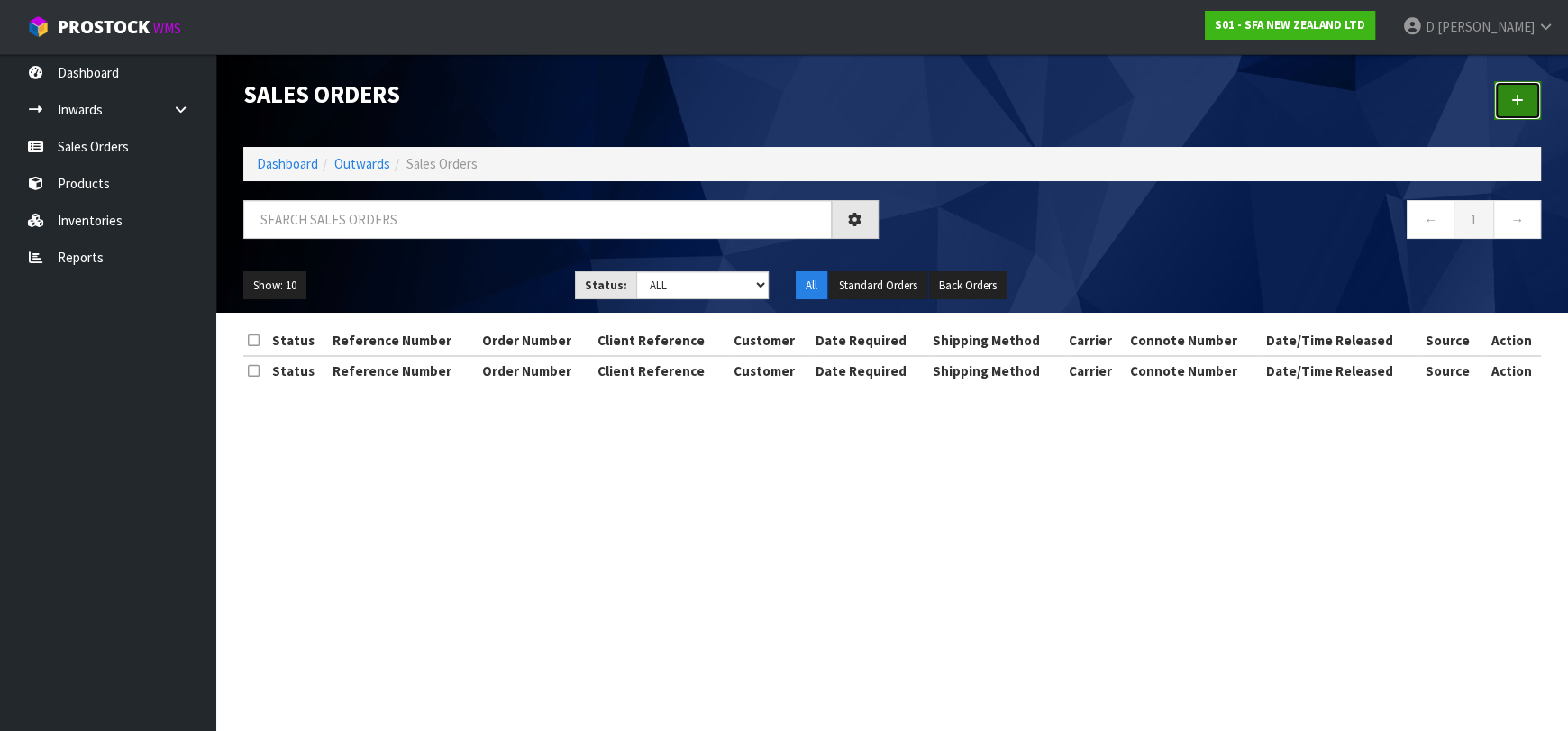
click at [1534, 87] on link at bounding box center [1518, 100] width 47 height 39
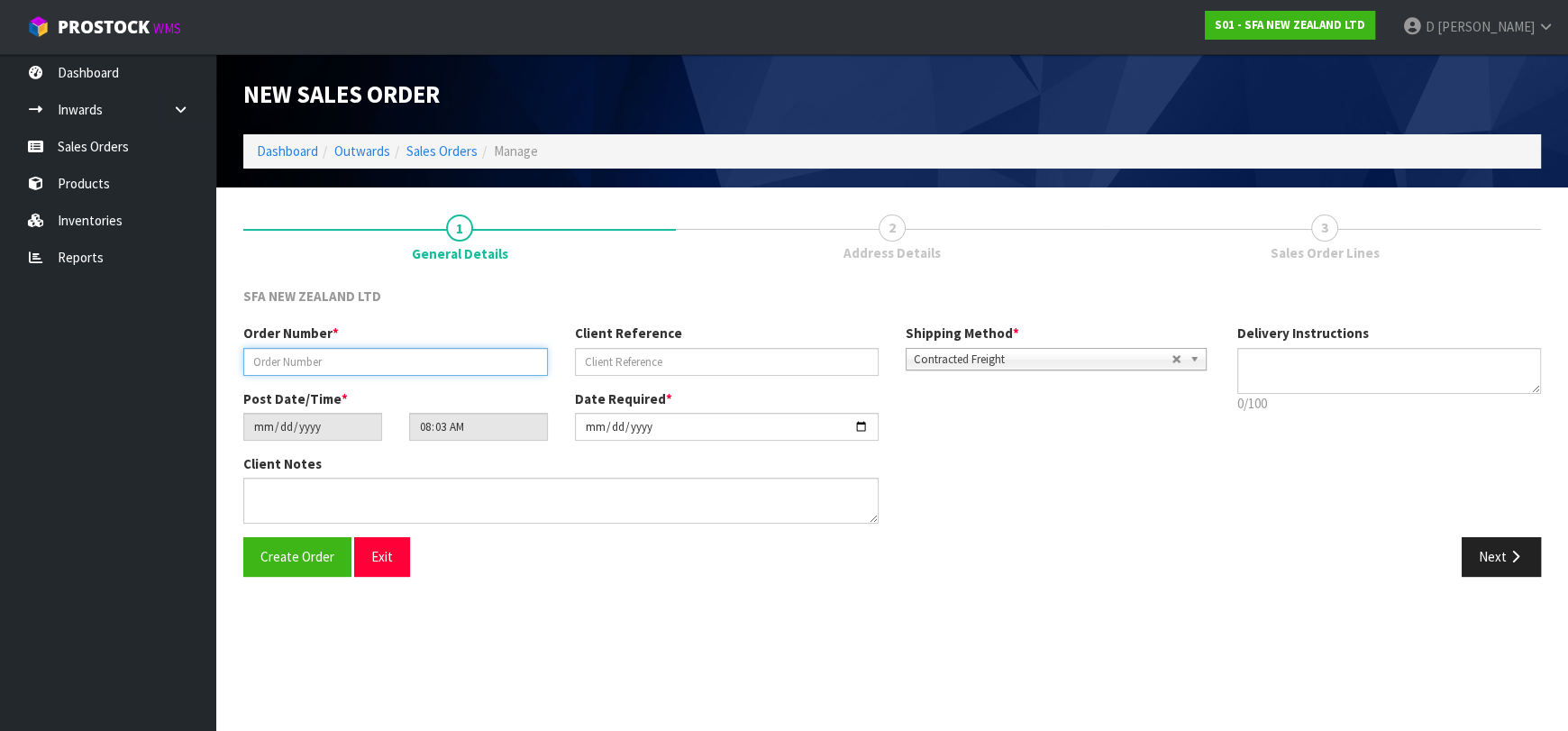
click at [366, 348] on input "text" at bounding box center [395, 362] width 304 height 28
type input "24493"
paste input "DN121451BK"
type input "DN121451BK"
click at [1504, 562] on button "Next" at bounding box center [1501, 557] width 79 height 39
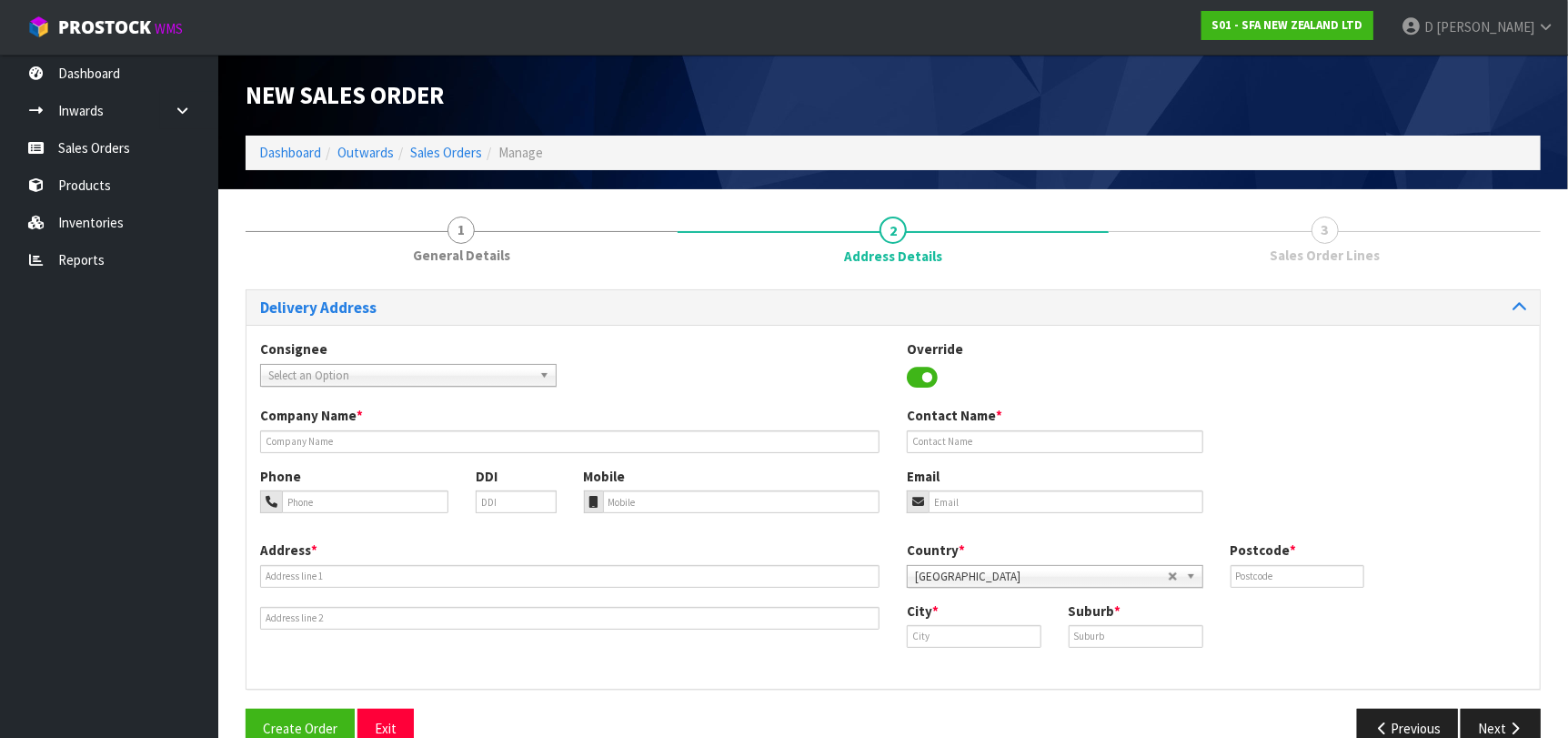
click at [419, 377] on span "Select an Option" at bounding box center [401, 376] width 264 height 22
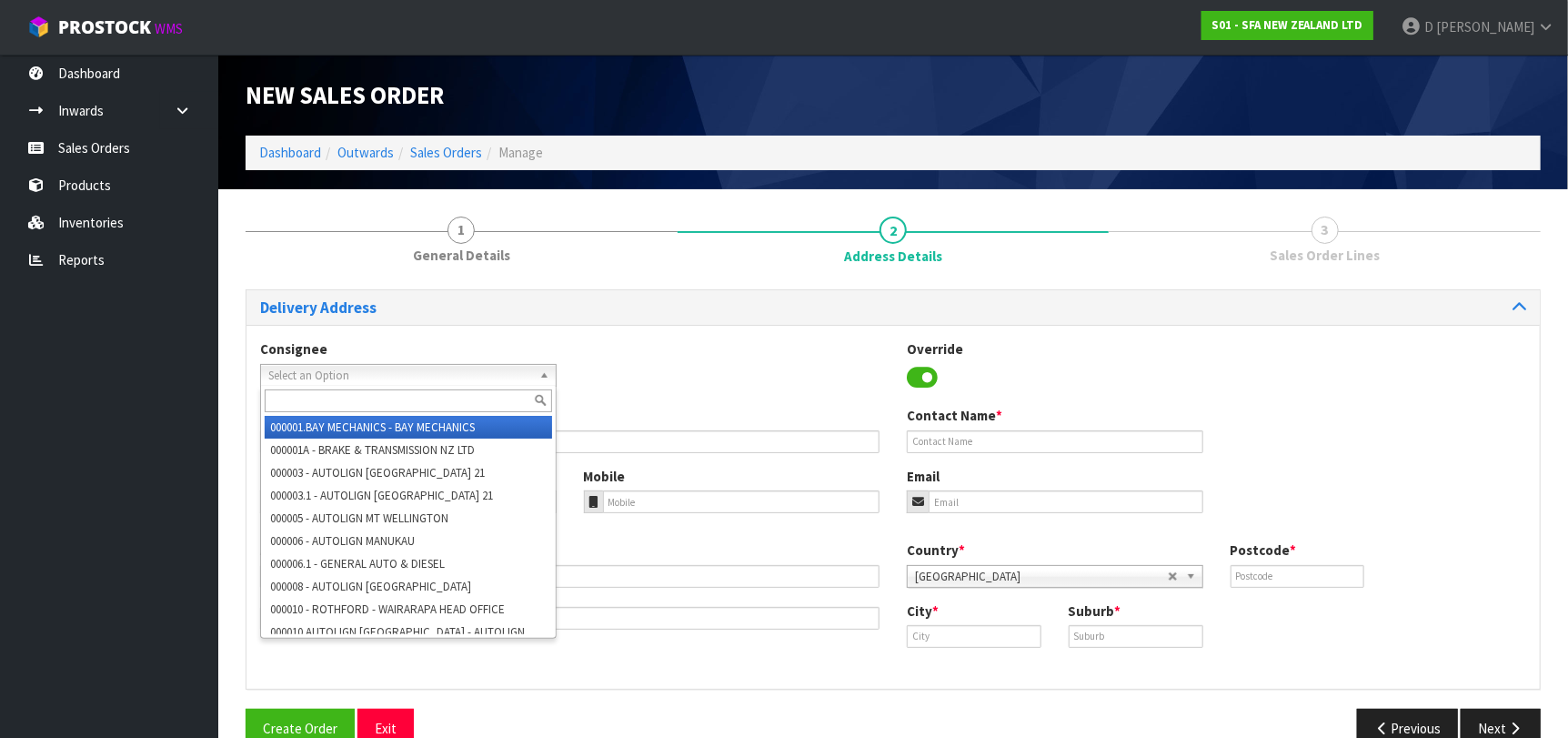
type input "P"
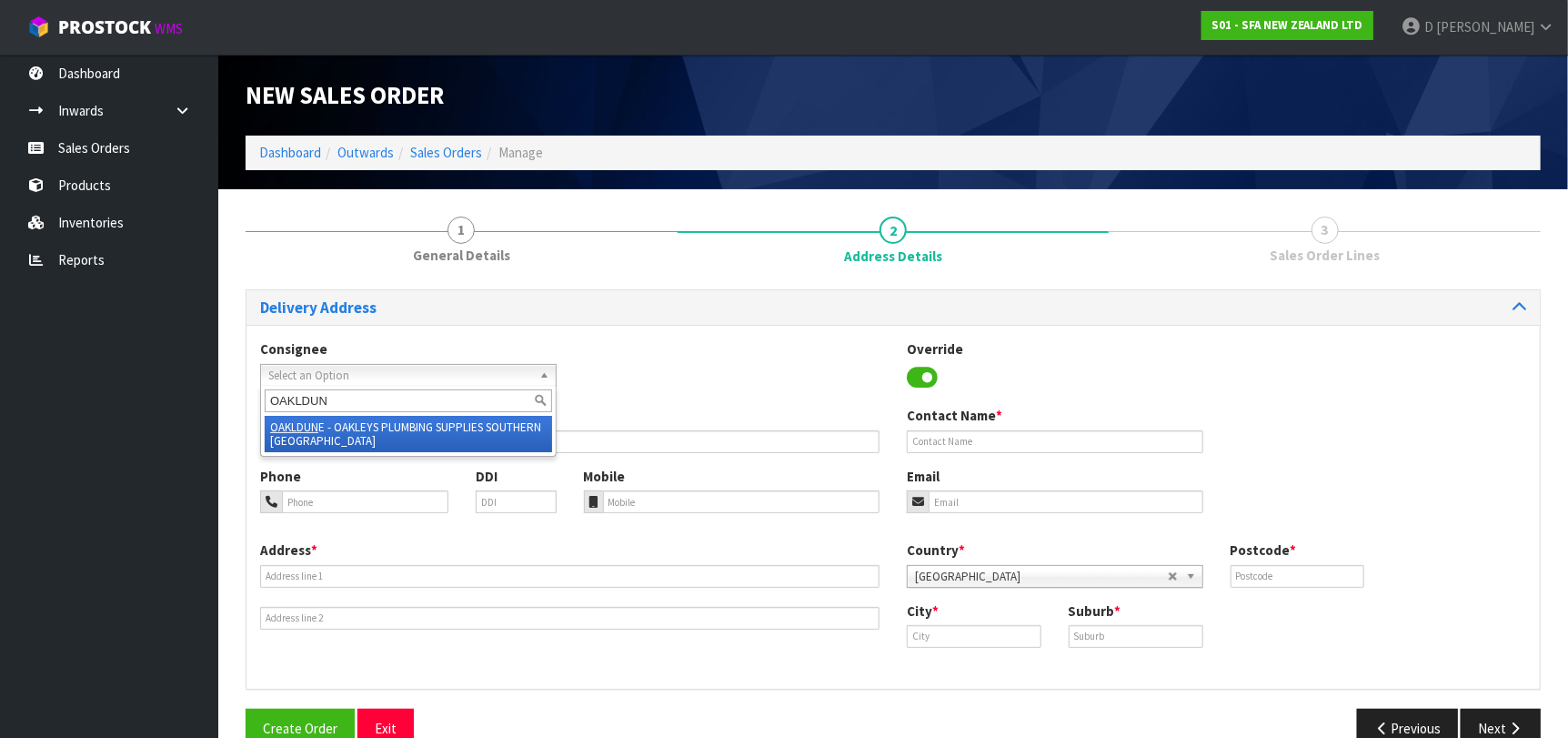
type input "OAKLDUNE"
type input "OAKLEYS PLUMBING SUPPLIES"
type input "[STREET_ADDRESS]"
type input "9012"
type input "DUNEDIN"
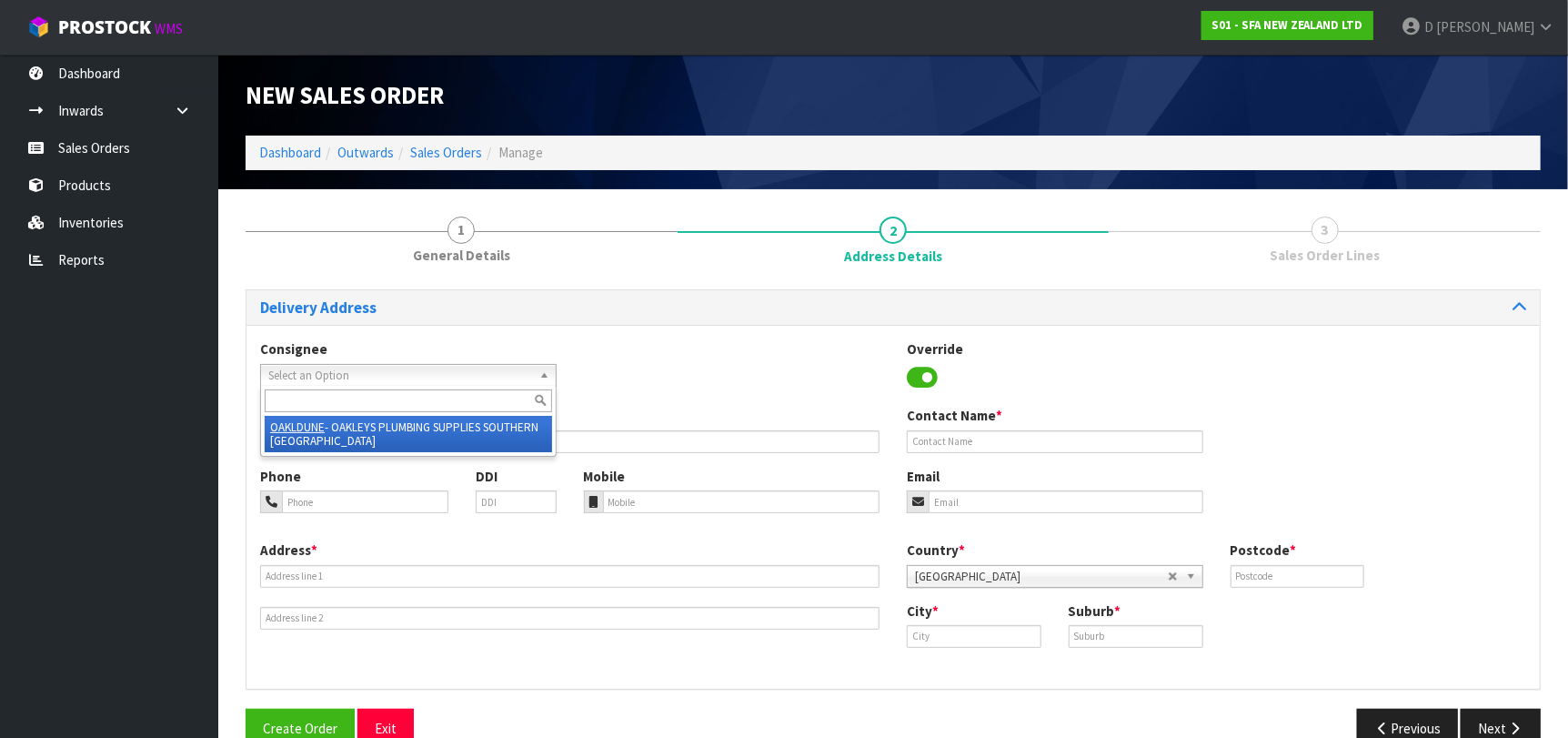
type input "DUNEDIN"
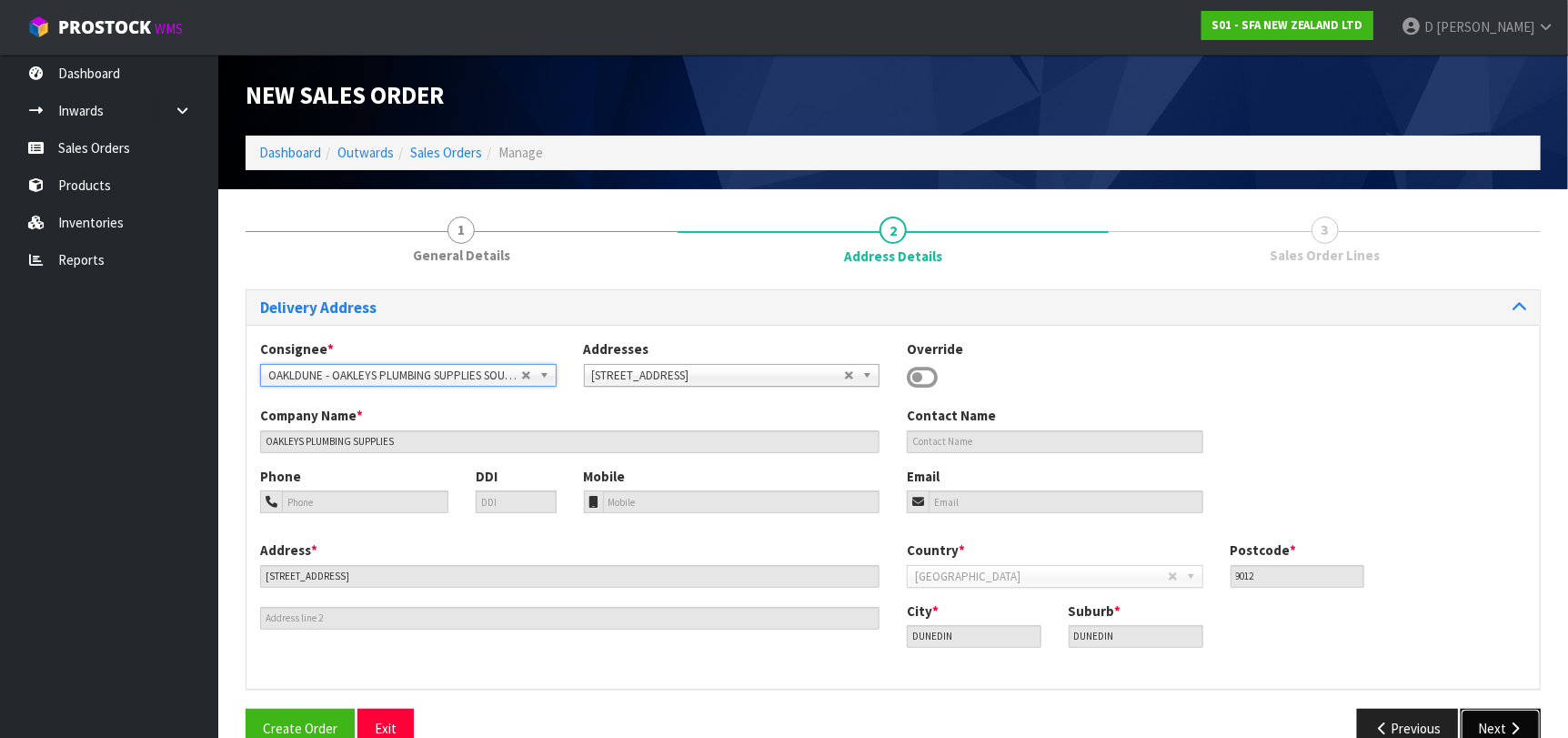
click at [1518, 710] on button "Next" at bounding box center [1500, 729] width 80 height 39
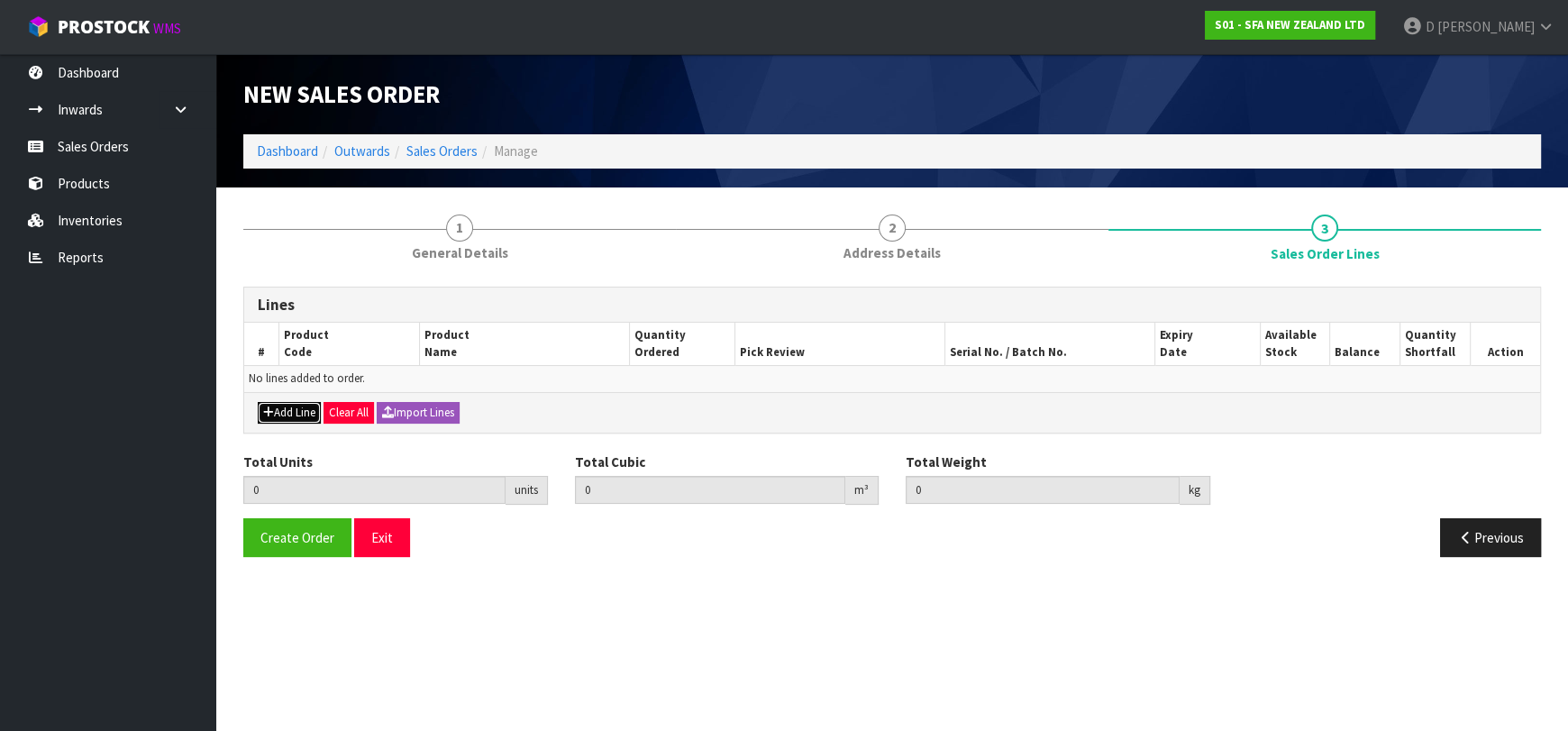
click at [313, 417] on button "Add Line" at bounding box center [289, 412] width 63 height 21
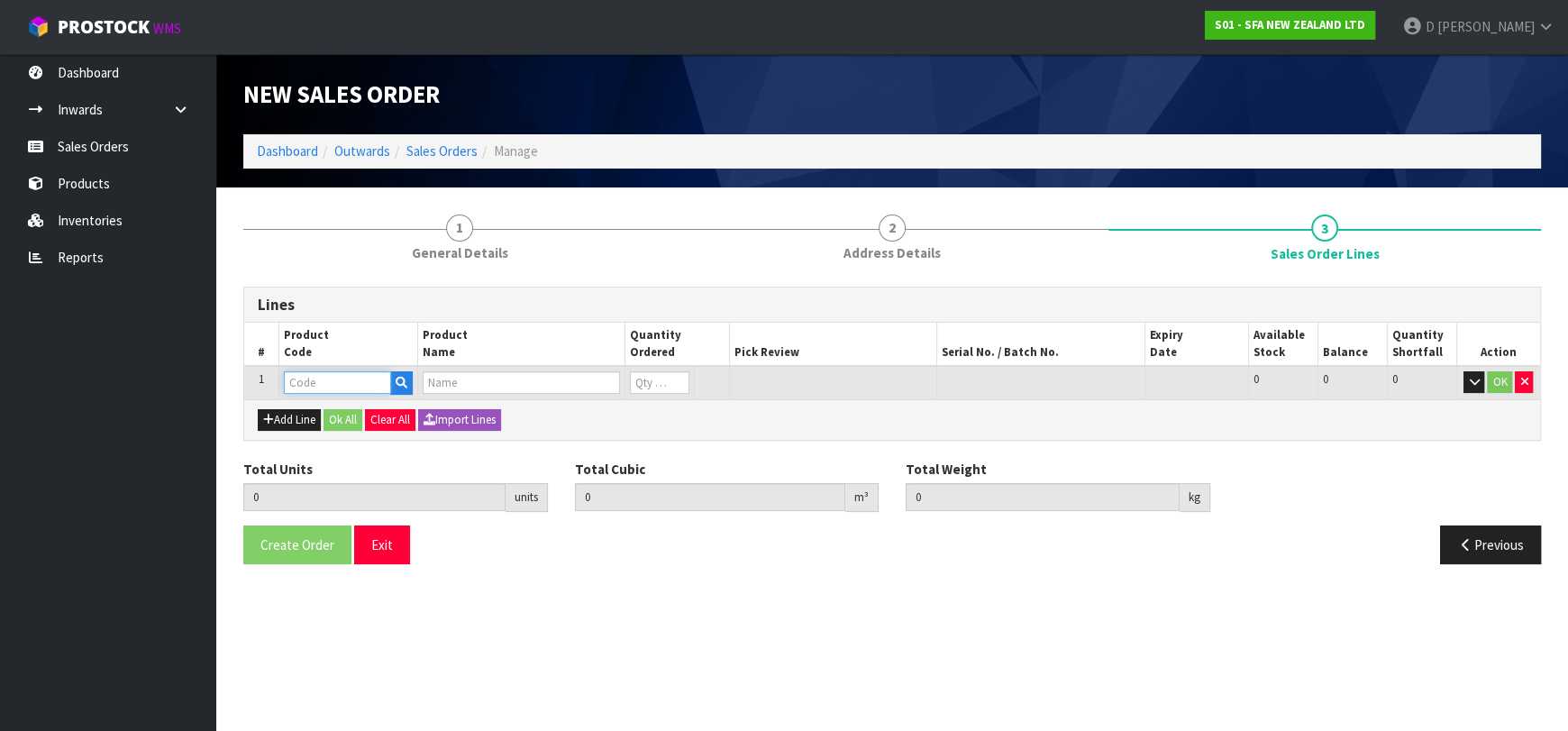
click at [313, 383] on input "text" at bounding box center [338, 382] width 108 height 22
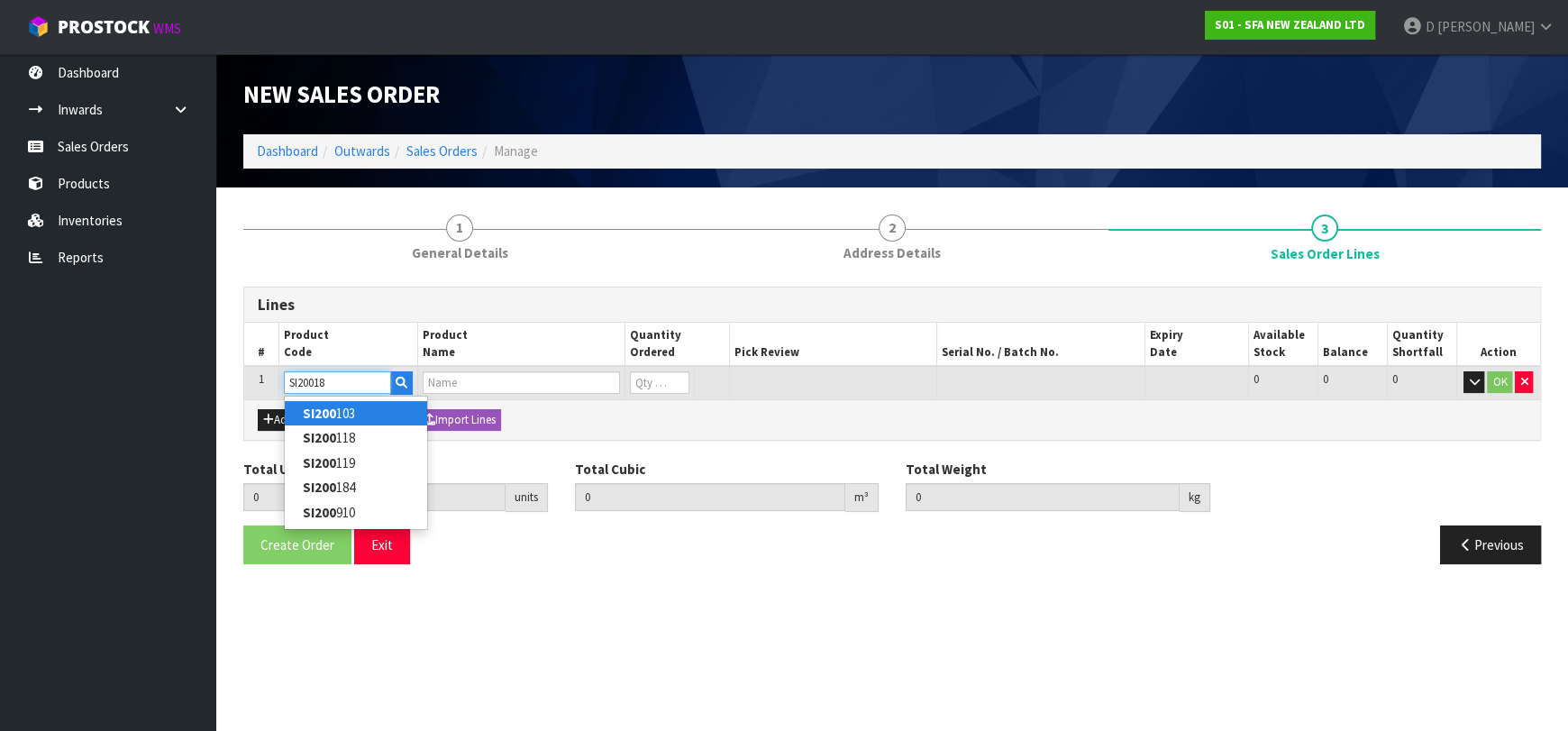
type input "SI200184"
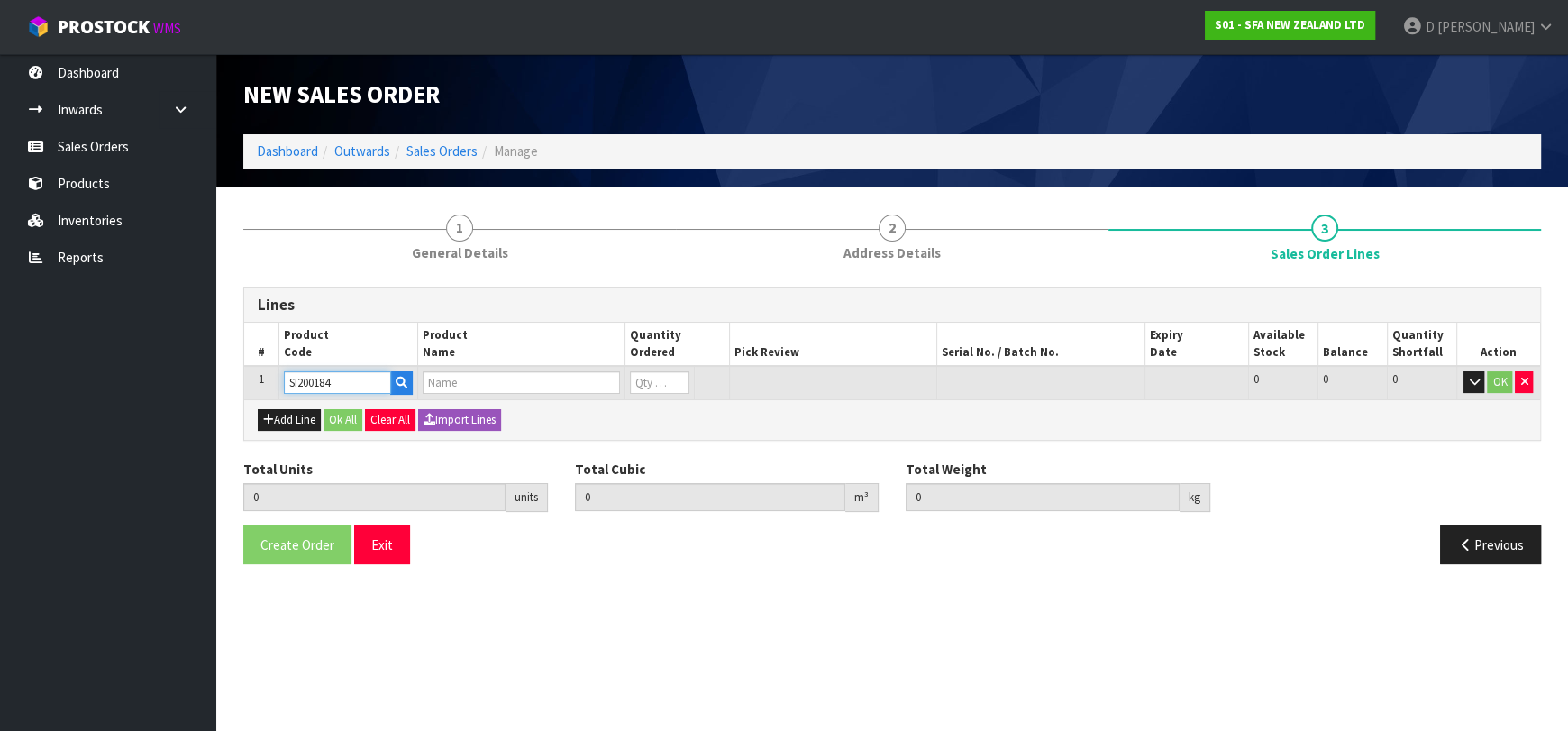
type input "0.000000"
type input "0.000"
type input "RUBBER MEMBRANES OVAL"
type input "0"
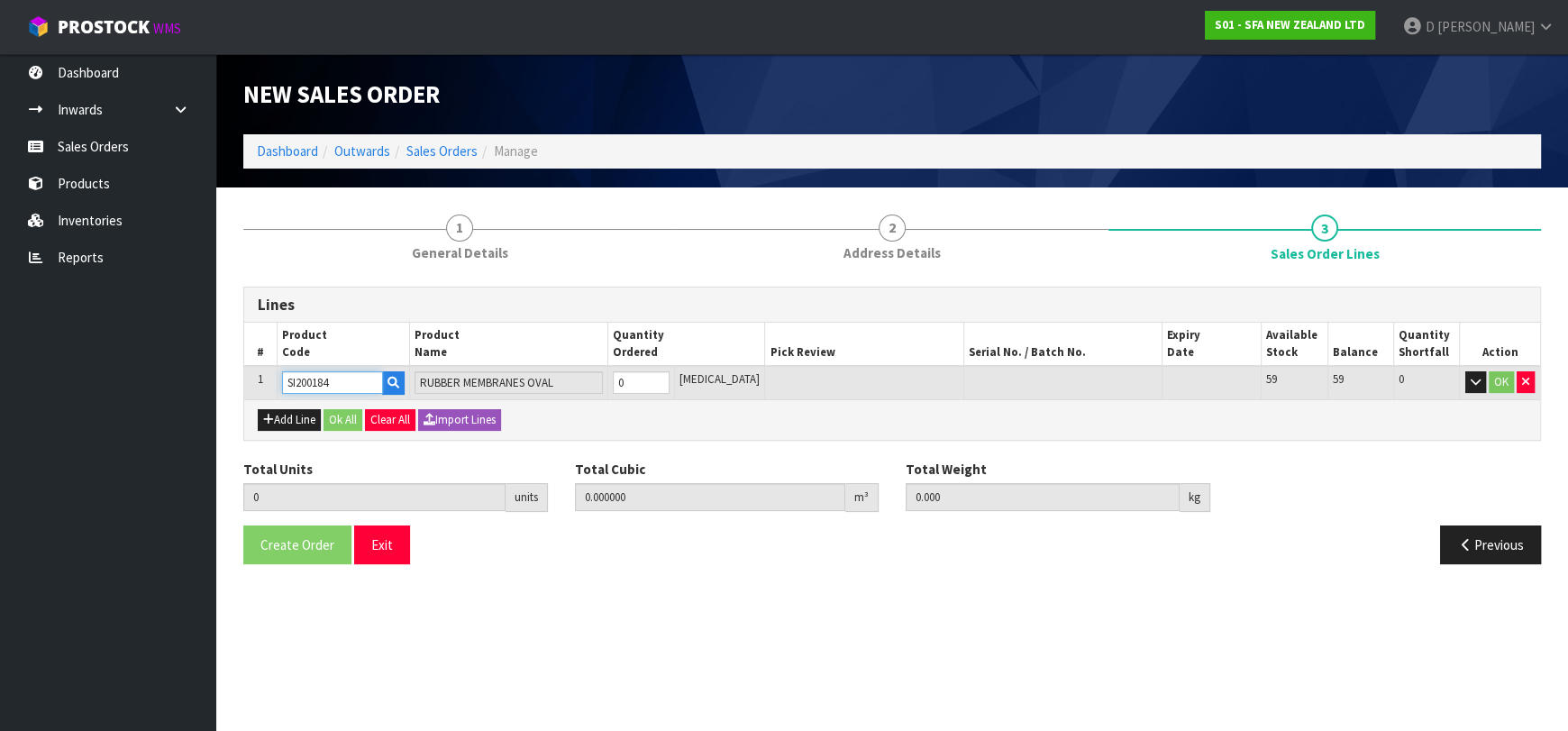
type input "SI200184"
type input "1"
type input "0.000252"
type input "0.02"
type input "1"
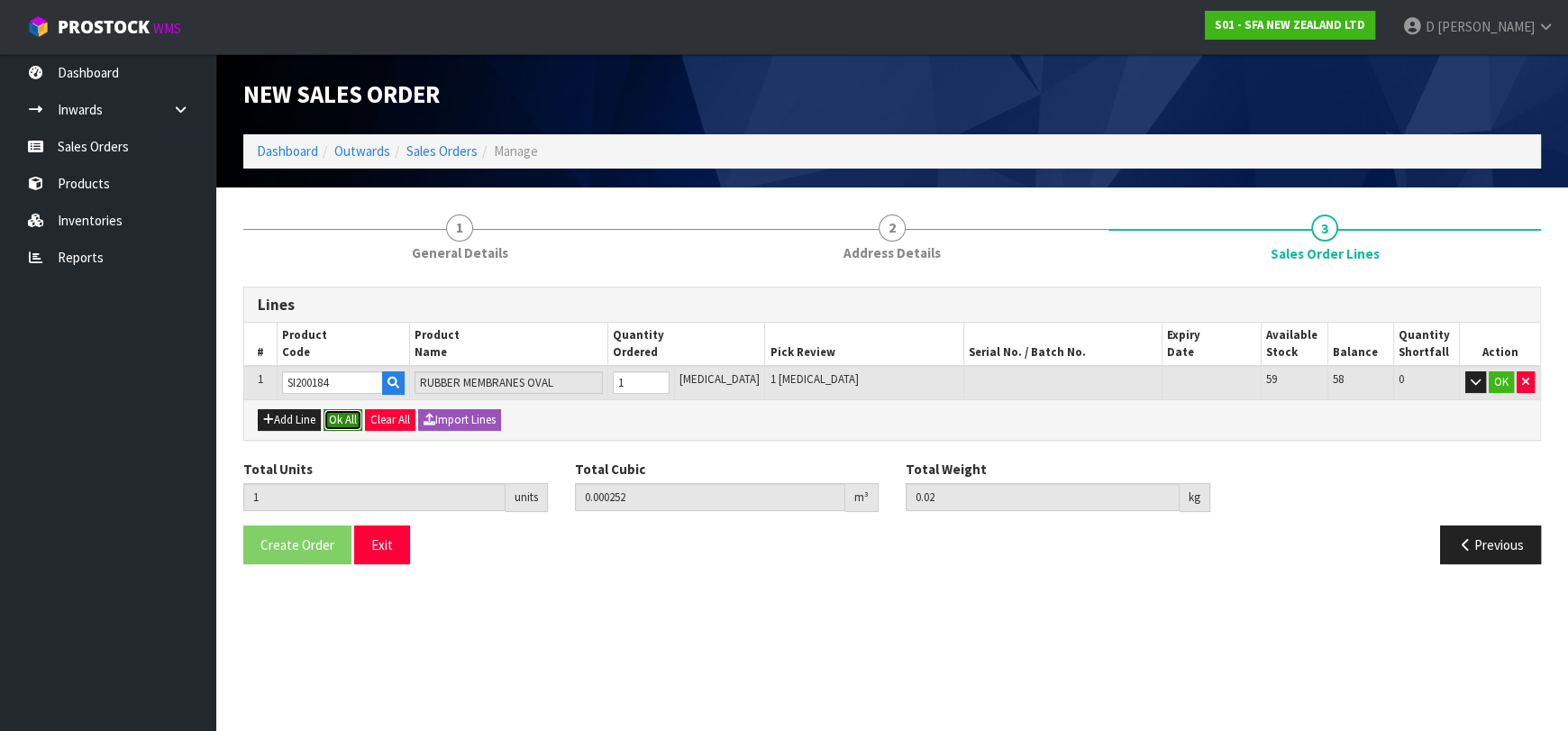
click at [332, 427] on button "Ok All" at bounding box center [343, 419] width 39 height 21
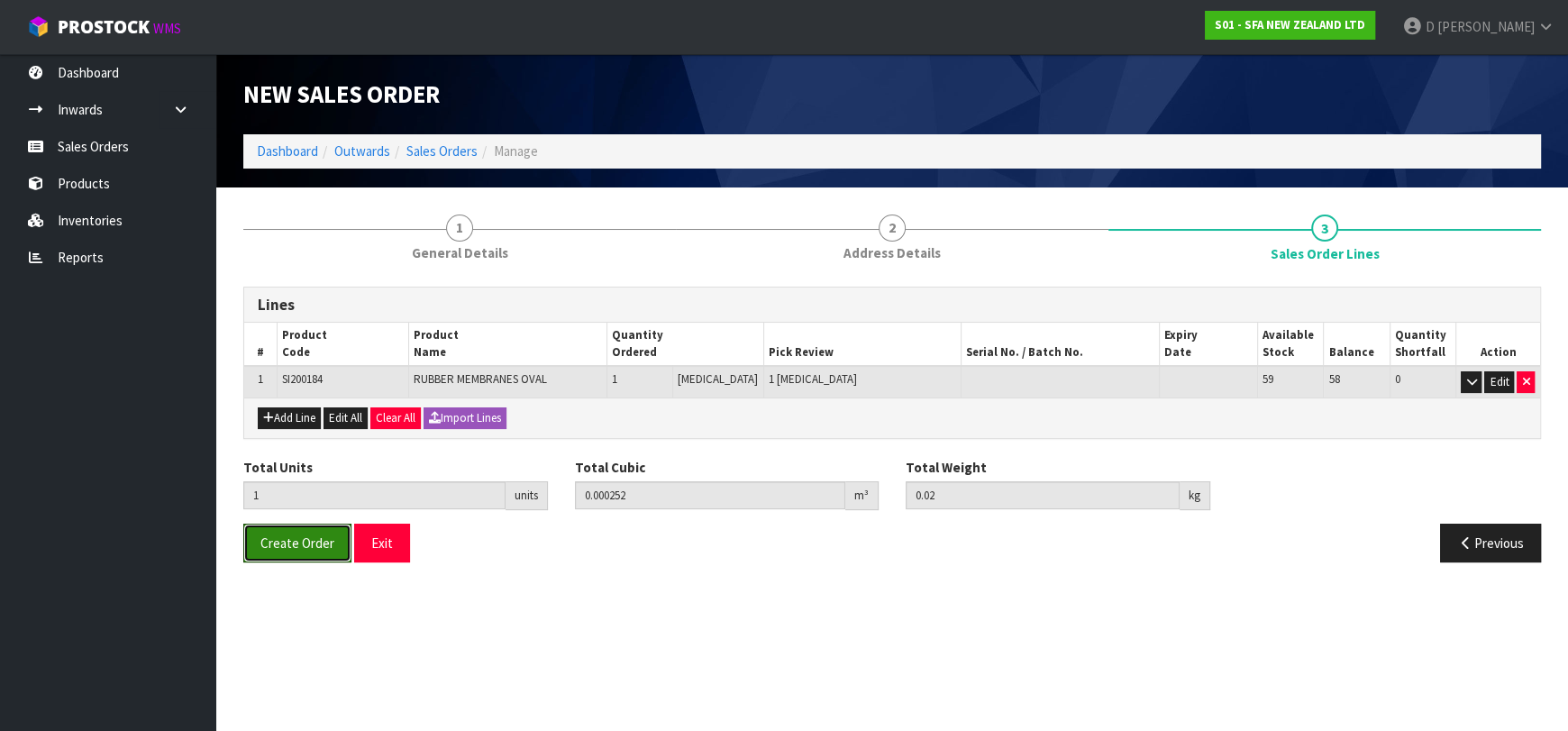
drag, startPoint x: 302, startPoint y: 527, endPoint x: 302, endPoint y: 584, distance: 57.0
click at [300, 528] on button "Create Order" at bounding box center [297, 543] width 109 height 39
